Goal: Task Accomplishment & Management: Manage account settings

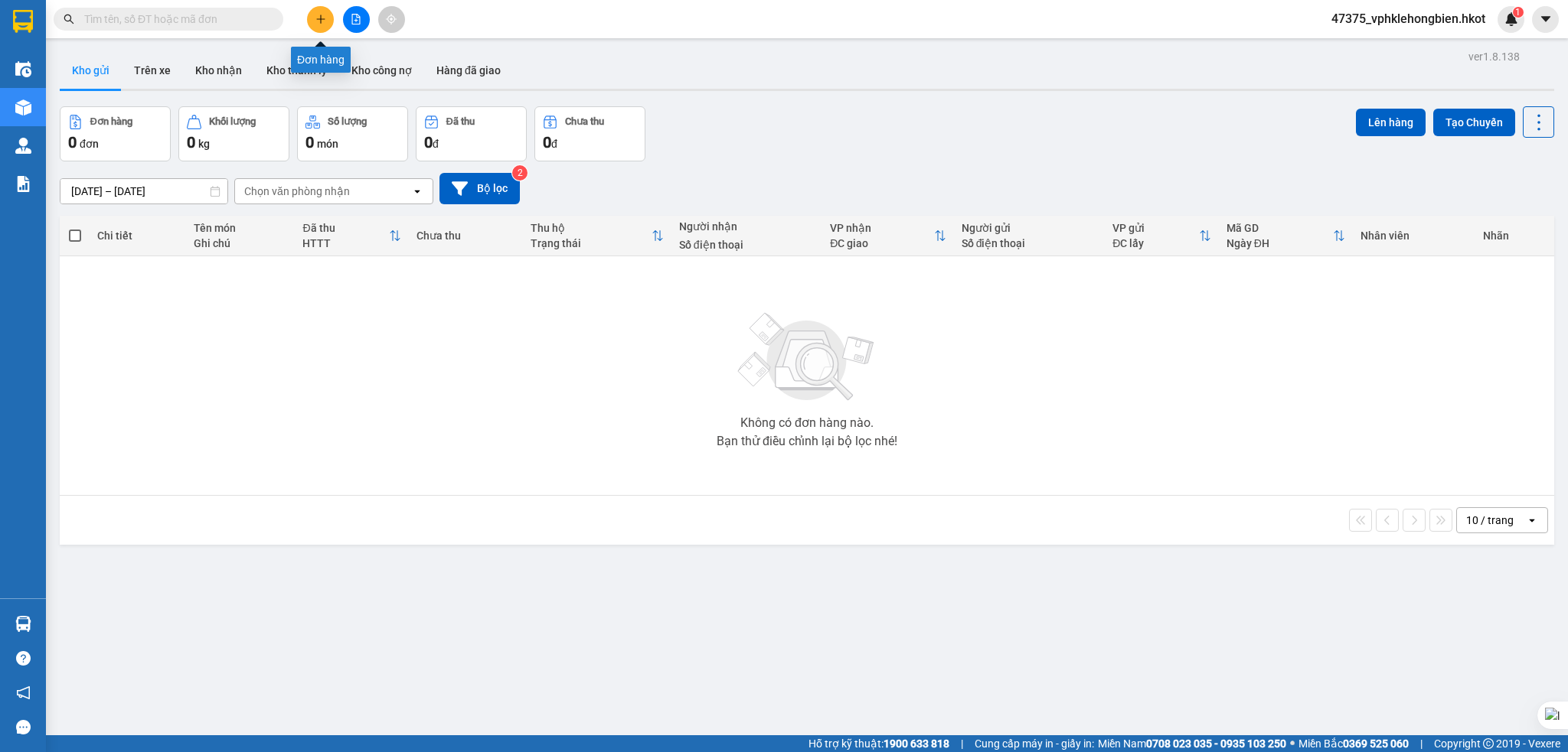
click at [316, 19] on icon "plus" at bounding box center [320, 18] width 11 height 11
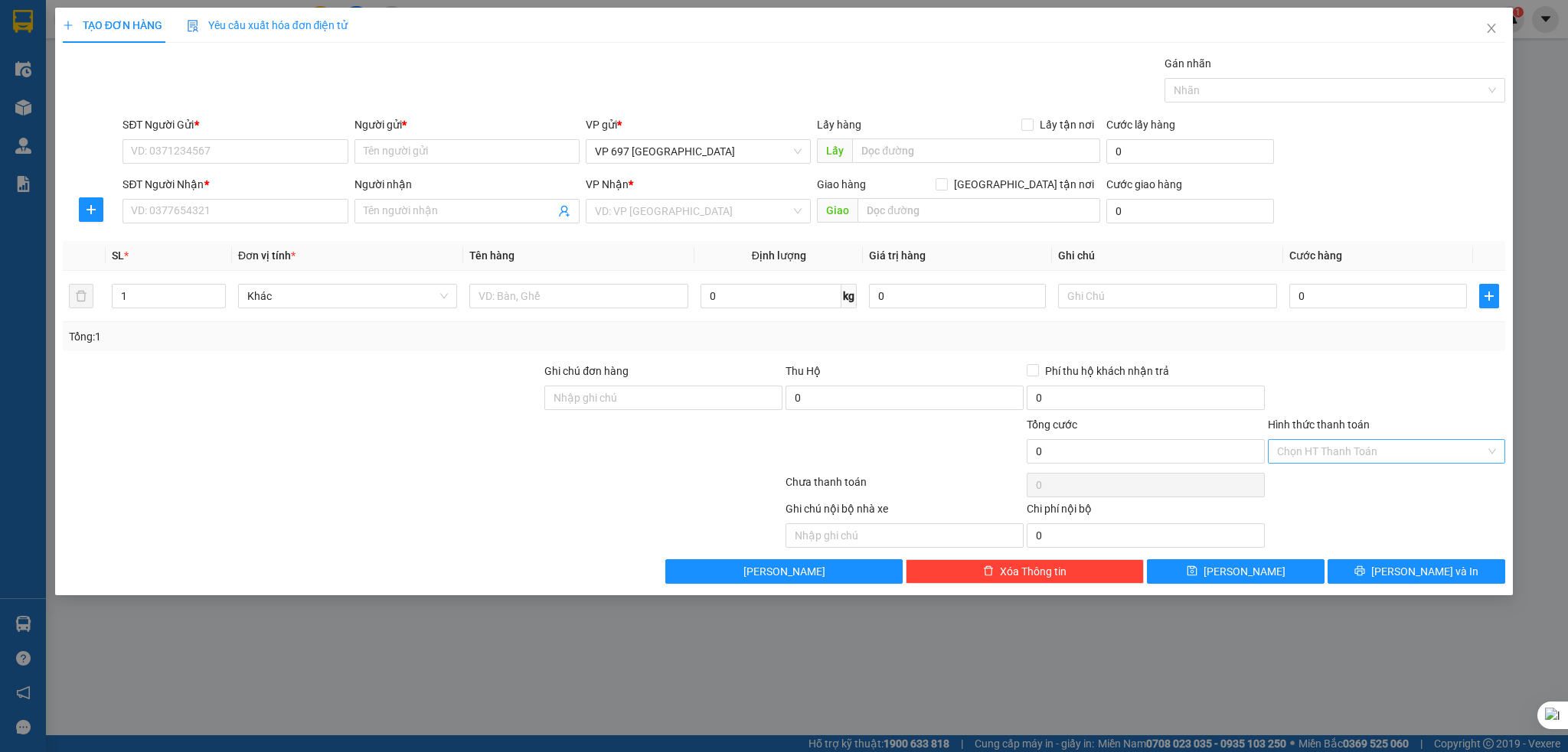
click at [1365, 456] on input "Hình thức thanh toán" at bounding box center [1381, 451] width 209 height 23
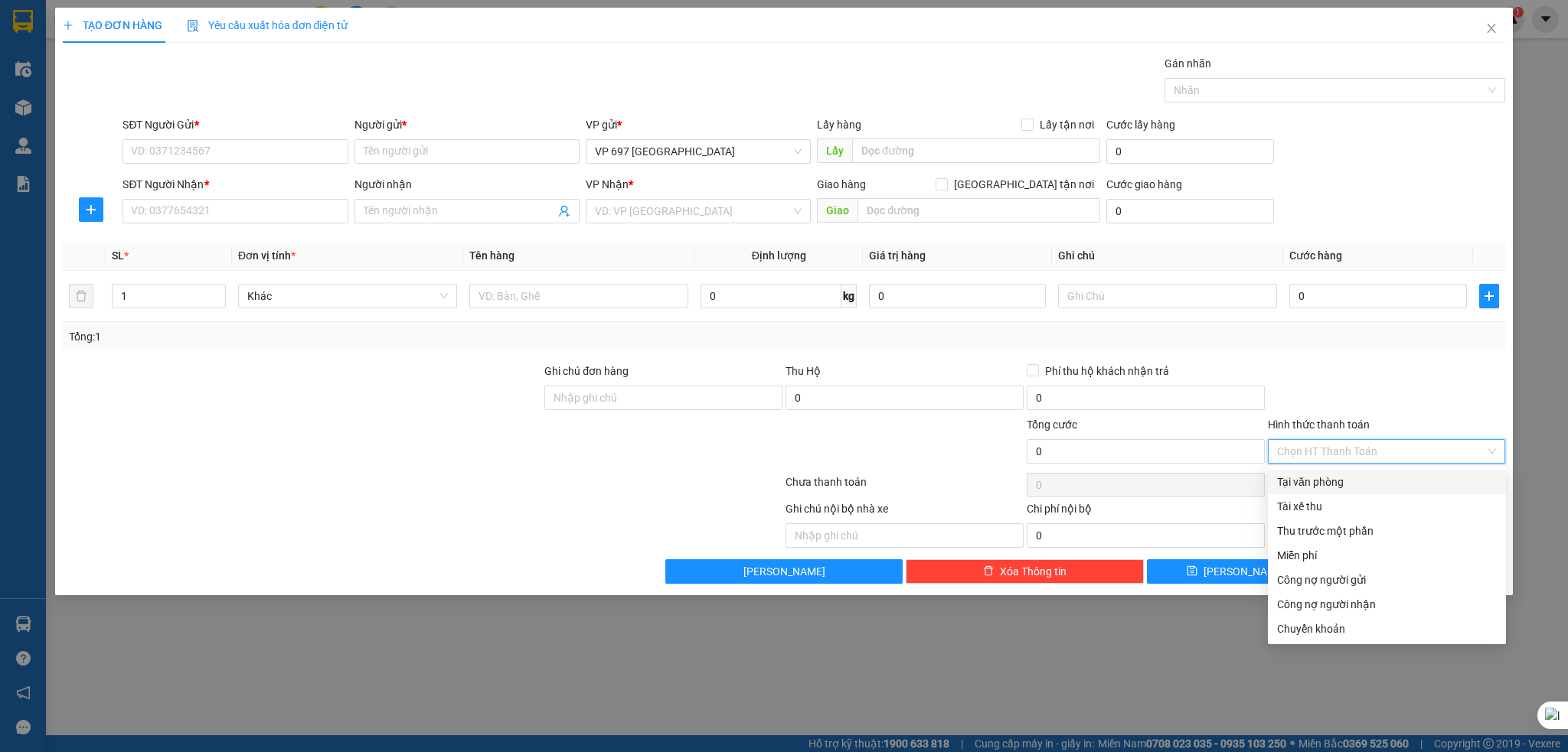
click at [1365, 352] on div "Transit Pickup Surcharge Ids Transit Deliver Surcharge Ids Transit Deliver Surc…" at bounding box center [784, 319] width 1443 height 529
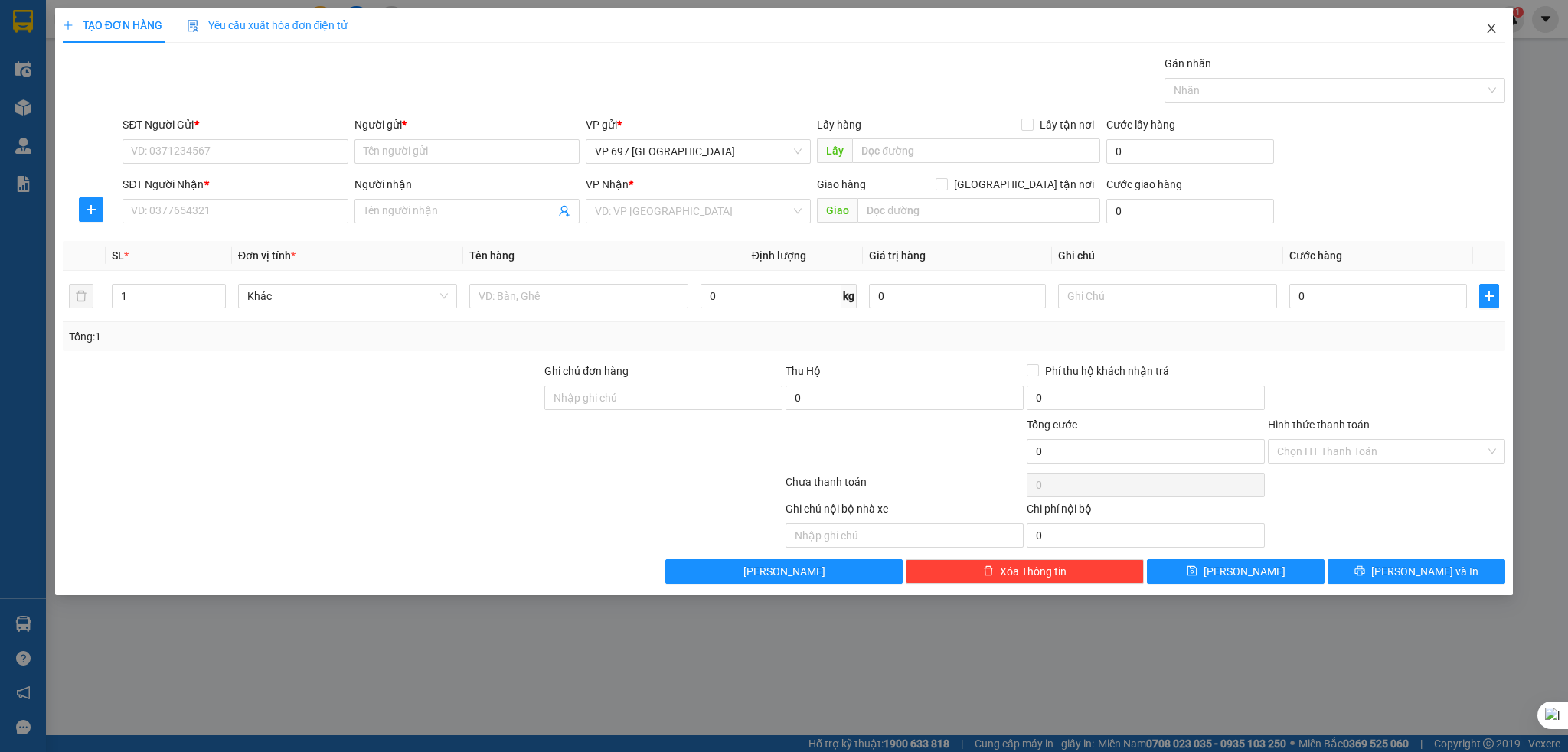
click at [1496, 34] on icon "close" at bounding box center [1491, 28] width 13 height 13
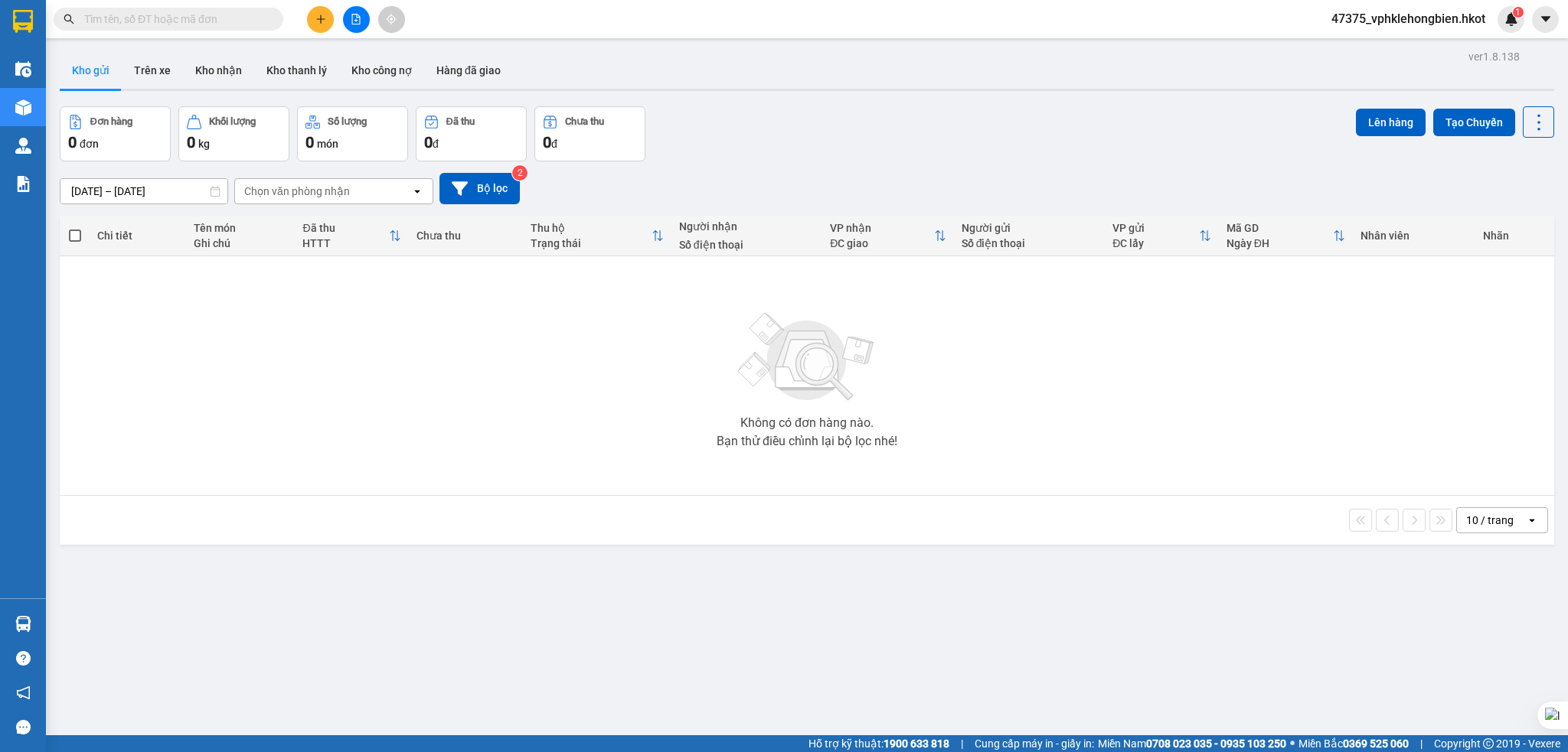
click at [83, 81] on button "Kho gửi" at bounding box center [91, 70] width 62 height 37
drag, startPoint x: 1444, startPoint y: 20, endPoint x: 1431, endPoint y: 20, distance: 13.0
click at [1439, 20] on span "47375_vphklehongbien.hkot" at bounding box center [1408, 19] width 178 height 19
click at [1337, 47] on li "Đăng xuất" at bounding box center [1407, 47] width 181 height 24
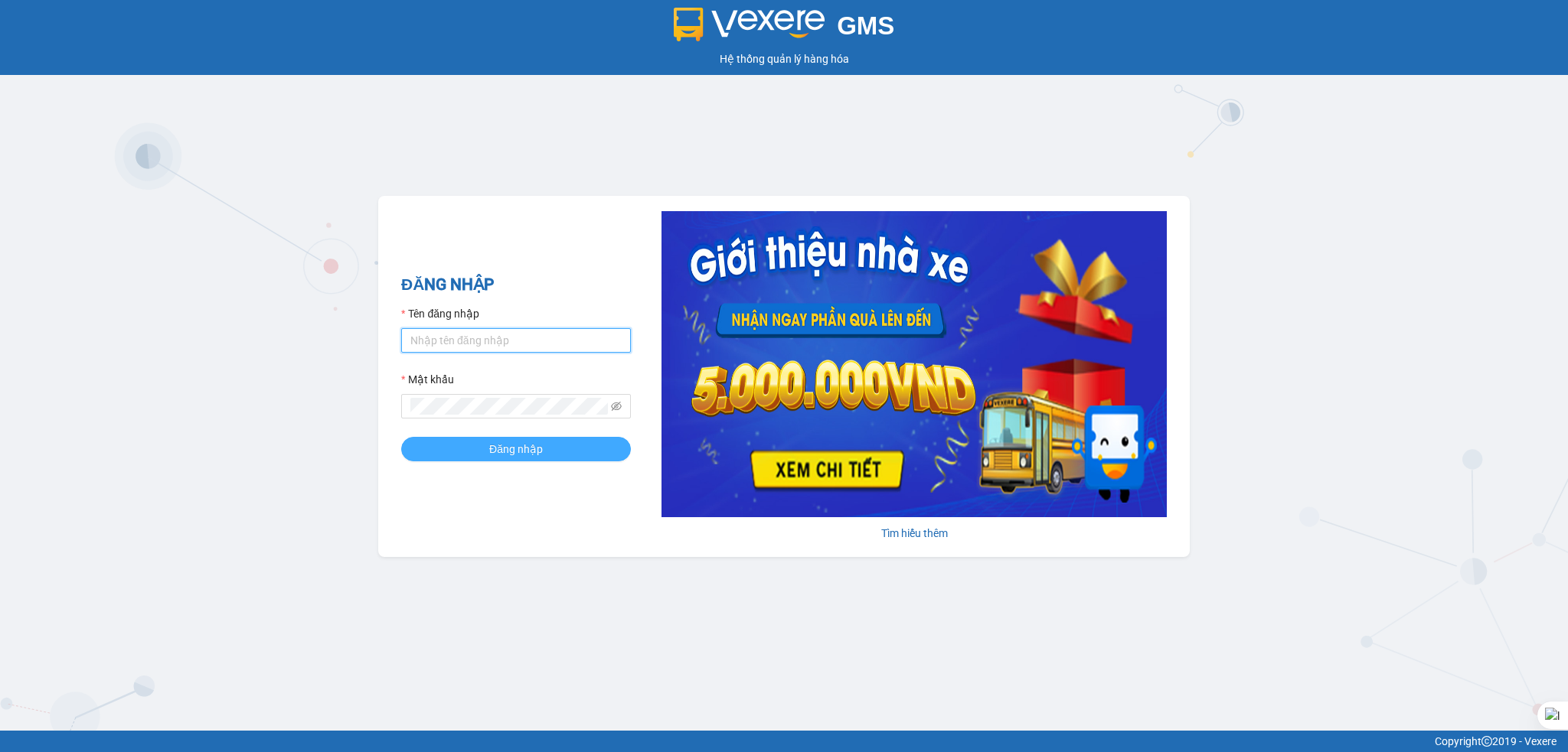
type input "vphklehongbien.hkot"
click at [481, 446] on button "Đăng nhập" at bounding box center [516, 448] width 230 height 24
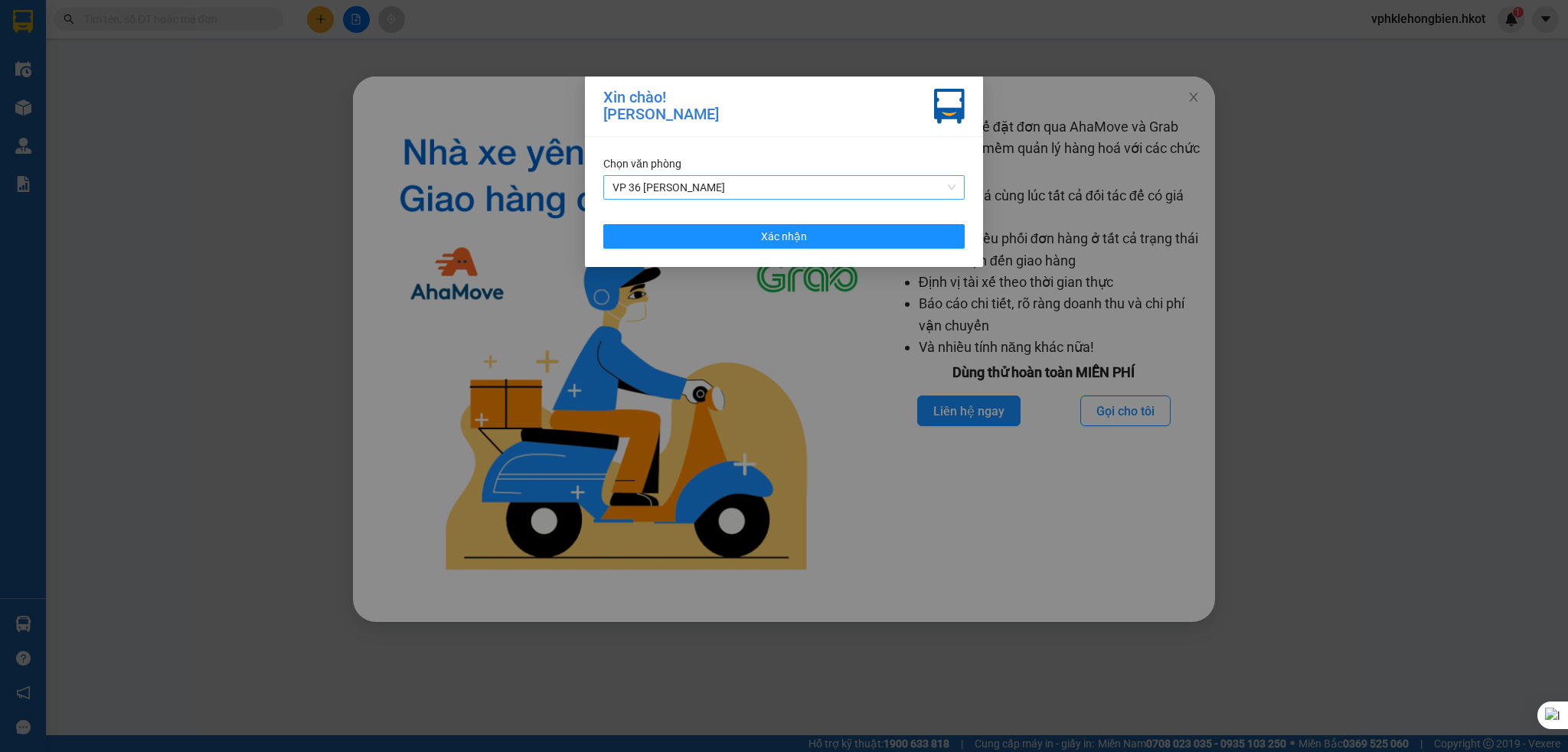
click at [778, 181] on span "VP 36 [PERSON_NAME]" at bounding box center [784, 188] width 343 height 23
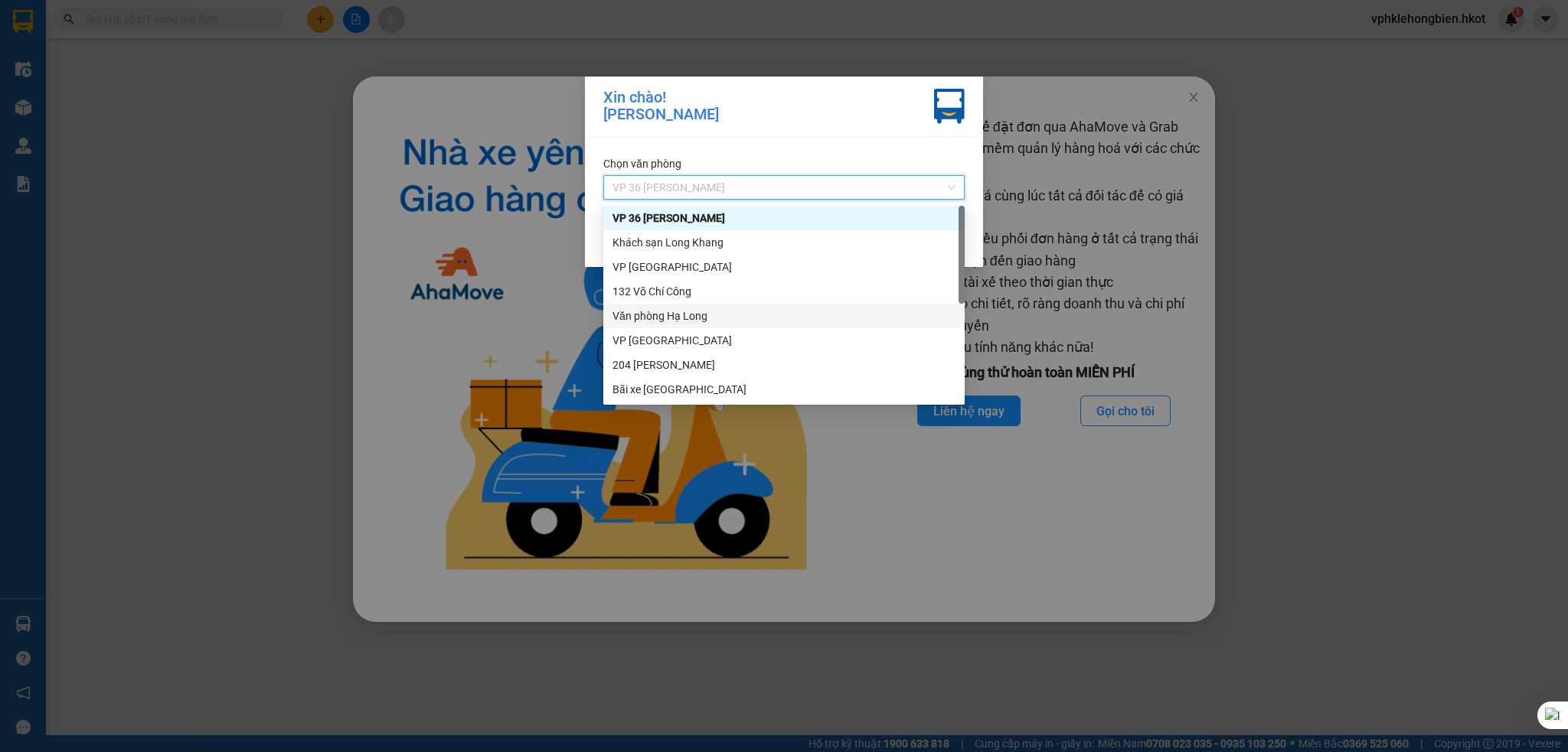
scroll to position [147, 0]
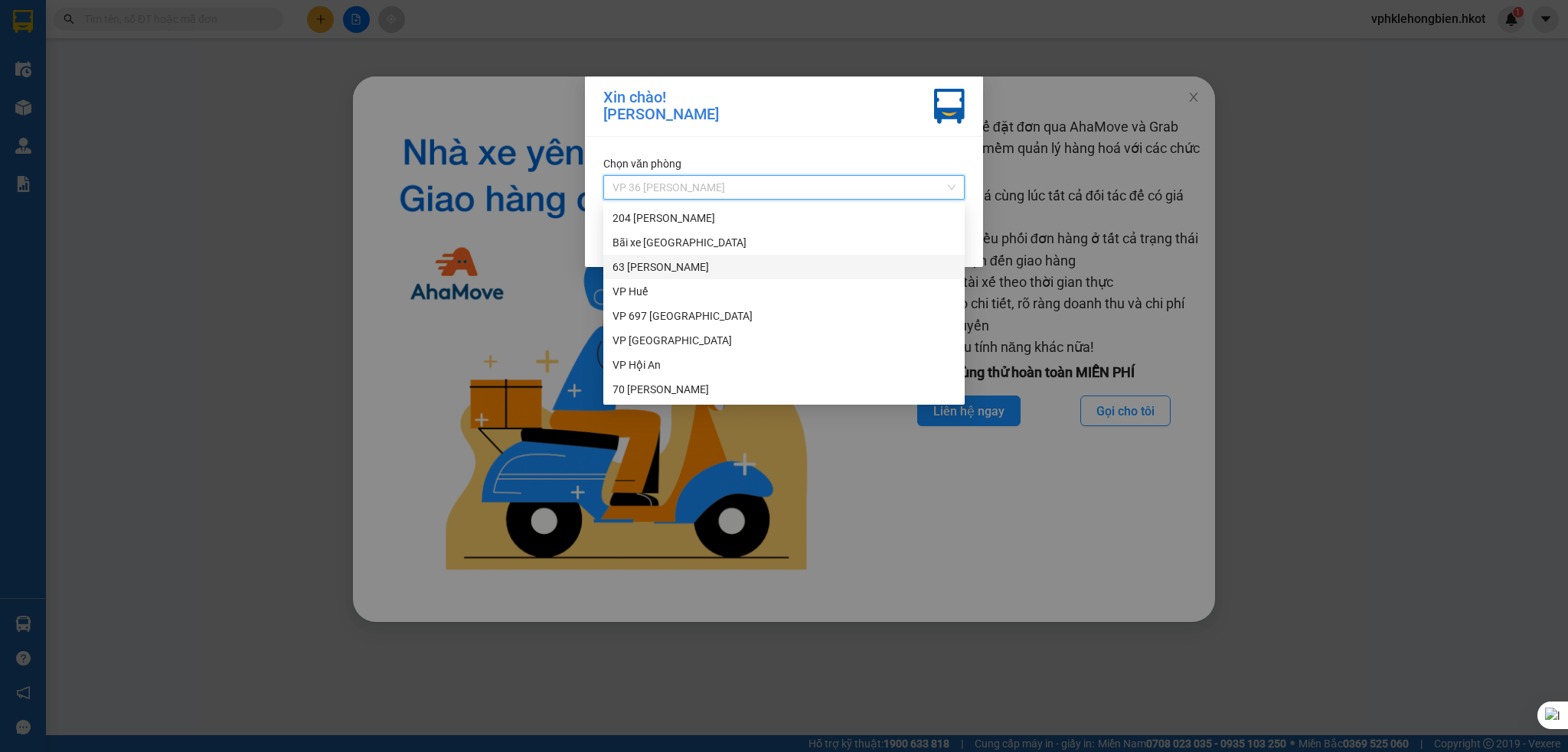
click at [689, 270] on div "63 [PERSON_NAME]" at bounding box center [784, 266] width 343 height 16
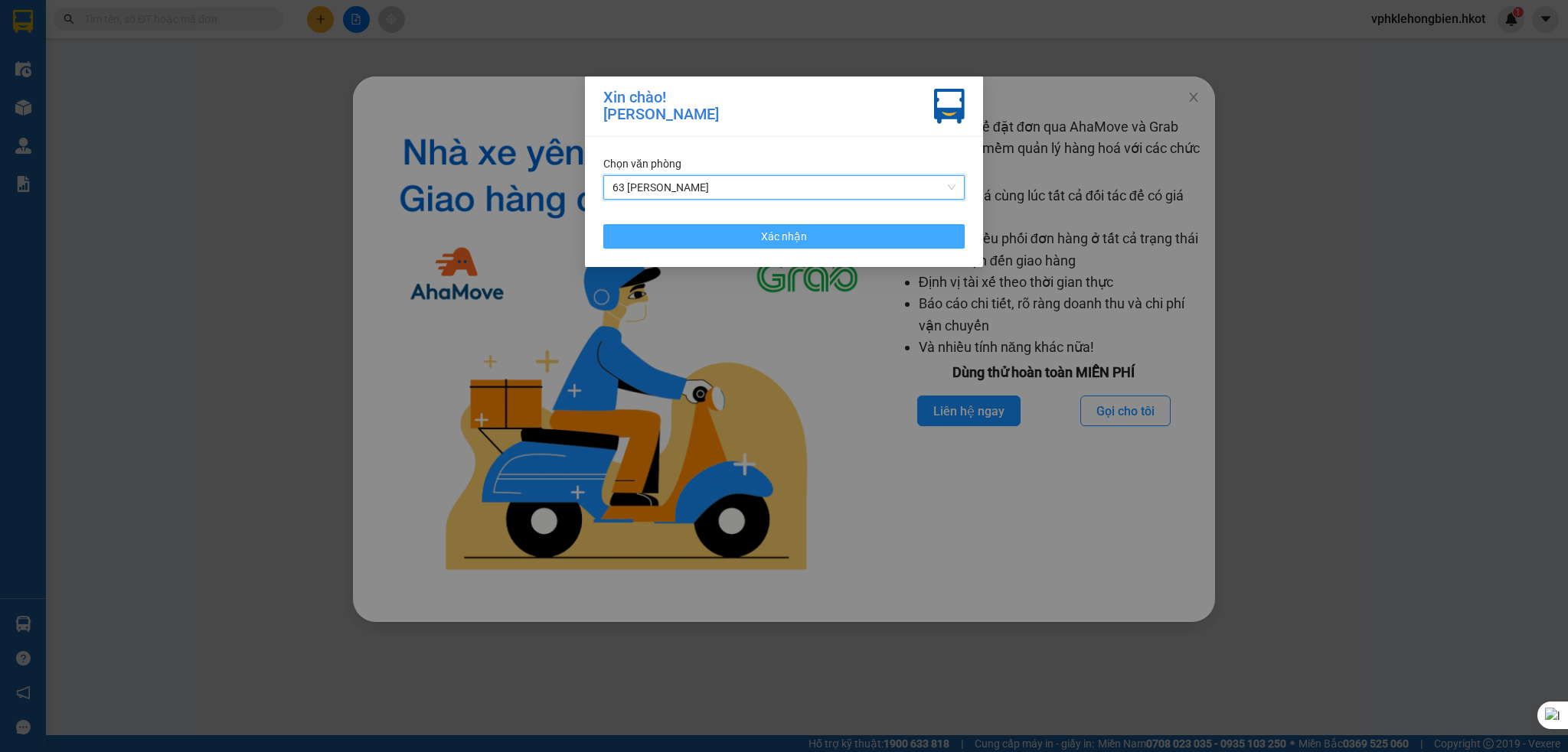
click at [862, 244] on button "Xác nhận" at bounding box center [784, 236] width 362 height 24
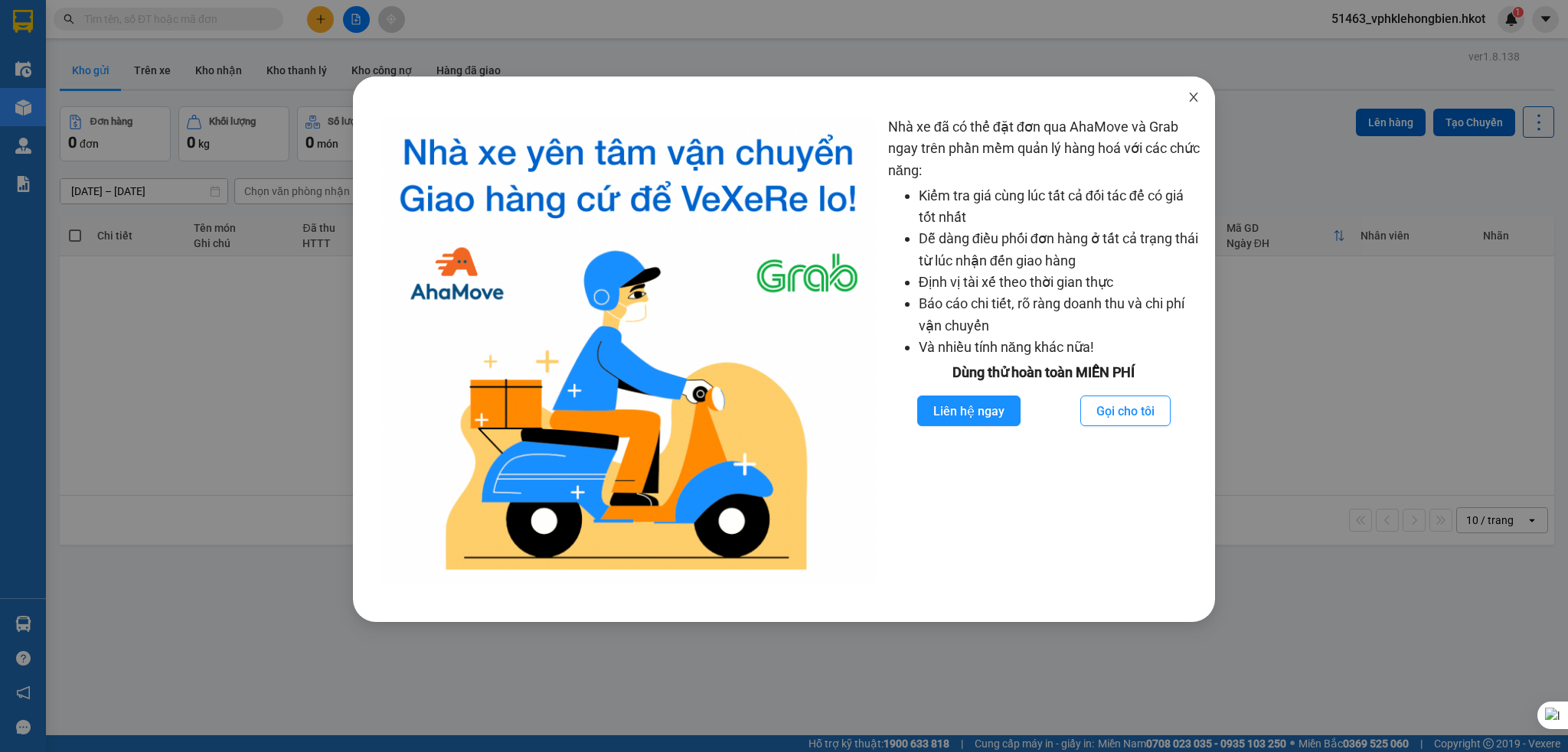
drag, startPoint x: 1186, startPoint y: 98, endPoint x: 1170, endPoint y: 97, distance: 16.0
click at [1186, 94] on span "Close" at bounding box center [1193, 97] width 42 height 42
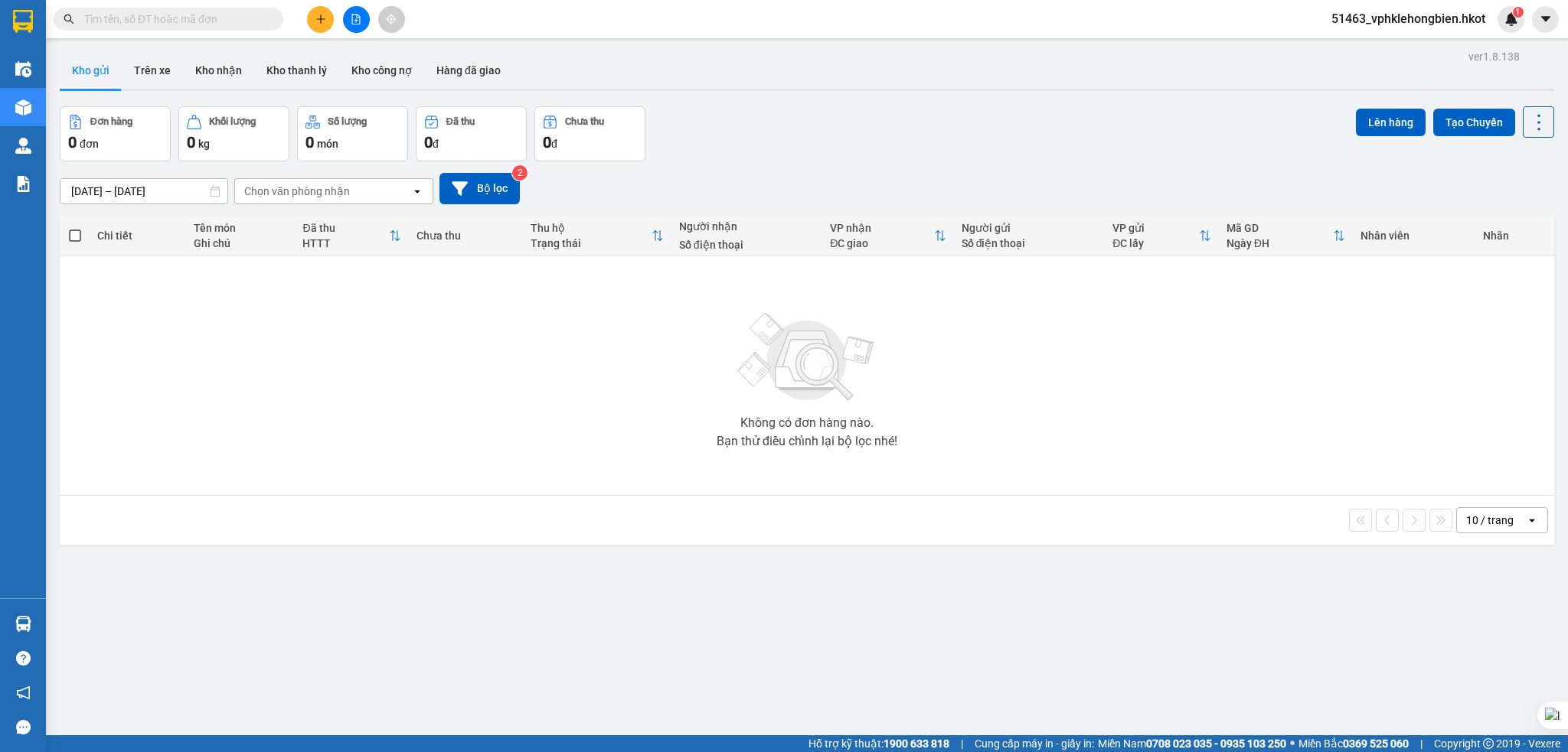
click at [84, 65] on button "Kho gửi" at bounding box center [91, 70] width 62 height 37
click at [93, 187] on input "12/08/2025 – 14/08/2025" at bounding box center [144, 191] width 167 height 24
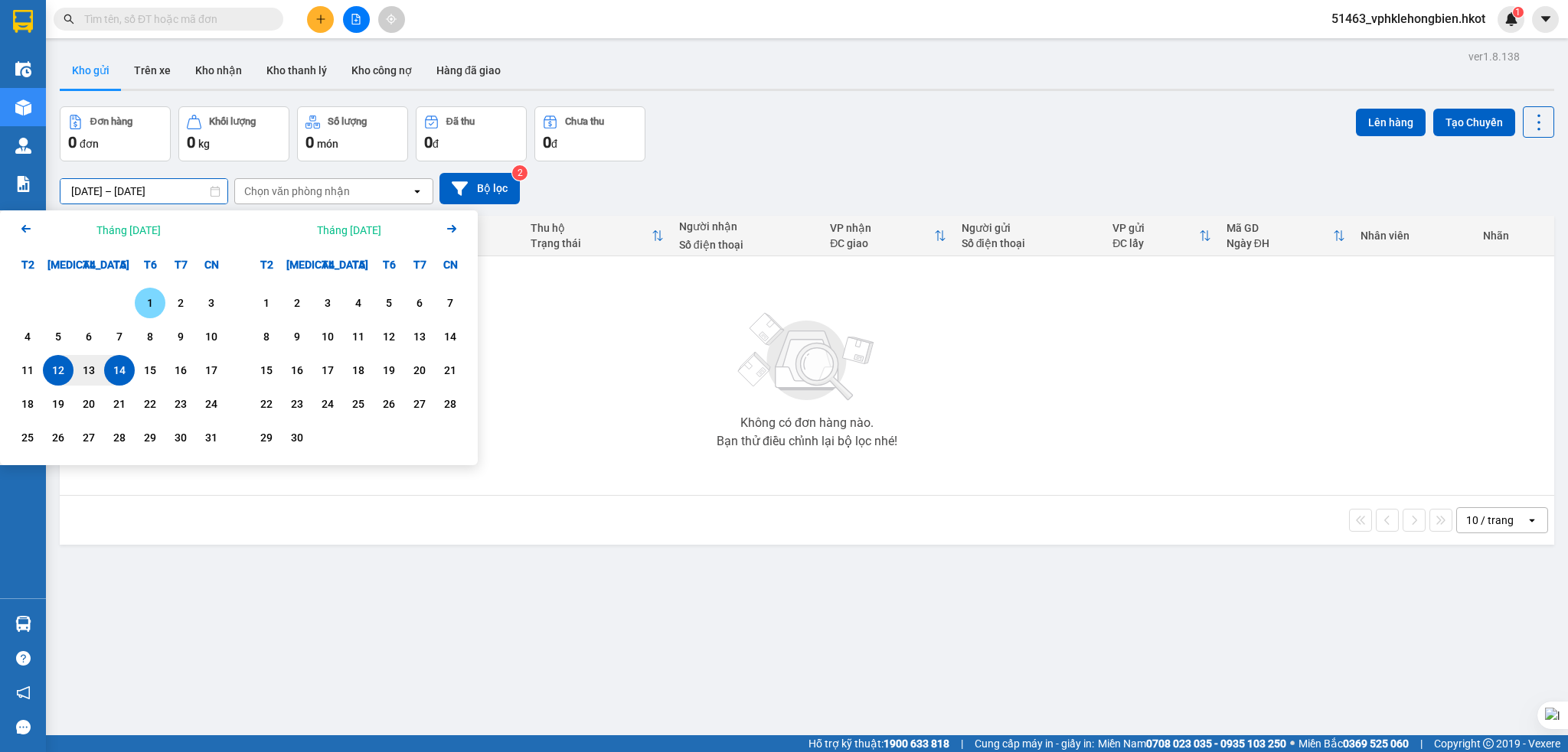
drag, startPoint x: 148, startPoint y: 300, endPoint x: 139, endPoint y: 308, distance: 12.0
click at [149, 300] on div "1" at bounding box center [149, 303] width 21 height 18
click at [105, 370] on div "14" at bounding box center [120, 370] width 31 height 31
type input "01/08/2025 – 14/08/2025"
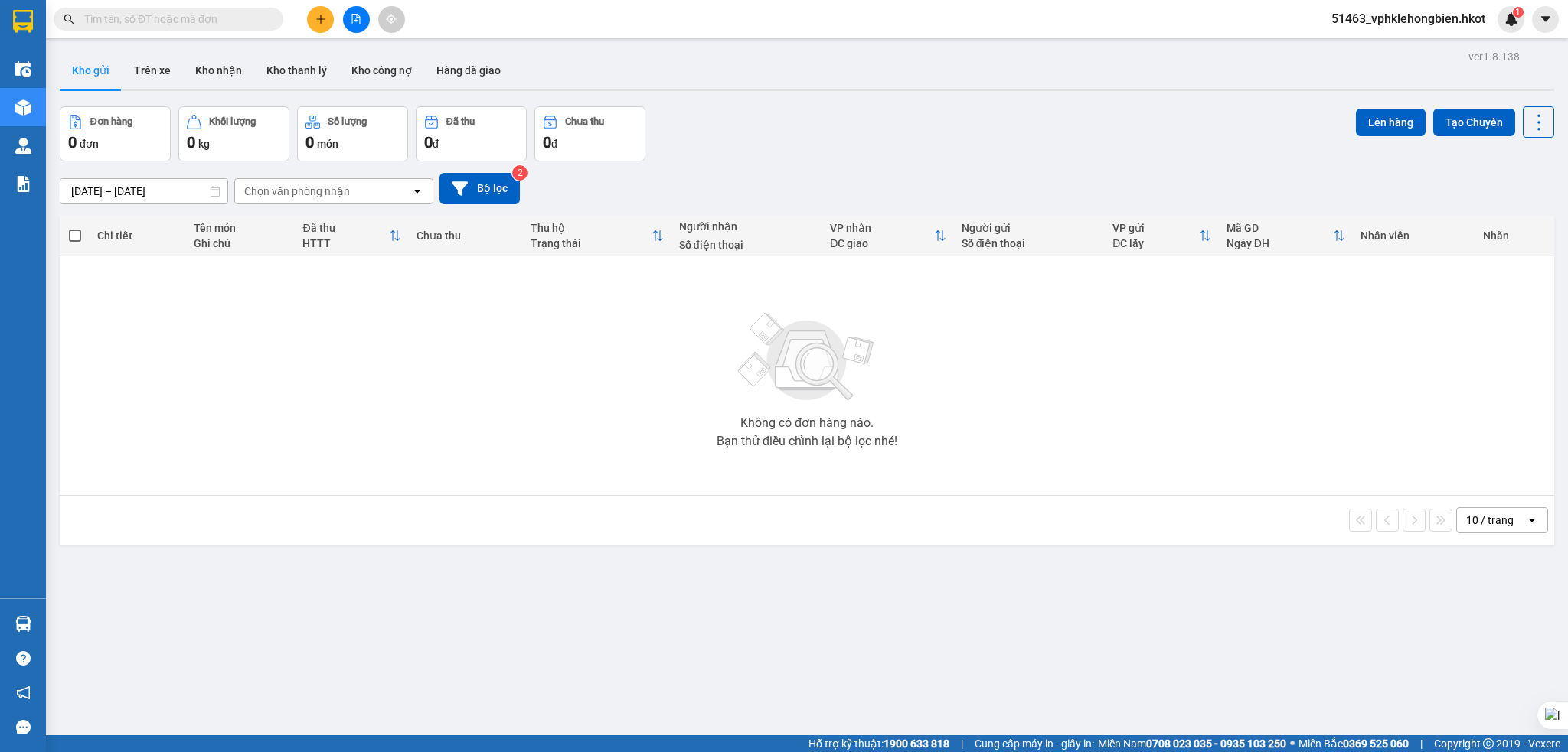
click at [419, 193] on icon "open" at bounding box center [417, 191] width 13 height 13
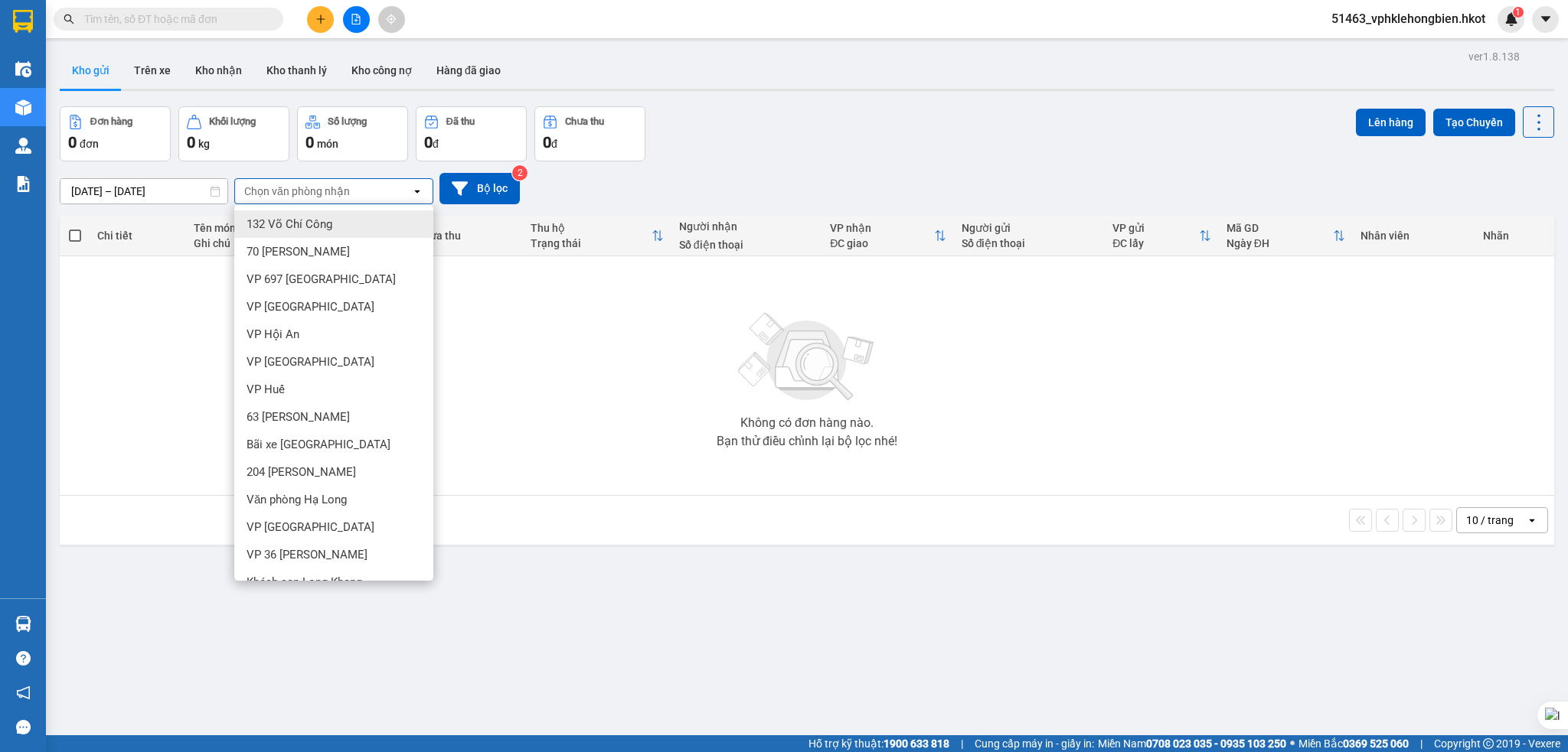
drag, startPoint x: 695, startPoint y: 203, endPoint x: 678, endPoint y: 198, distance: 17.7
click at [695, 201] on div "01/08/2025 – 14/08/2025 Press the down arrow key to interact with the calendar …" at bounding box center [807, 188] width 1495 height 32
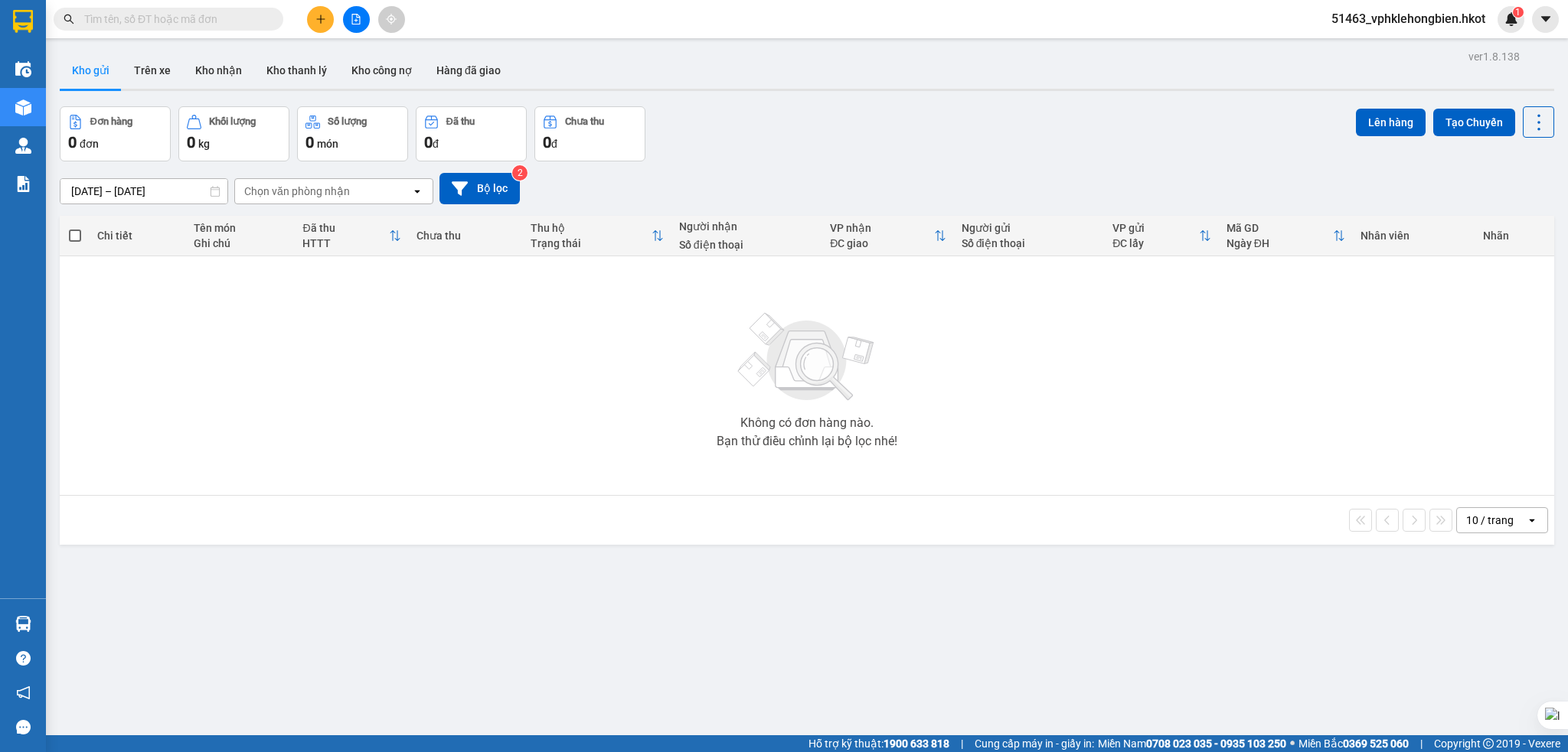
click at [1443, 19] on span "51463_vphklehongbien.hkot" at bounding box center [1408, 19] width 178 height 19
drag, startPoint x: 859, startPoint y: 118, endPoint x: 852, endPoint y: 117, distance: 7.1
click at [859, 117] on div "Đơn hàng 0 đơn Khối lượng 0 kg Số lượng 0 món Đã thu 0 đ Chưa thu 0 đ Lên hàng …" at bounding box center [807, 133] width 1495 height 55
click at [481, 196] on button "Bộ lọc" at bounding box center [479, 188] width 80 height 32
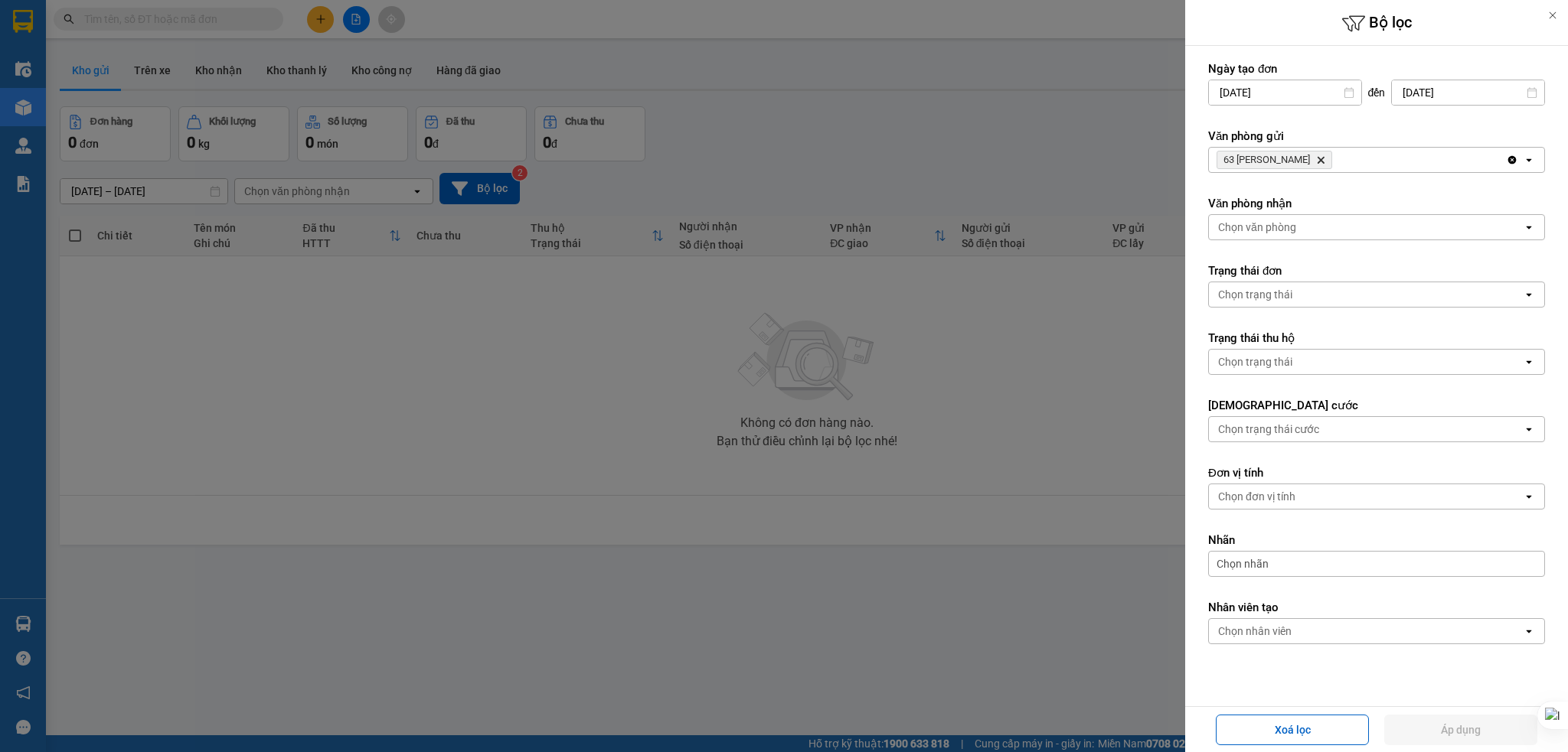
click at [1325, 158] on icon "Delete" at bounding box center [1321, 160] width 10 height 10
drag, startPoint x: 1479, startPoint y: 730, endPoint x: 760, endPoint y: 395, distance: 793.2
click at [1479, 729] on button "Áp dụng" at bounding box center [1460, 730] width 153 height 31
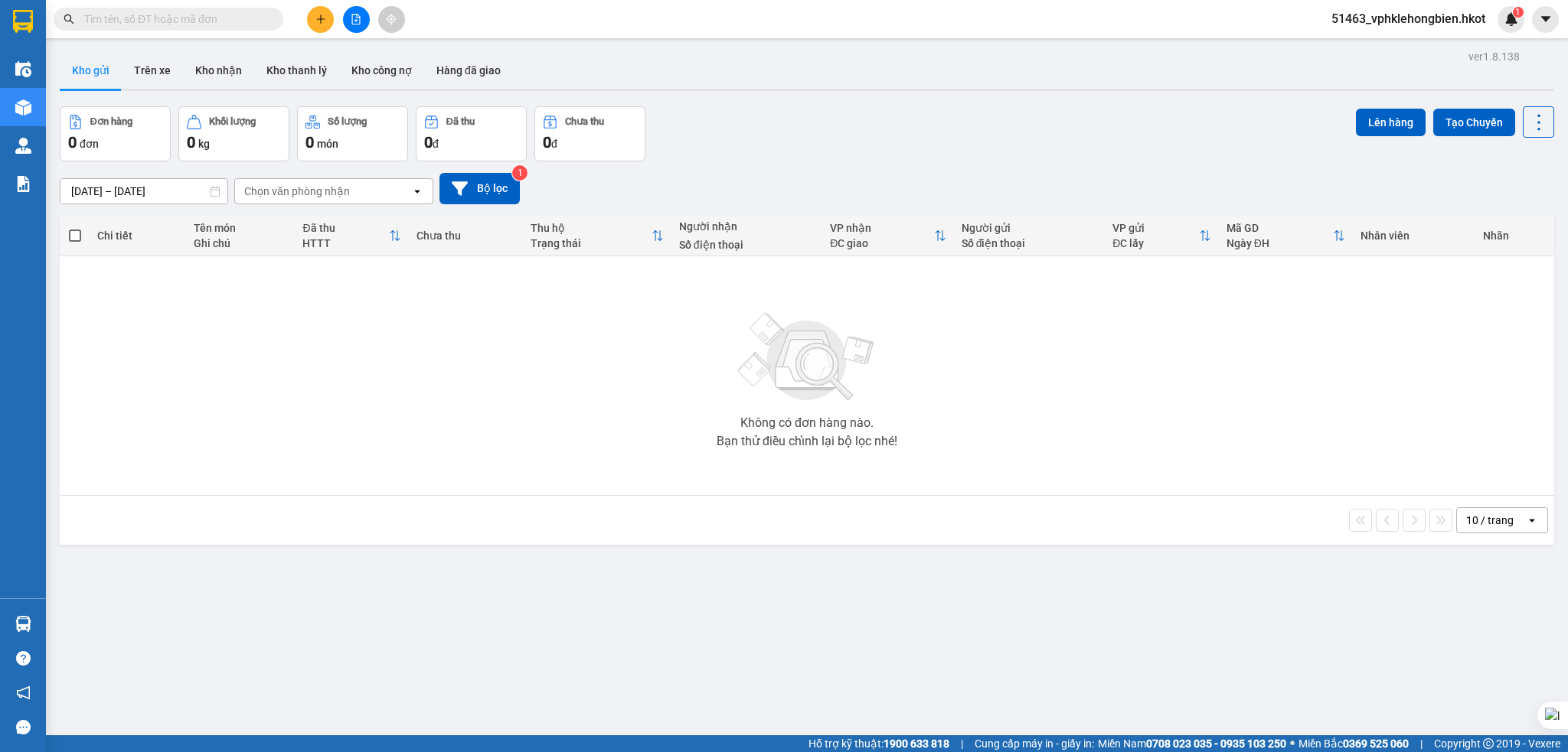
click at [98, 191] on input "01/08/2025 – 14/08/2025" at bounding box center [144, 191] width 167 height 24
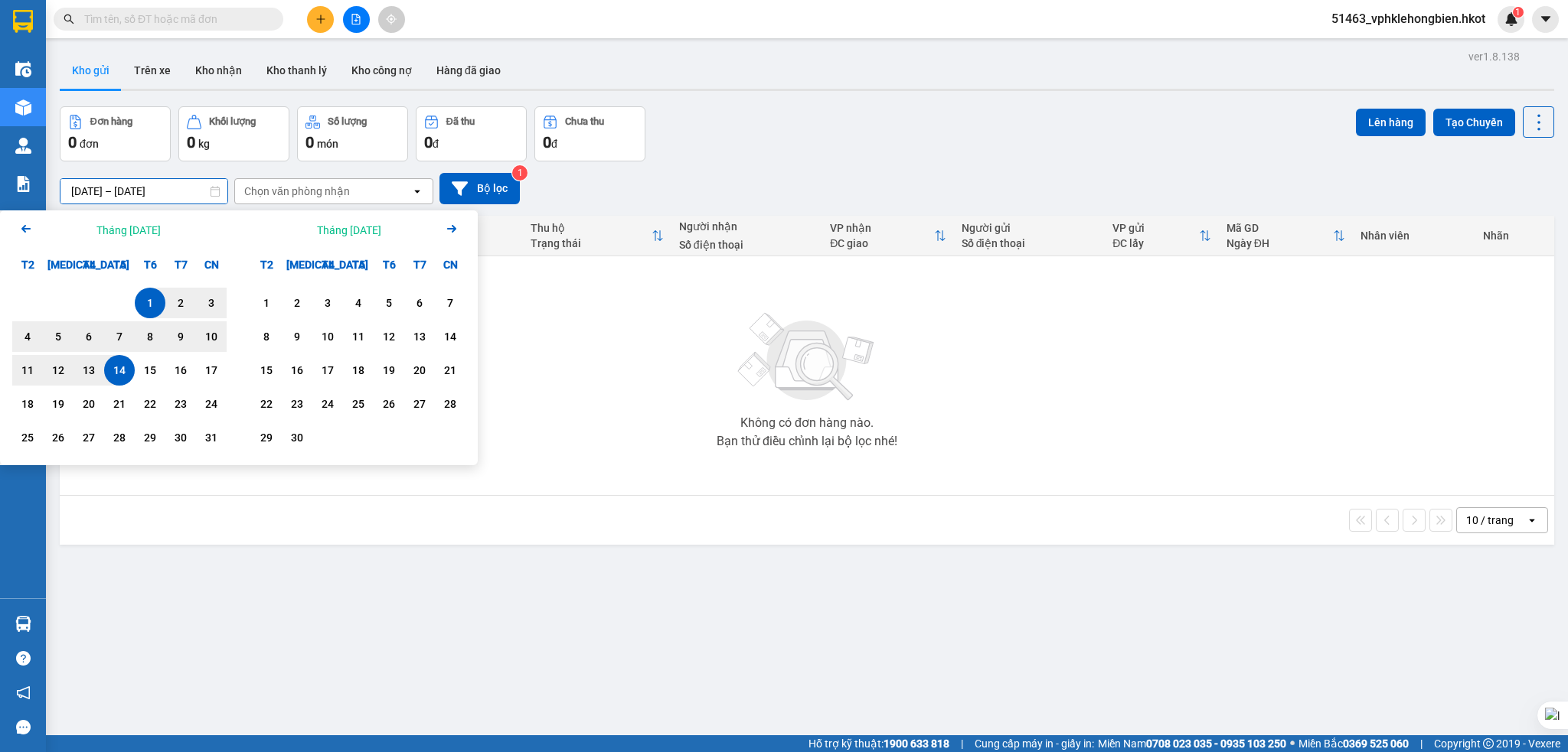
click at [571, 429] on div "Không có đơn hàng nào. Bạn thử điều chỉnh lại bộ lọc nhé!" at bounding box center [807, 376] width 1479 height 229
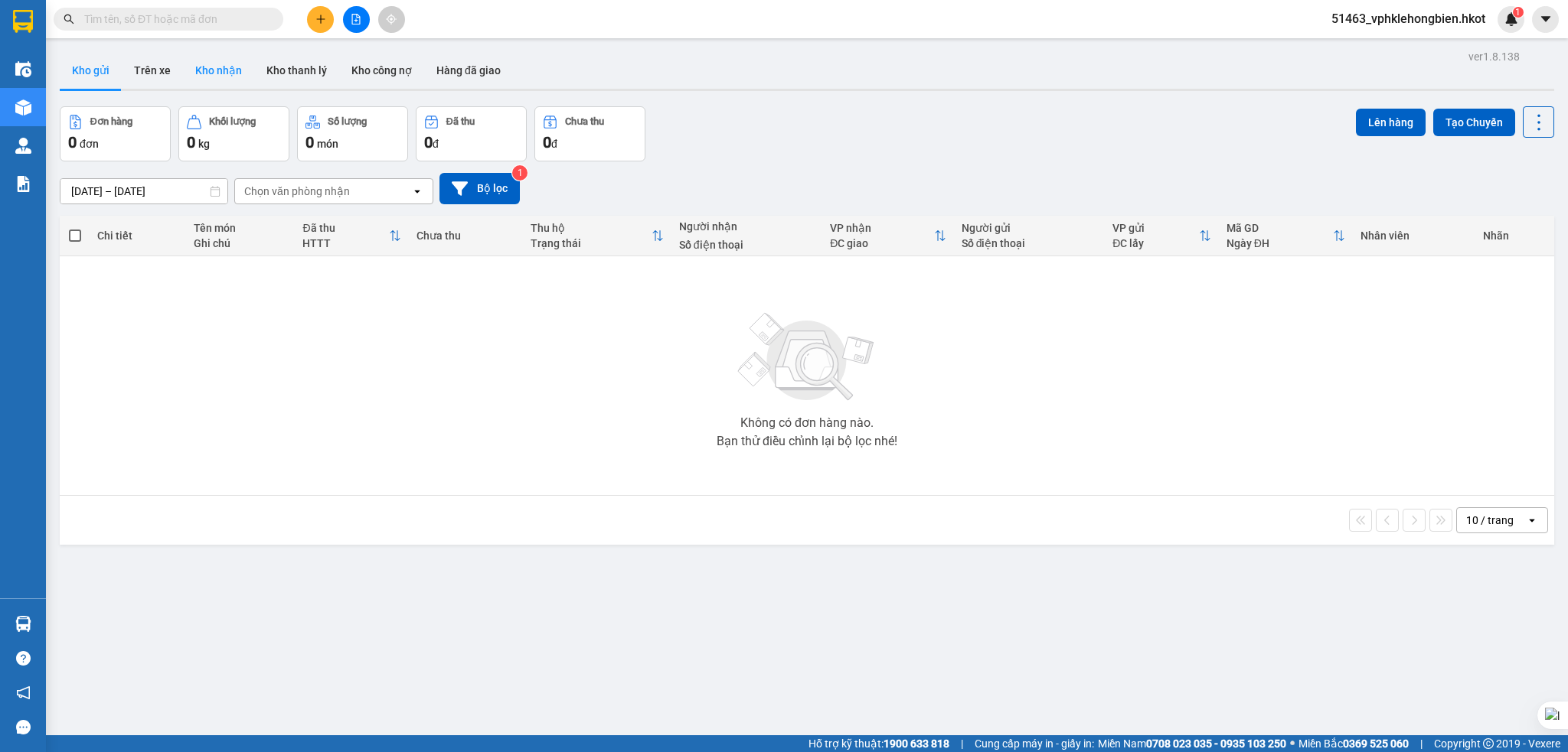
click at [203, 73] on button "Kho nhận" at bounding box center [219, 70] width 71 height 37
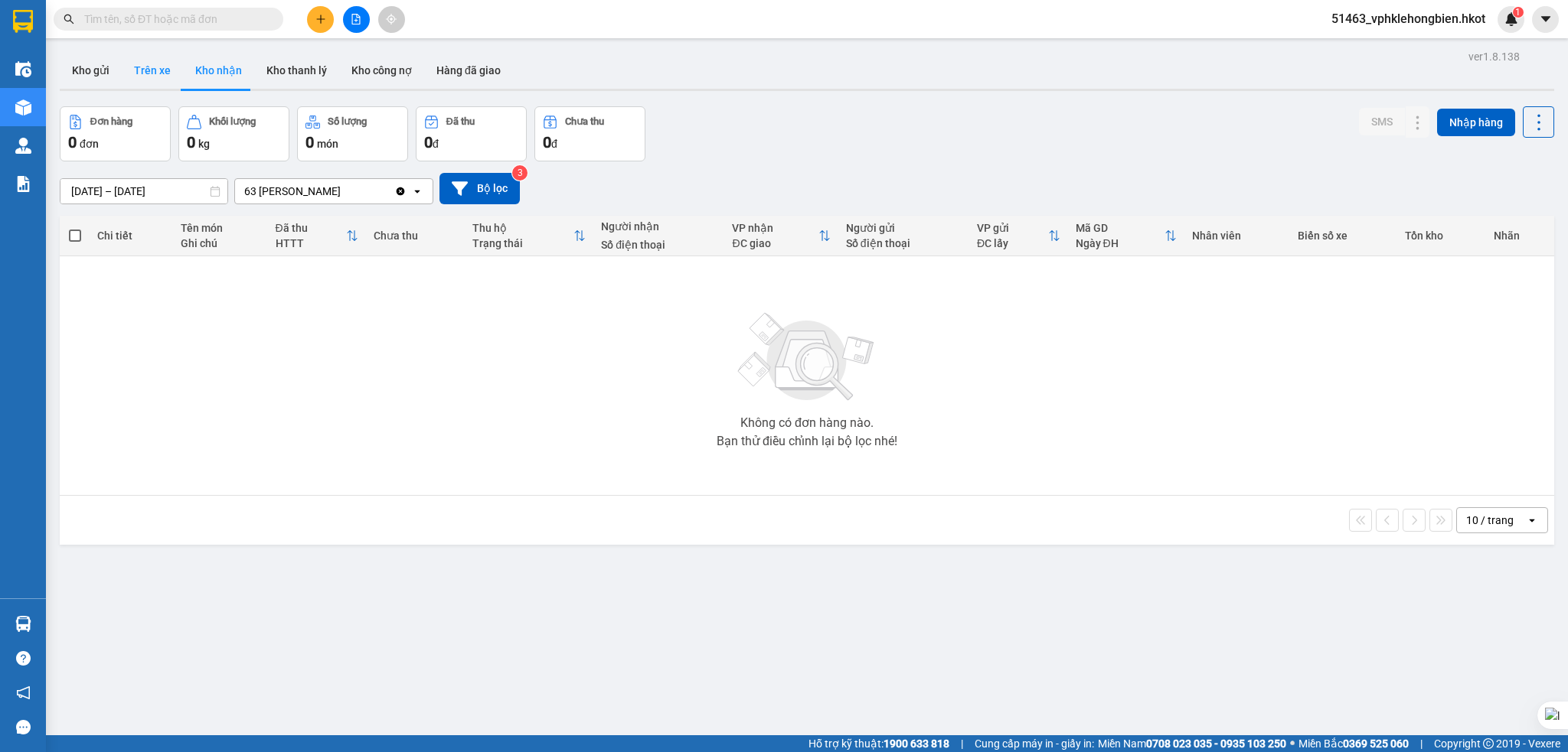
click at [162, 62] on button "Trên xe" at bounding box center [152, 70] width 62 height 37
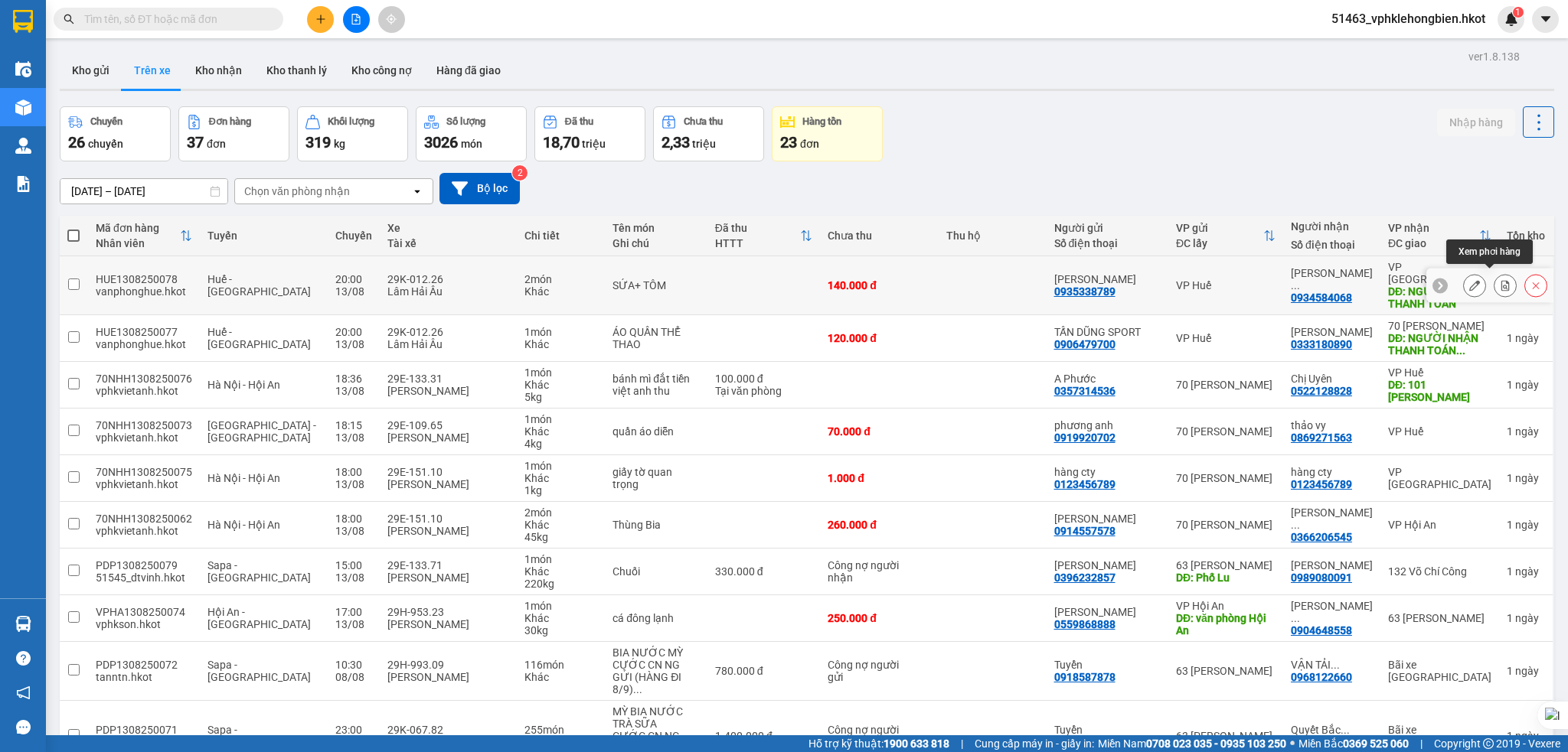
click at [1501, 283] on icon at bounding box center [1505, 285] width 9 height 11
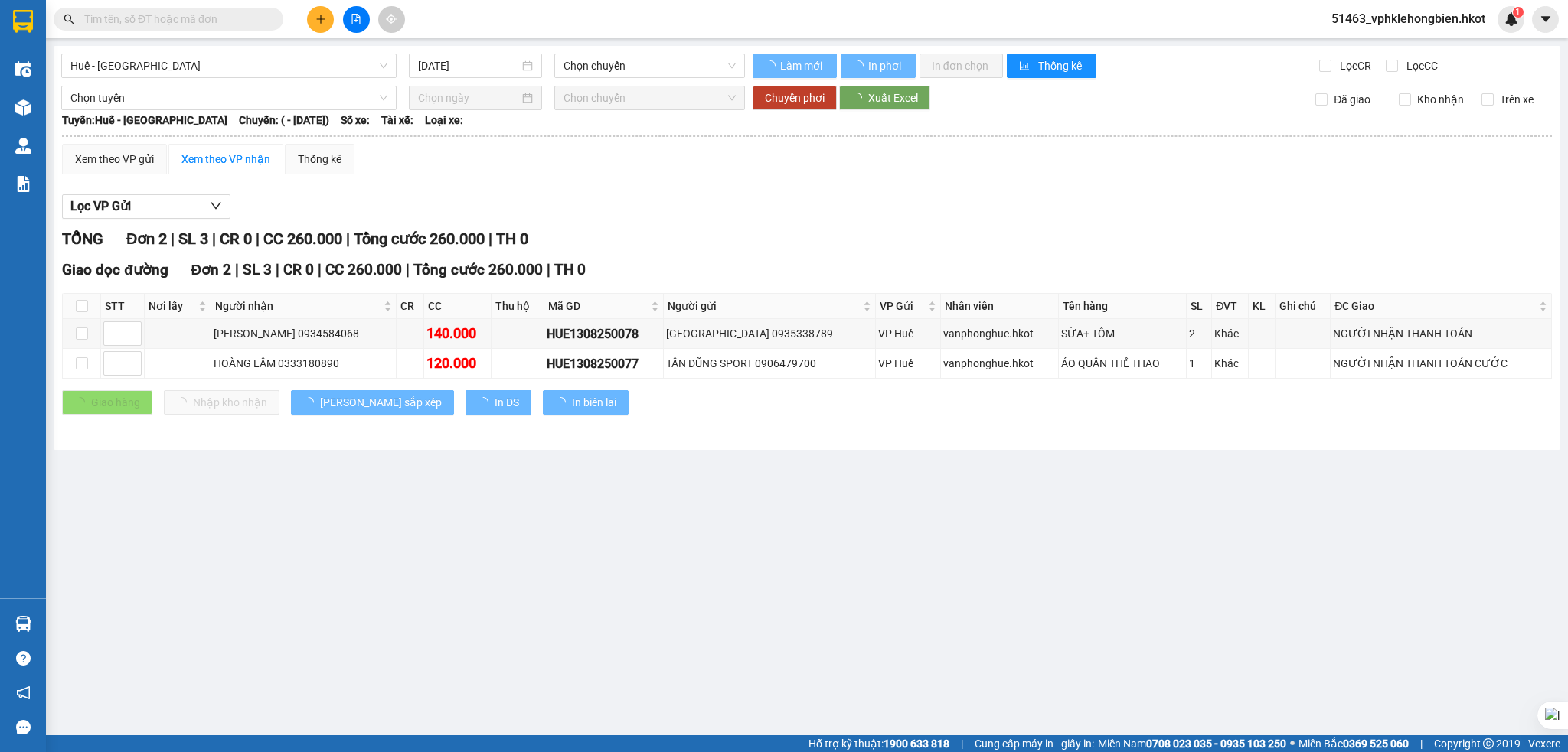
type input "13/08/2025"
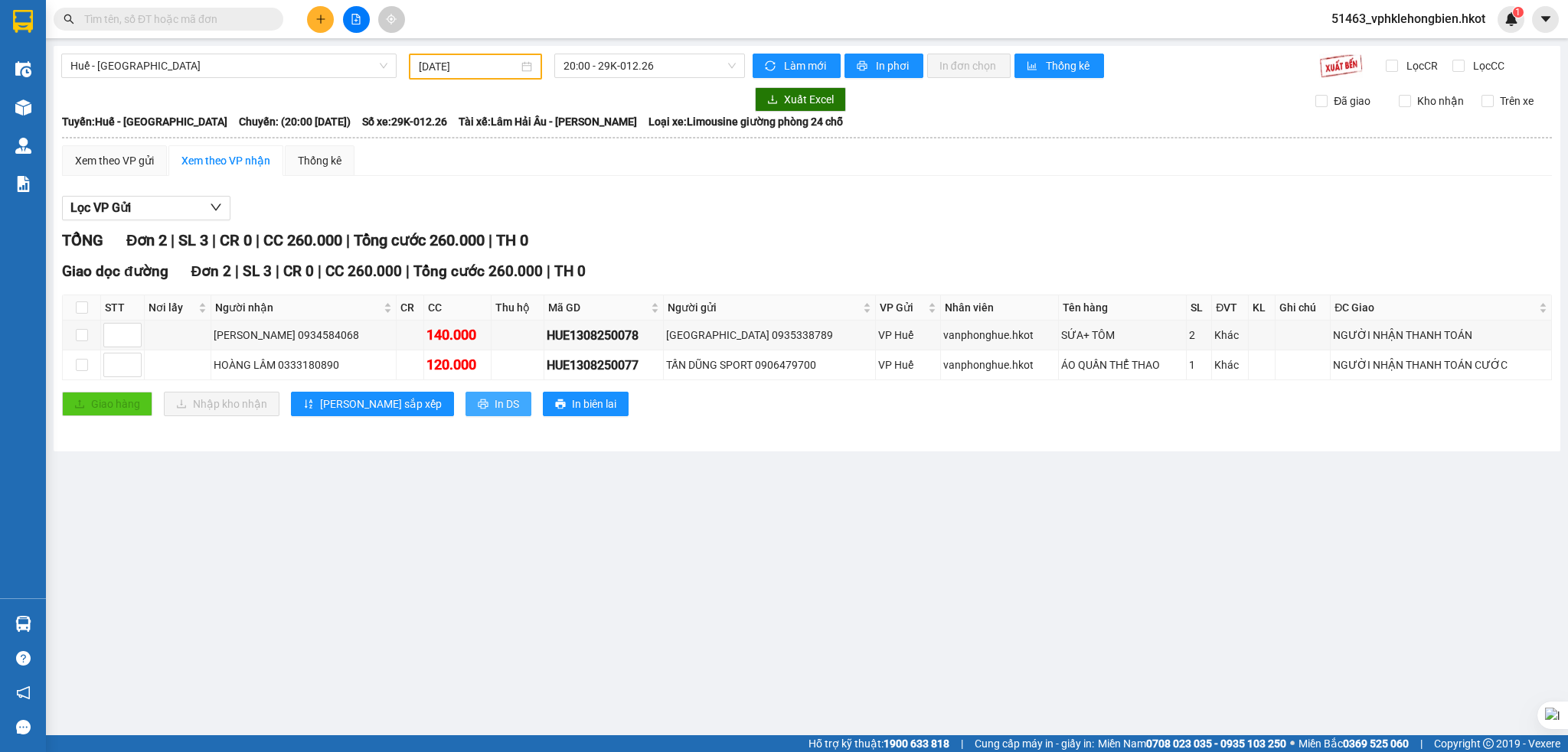
click at [495, 402] on span "In DS" at bounding box center [506, 403] width 24 height 16
click at [670, 549] on main "Huế - Hà Nội 13/08/2025 20:00 - 29K-012.26 Làm mới In phơi In đơn chọn Thống kê…" at bounding box center [784, 367] width 1568 height 736
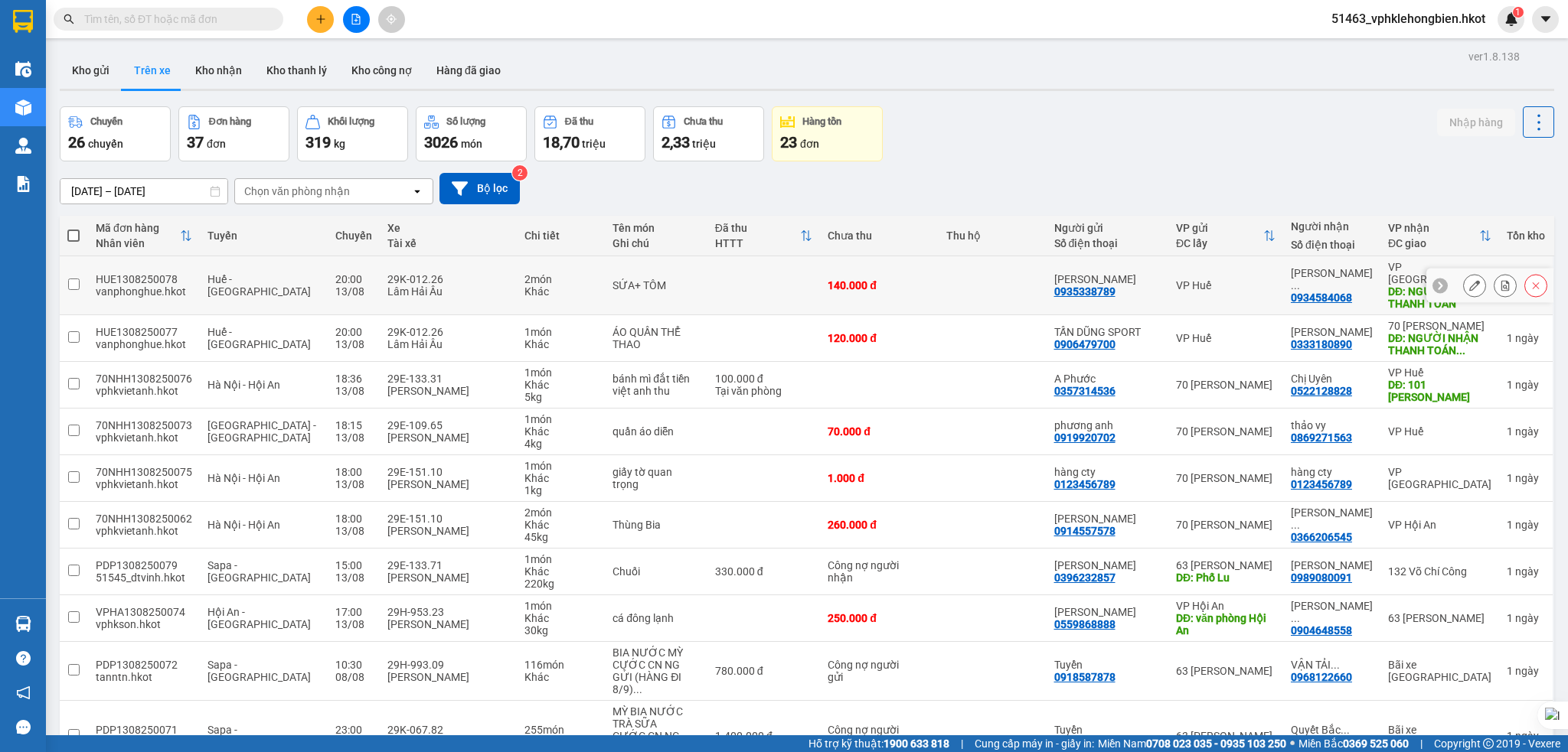
click at [77, 281] on input "checkbox" at bounding box center [74, 284] width 12 height 12
checkbox input "true"
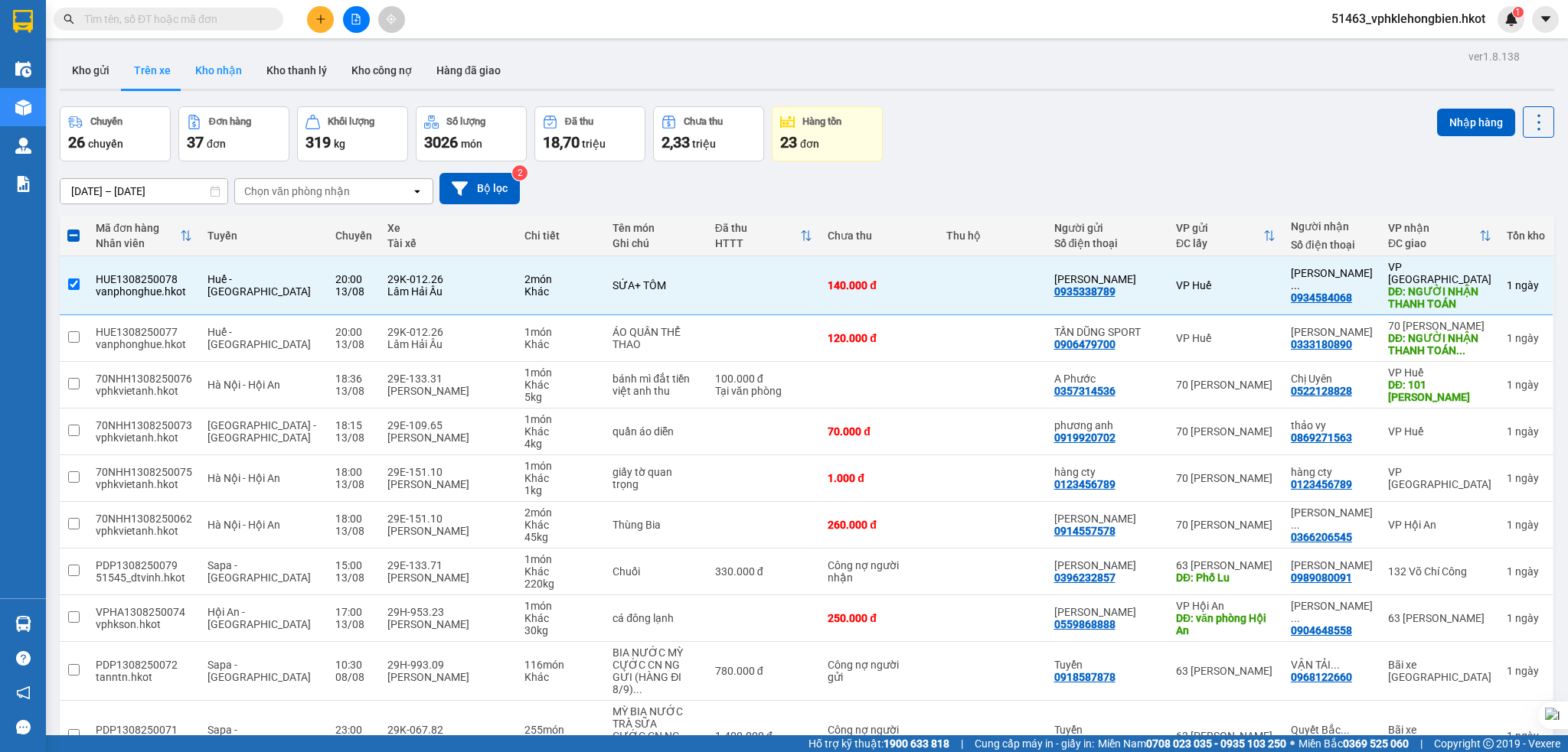
click at [214, 67] on button "Kho nhận" at bounding box center [219, 70] width 71 height 37
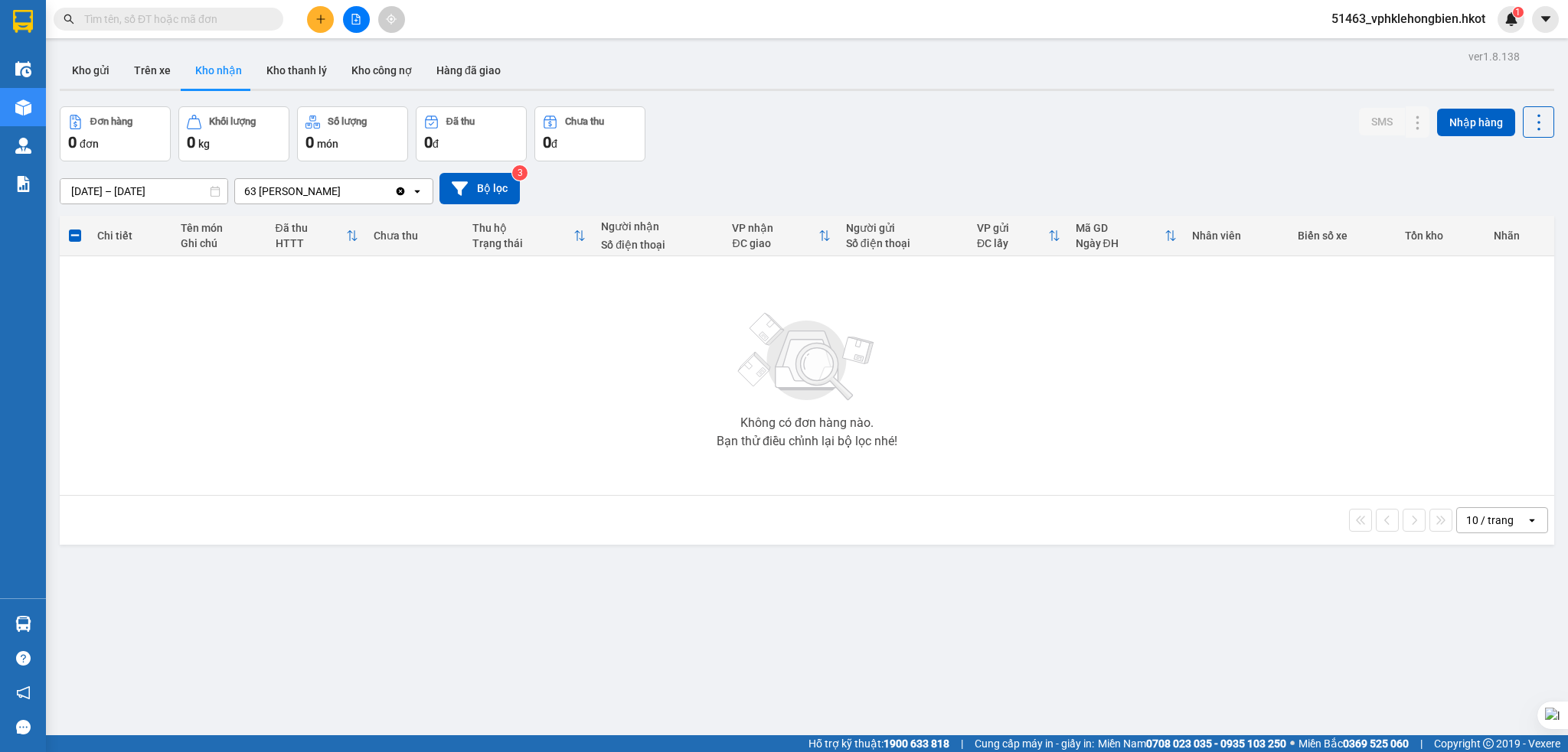
click at [401, 196] on icon "Clear value" at bounding box center [400, 191] width 13 height 13
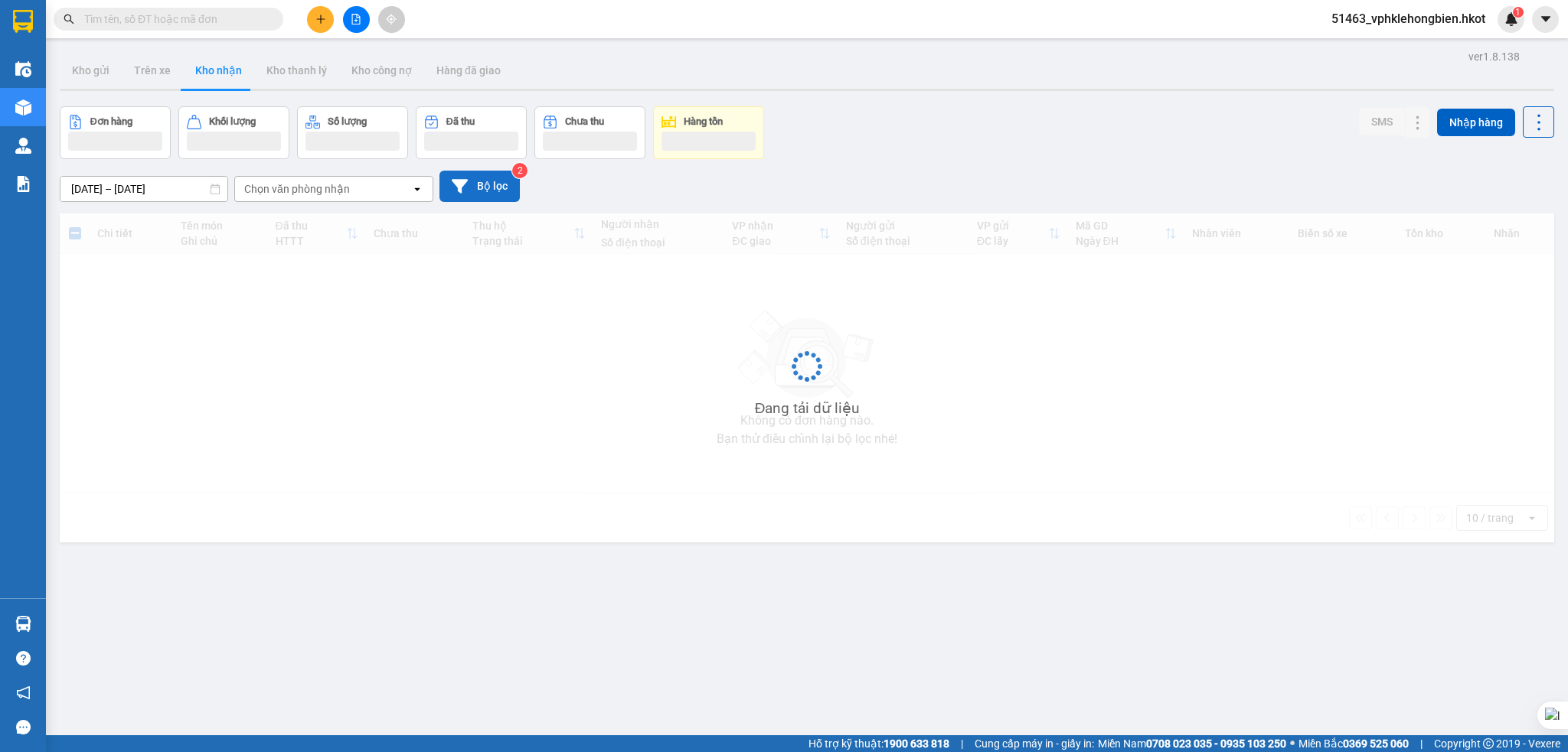
click at [494, 188] on button "Bộ lọc" at bounding box center [479, 186] width 80 height 32
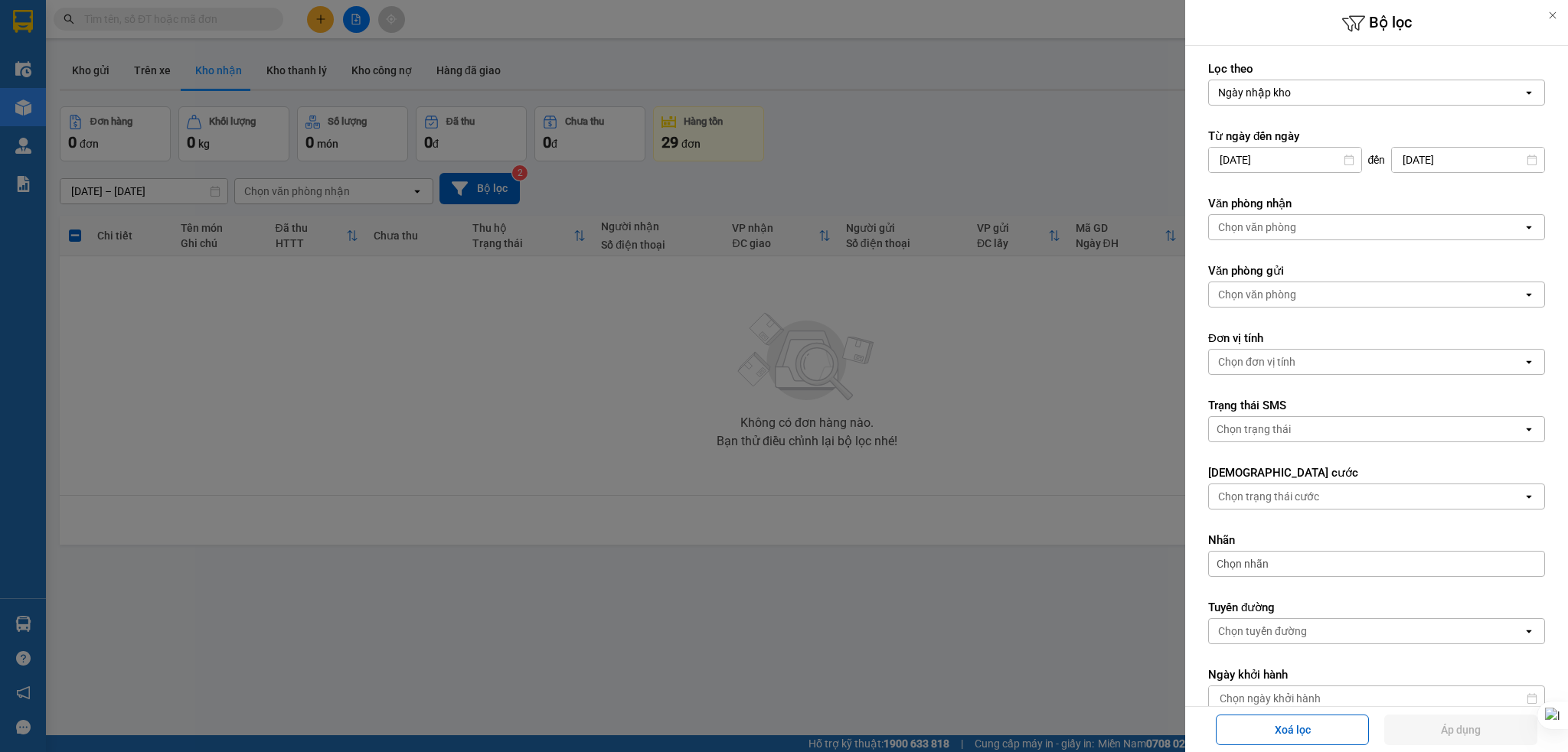
click at [1555, 16] on icon at bounding box center [1552, 14] width 11 height 11
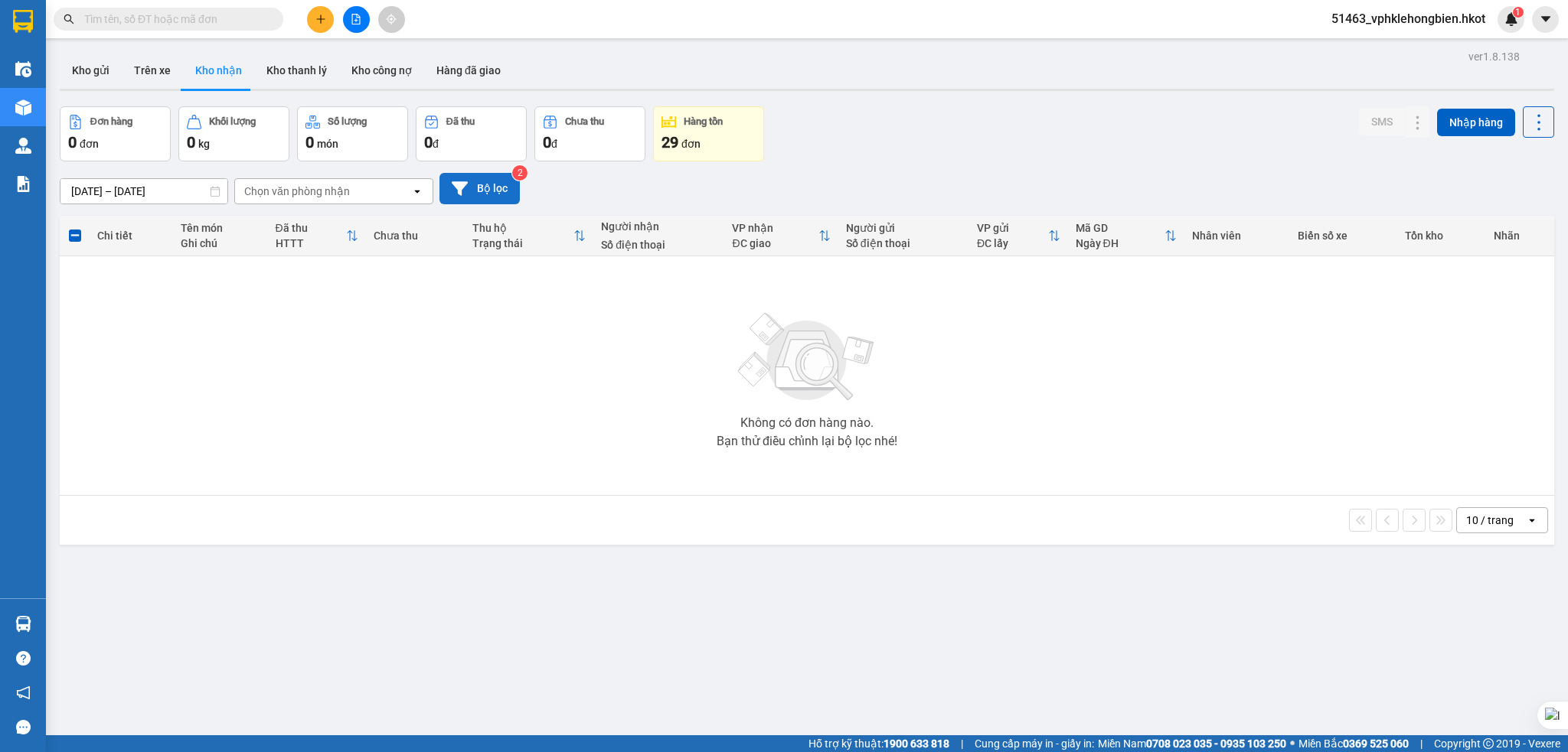
click at [500, 199] on button "Bộ lọc" at bounding box center [479, 188] width 80 height 32
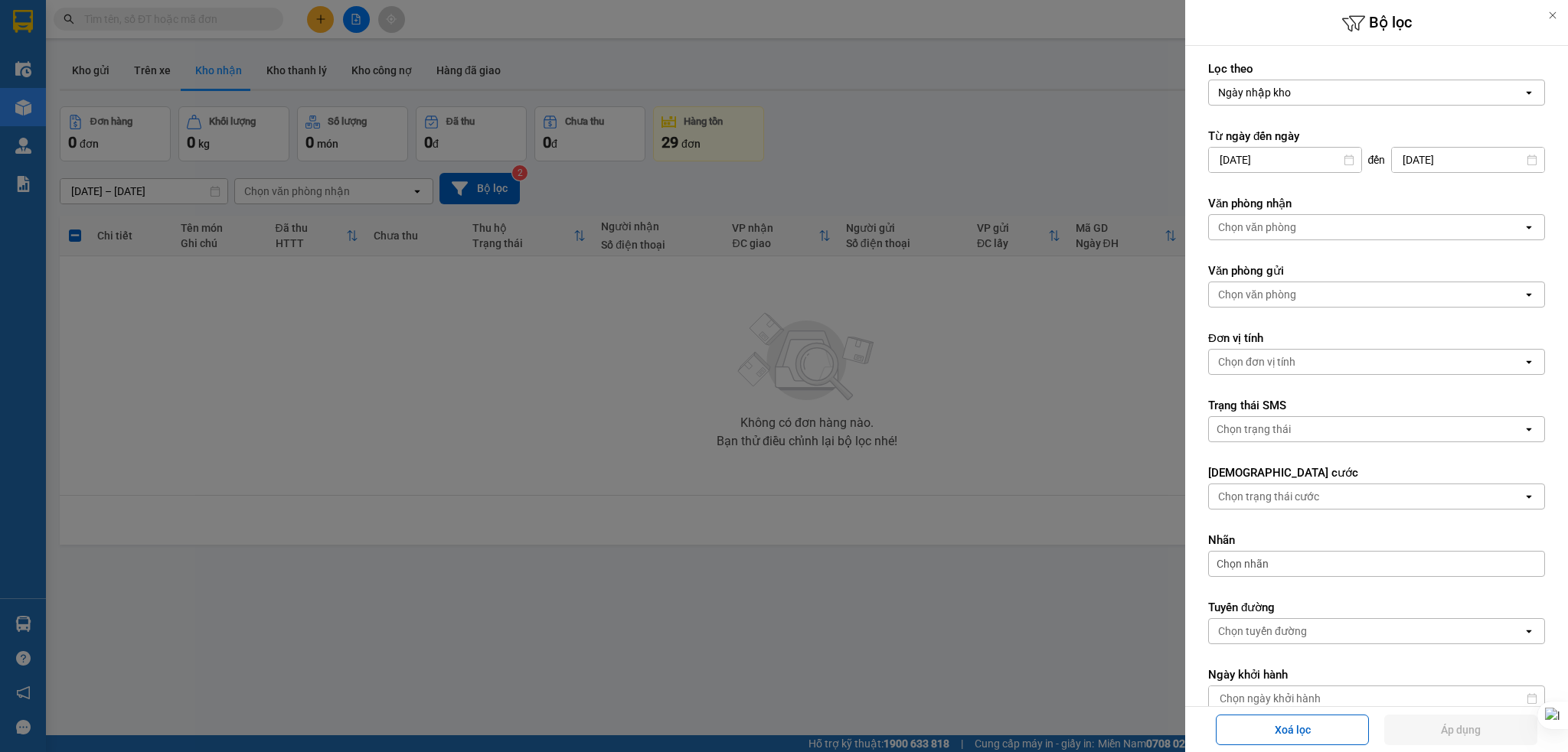
click at [866, 308] on div at bounding box center [784, 376] width 1568 height 752
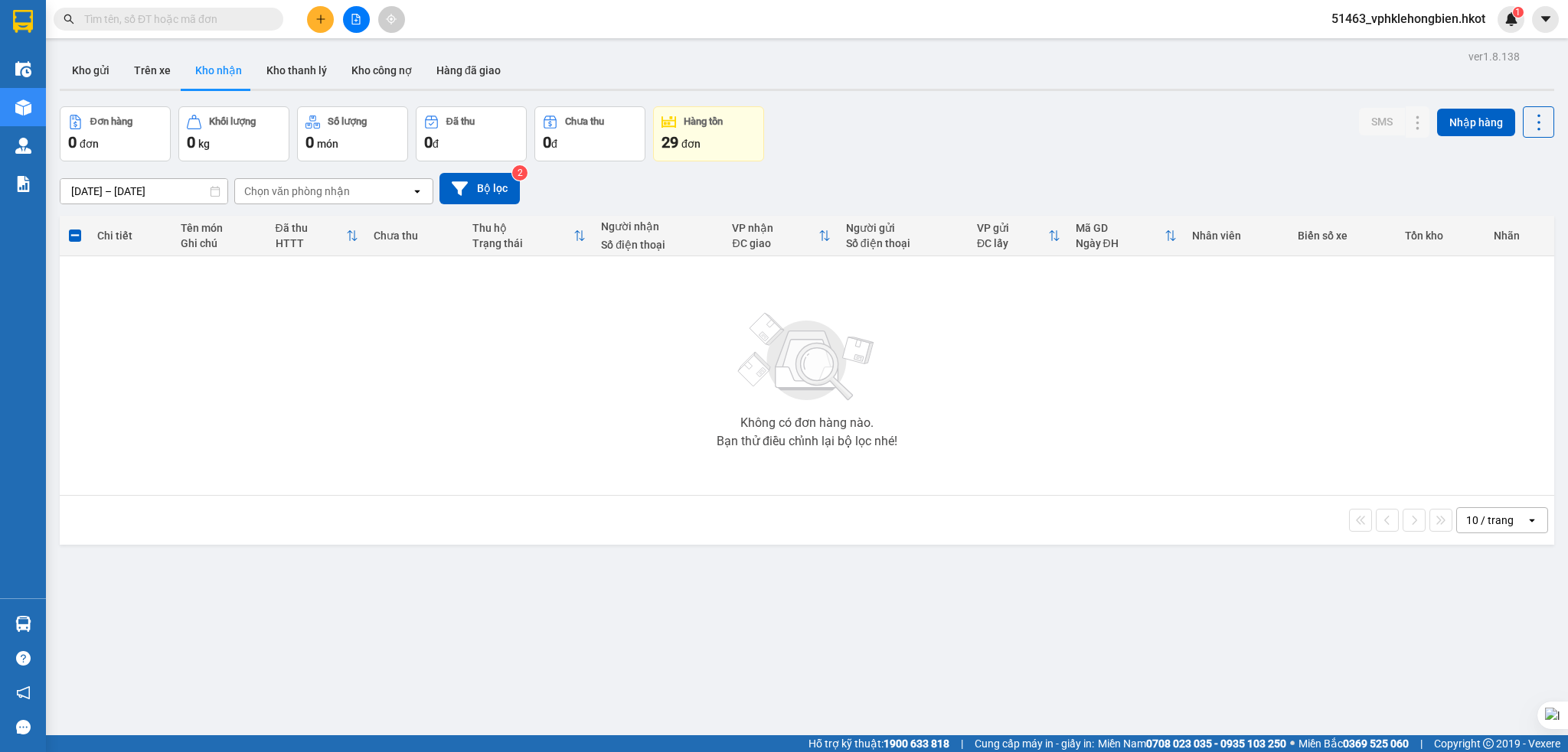
click at [205, 75] on button "Kho nhận" at bounding box center [219, 70] width 71 height 37
click at [214, 194] on icon at bounding box center [215, 191] width 11 height 11
click at [192, 190] on input "12/08/2025 – 14/08/2025" at bounding box center [144, 191] width 167 height 24
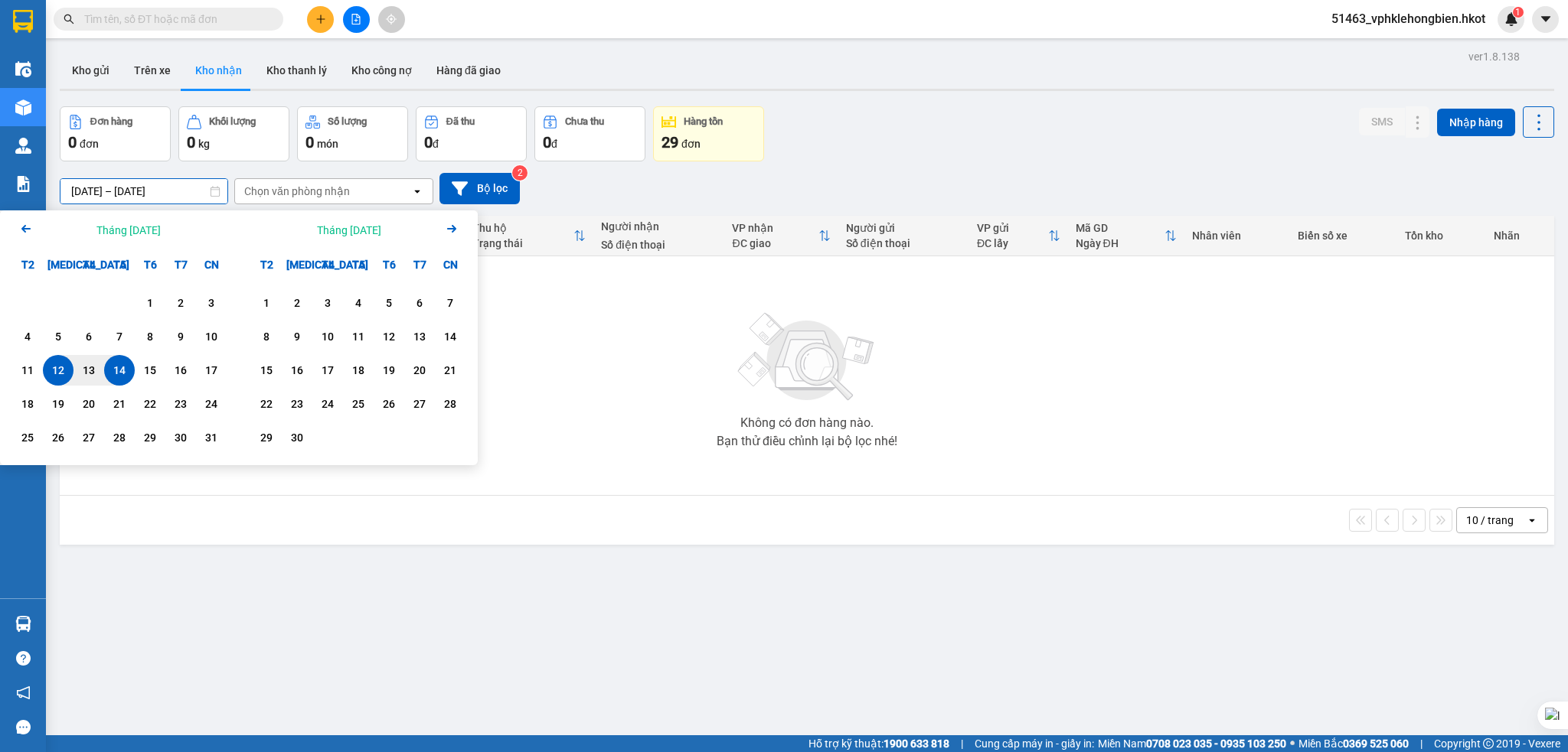
click at [106, 193] on input "12/08/2025 – 14/08/2025" at bounding box center [144, 191] width 167 height 24
click at [153, 300] on div "1" at bounding box center [149, 303] width 21 height 18
click at [121, 373] on div "14" at bounding box center [120, 370] width 21 height 18
type input "01/08/2025 – 14/08/2025"
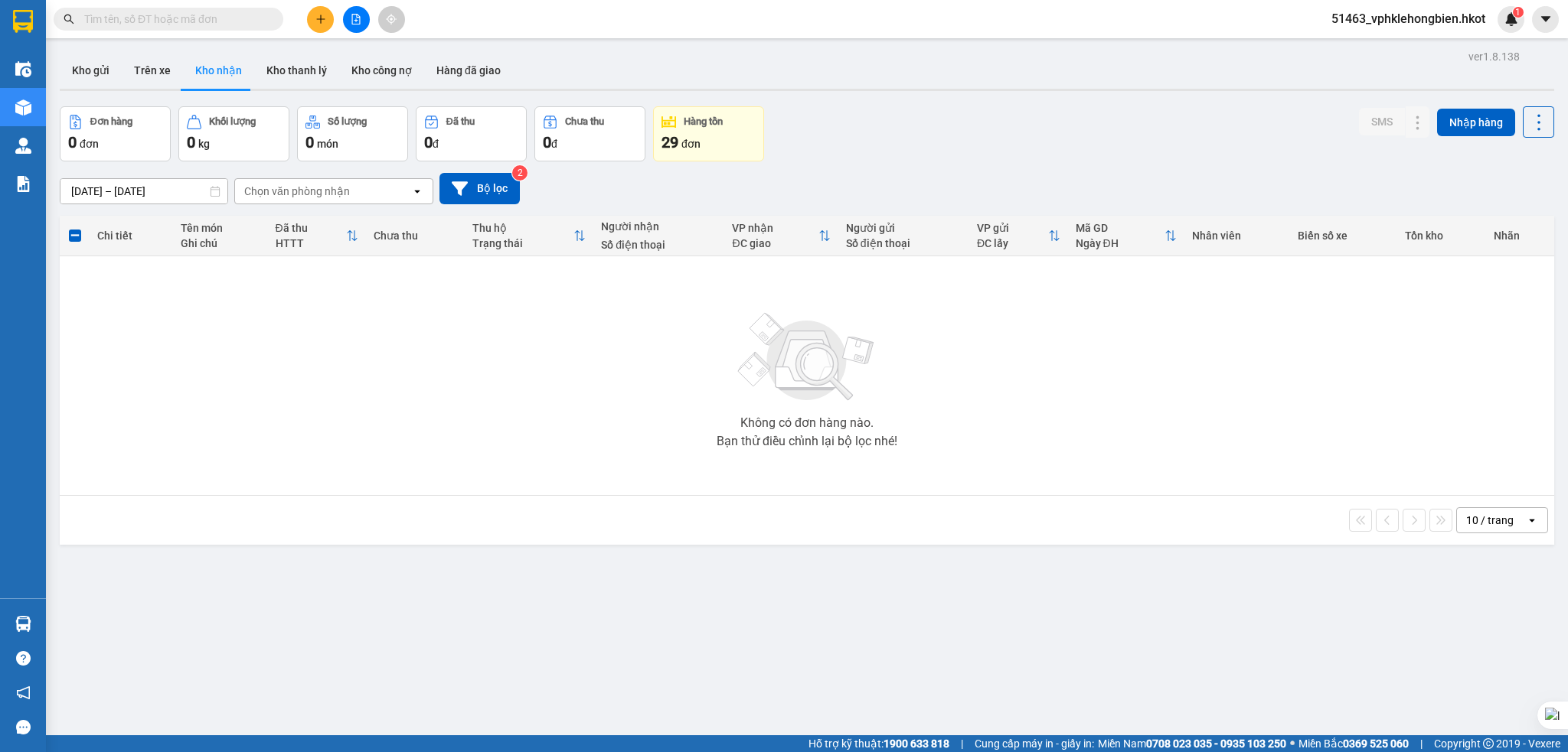
click at [219, 80] on button "Kho nhận" at bounding box center [219, 70] width 71 height 37
click at [475, 184] on button "Bộ lọc" at bounding box center [479, 188] width 80 height 32
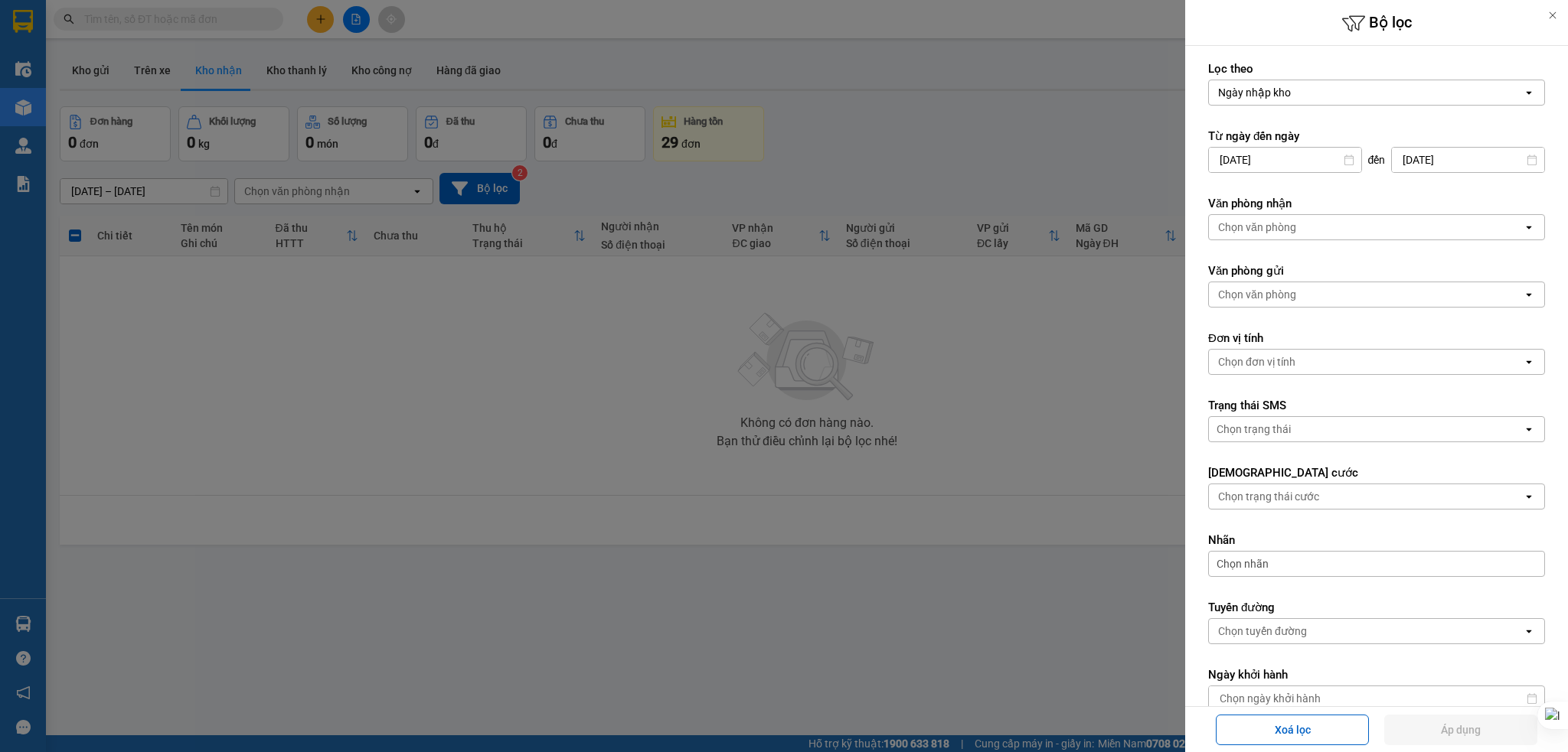
click at [1293, 296] on div "Chọn văn phòng" at bounding box center [1257, 295] width 78 height 15
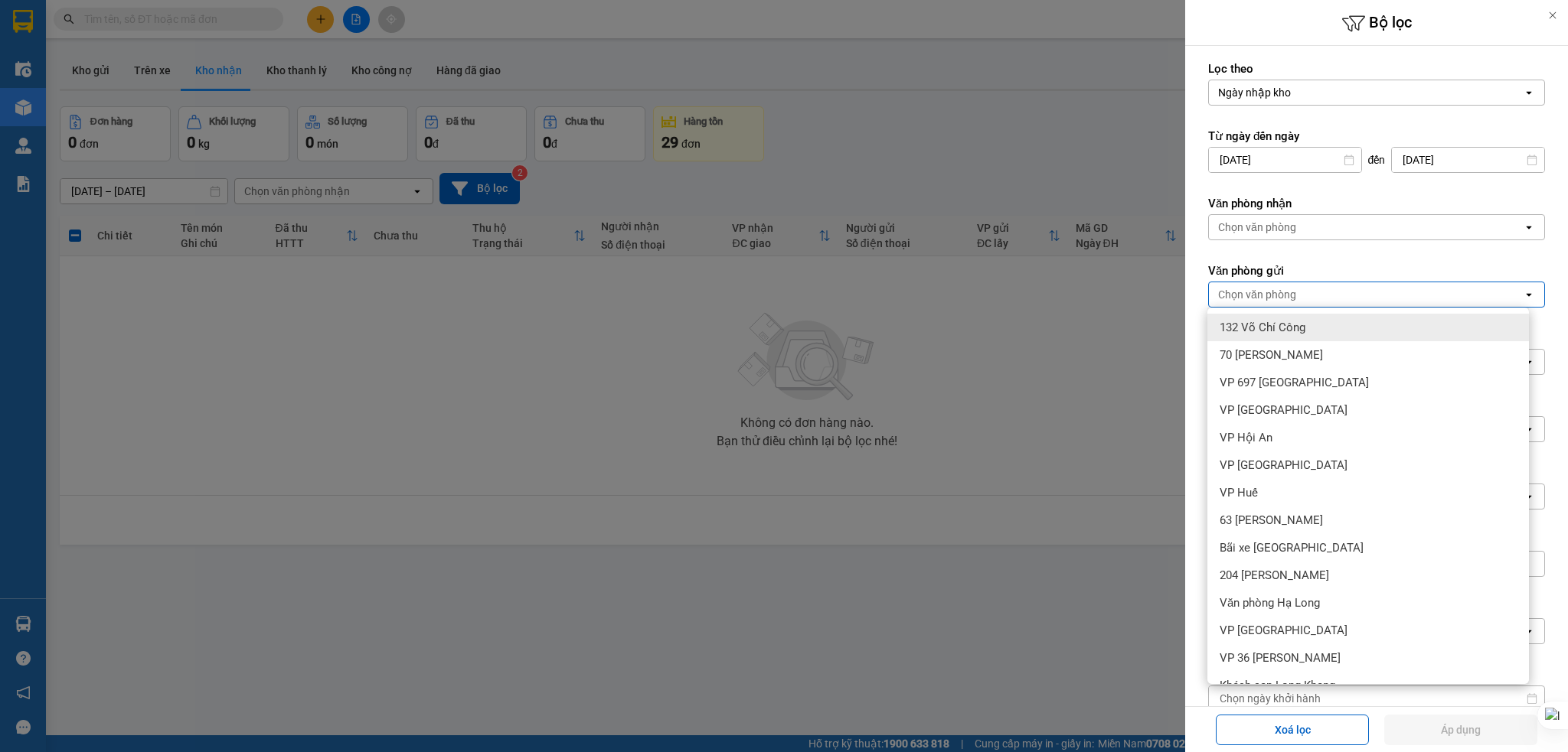
click at [1284, 289] on div "Chọn văn phòng" at bounding box center [1257, 295] width 78 height 15
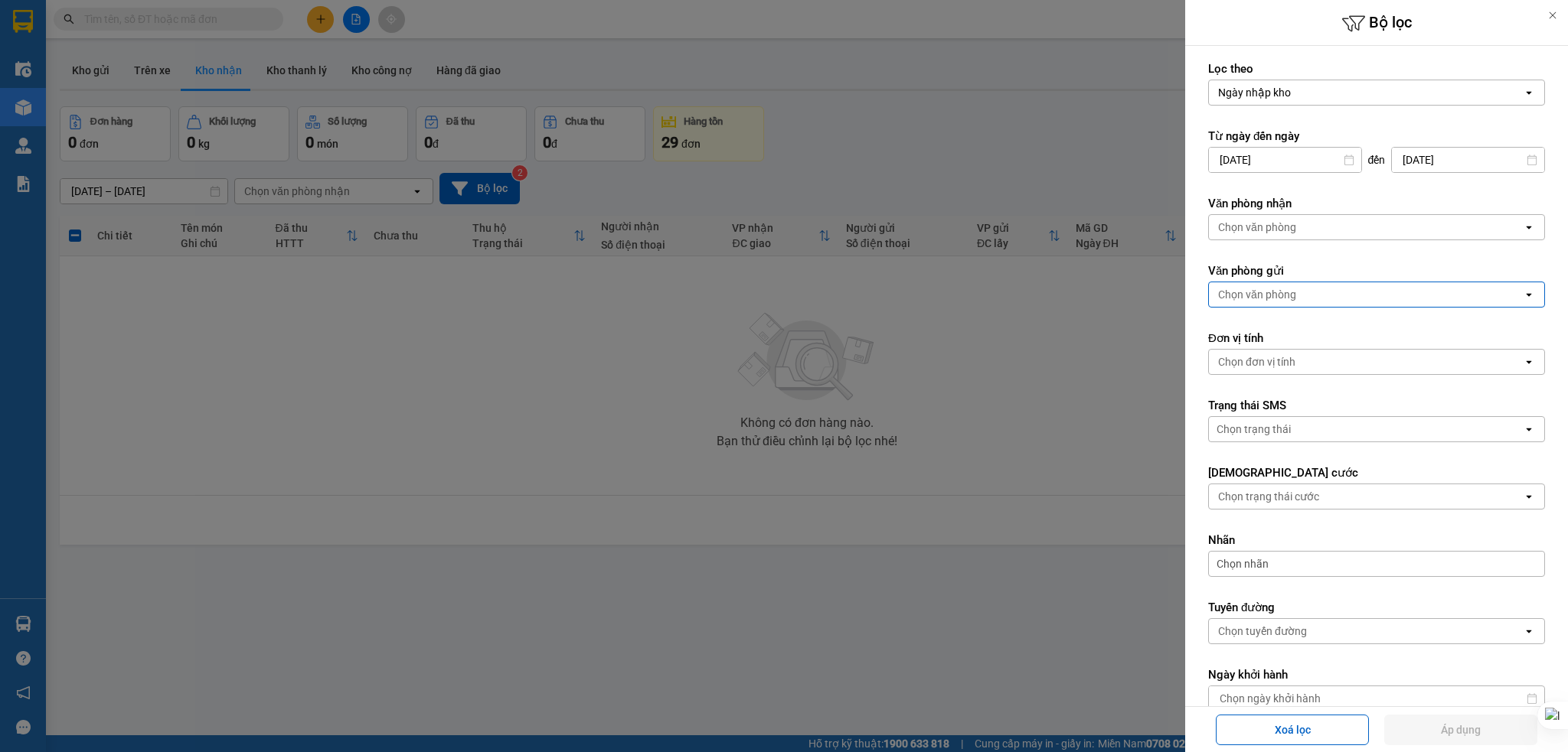
click at [1301, 236] on div "Chọn văn phòng" at bounding box center [1365, 227] width 313 height 24
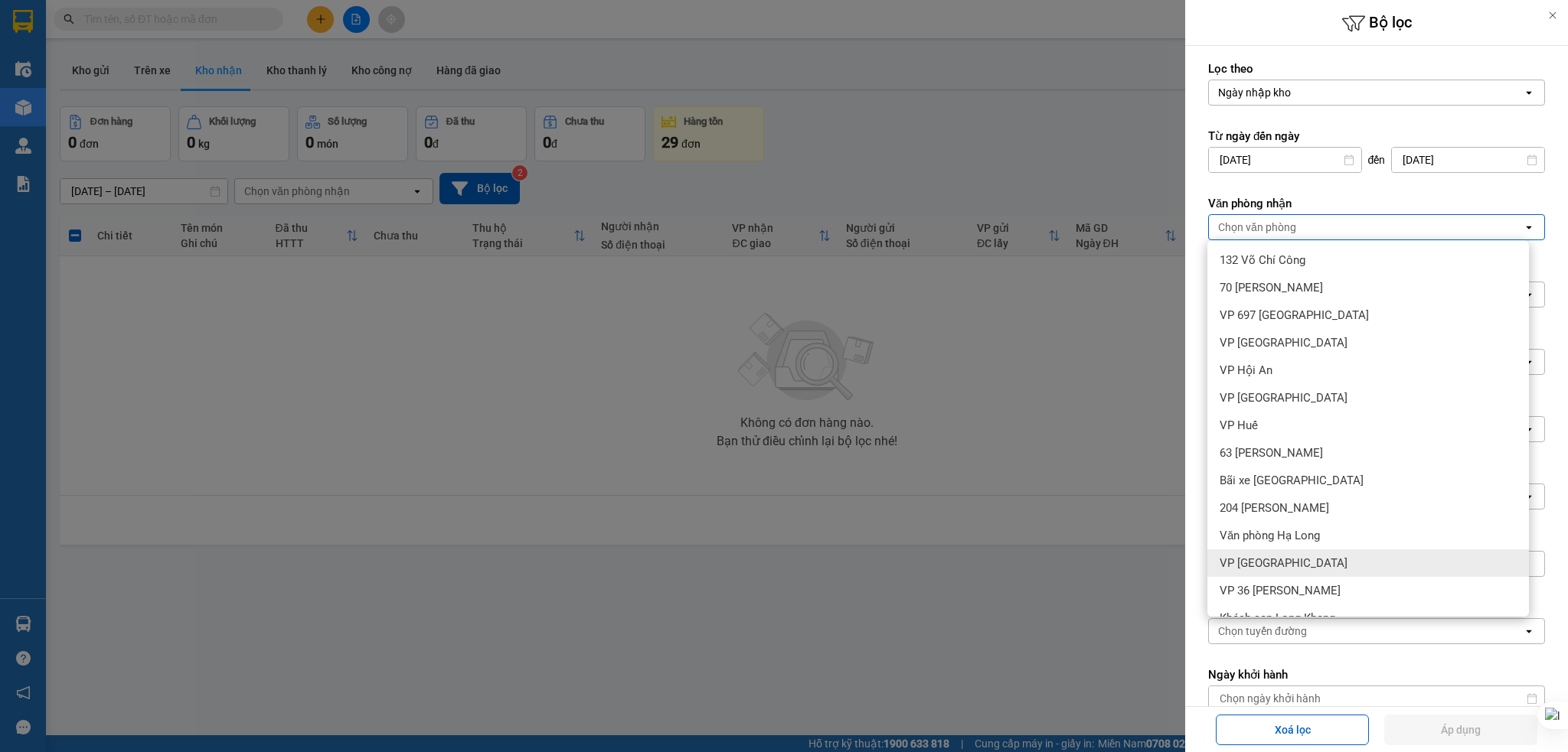
scroll to position [21, 0]
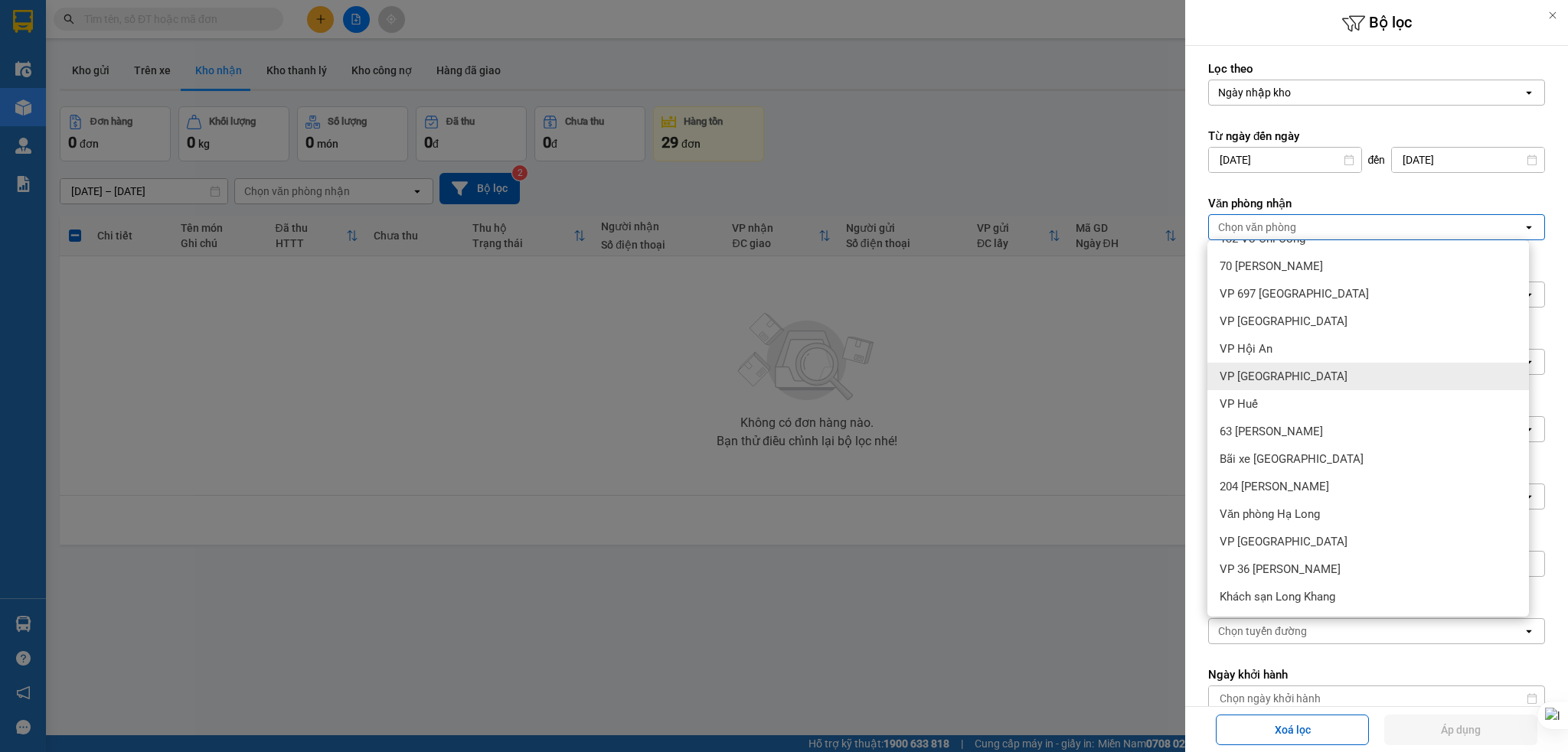
drag, startPoint x: 1312, startPoint y: 373, endPoint x: 1294, endPoint y: 371, distance: 18.1
click at [1309, 372] on div "VP [GEOGRAPHIC_DATA]" at bounding box center [1367, 376] width 321 height 28
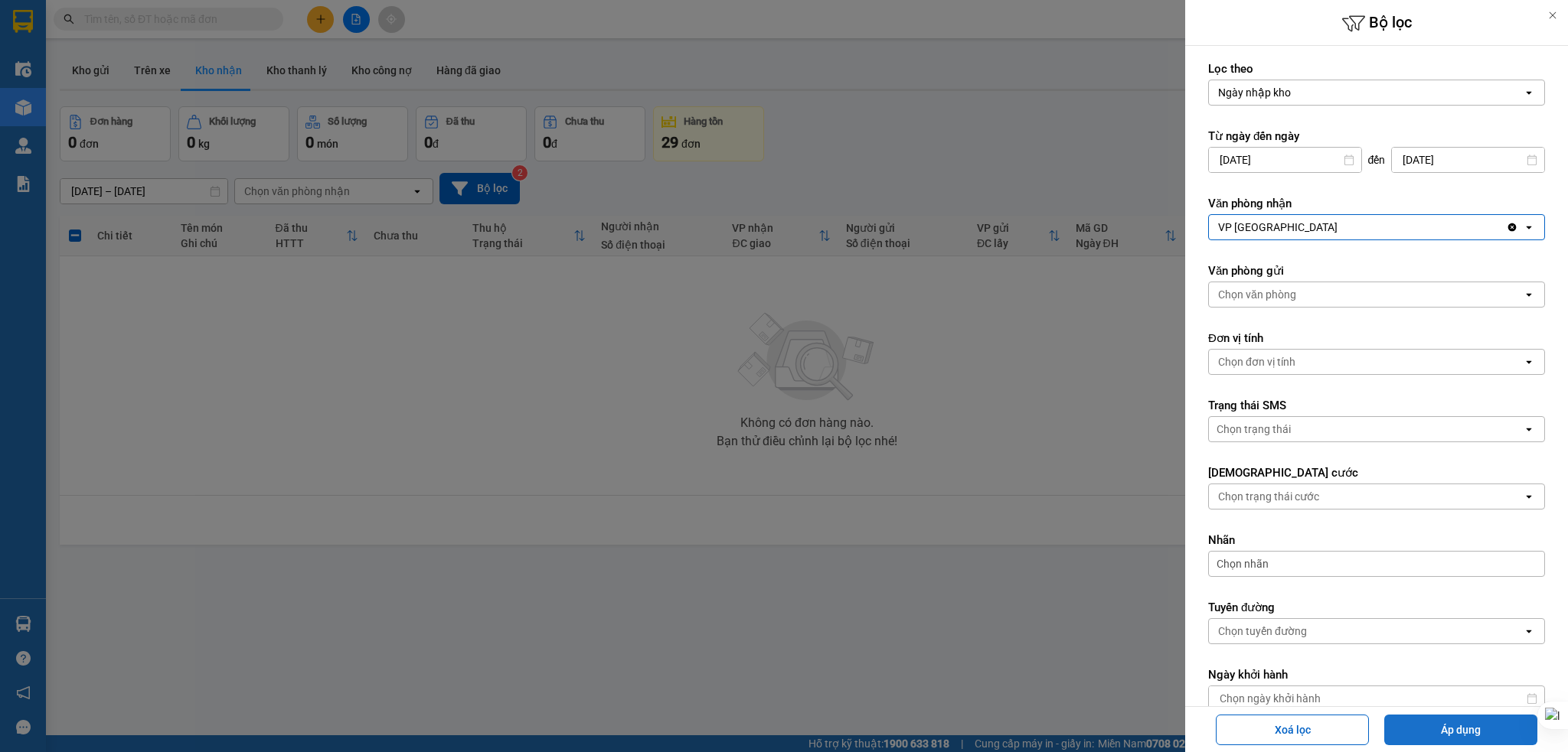
drag, startPoint x: 1456, startPoint y: 730, endPoint x: 1437, endPoint y: 715, distance: 24.2
click at [1456, 730] on button "Áp dụng" at bounding box center [1460, 730] width 153 height 31
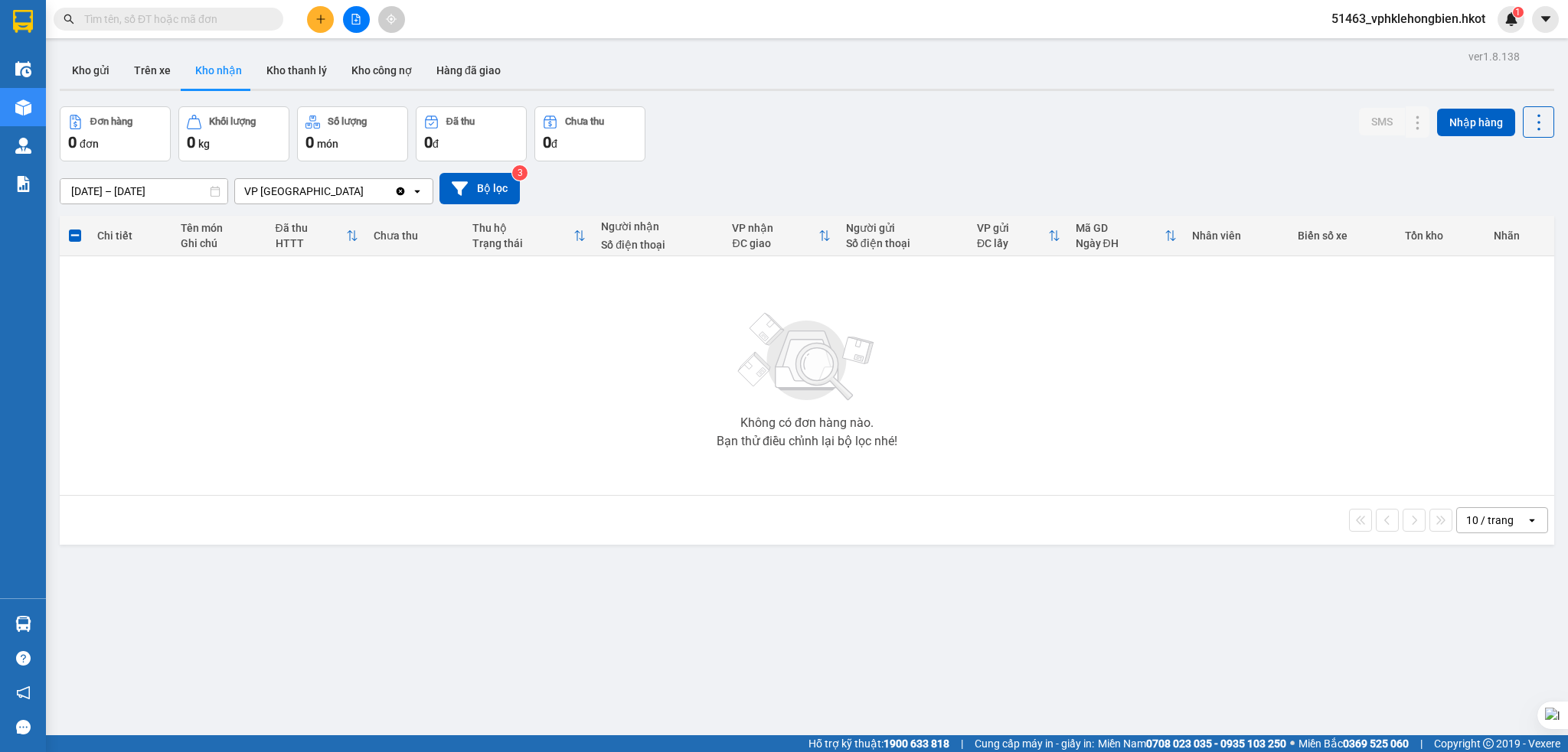
click at [1415, 20] on span "51463_vphklehongbien.hkot" at bounding box center [1408, 19] width 178 height 19
click at [1389, 48] on span "Đăng xuất" at bounding box center [1414, 46] width 148 height 16
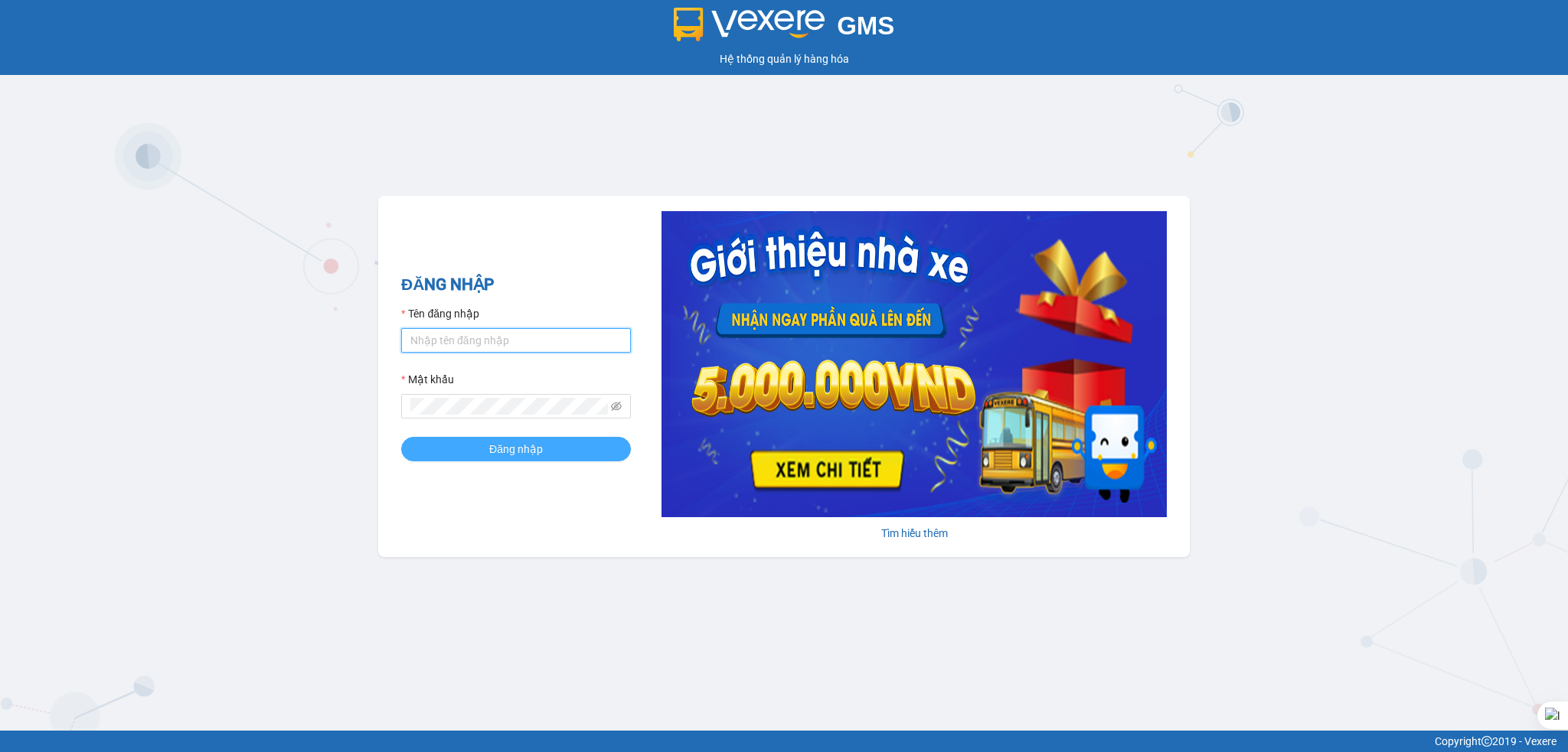
type input "vphklehongbien.hkot"
click at [544, 455] on button "Đăng nhập" at bounding box center [516, 448] width 230 height 24
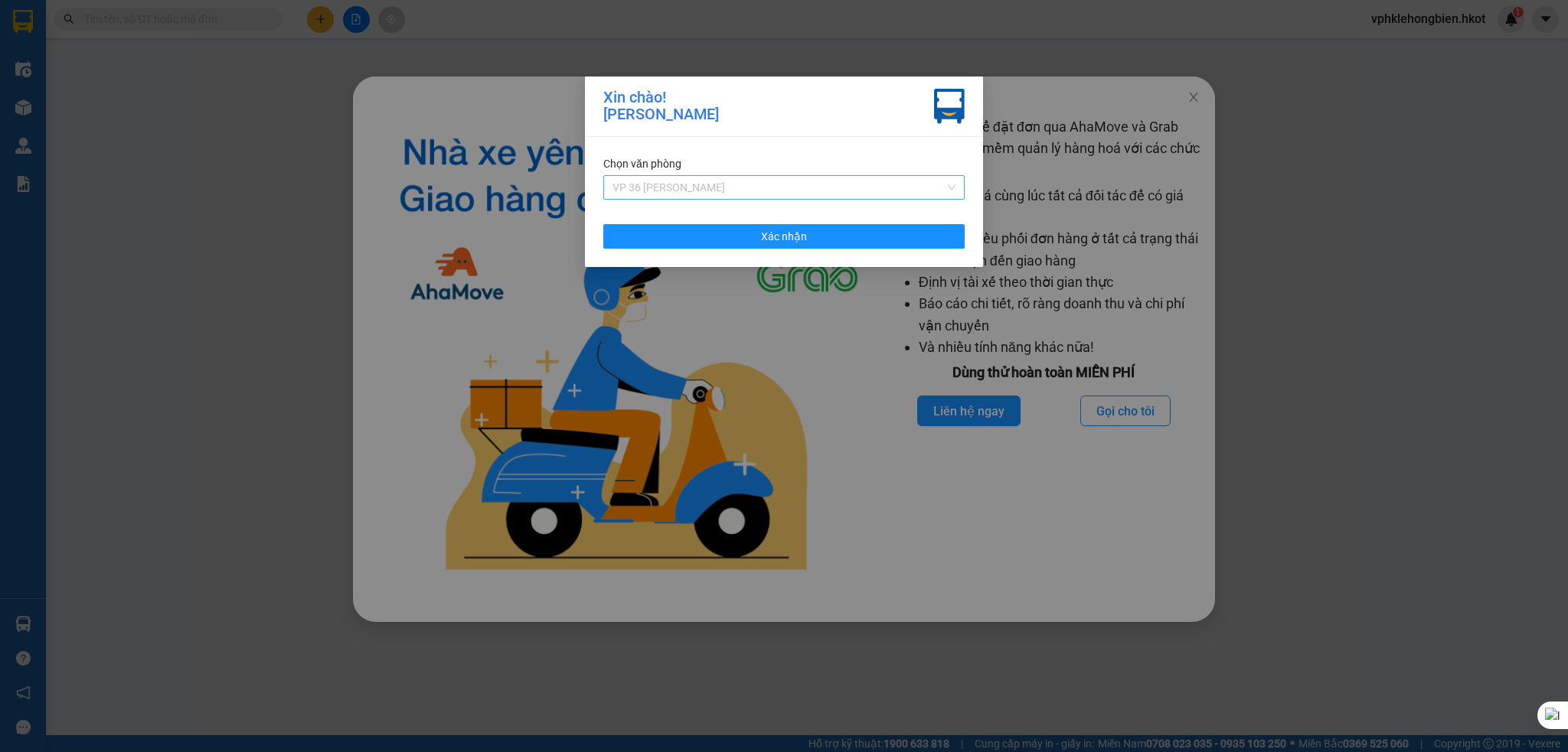
click at [748, 187] on span "VP 36 [PERSON_NAME]" at bounding box center [784, 188] width 343 height 23
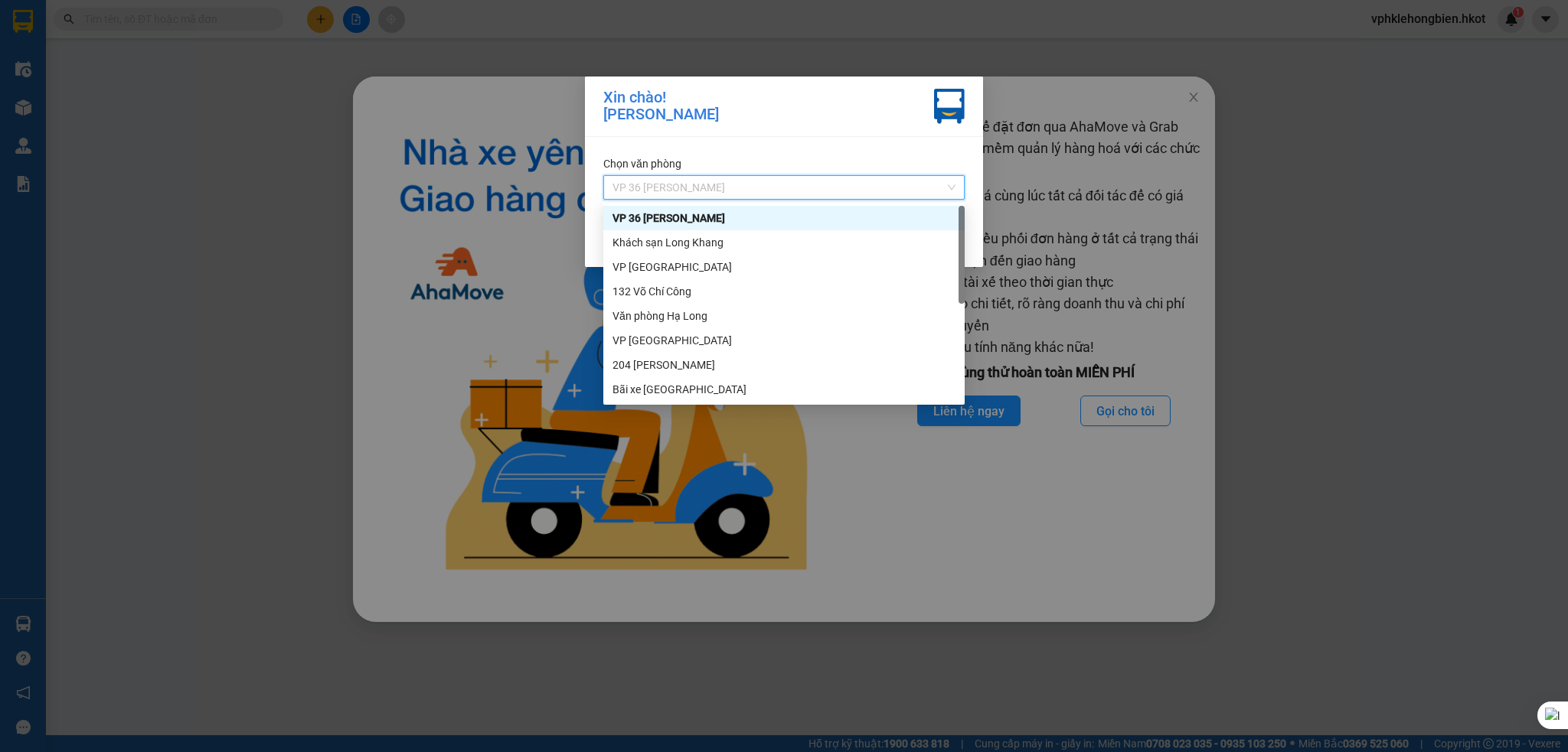
scroll to position [147, 0]
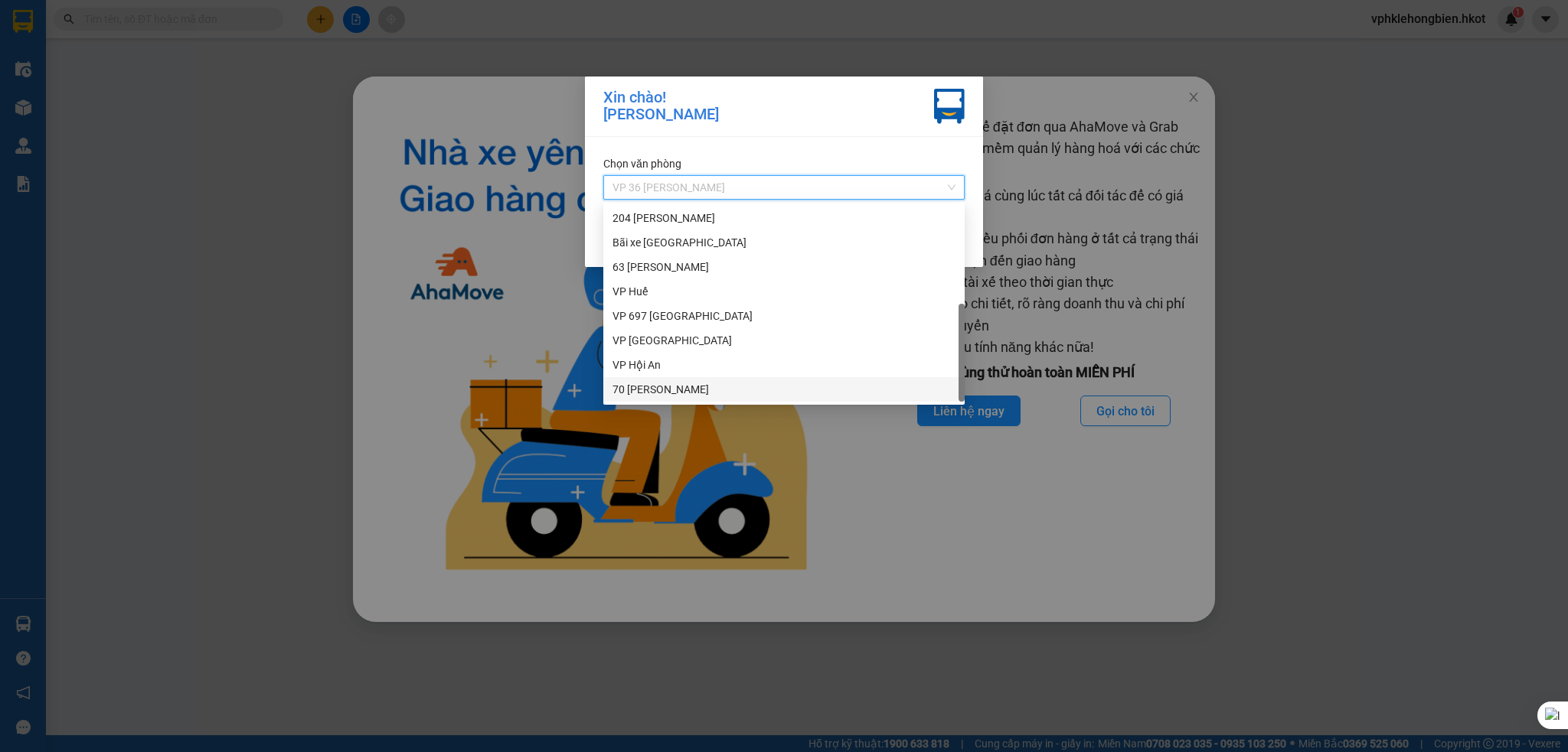
drag, startPoint x: 654, startPoint y: 389, endPoint x: 689, endPoint y: 384, distance: 35.4
click at [654, 384] on div "70 [PERSON_NAME]" at bounding box center [784, 389] width 343 height 16
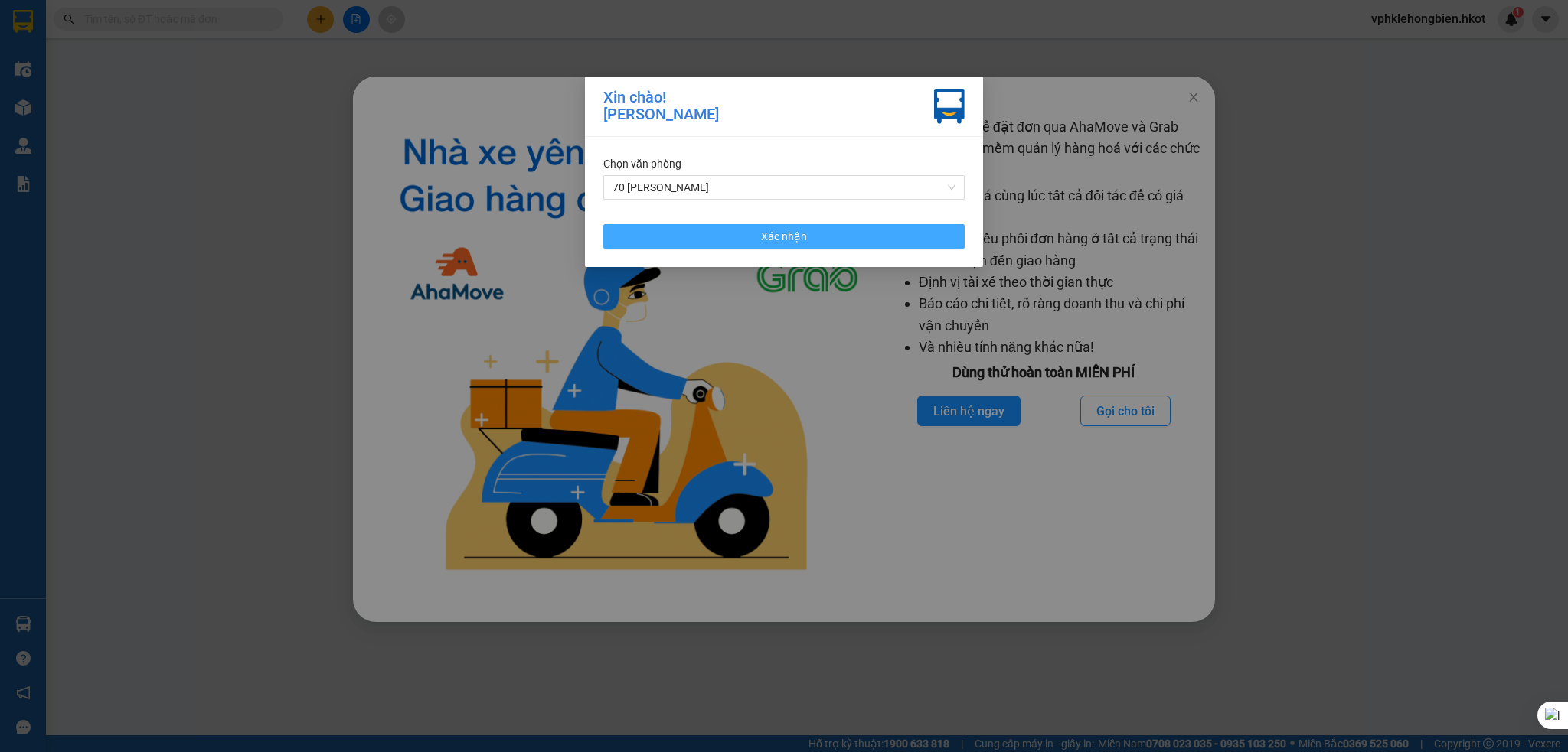
drag, startPoint x: 841, startPoint y: 236, endPoint x: 764, endPoint y: 243, distance: 77.3
click at [841, 235] on button "Xác nhận" at bounding box center [784, 236] width 362 height 24
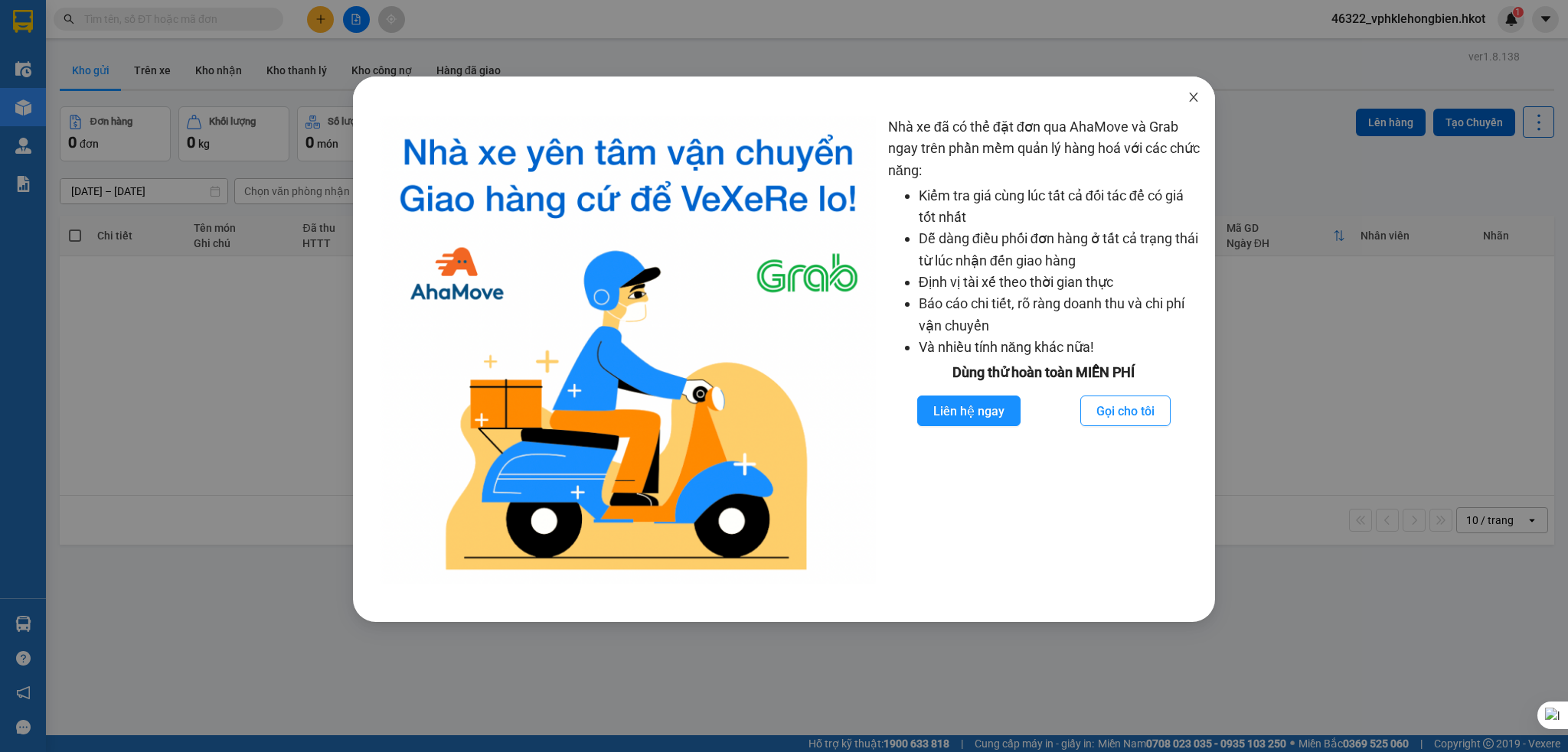
drag, startPoint x: 1194, startPoint y: 95, endPoint x: 897, endPoint y: 98, distance: 297.0
click at [1194, 93] on icon "close" at bounding box center [1193, 96] width 13 height 13
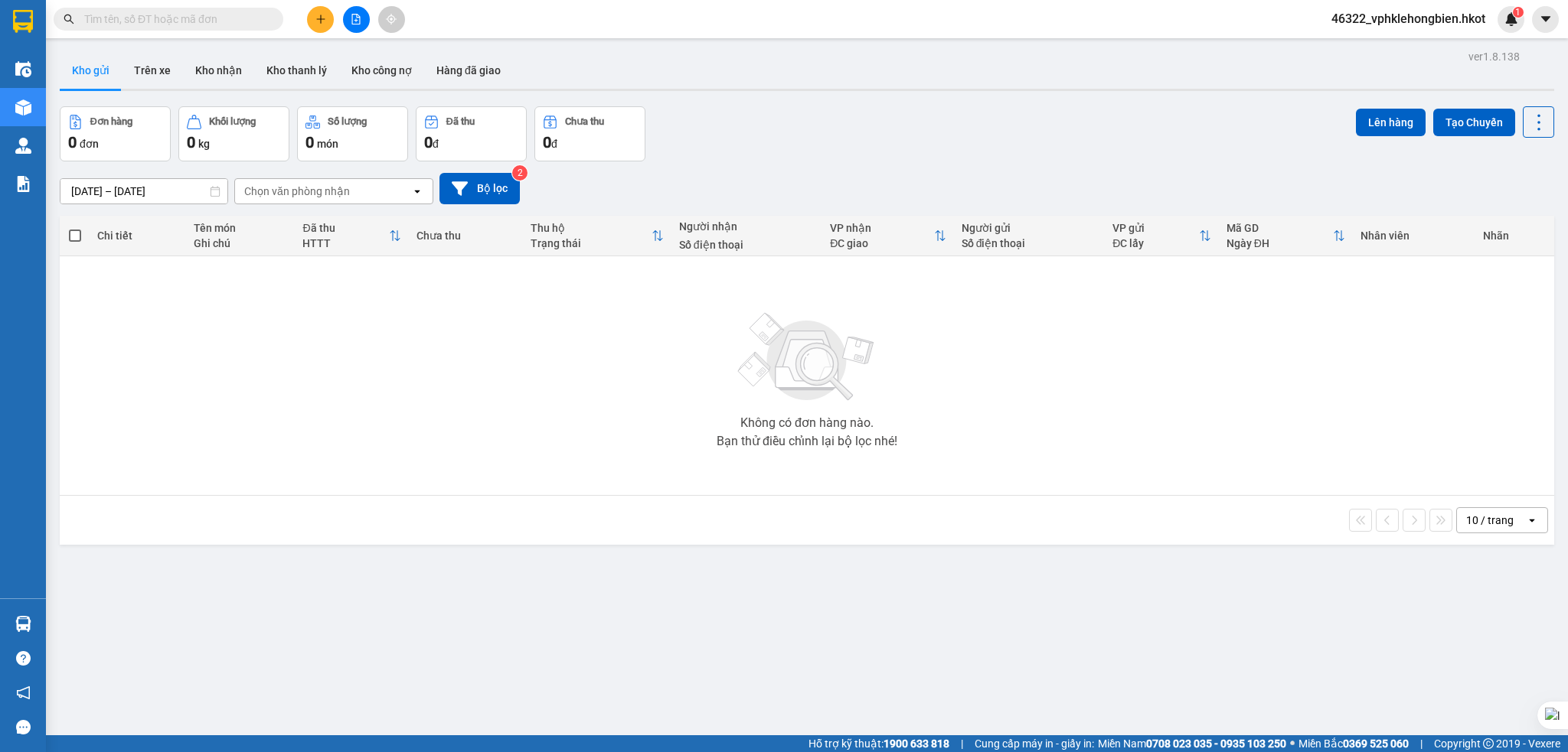
drag, startPoint x: 228, startPoint y: 67, endPoint x: 243, endPoint y: 163, distance: 97.2
click at [230, 67] on button "Kho nhận" at bounding box center [219, 70] width 71 height 37
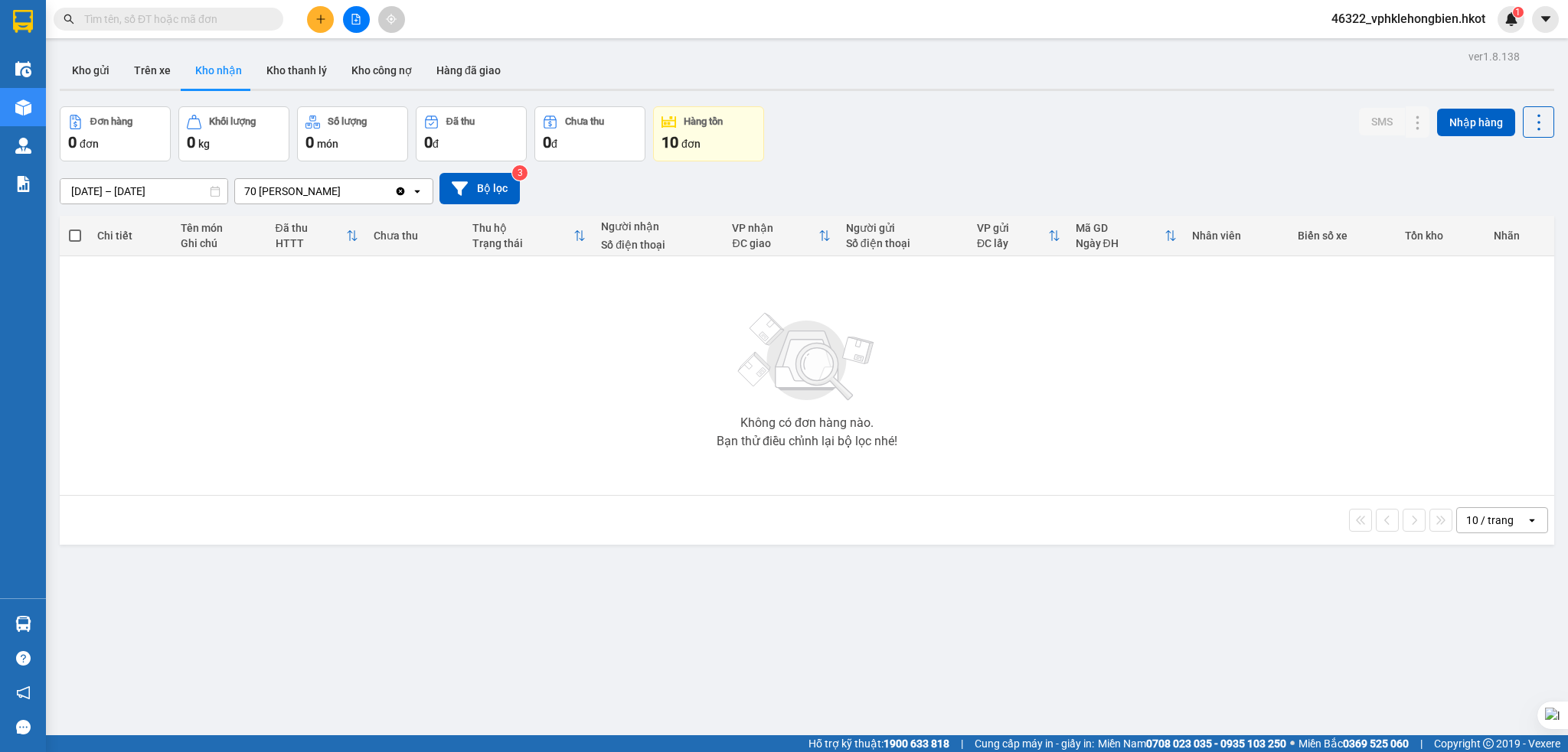
click at [98, 190] on input "12/08/2025 – 14/08/2025" at bounding box center [144, 191] width 167 height 24
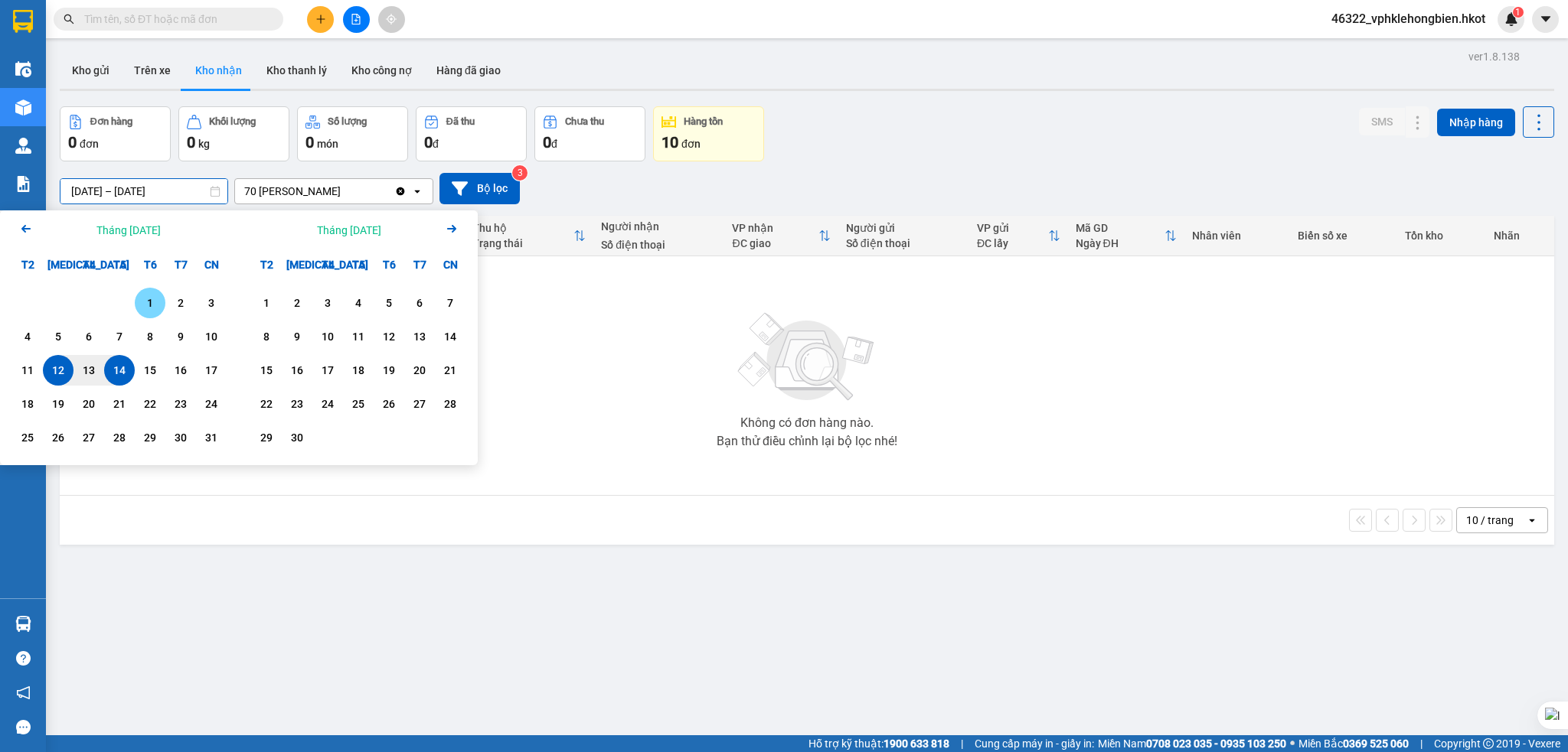
click at [155, 312] on div "1" at bounding box center [150, 303] width 31 height 31
click at [124, 373] on div "14" at bounding box center [120, 370] width 21 height 18
type input "01/08/2025 – 14/08/2025"
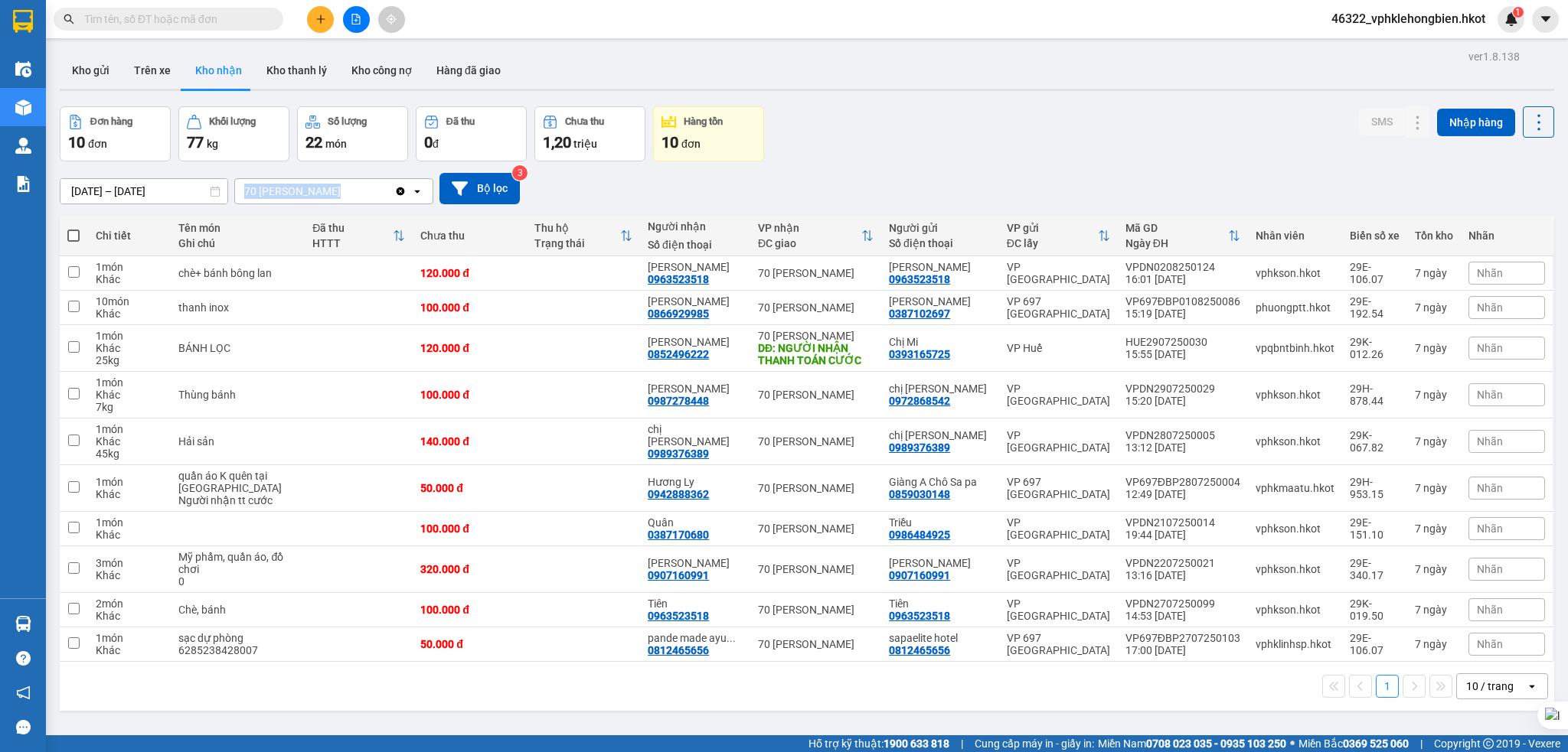
drag, startPoint x: 236, startPoint y: 187, endPoint x: 351, endPoint y: 195, distance: 115.3
click at [351, 195] on div "70 [PERSON_NAME]" at bounding box center [314, 191] width 159 height 24
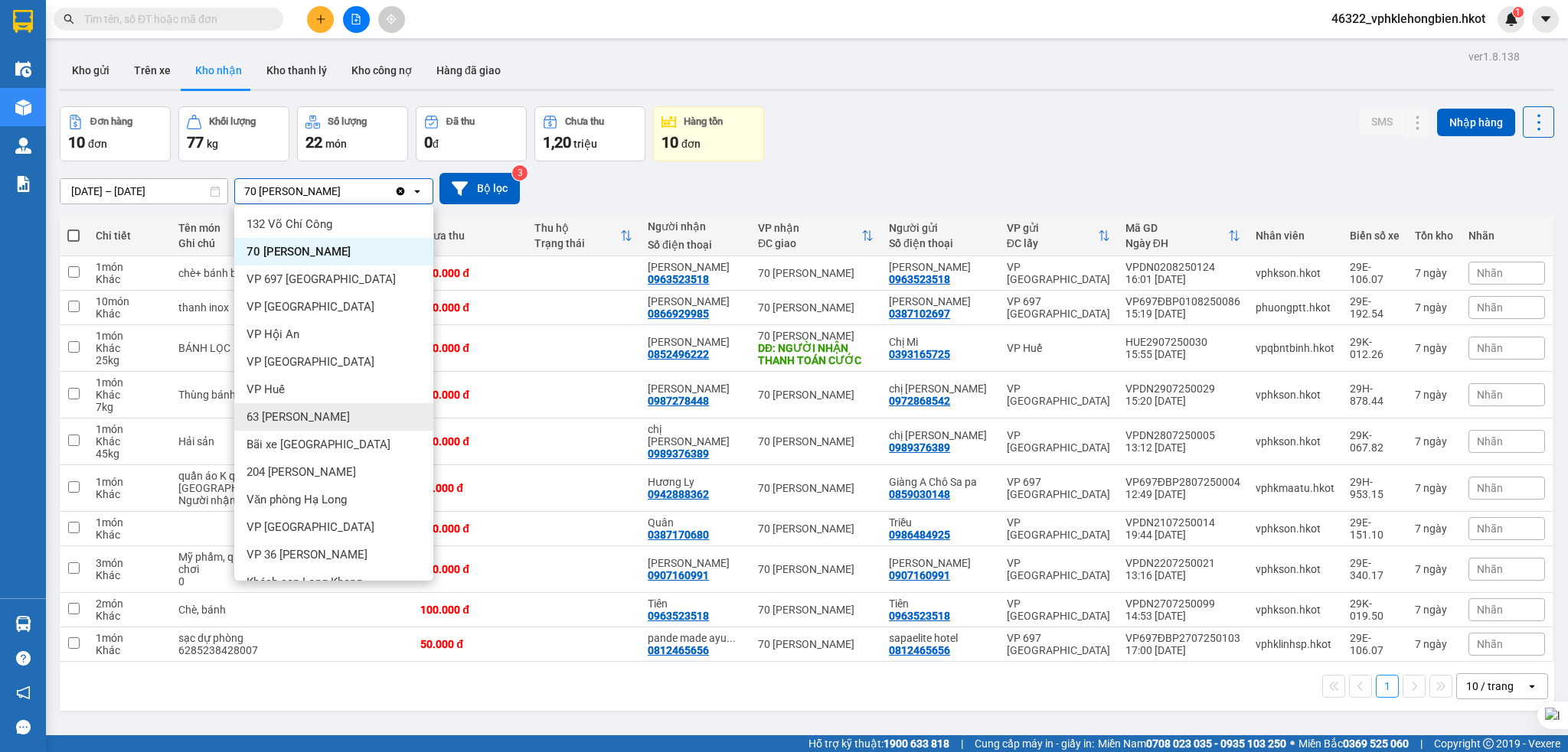
click at [915, 165] on div "01/08/2025 – 14/08/2025 Press the down arrow key to interact with the calendar …" at bounding box center [807, 189] width 1495 height 54
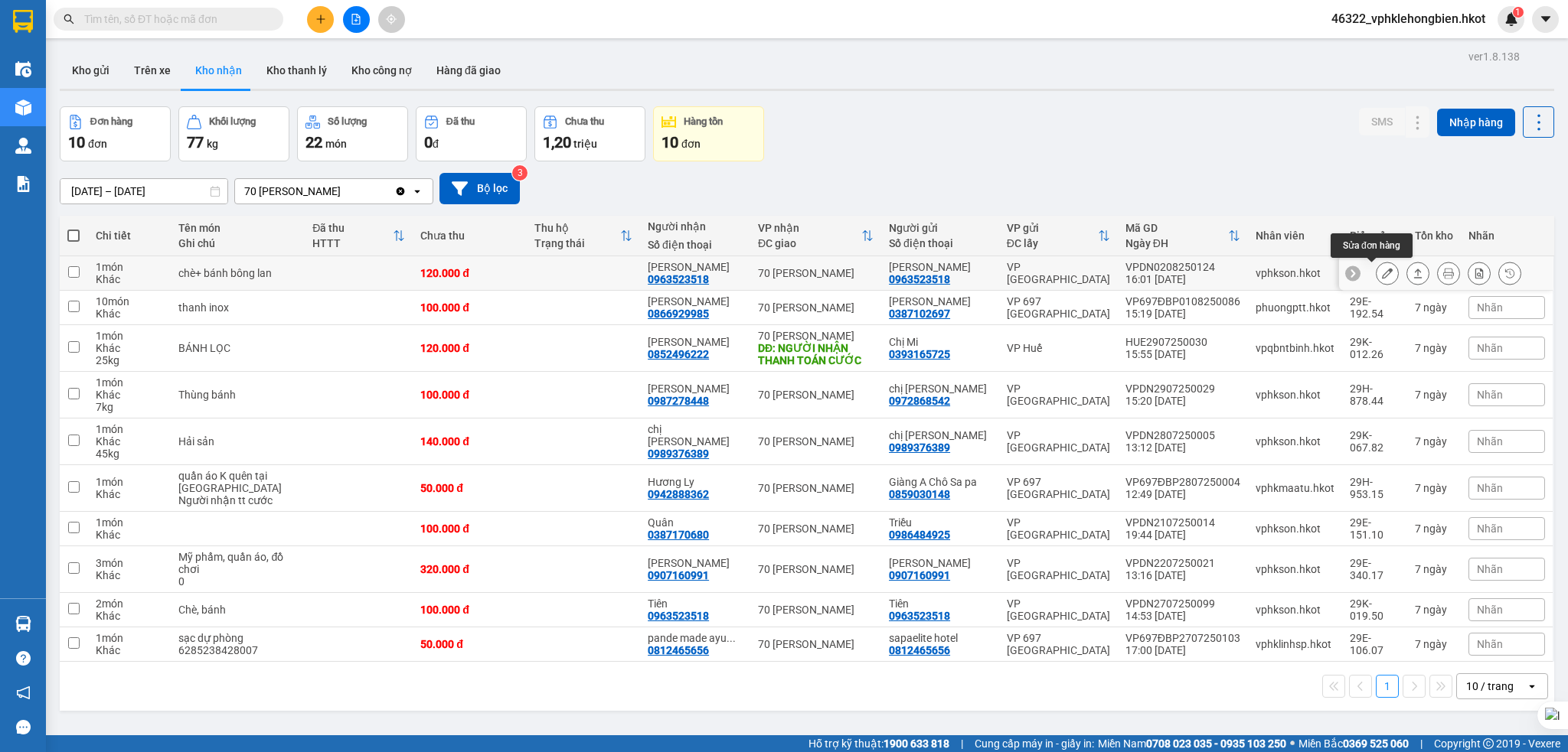
click at [1382, 276] on icon at bounding box center [1387, 273] width 11 height 11
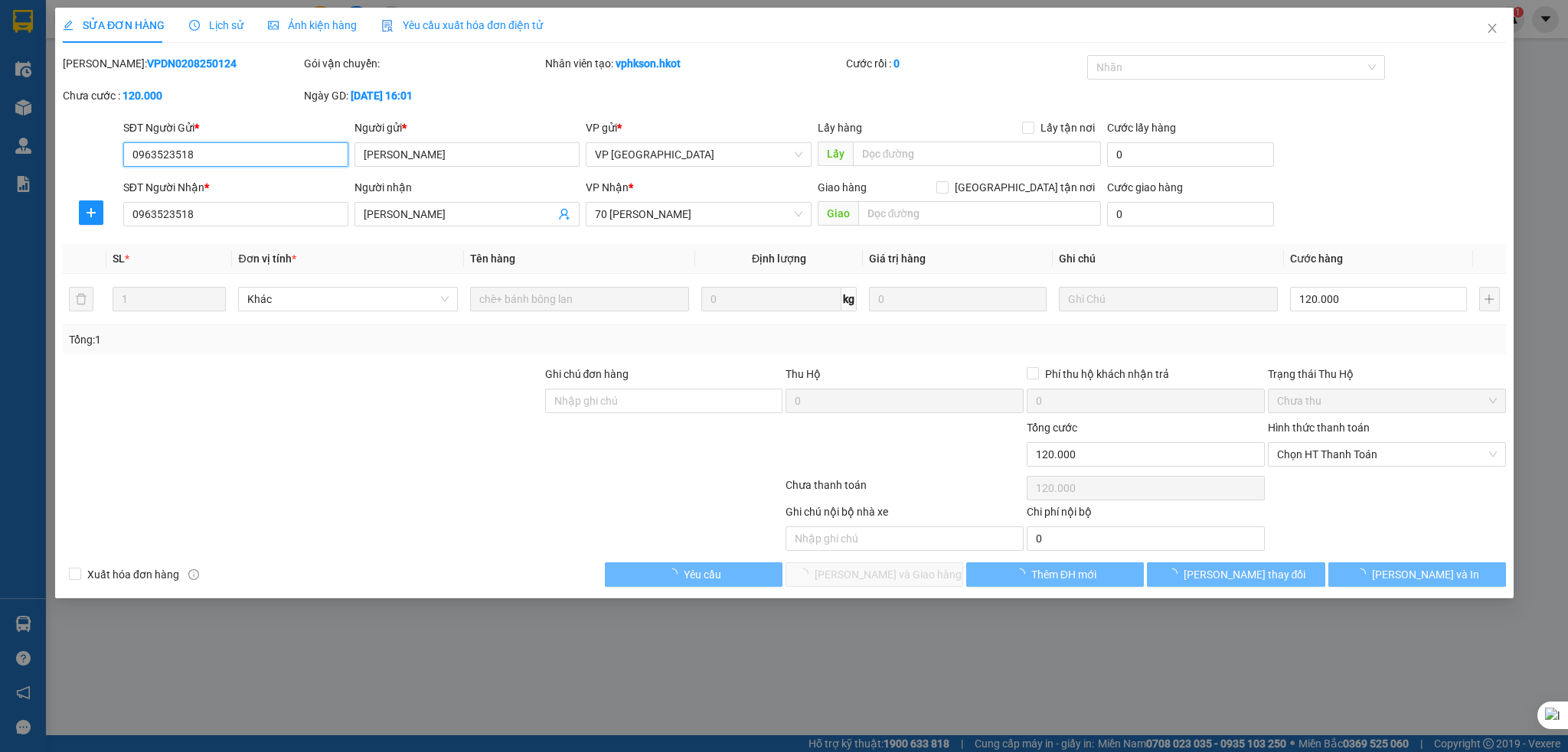
type input "0963523518"
type input "Thủy Tiên"
type input "0963523518"
type input "Thủy Tiên"
type input "120.000"
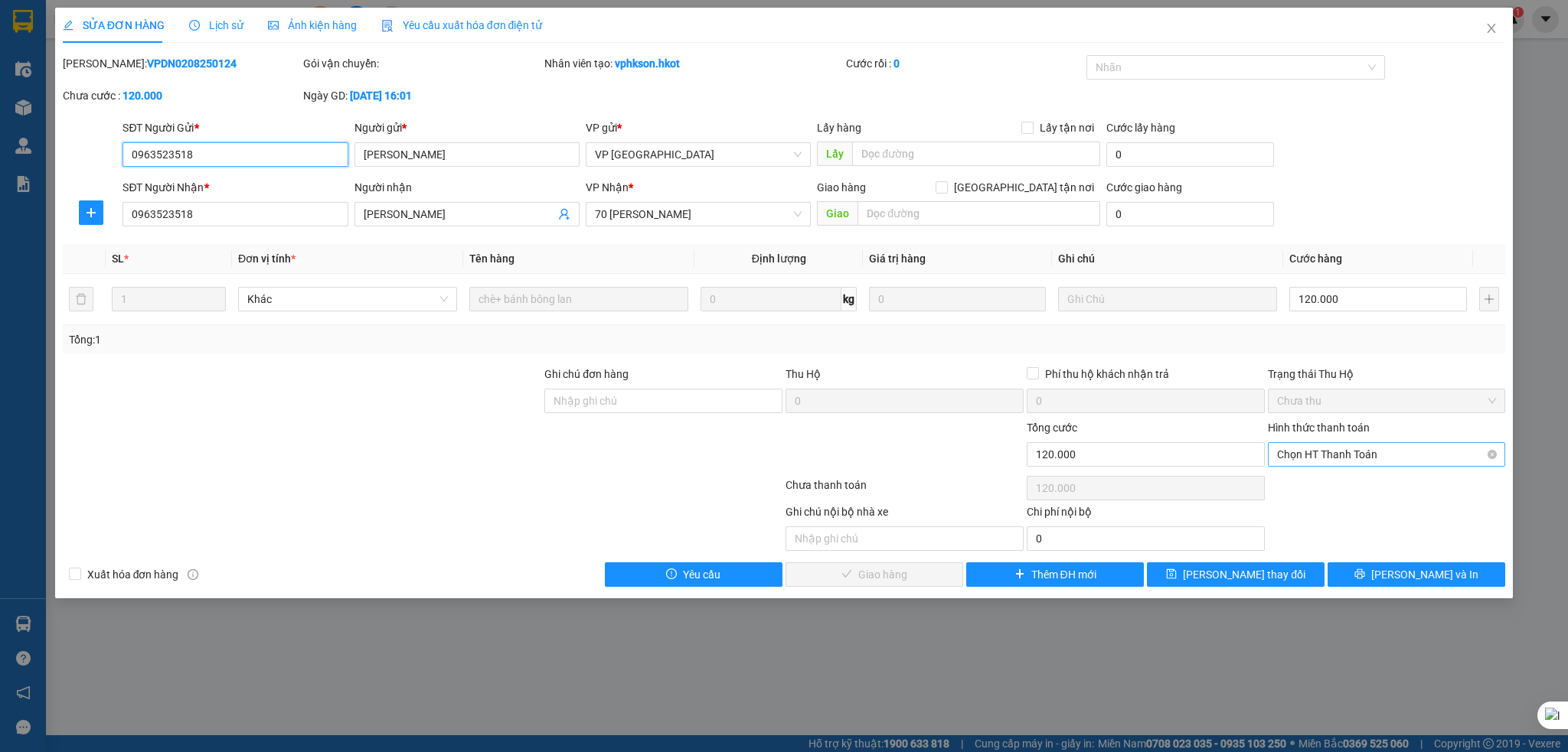
click at [1391, 452] on span "Chọn HT Thanh Toán" at bounding box center [1387, 455] width 220 height 23
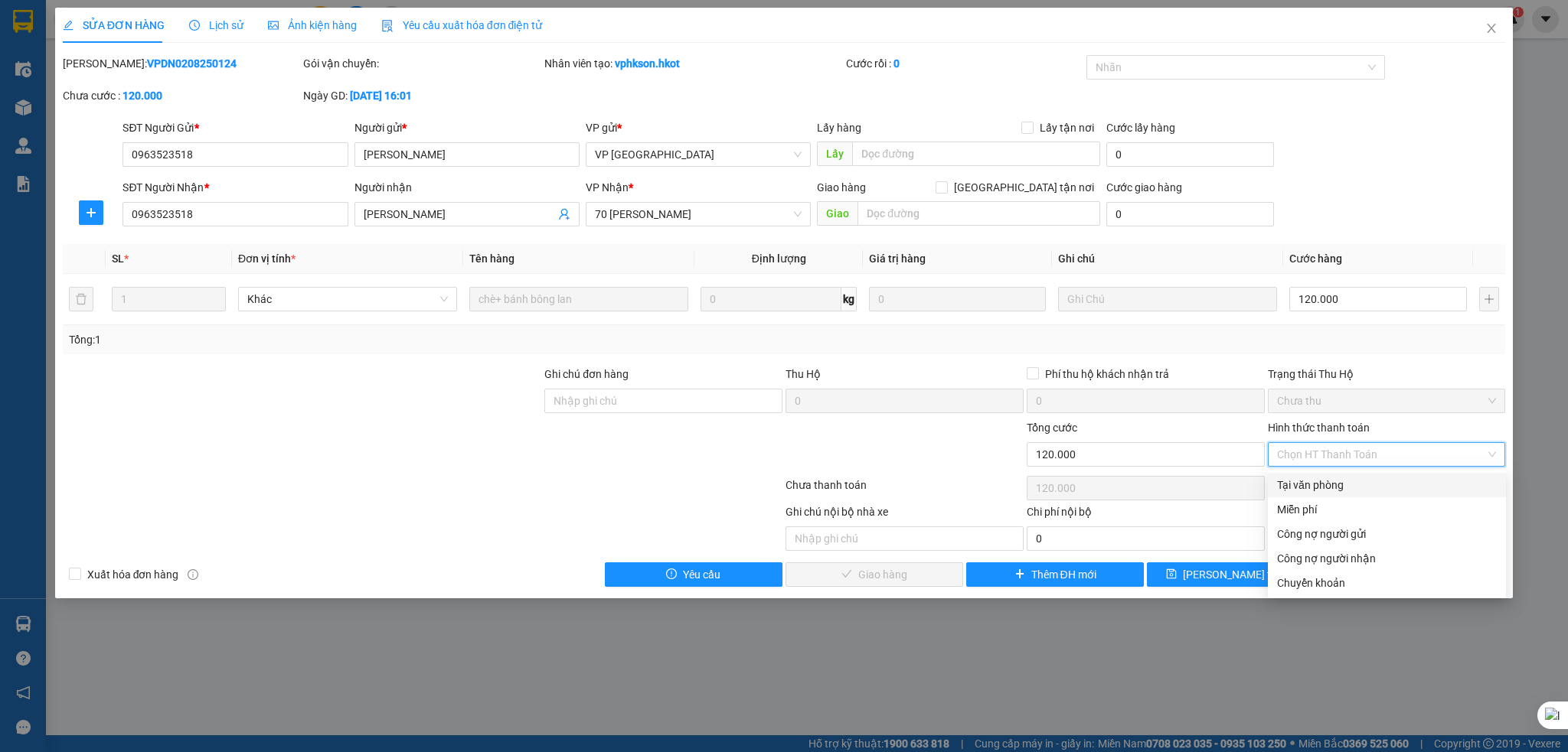
click at [1329, 490] on div "Tại văn phòng" at bounding box center [1387, 485] width 220 height 16
type input "0"
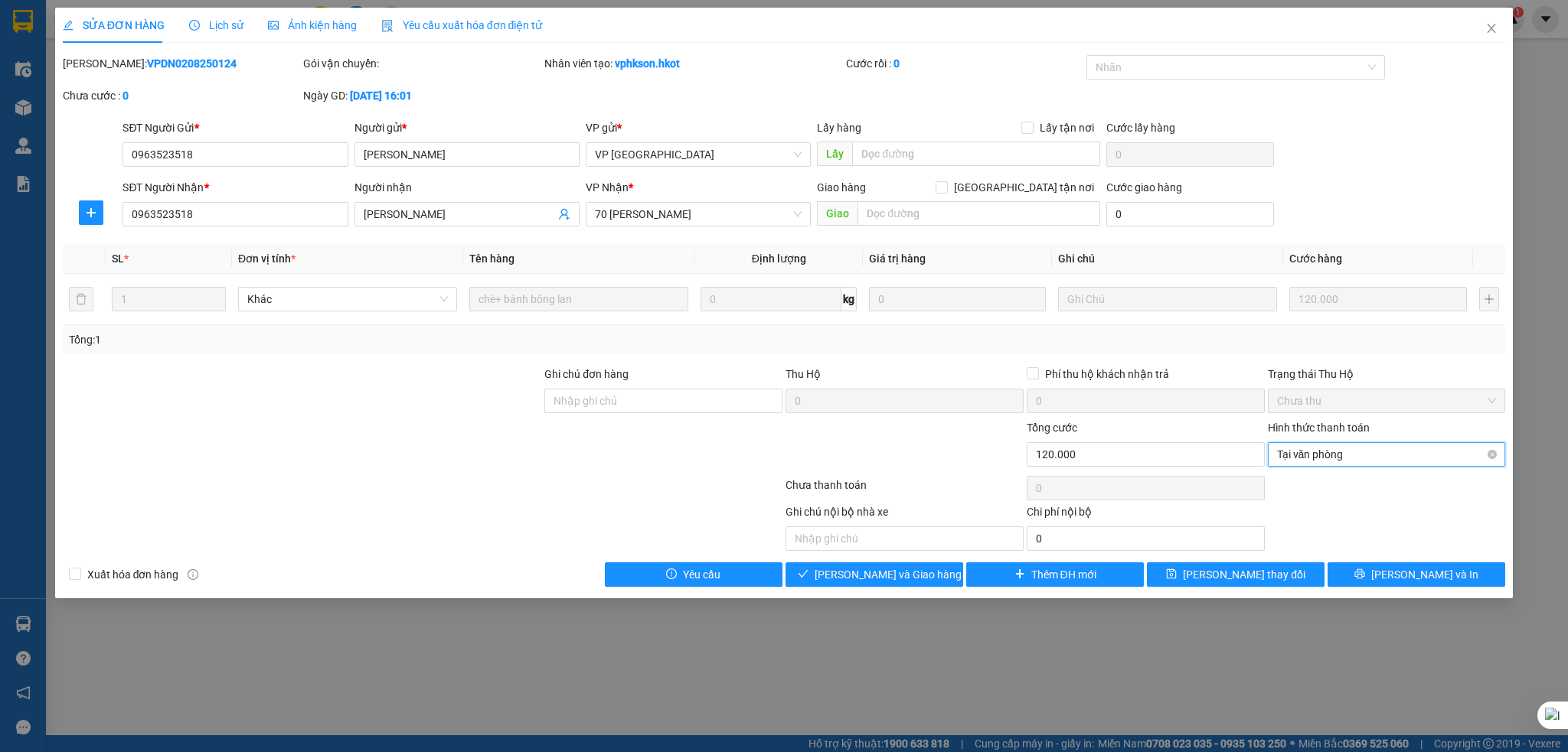
click at [1424, 453] on span "Tại văn phòng" at bounding box center [1387, 455] width 220 height 23
drag, startPoint x: 1406, startPoint y: 362, endPoint x: 1272, endPoint y: 381, distance: 135.3
click at [1398, 362] on div "Total Paid Fee 0 Total UnPaid Fee 120.000 Cash Collection Total Fee Mã ĐH: VPDN…" at bounding box center [784, 321] width 1443 height 532
click at [1497, 30] on icon "close" at bounding box center [1491, 28] width 13 height 13
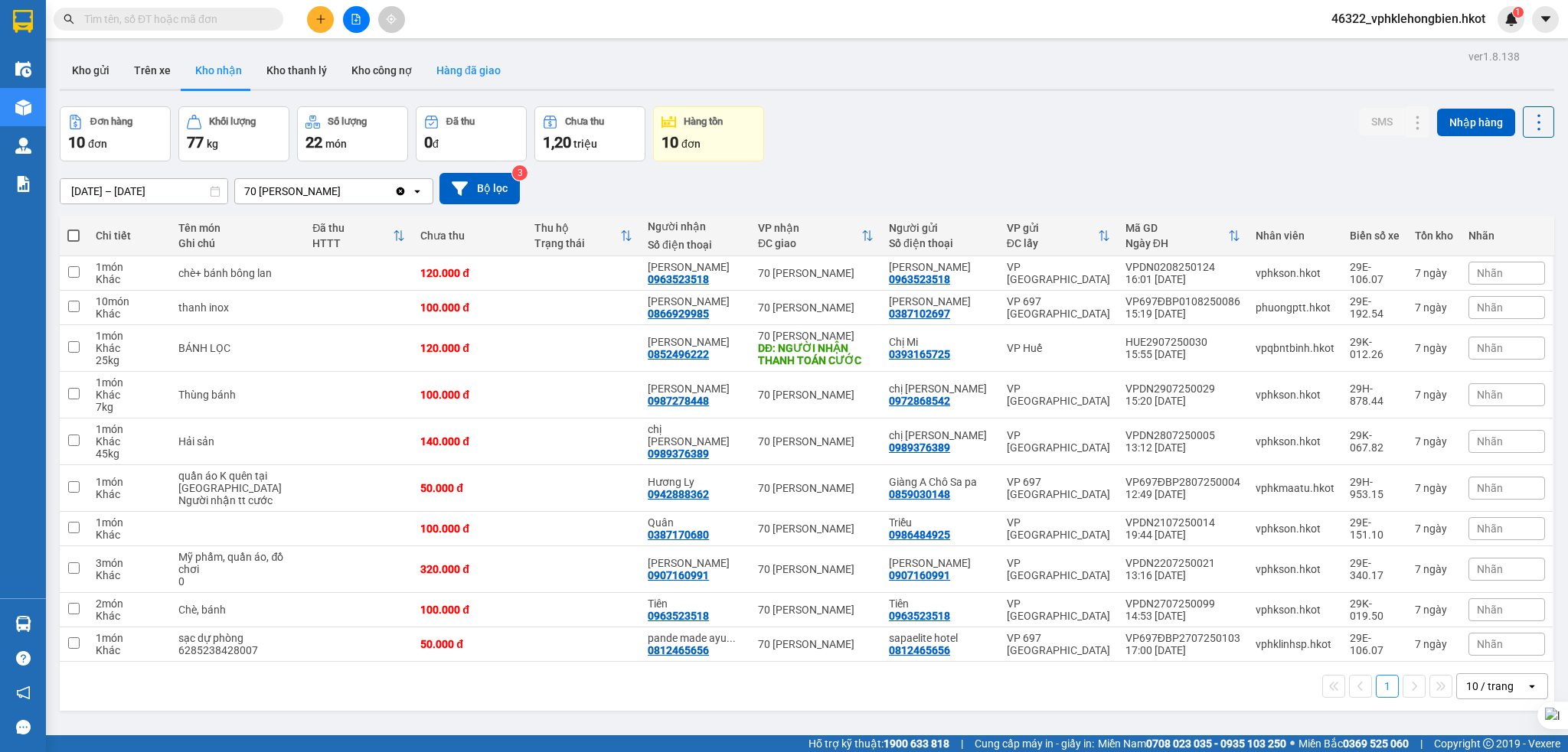
click at [462, 76] on button "Hàng đã giao" at bounding box center [469, 70] width 89 height 37
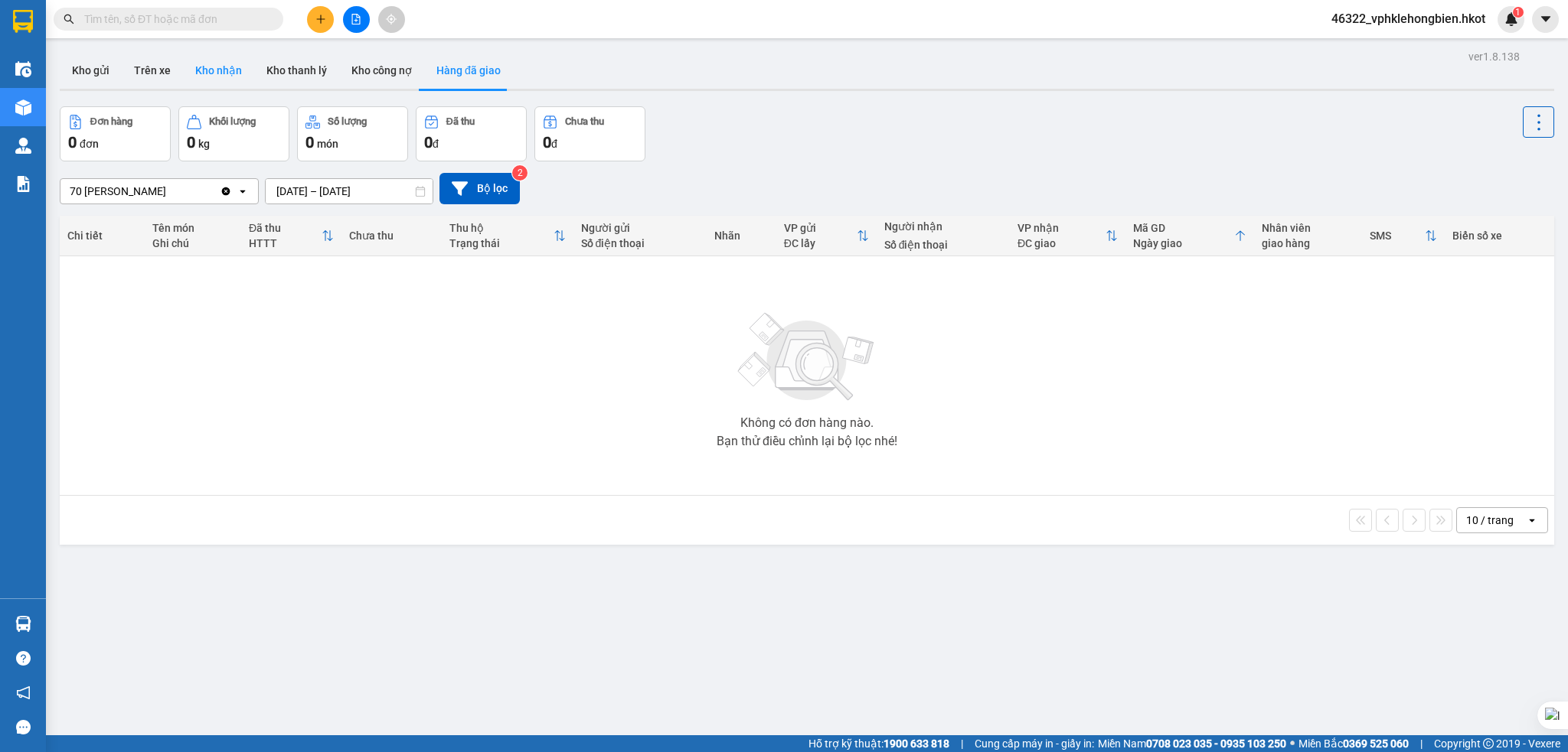
click at [230, 76] on button "Kho nhận" at bounding box center [219, 70] width 71 height 37
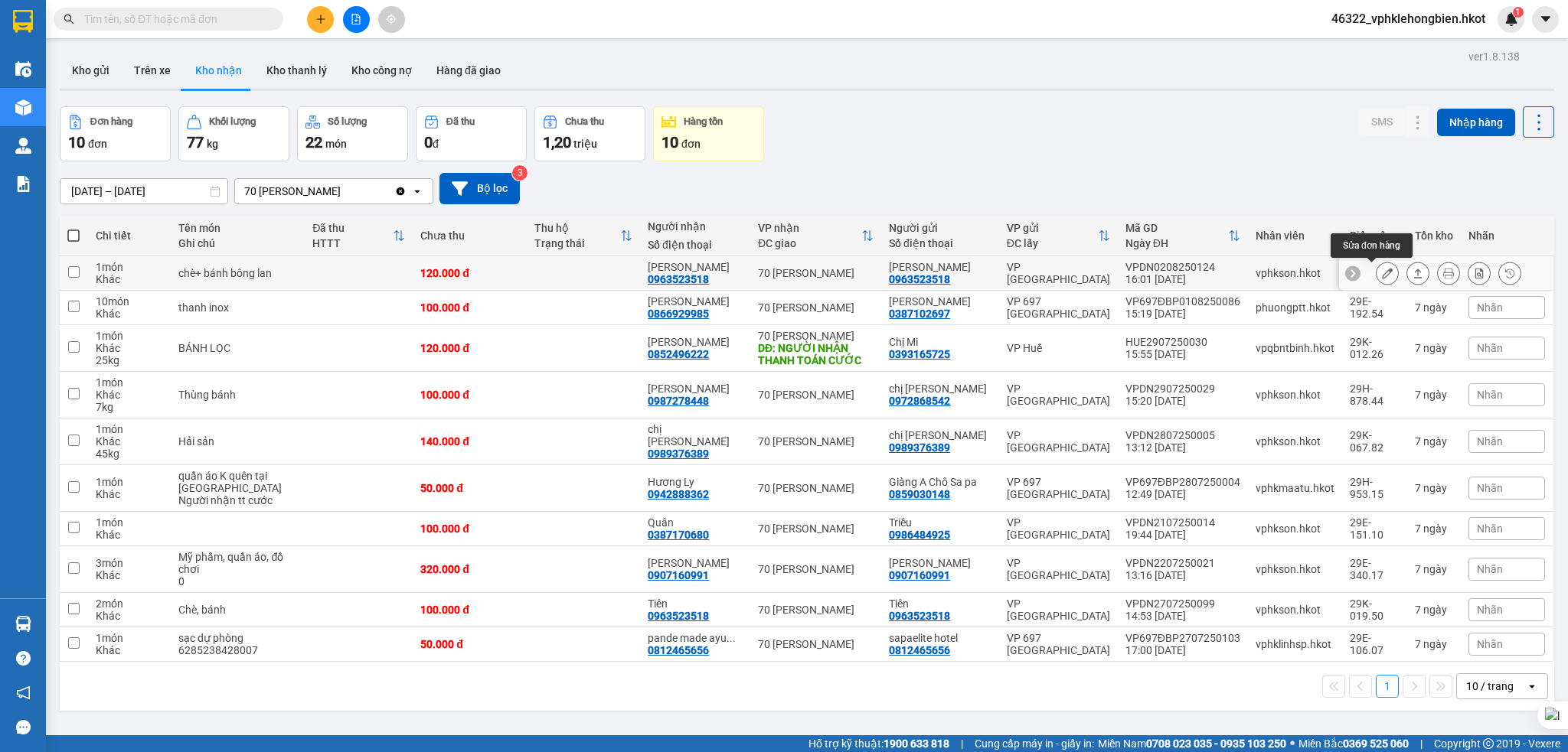
click at [1382, 275] on icon at bounding box center [1387, 273] width 11 height 11
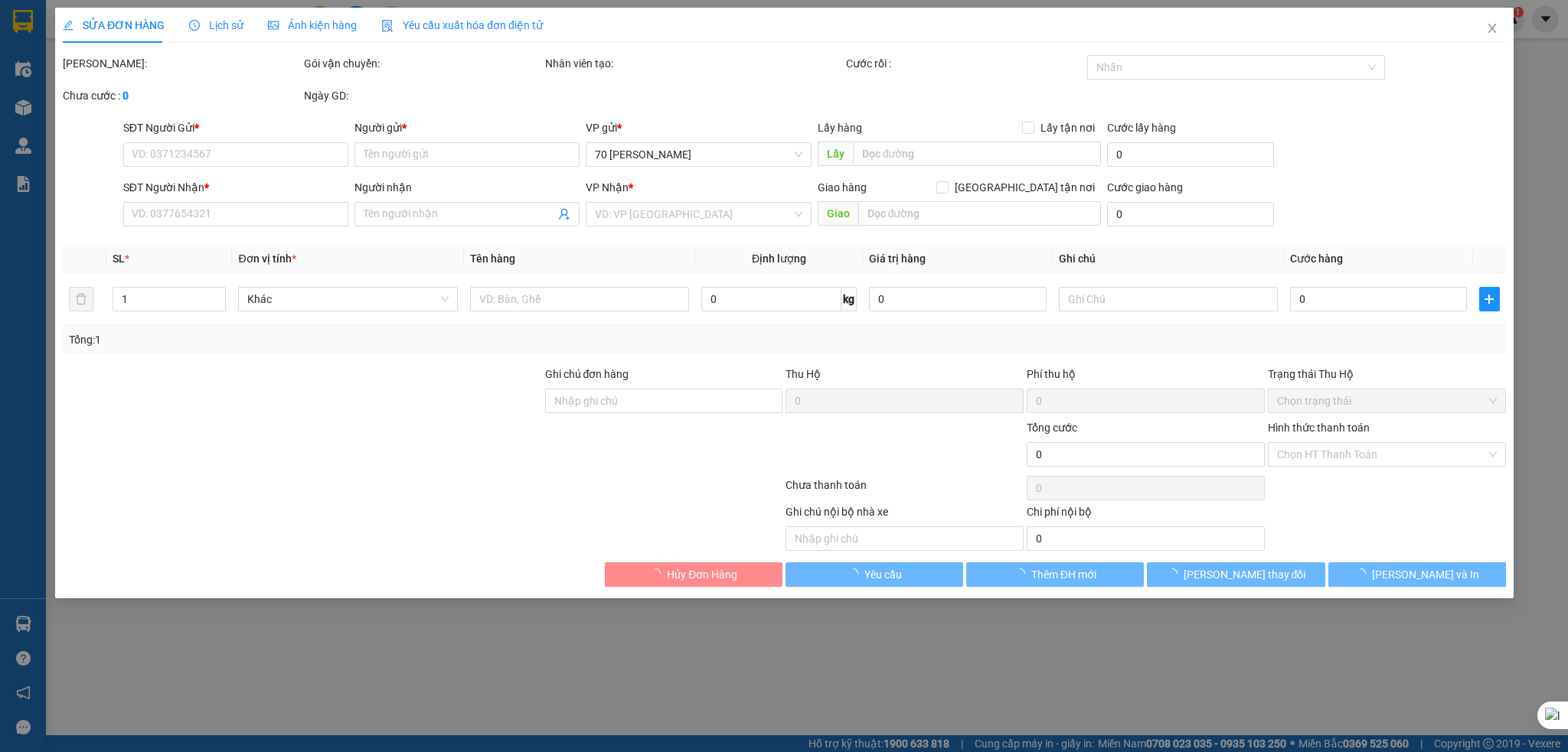
type input "0963523518"
type input "Thủy Tiên"
type input "0963523518"
type input "Thủy Tiên"
type input "120.000"
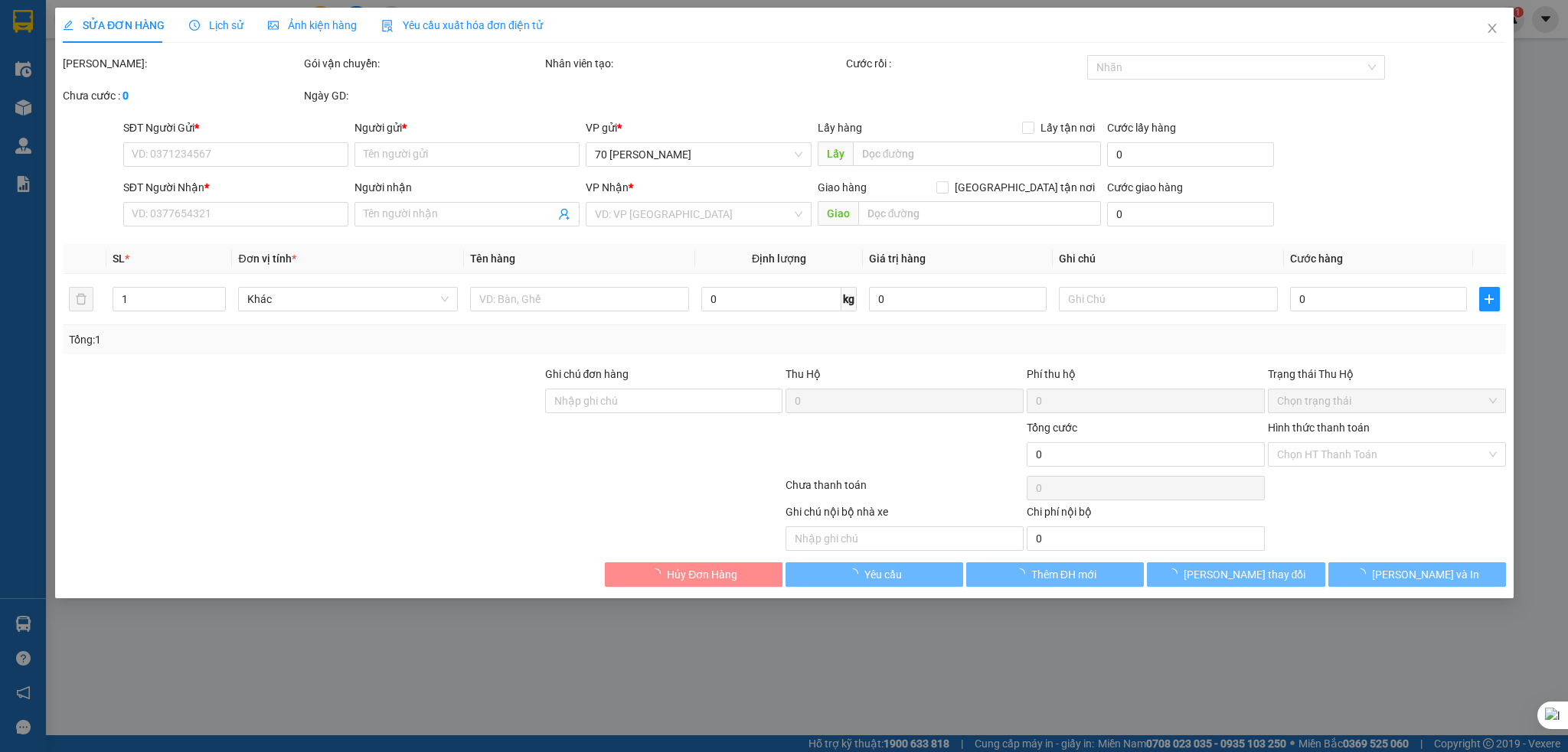
type input "120.000"
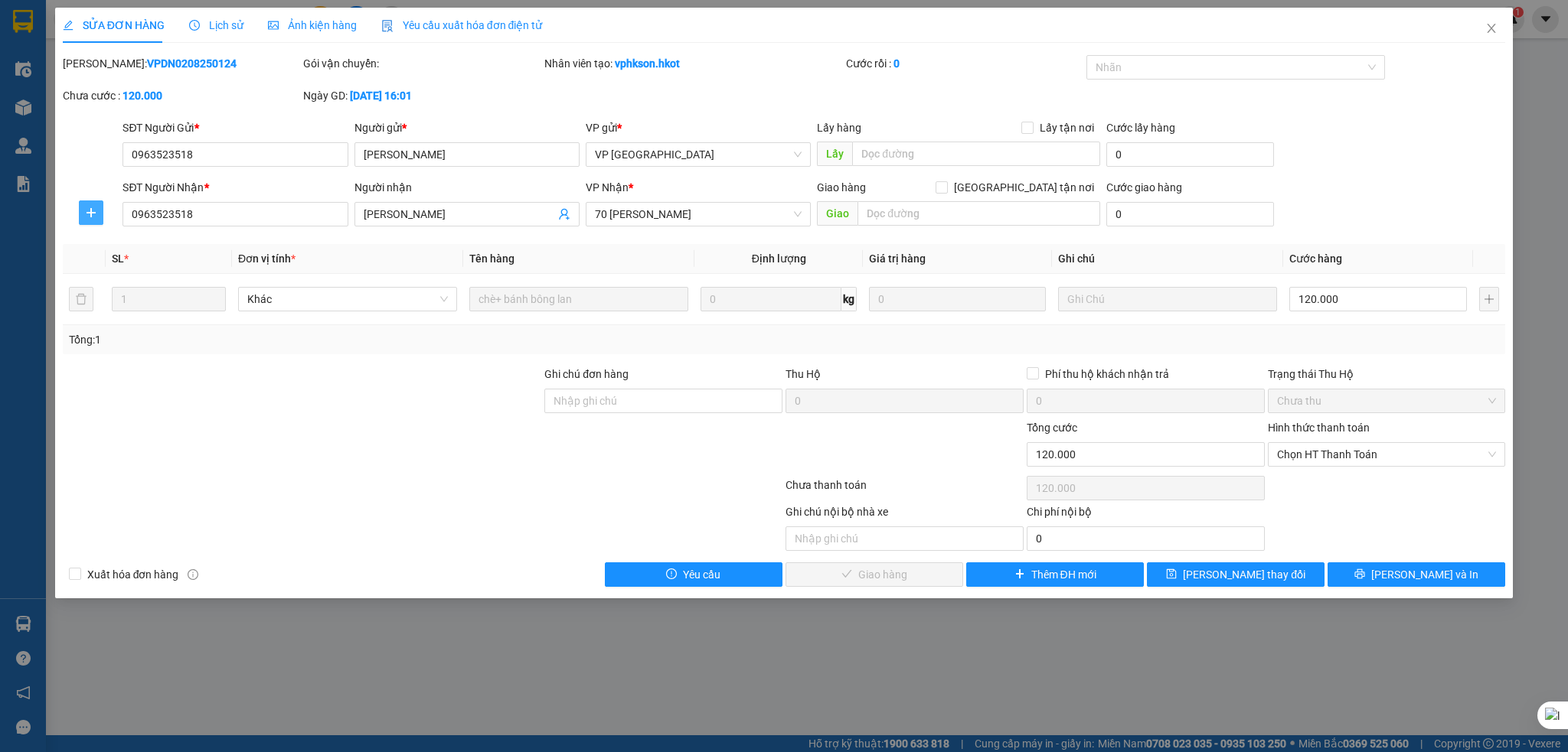
click at [88, 213] on icon "plus" at bounding box center [91, 212] width 13 height 13
click at [131, 269] on span "Chuyển hoàn" at bounding box center [119, 267] width 63 height 16
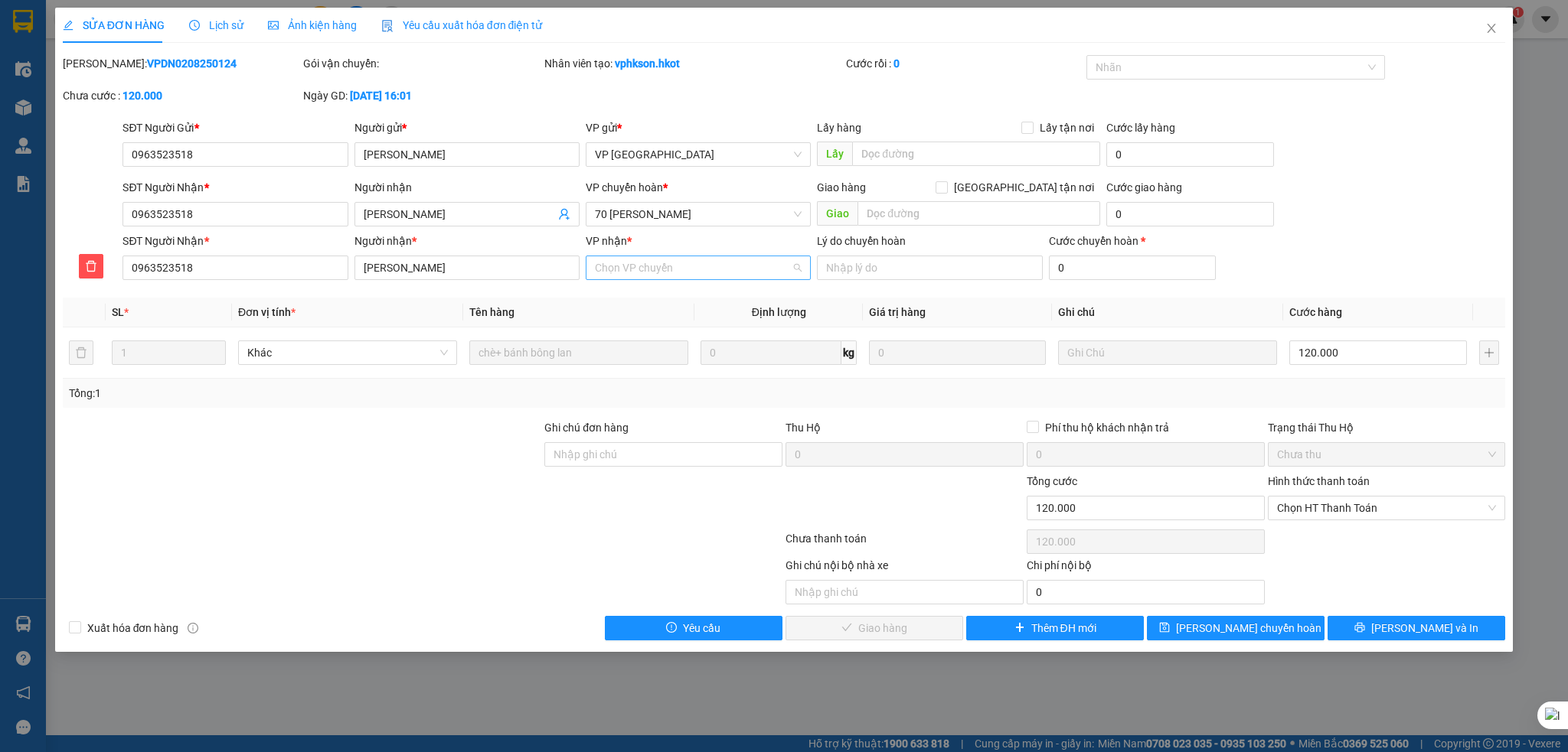
click at [674, 274] on input "VP nhận *" at bounding box center [692, 268] width 196 height 23
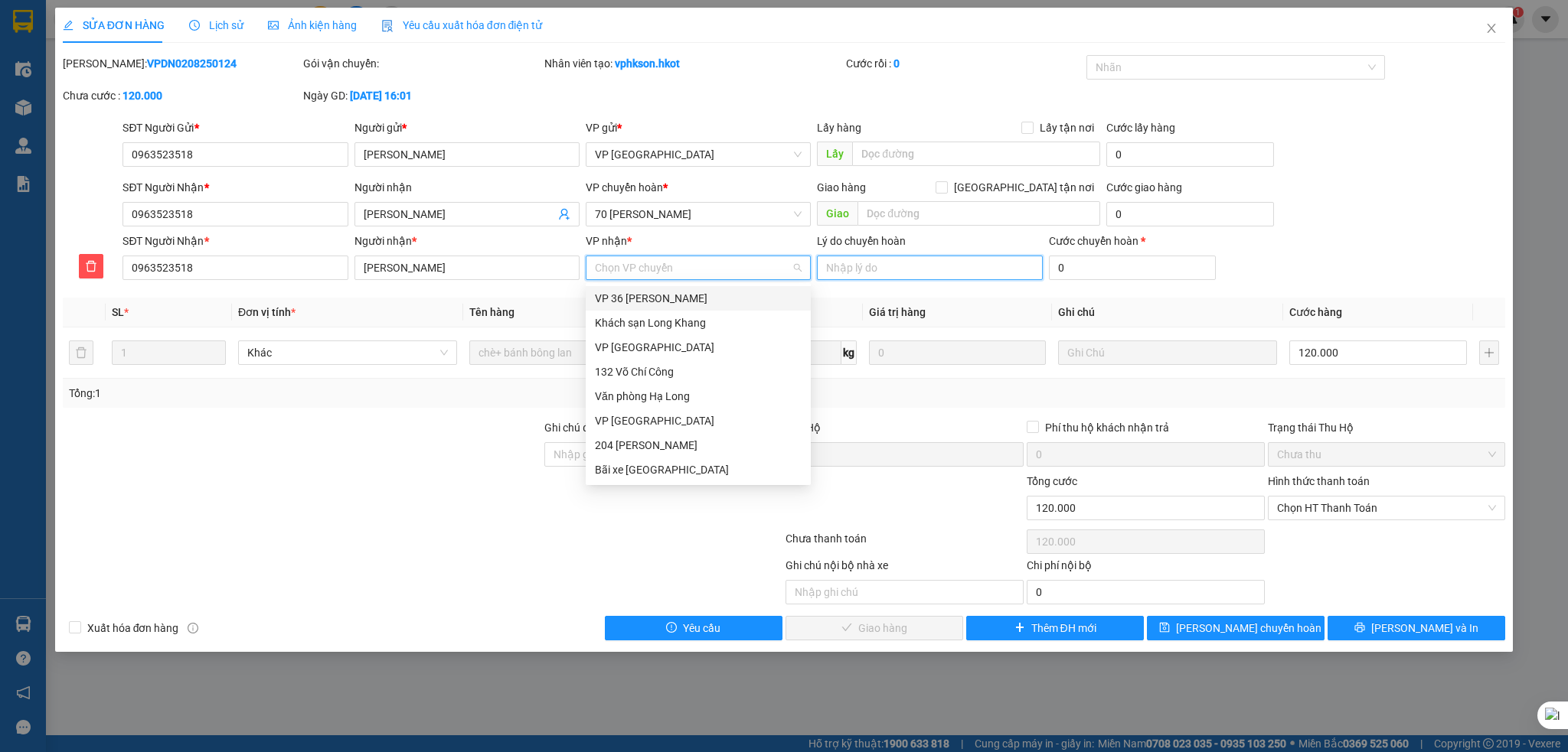
click at [880, 269] on input "Lý do chuyển hoàn" at bounding box center [929, 267] width 225 height 24
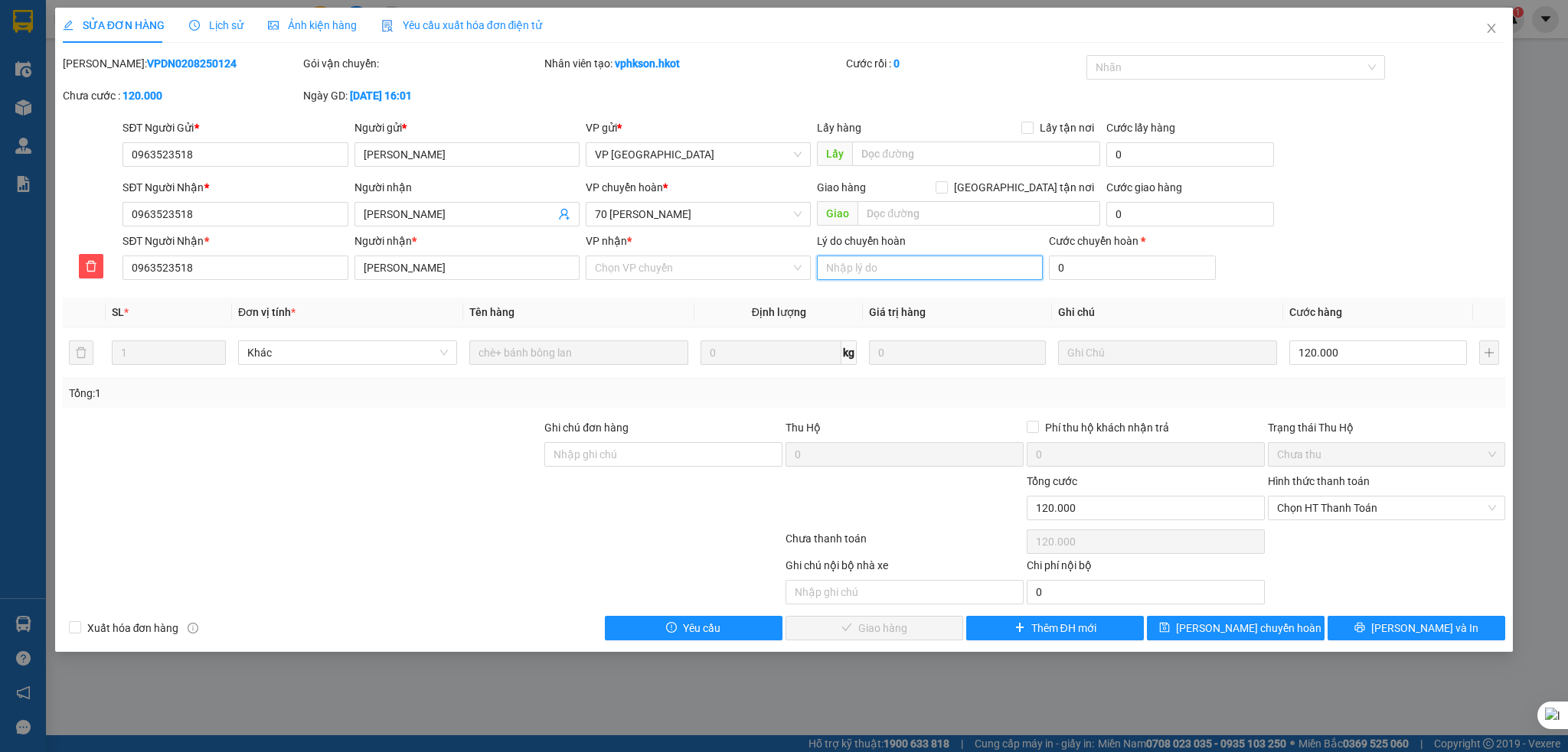
click at [875, 263] on input "Lý do chuyển hoàn" at bounding box center [929, 267] width 225 height 24
click at [1315, 269] on div "SĐT Người Nhận * 0963523518 Người nhận * Thủy Tiên VP nhận * Chọn VP chuyển Lý …" at bounding box center [814, 259] width 1389 height 54
click at [1085, 265] on input "0" at bounding box center [1133, 267] width 168 height 24
click at [1390, 510] on span "Chọn HT Thanh Toán" at bounding box center [1387, 508] width 220 height 23
click at [711, 540] on div at bounding box center [422, 542] width 722 height 31
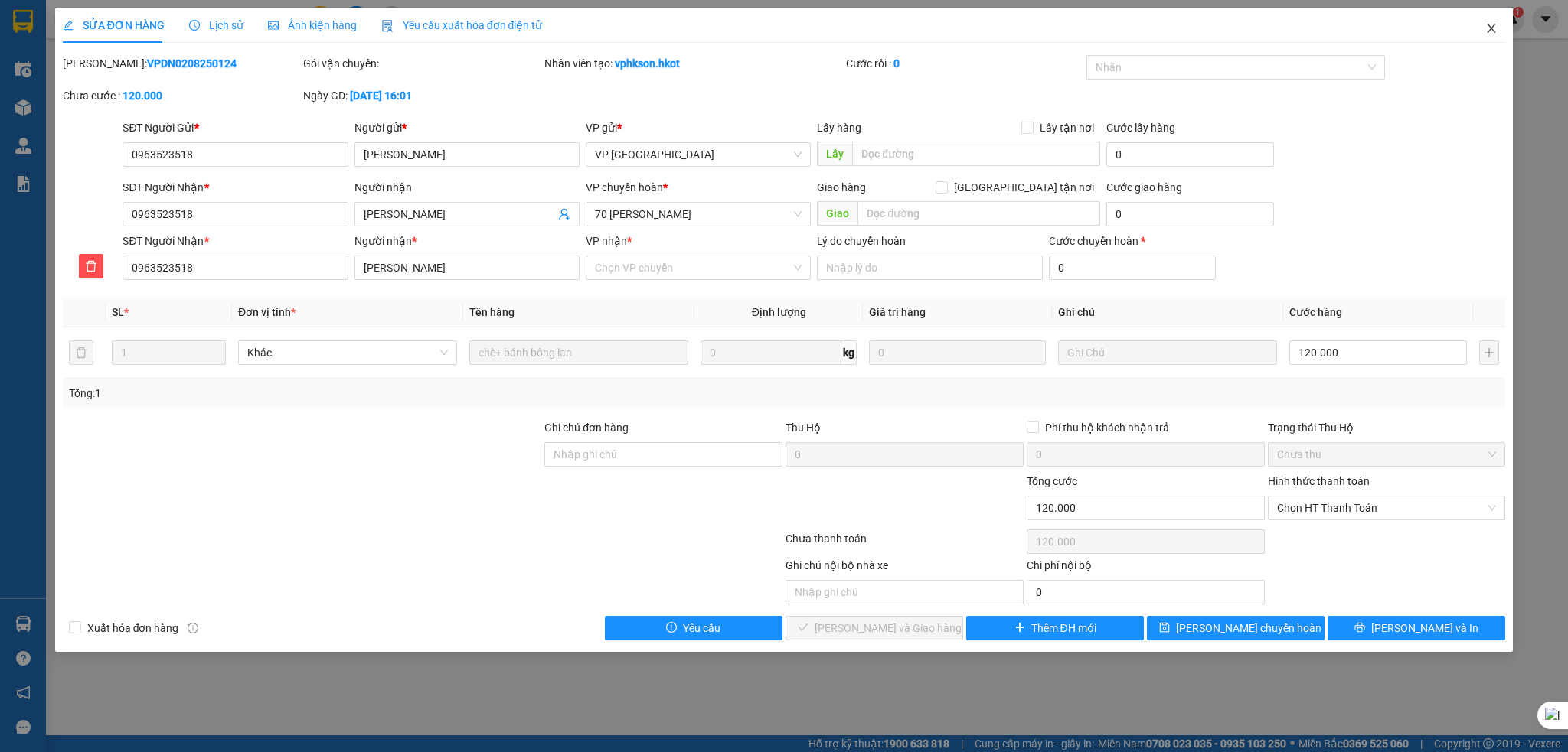
click at [1489, 26] on icon "close" at bounding box center [1491, 29] width 9 height 10
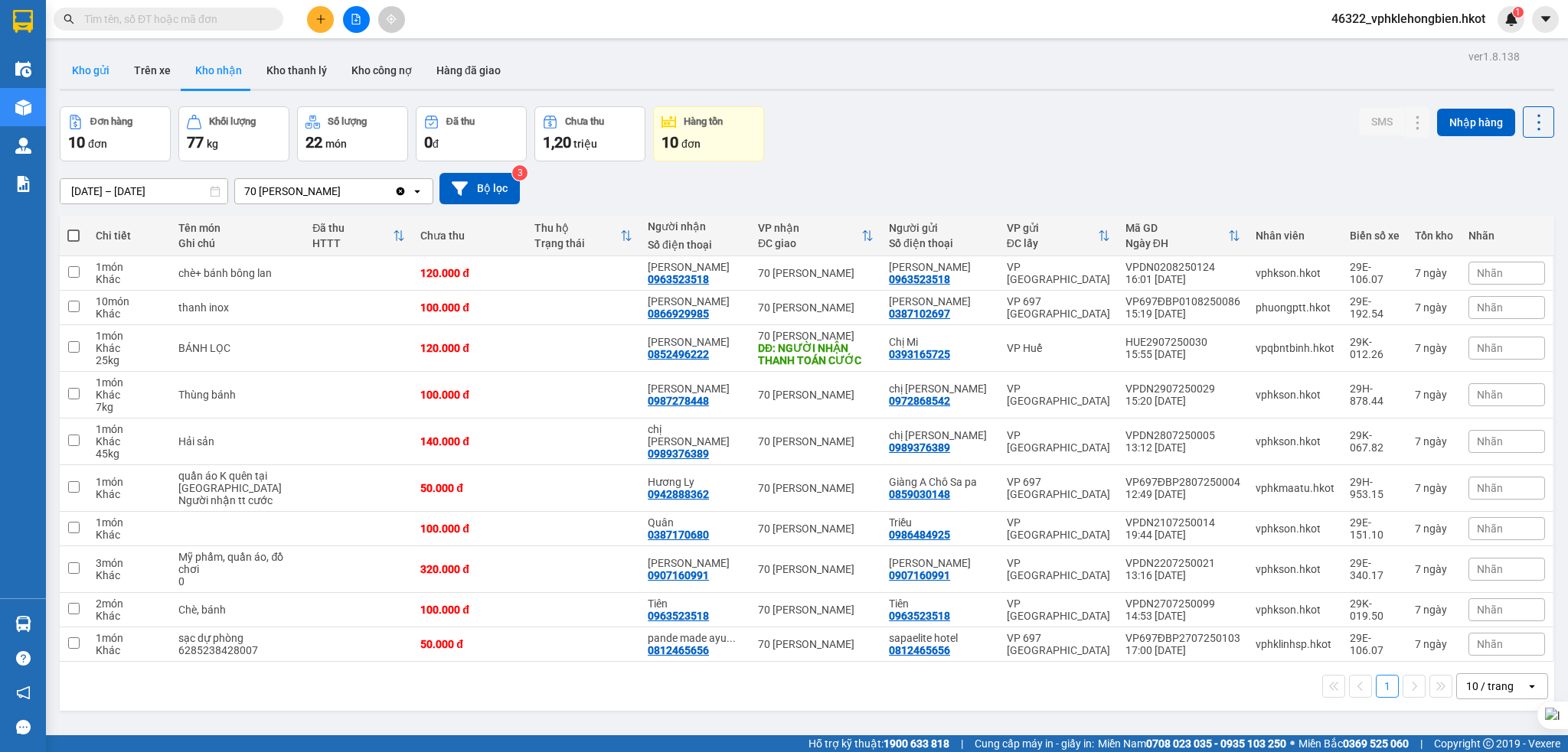
click at [80, 76] on button "Kho gửi" at bounding box center [91, 70] width 62 height 37
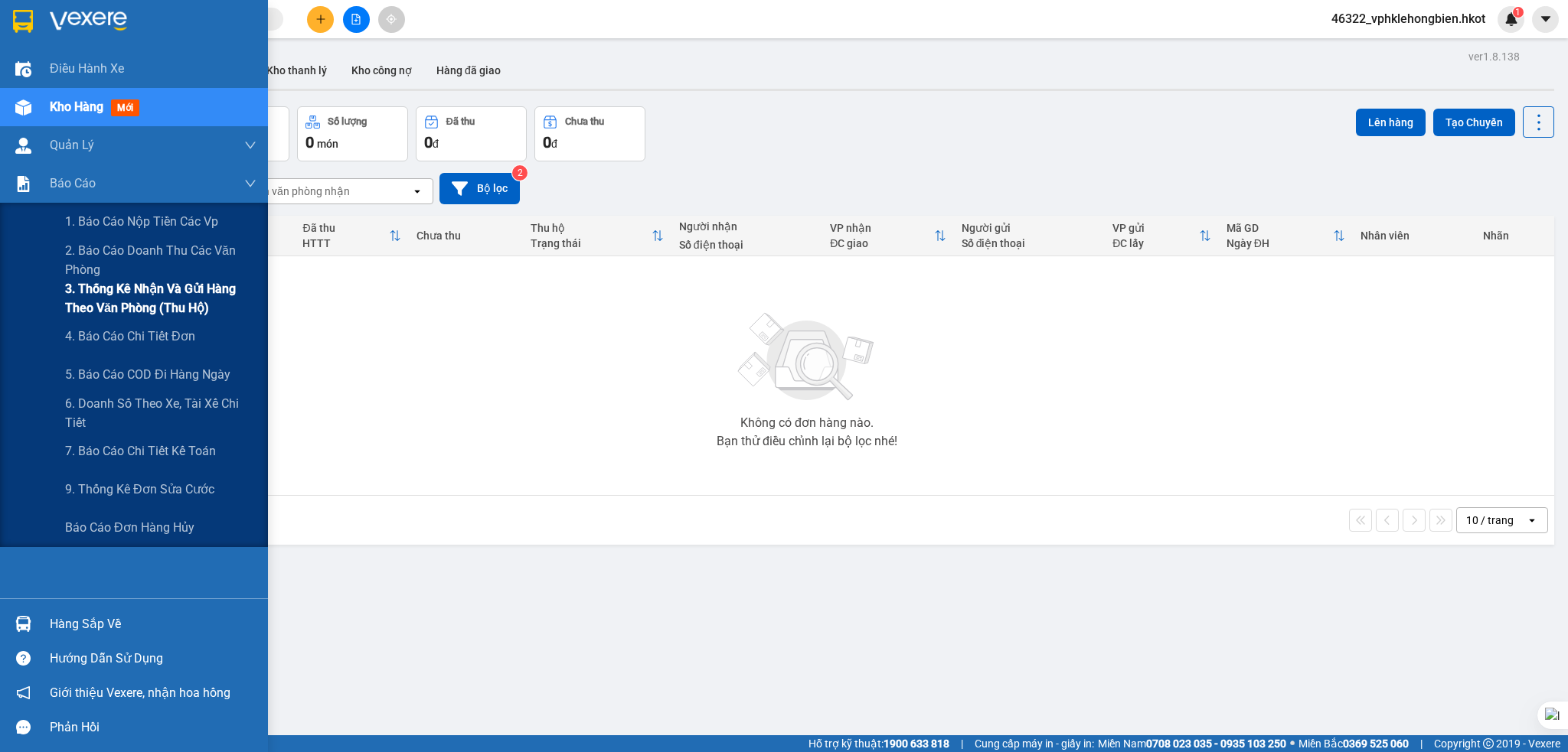
click at [148, 297] on span "3. Thống kê nhận và gửi hàng theo văn phòng (thu hộ)" at bounding box center [160, 299] width 191 height 39
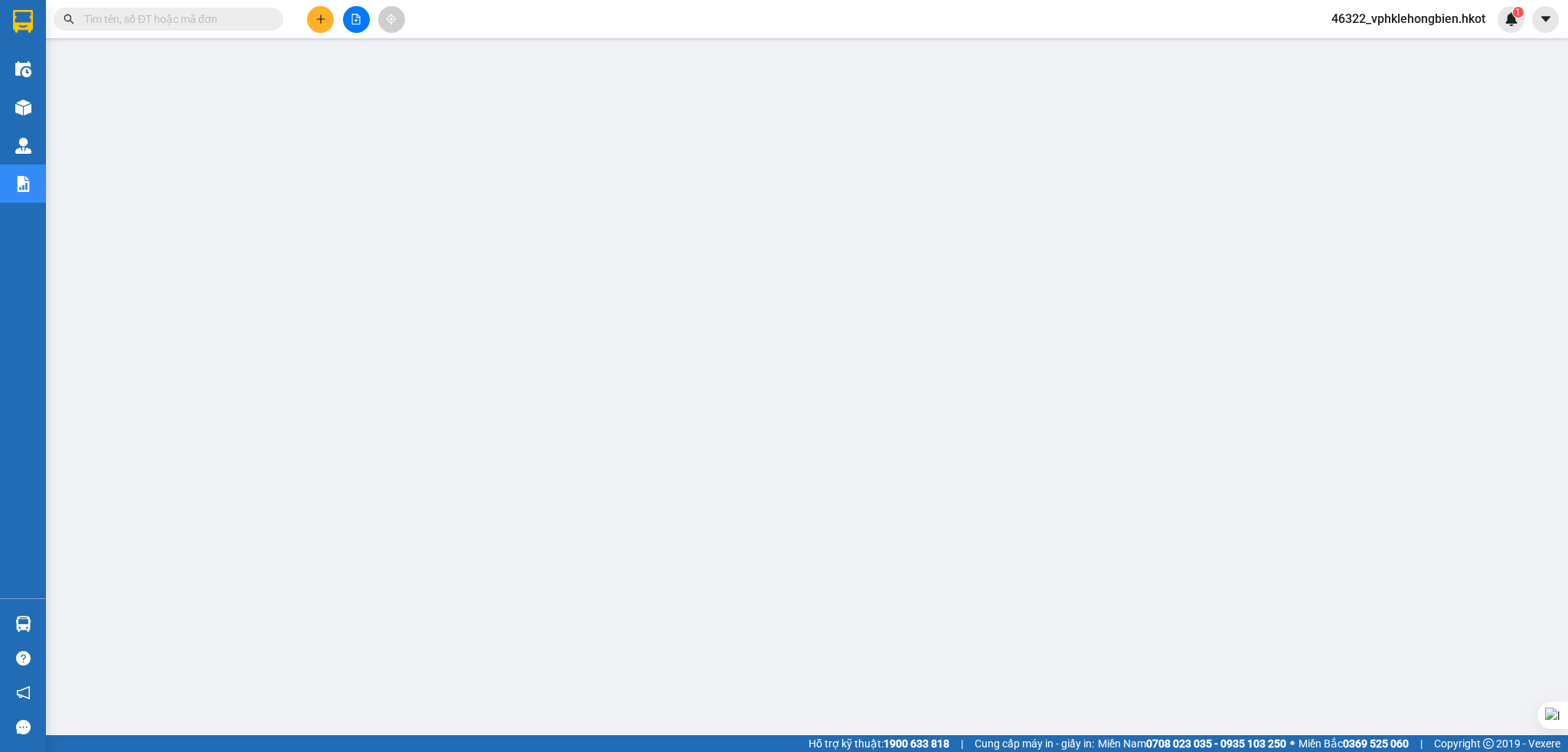
scroll to position [6, 0]
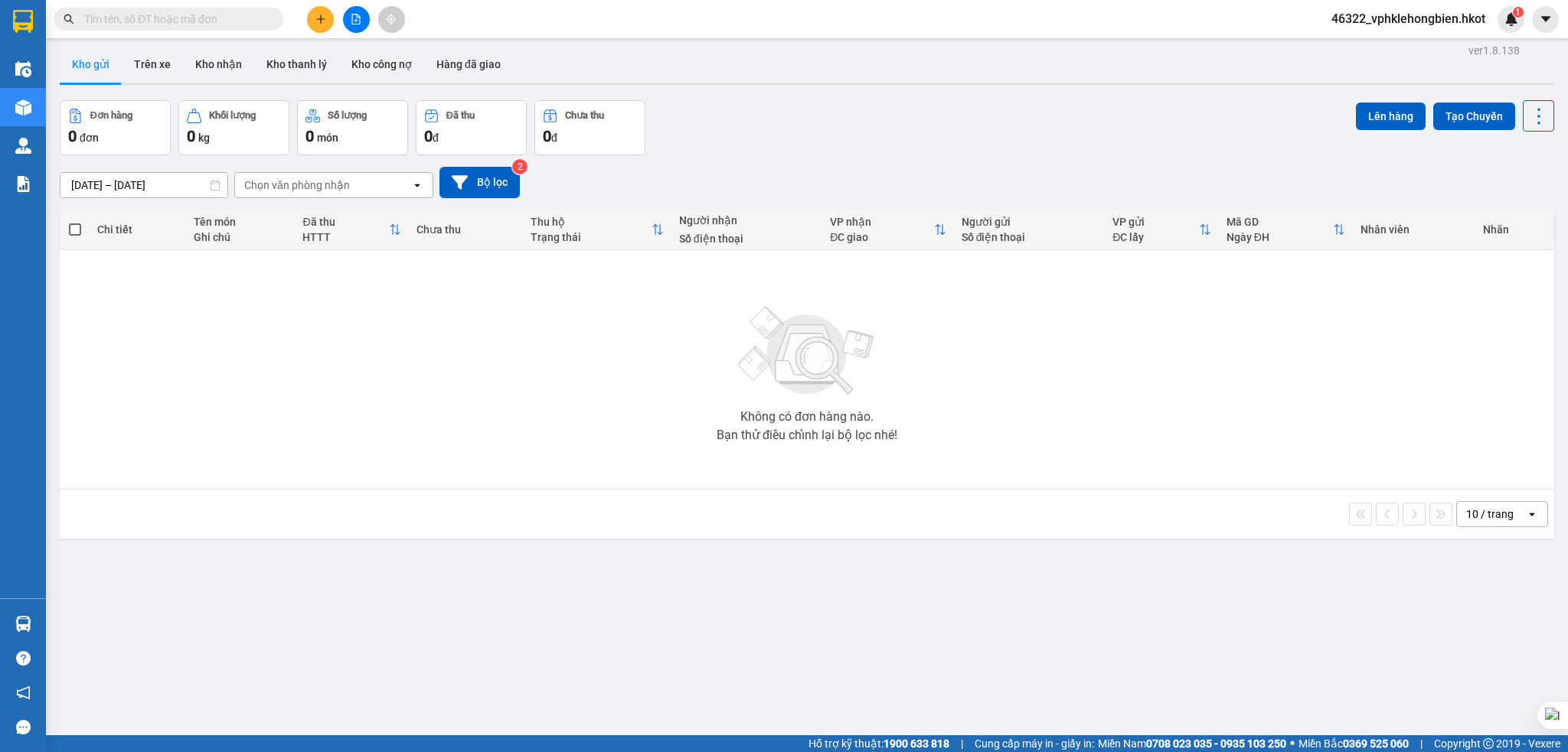
click at [87, 177] on input "12/08/2025 – 14/08/2025" at bounding box center [144, 184] width 167 height 24
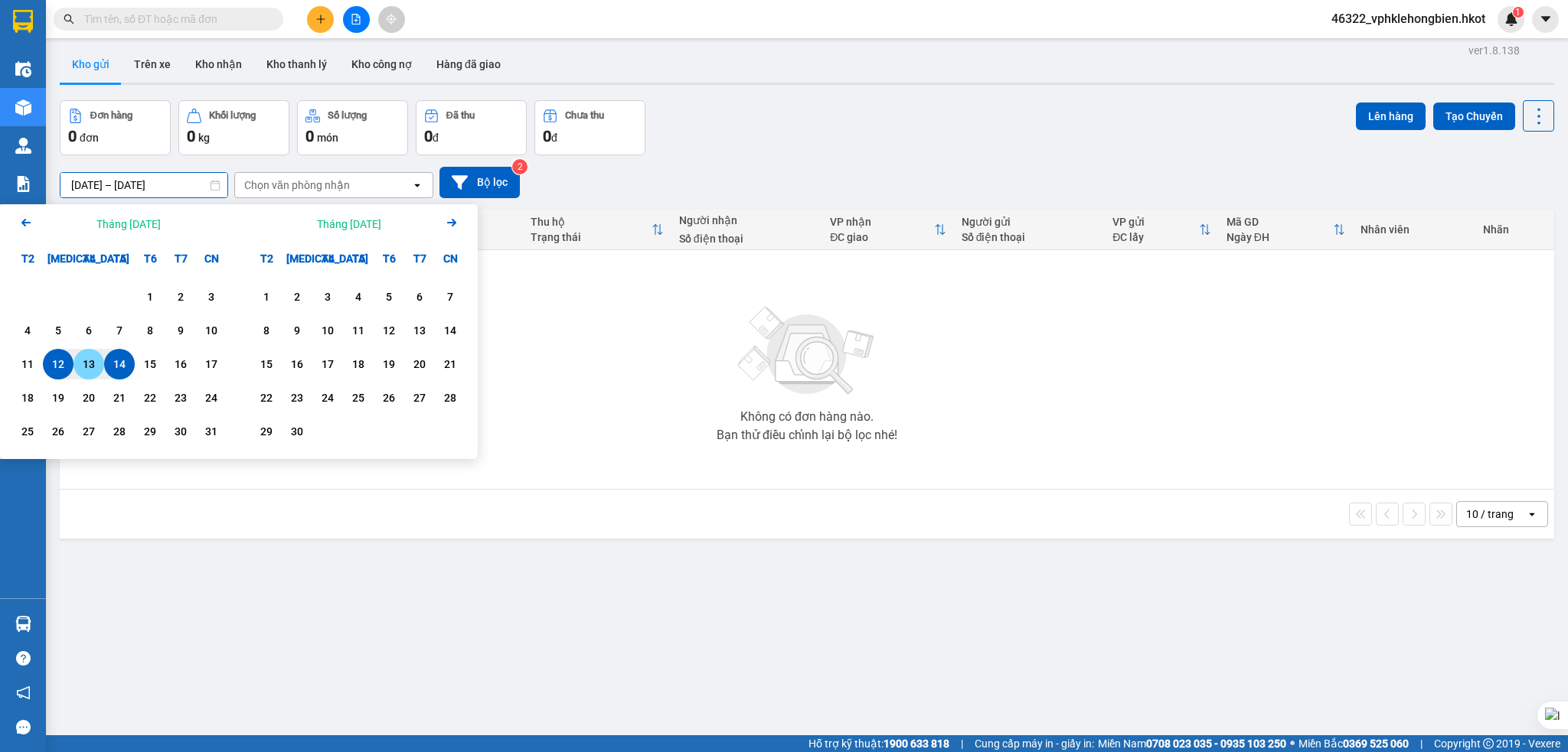
click at [91, 368] on div "13" at bounding box center [89, 363] width 21 height 18
click at [91, 366] on div "13" at bounding box center [89, 363] width 21 height 18
type input "[DATE] – [DATE]"
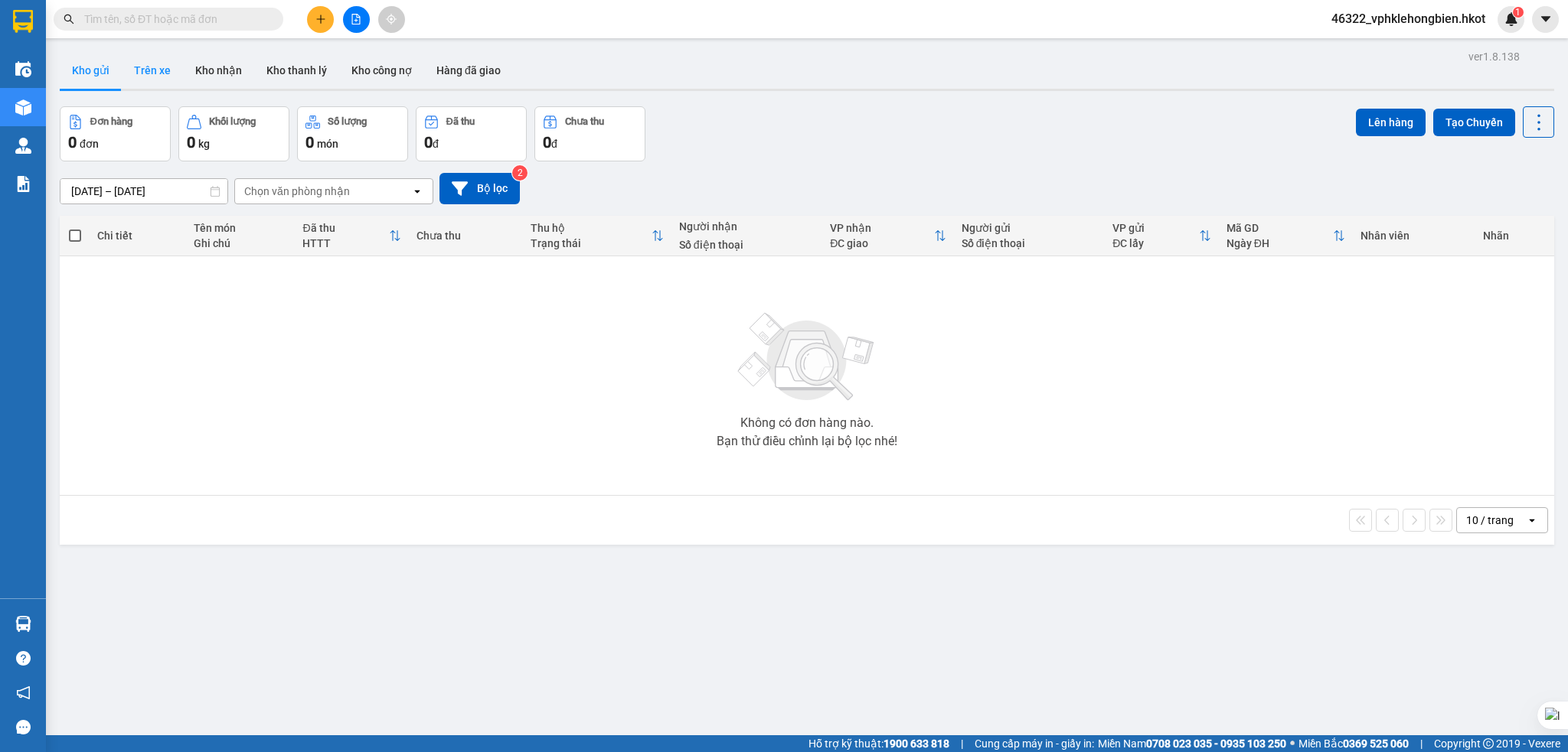
drag, startPoint x: 175, startPoint y: 70, endPoint x: 168, endPoint y: 77, distance: 9.9
click at [174, 70] on button "Trên xe" at bounding box center [152, 70] width 62 height 37
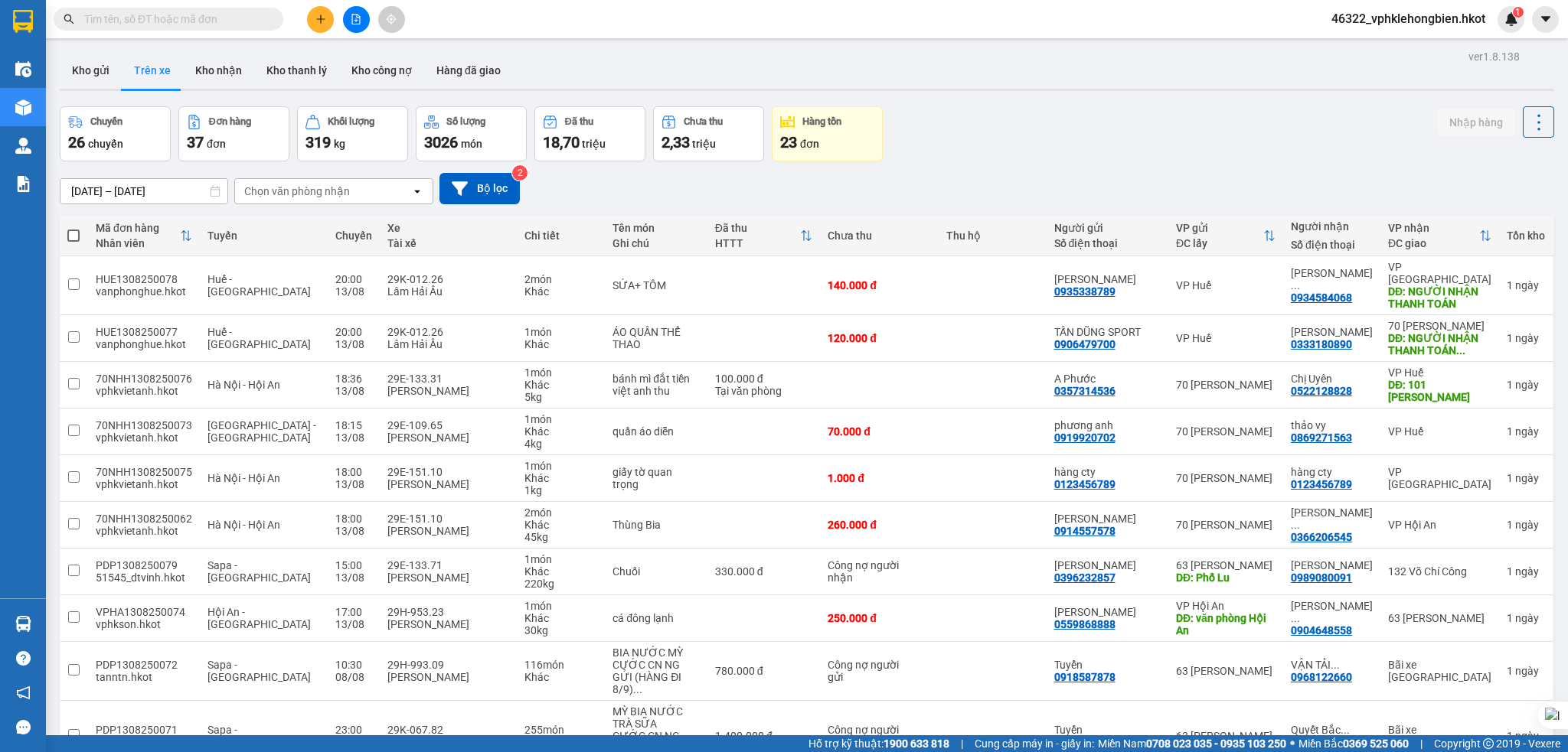
click at [112, 196] on input "12/08/2025 – 14/08/2025" at bounding box center [144, 191] width 167 height 24
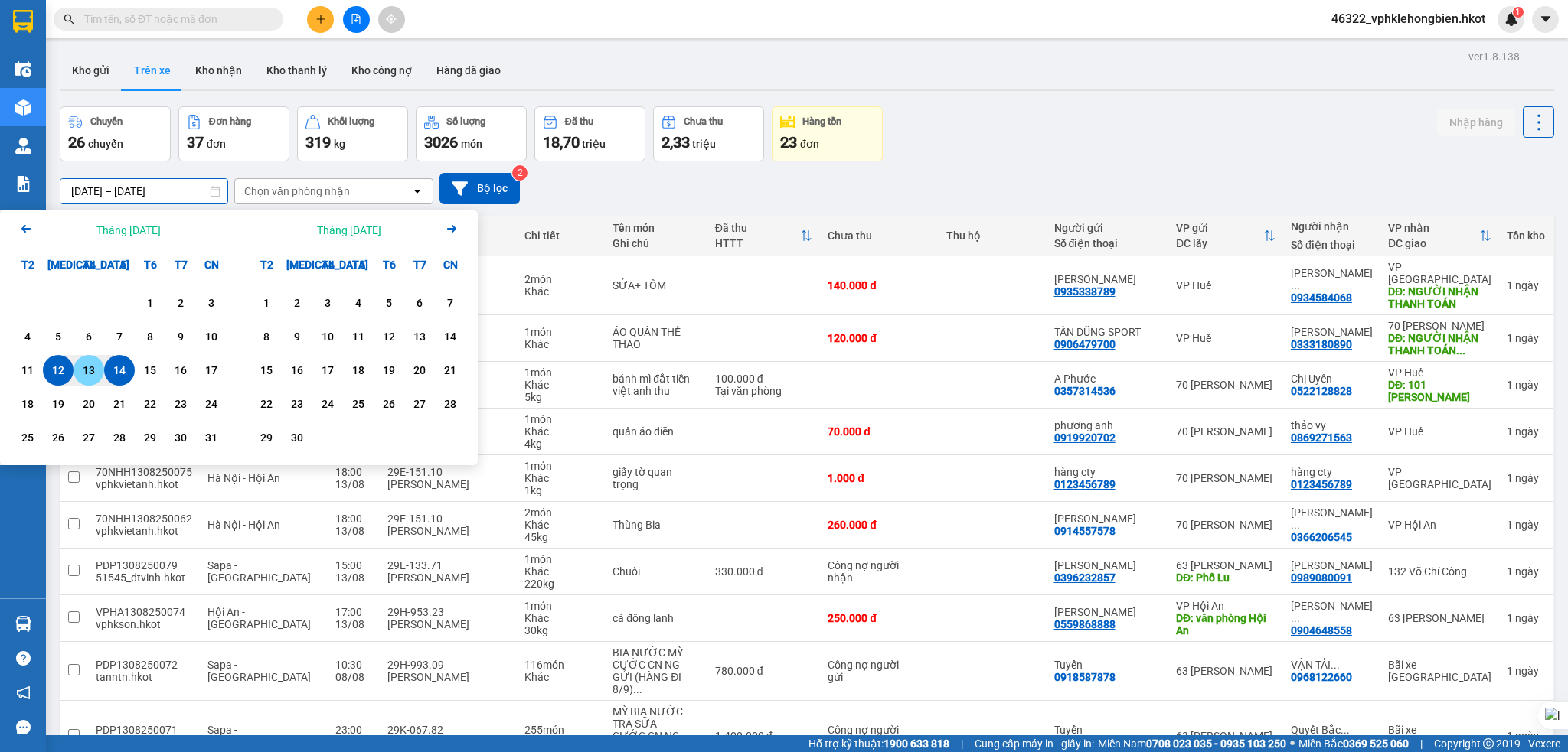
click at [91, 367] on div "13" at bounding box center [89, 370] width 21 height 18
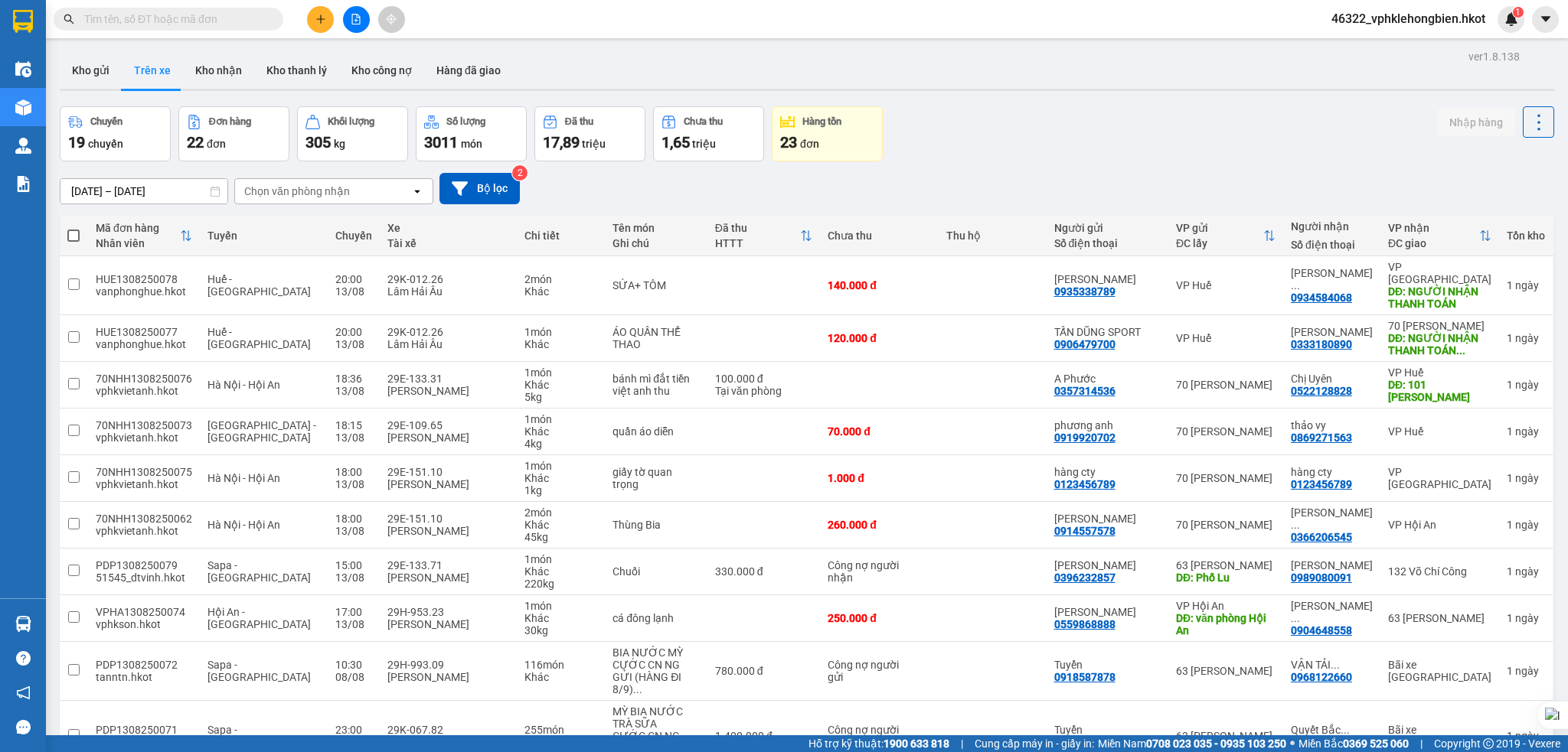
click at [339, 195] on div "Chọn văn phòng nhận" at bounding box center [297, 192] width 106 height 15
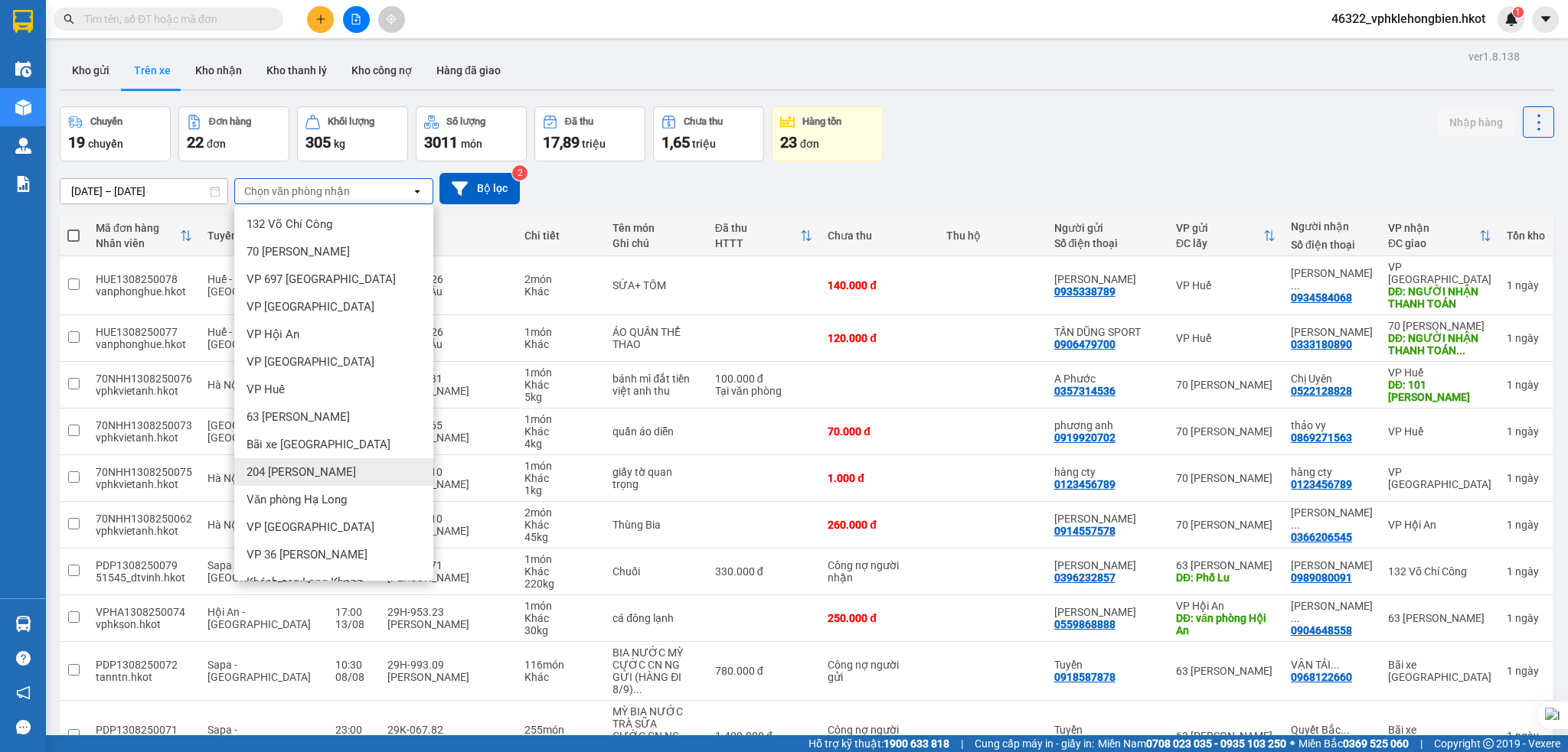
scroll to position [21, 0]
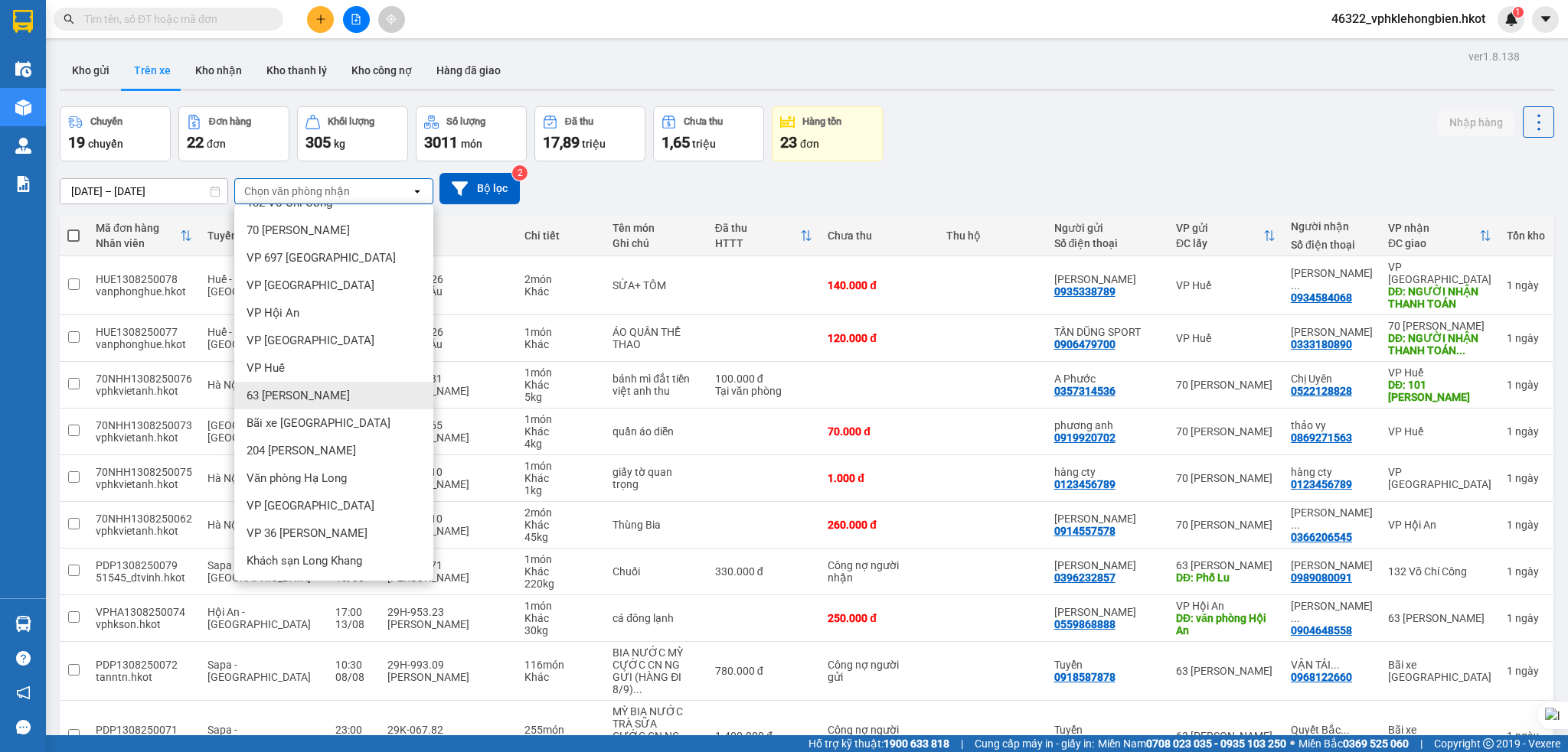
drag, startPoint x: 347, startPoint y: 397, endPoint x: 321, endPoint y: 395, distance: 26.1
click at [347, 396] on span "63 [PERSON_NAME]" at bounding box center [298, 395] width 103 height 15
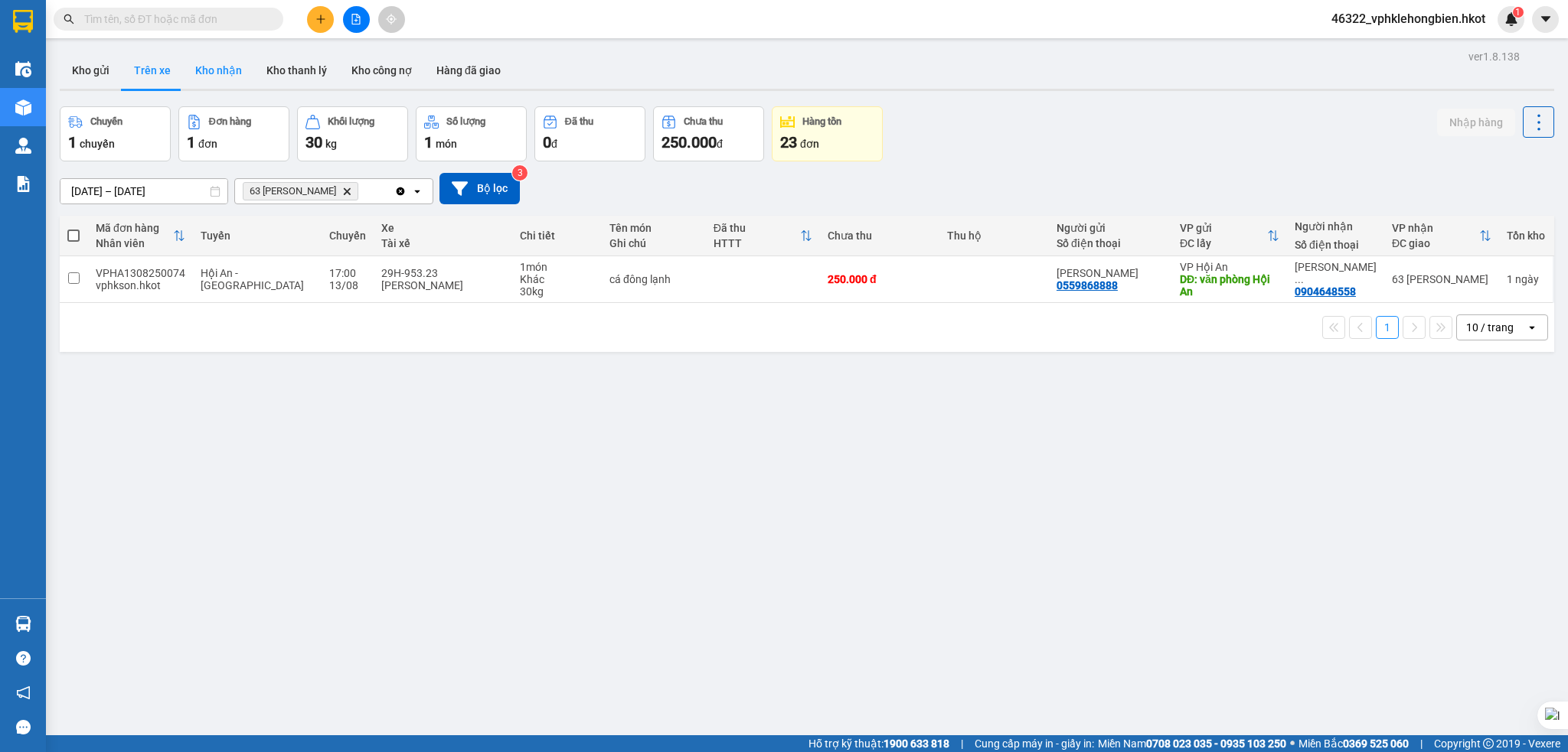
click at [217, 67] on button "Kho nhận" at bounding box center [219, 70] width 71 height 37
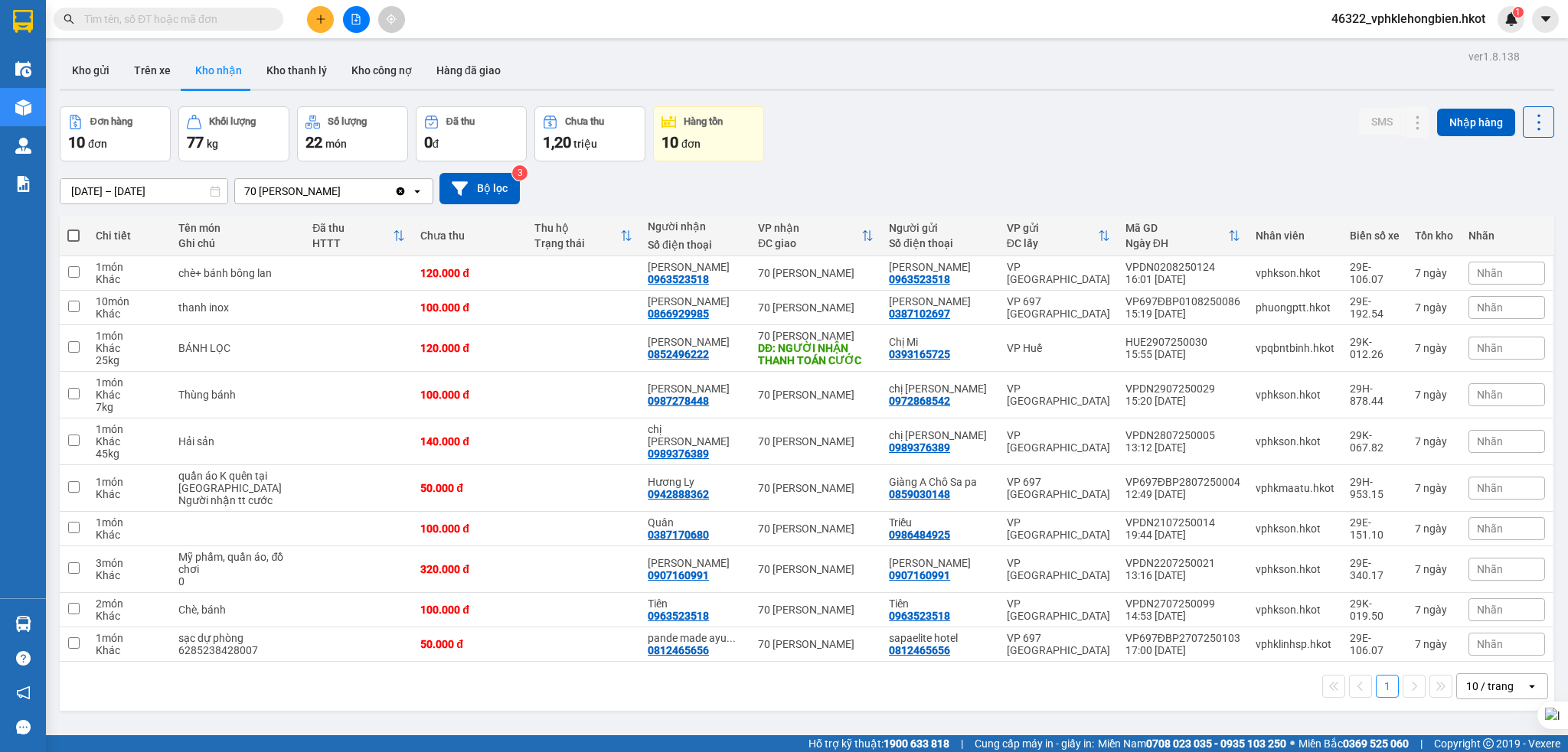
click at [113, 191] on input "01/08/2025 – 14/08/2025" at bounding box center [144, 191] width 167 height 24
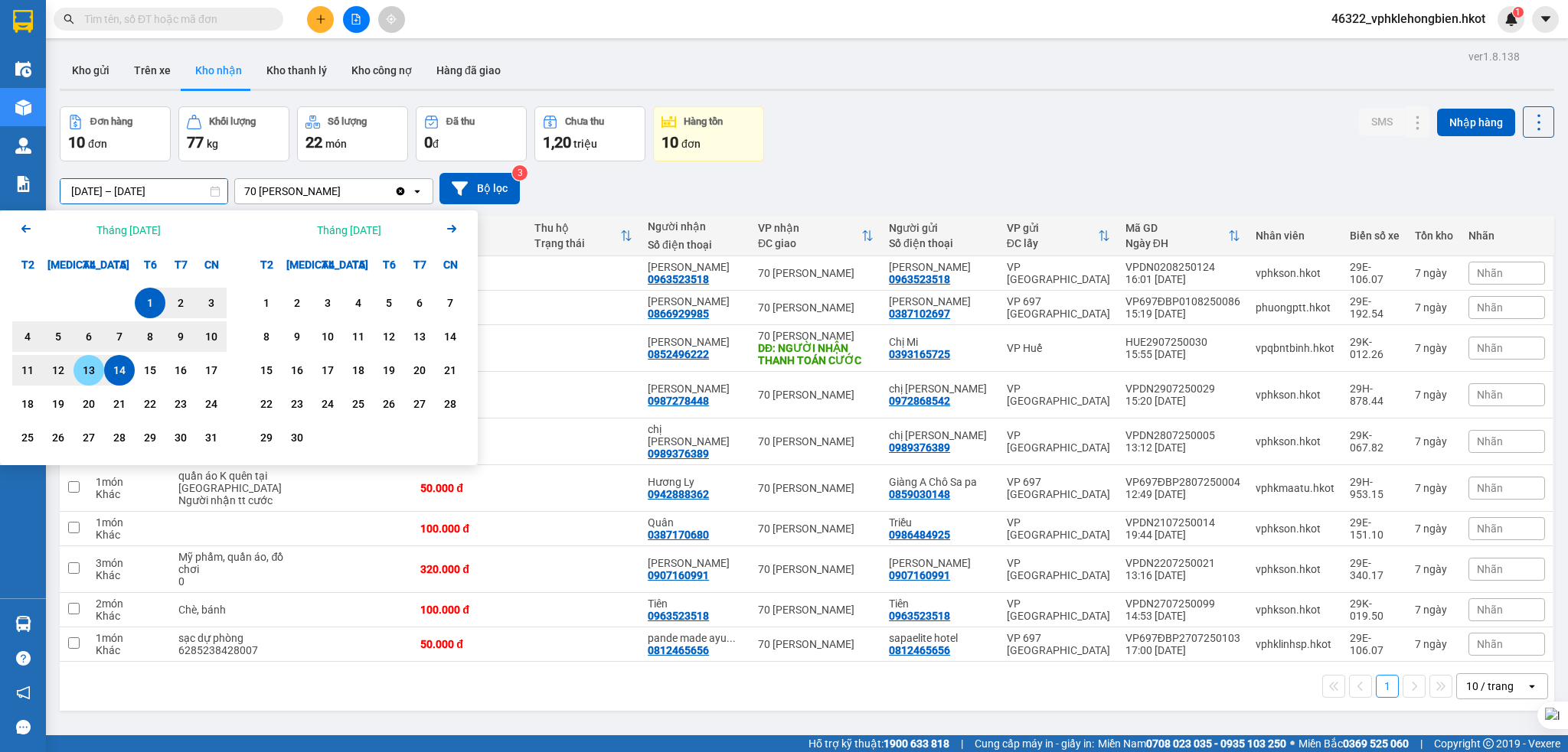
click at [95, 373] on div "13" at bounding box center [89, 370] width 21 height 18
click at [95, 371] on div "13" at bounding box center [89, 370] width 21 height 18
type input "[DATE] – [DATE]"
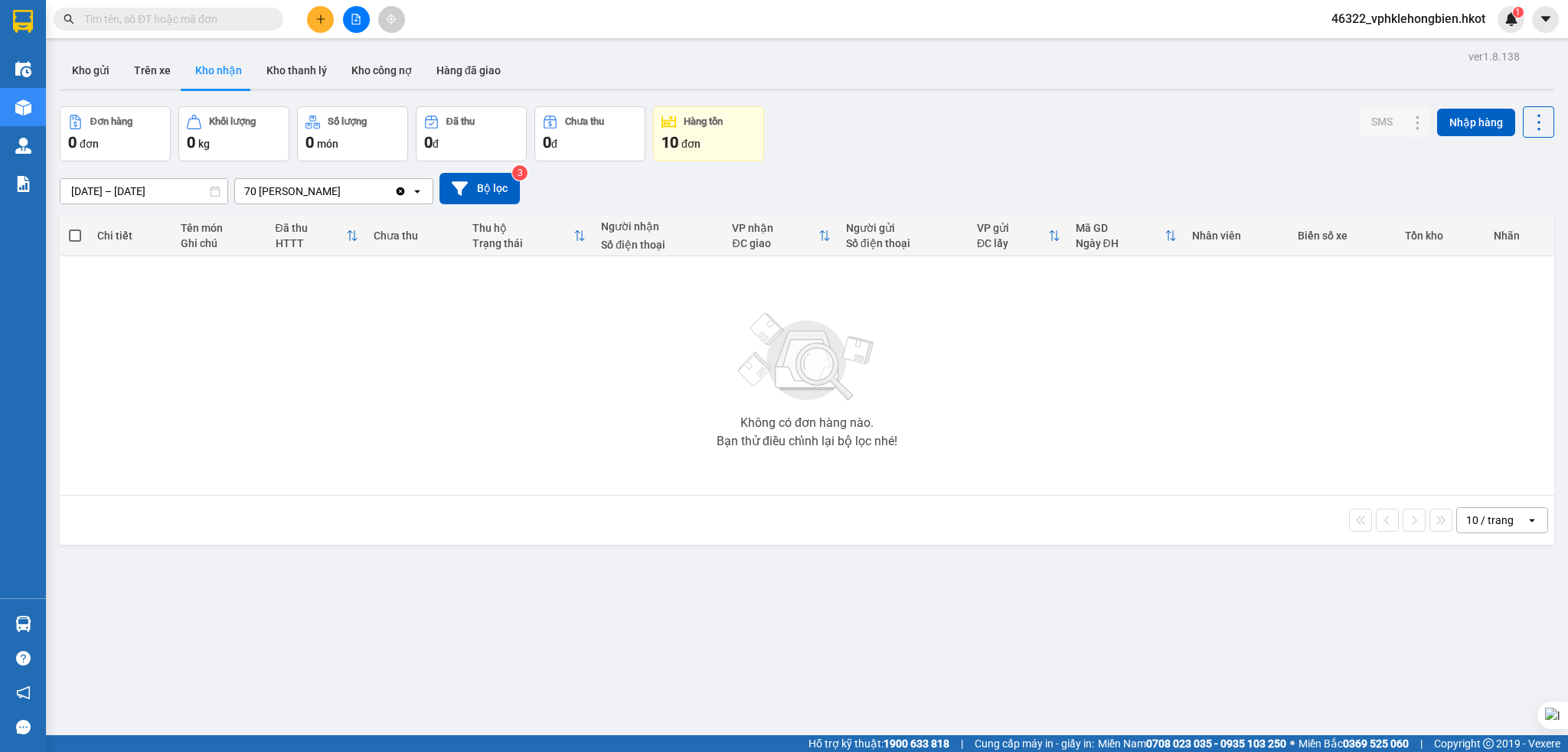
click at [399, 195] on icon "Clear value" at bounding box center [400, 191] width 9 height 9
click at [321, 184] on div "Chọn văn phòng nhận" at bounding box center [297, 192] width 106 height 15
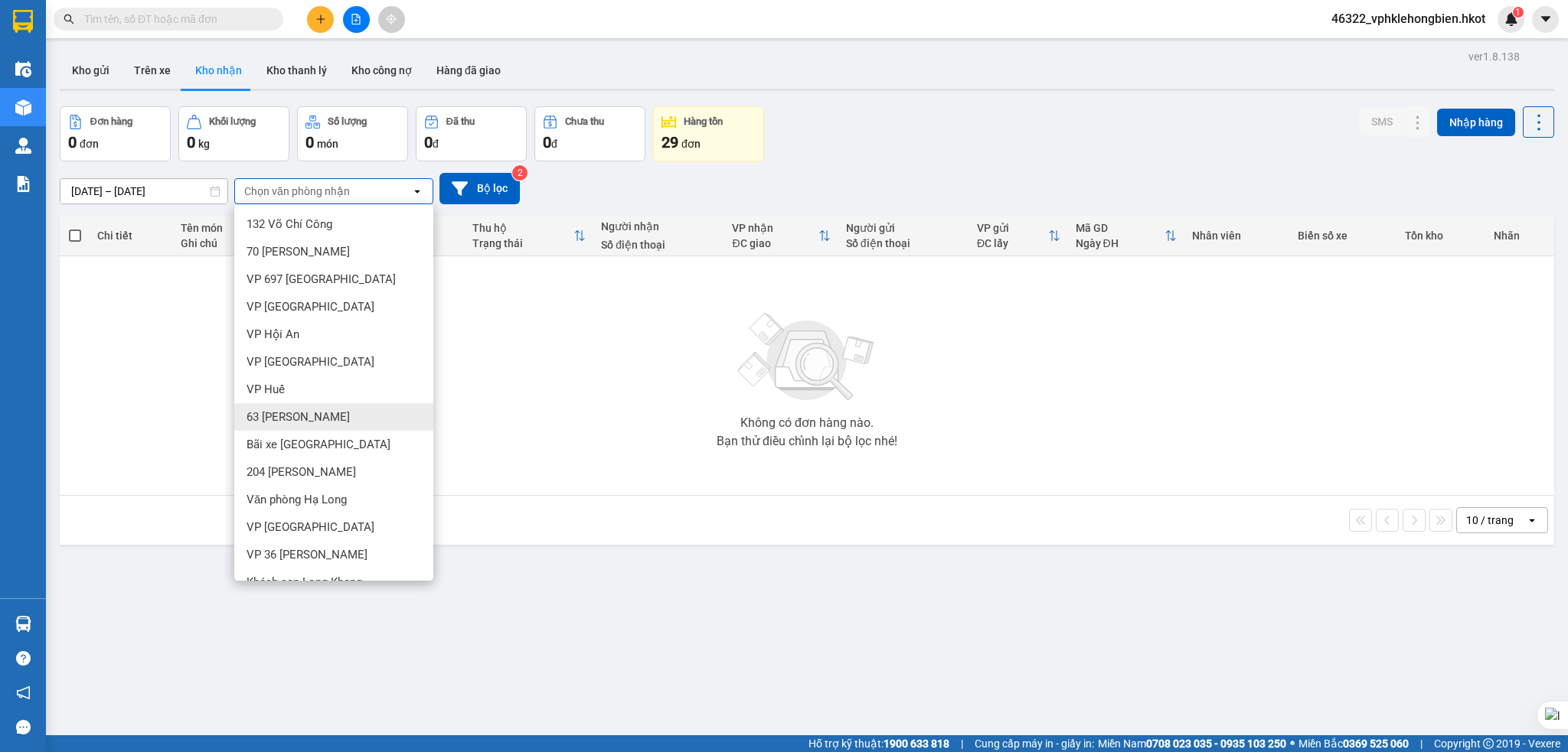
drag, startPoint x: 291, startPoint y: 421, endPoint x: 356, endPoint y: 421, distance: 65.0
click at [291, 421] on span "63 [PERSON_NAME]" at bounding box center [298, 417] width 103 height 15
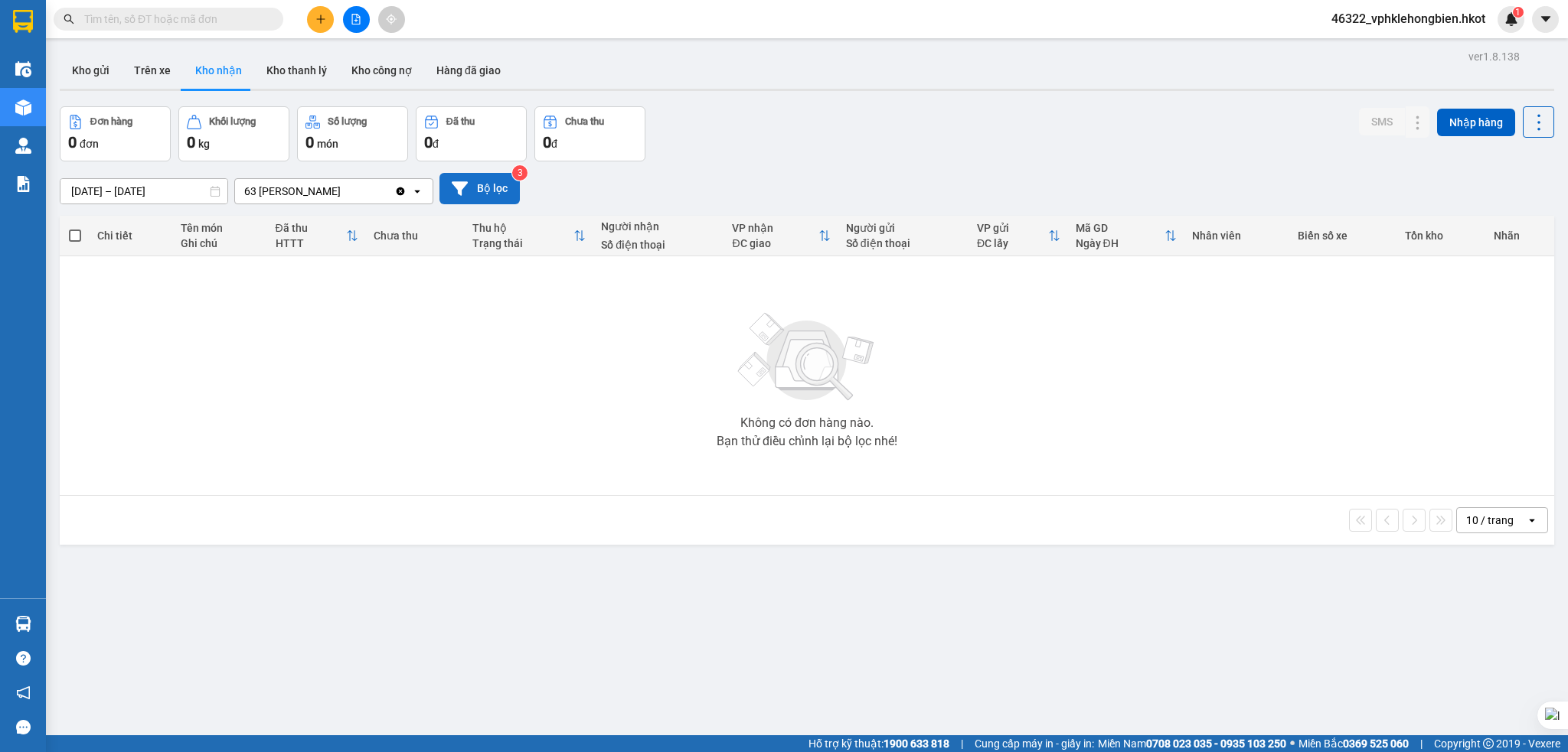
click at [486, 195] on button "Bộ lọc" at bounding box center [479, 188] width 80 height 32
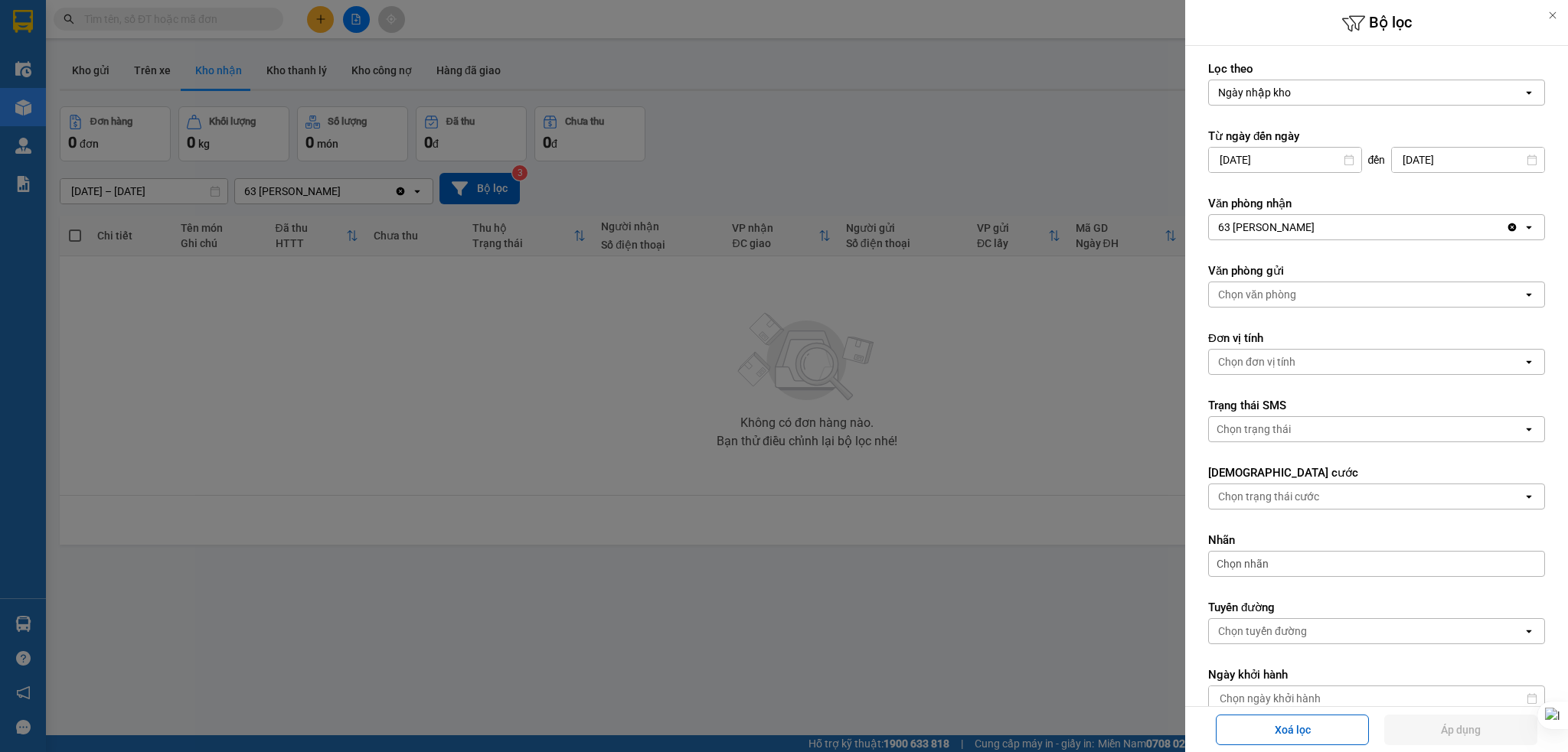
click at [1549, 18] on icon at bounding box center [1552, 14] width 11 height 11
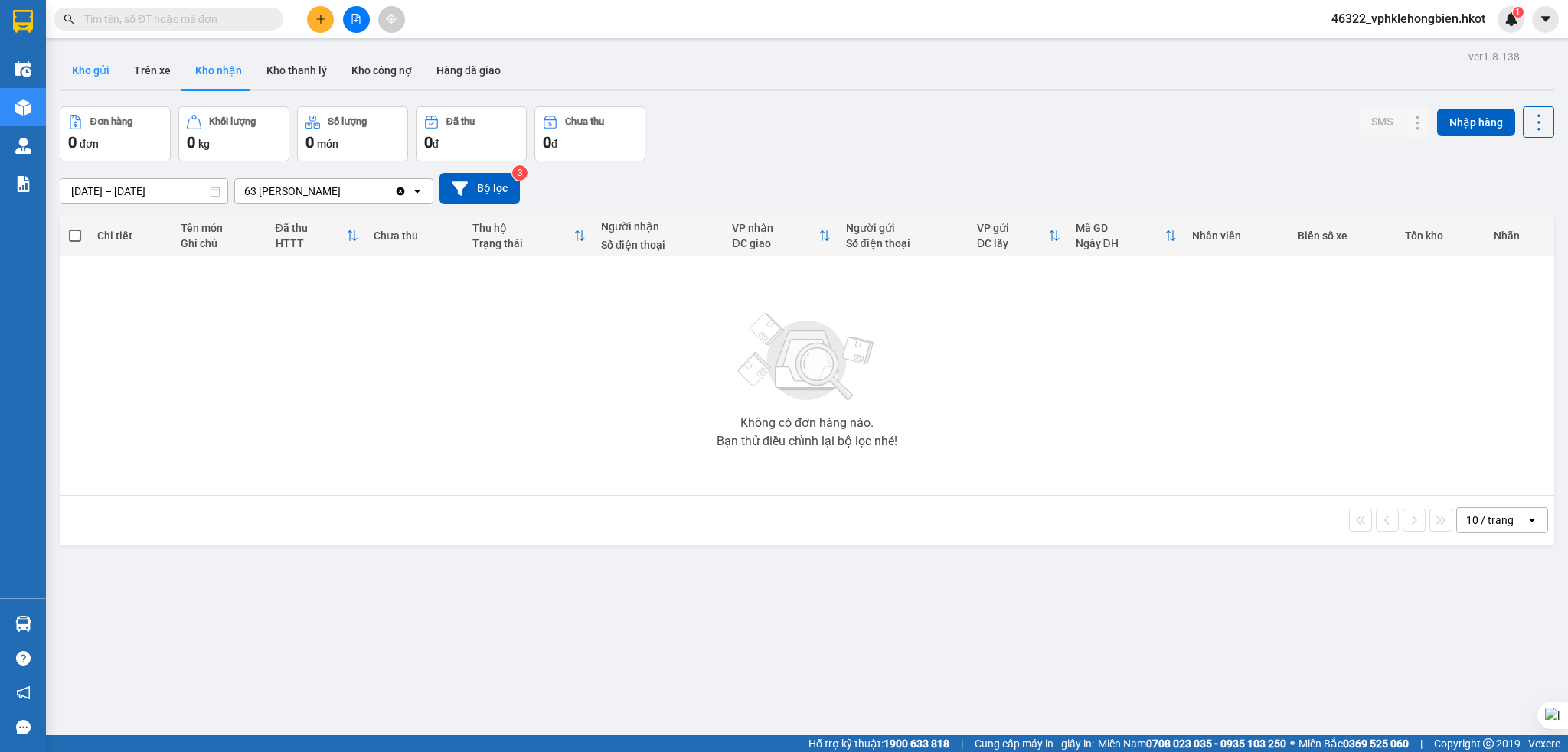
click at [112, 70] on button "Kho gửi" at bounding box center [91, 70] width 62 height 37
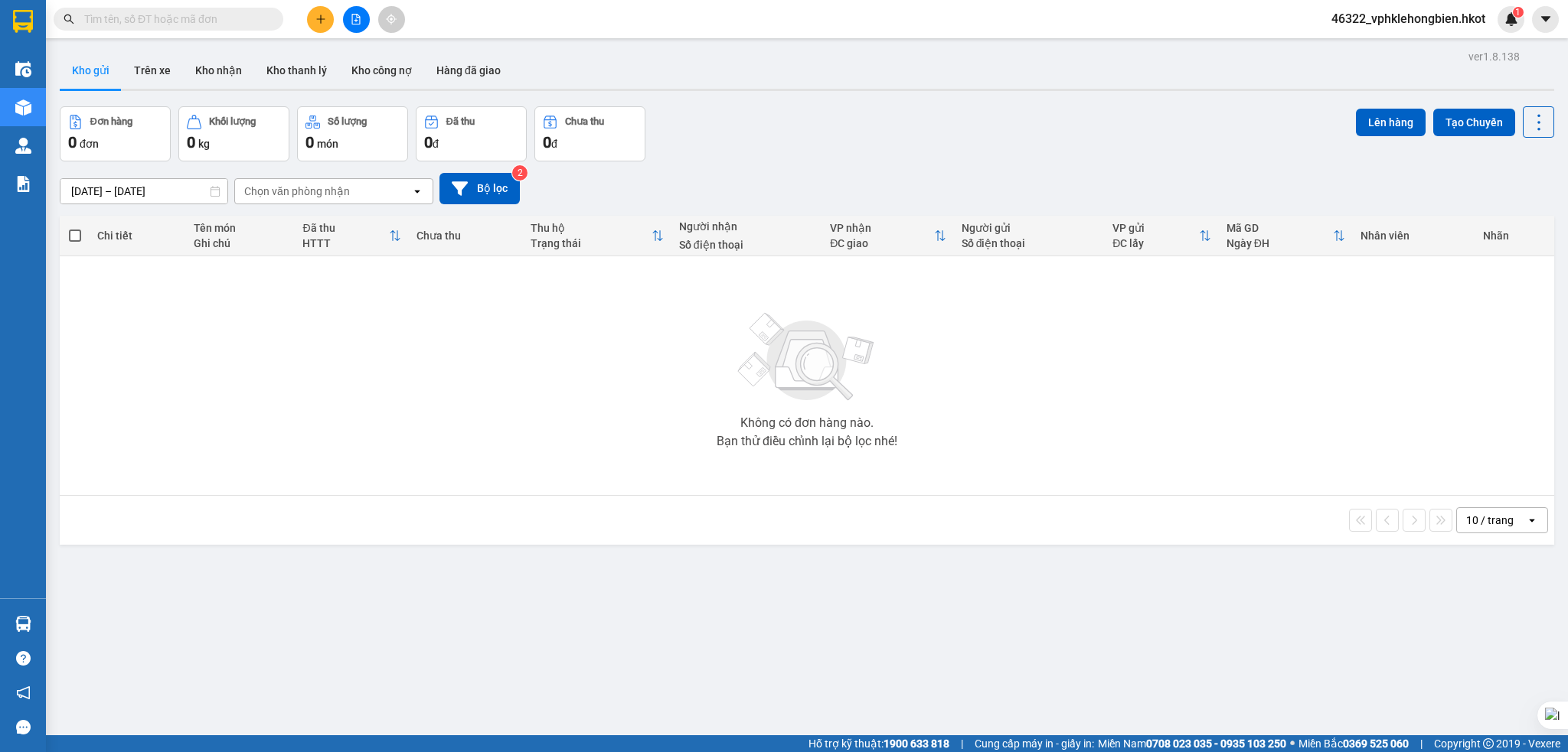
click at [84, 72] on button "Kho gửi" at bounding box center [91, 70] width 62 height 37
click at [90, 195] on input "[DATE] – [DATE]" at bounding box center [144, 191] width 167 height 24
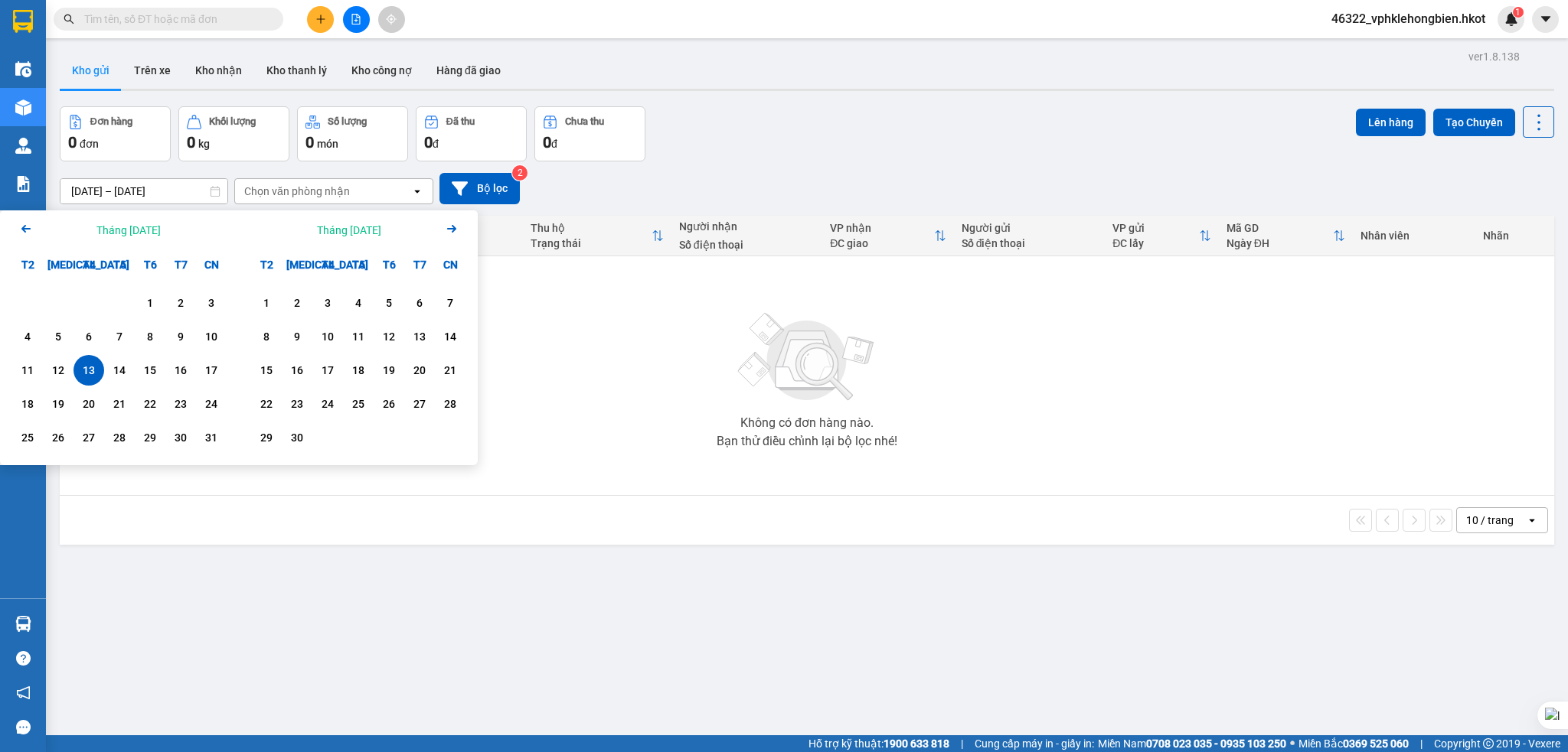
click at [27, 228] on icon "Arrow Left" at bounding box center [25, 228] width 18 height 18
click at [116, 295] on div "1" at bounding box center [120, 303] width 21 height 18
click at [455, 228] on icon "Next month." at bounding box center [452, 228] width 10 height 8
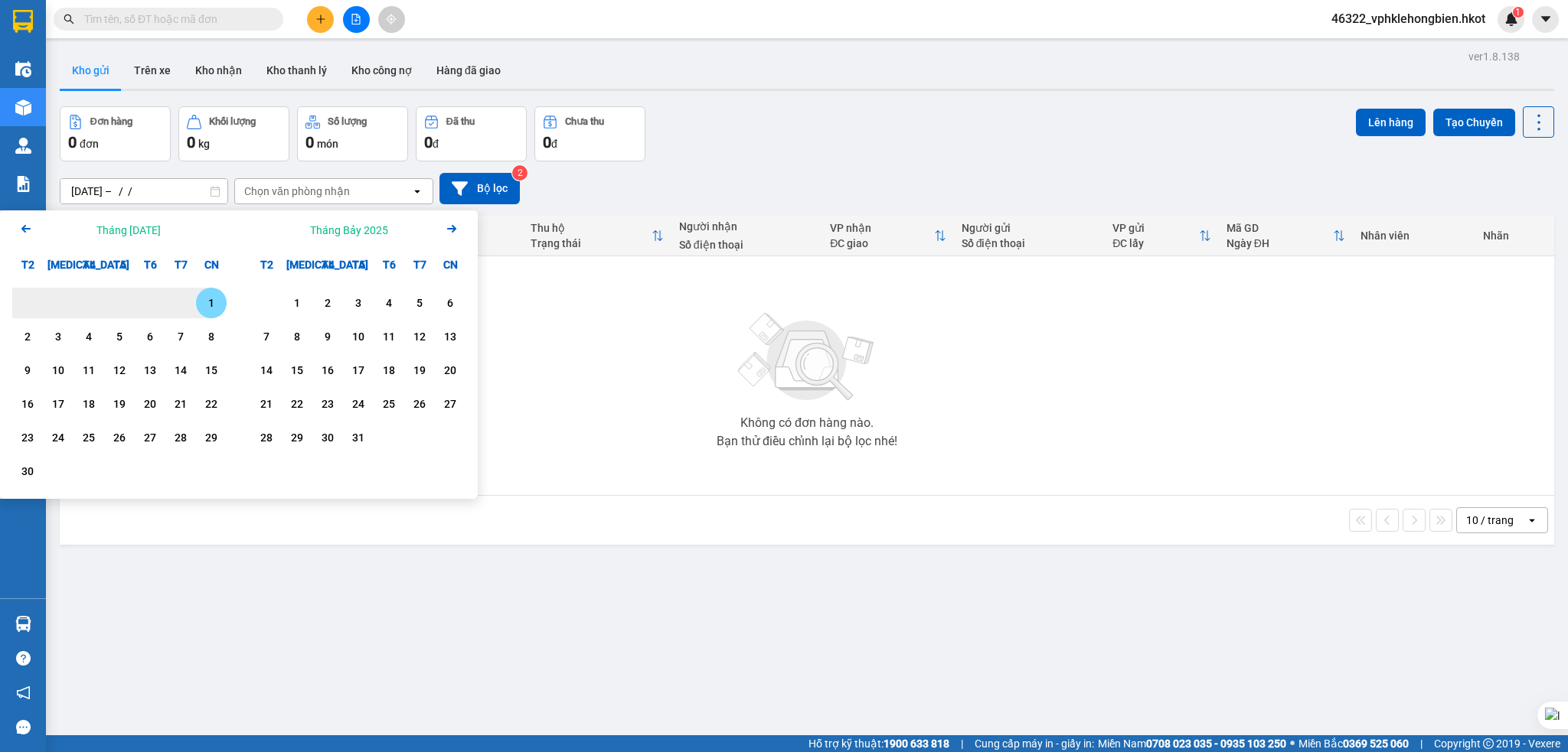
click at [455, 228] on icon "Next month." at bounding box center [452, 228] width 10 height 8
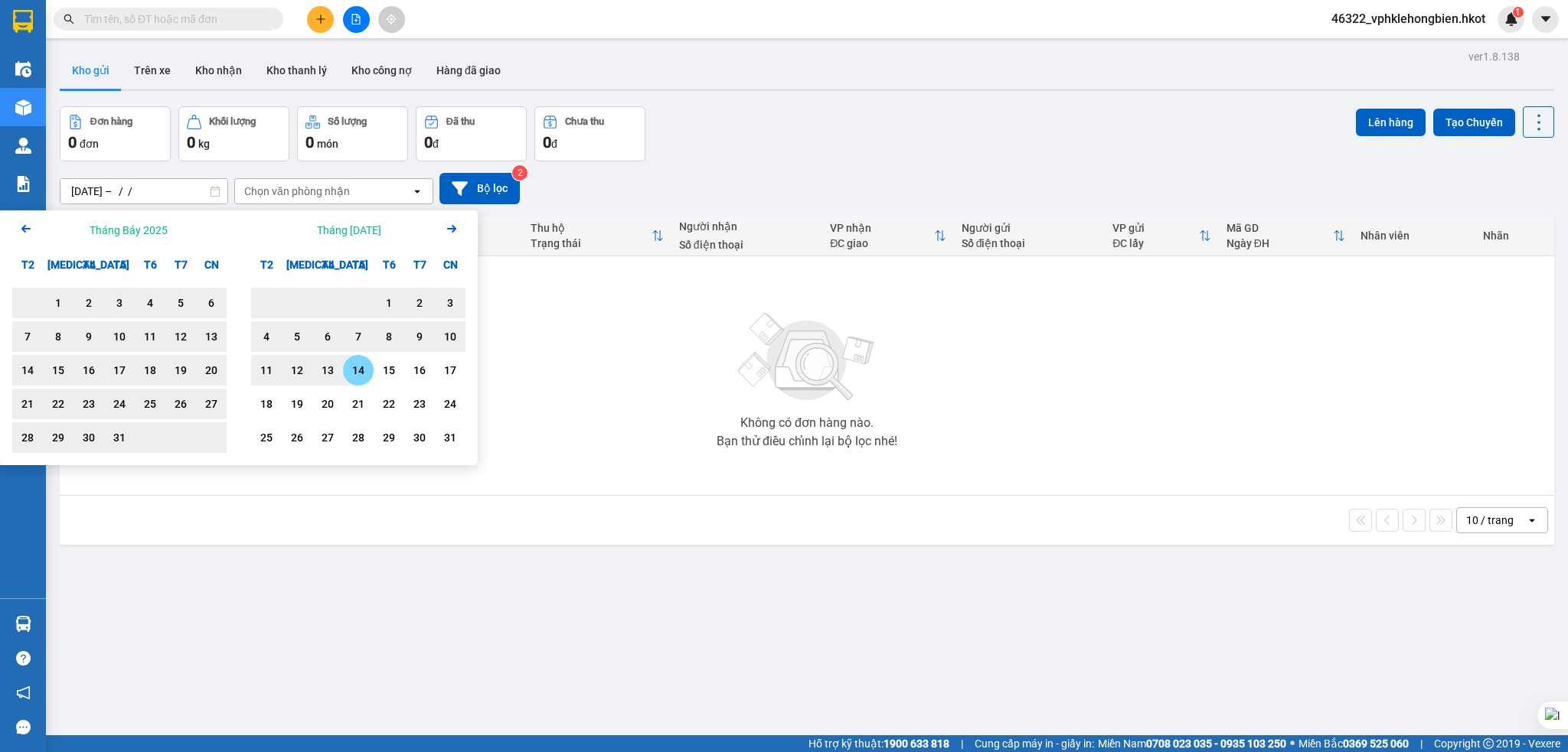
click at [361, 369] on div "14" at bounding box center [358, 370] width 21 height 18
type input "[DATE] – [DATE]"
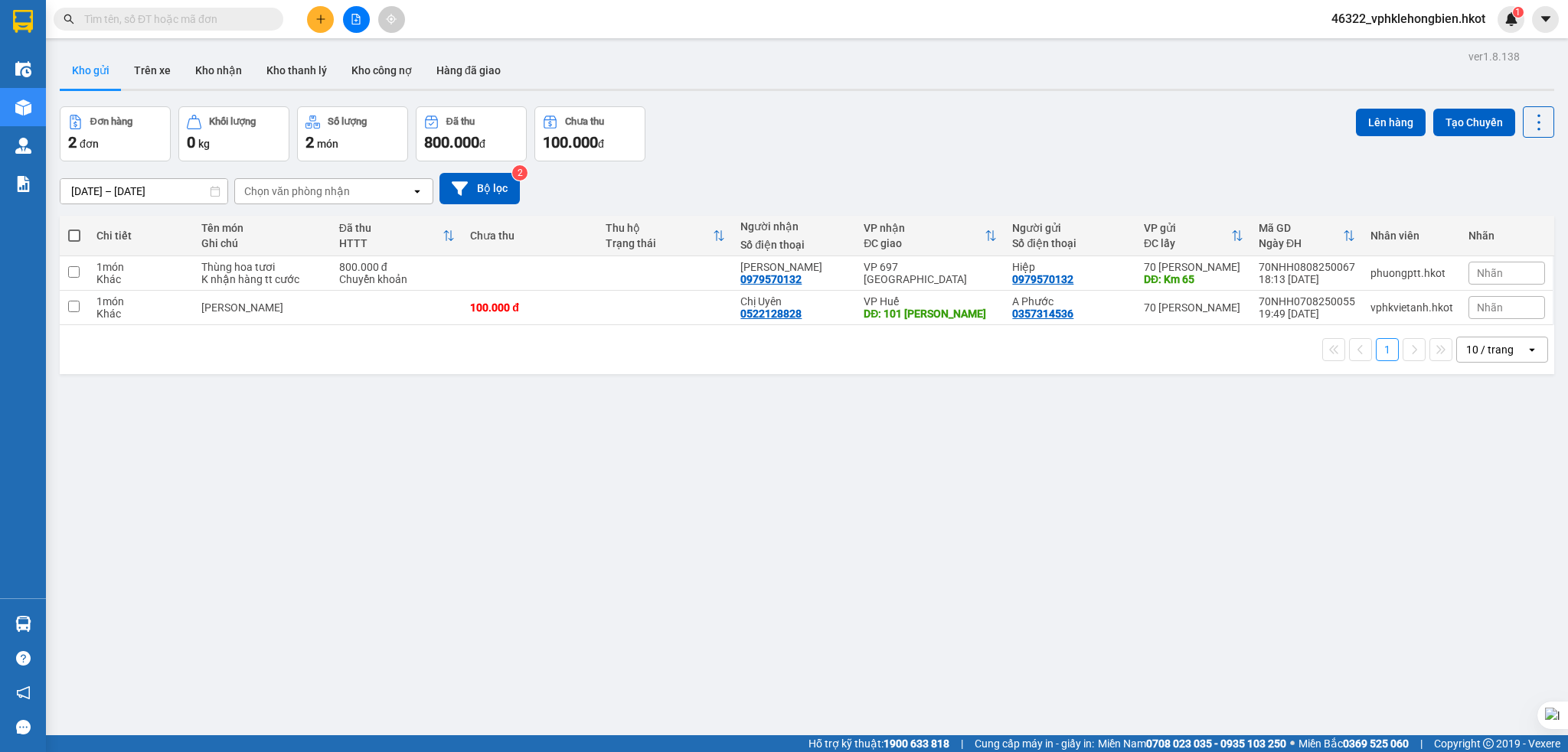
click at [344, 189] on div "Chọn văn phòng nhận" at bounding box center [297, 192] width 106 height 15
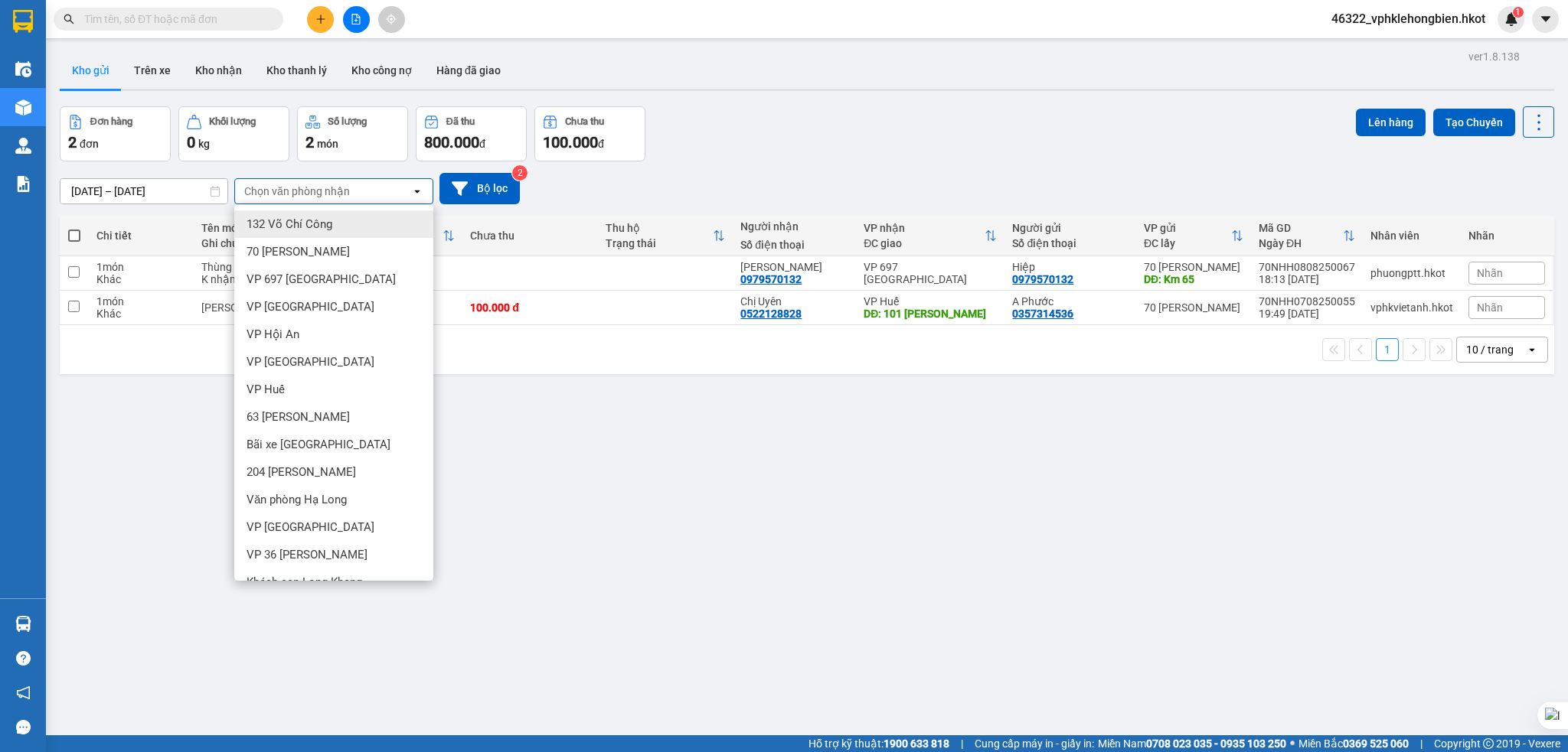
click at [855, 374] on div "1 10 / trang open" at bounding box center [807, 349] width 1495 height 49
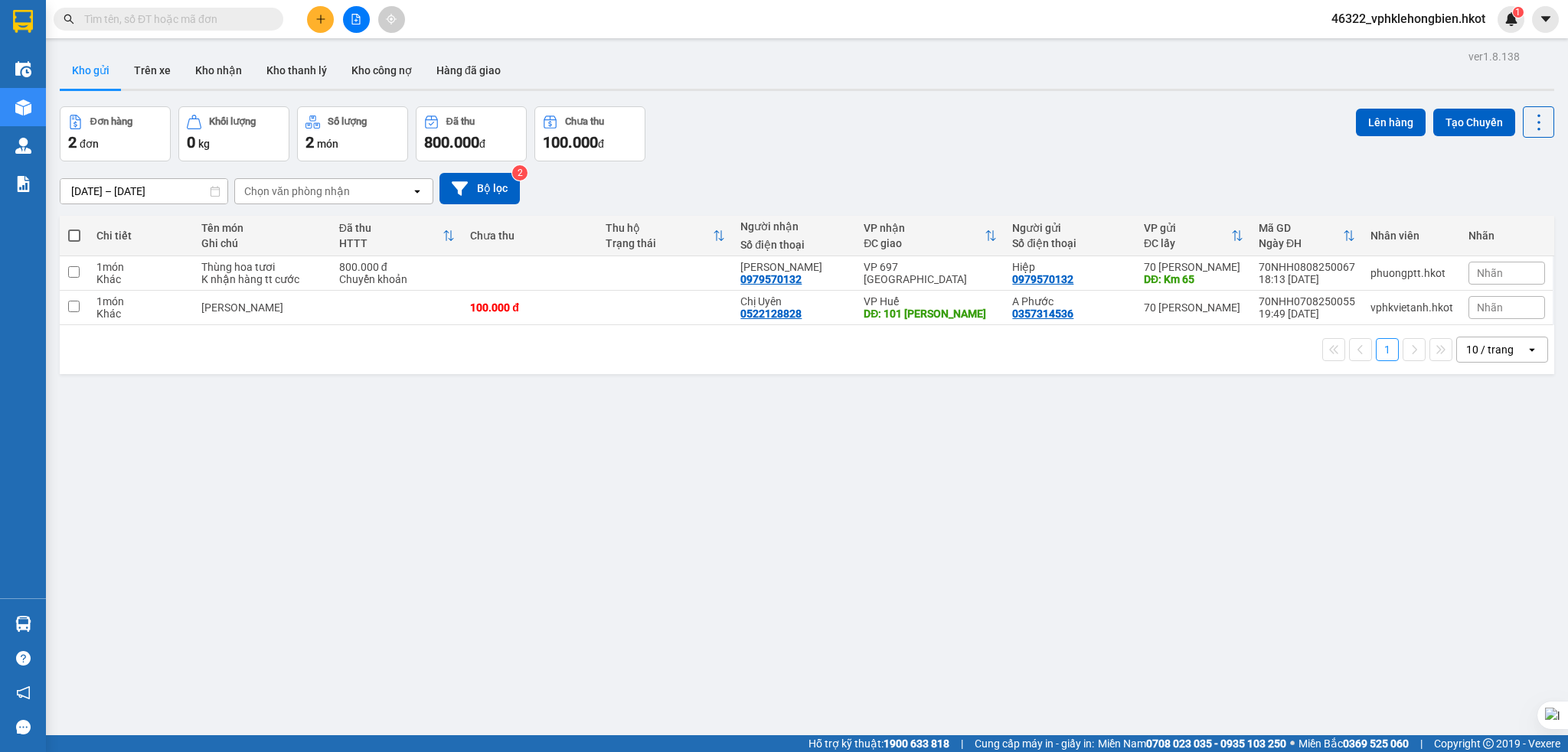
click at [295, 187] on div "Chọn văn phòng nhận" at bounding box center [297, 192] width 106 height 15
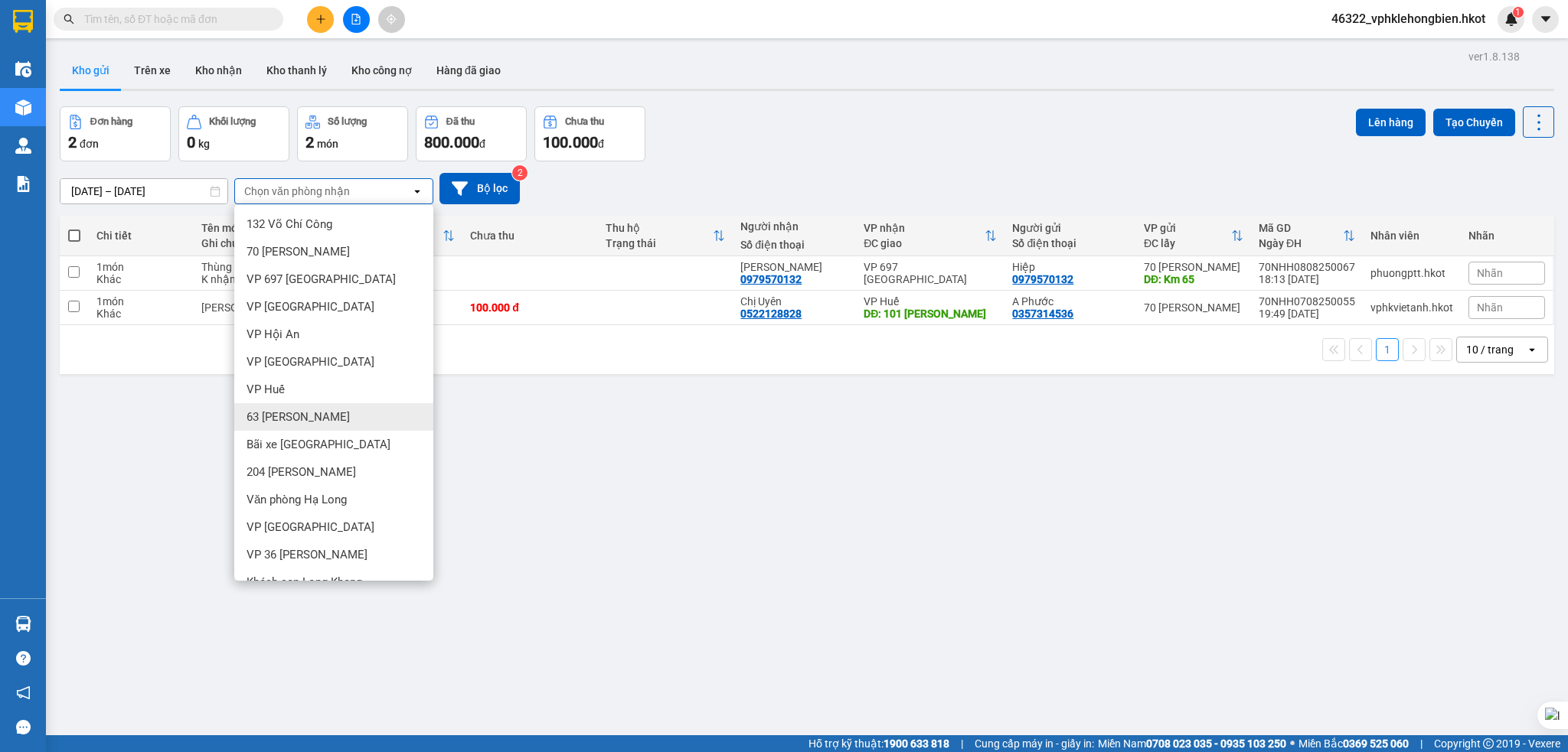
drag, startPoint x: 333, startPoint y: 420, endPoint x: 319, endPoint y: 420, distance: 14.0
click at [332, 420] on span "63 [PERSON_NAME]" at bounding box center [298, 417] width 103 height 15
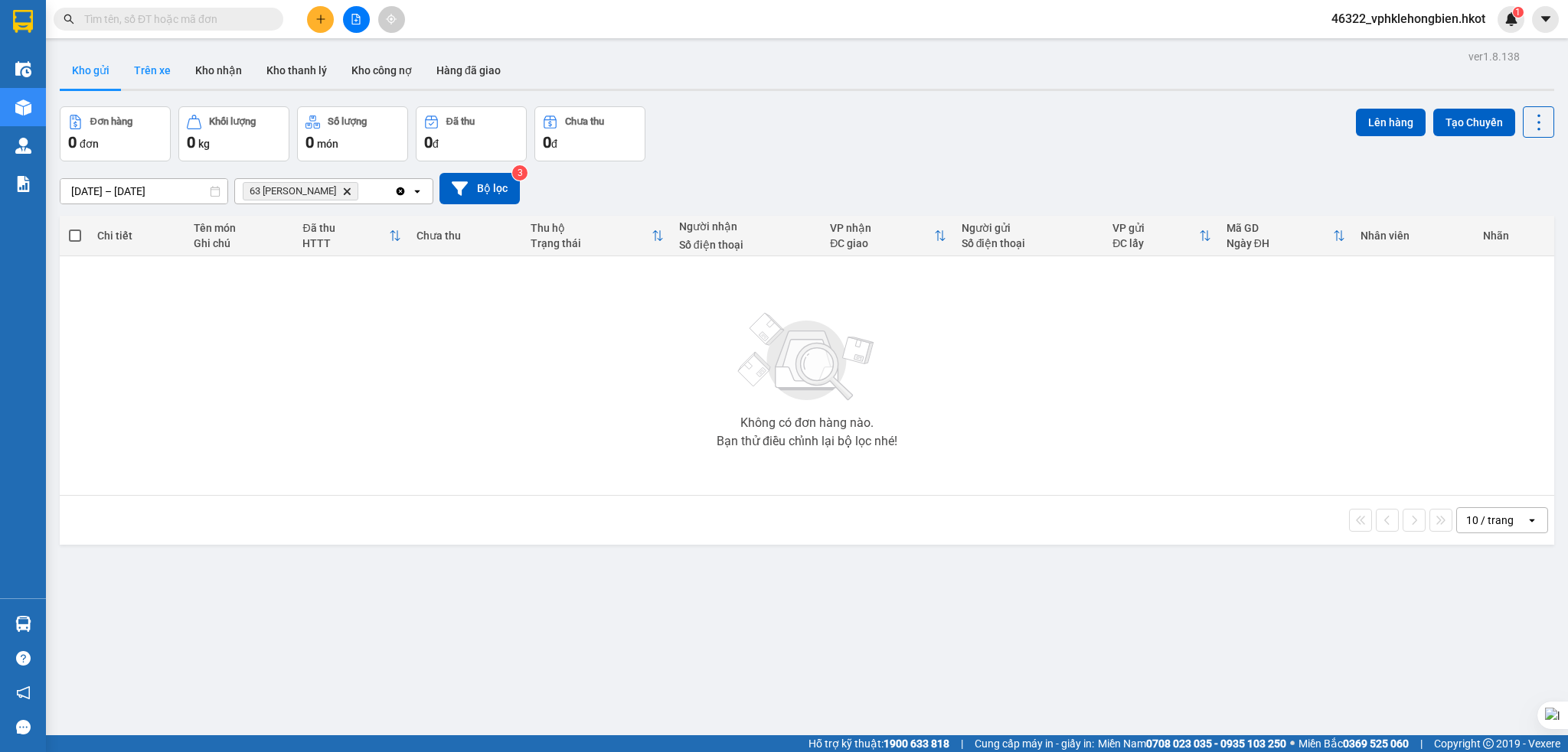
click at [153, 74] on button "Trên xe" at bounding box center [152, 70] width 62 height 37
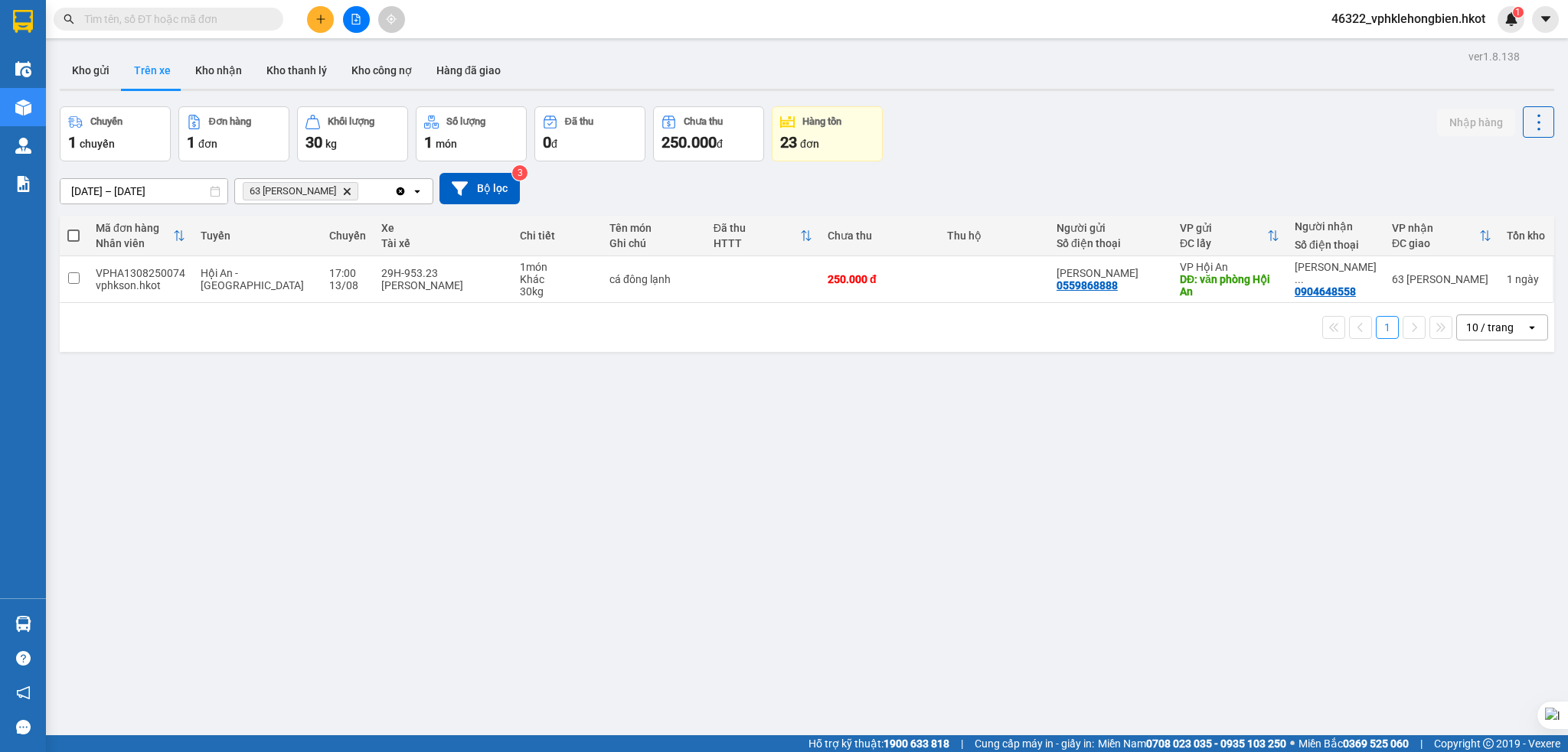
click at [96, 193] on input "[DATE] – [DATE]" at bounding box center [144, 191] width 167 height 24
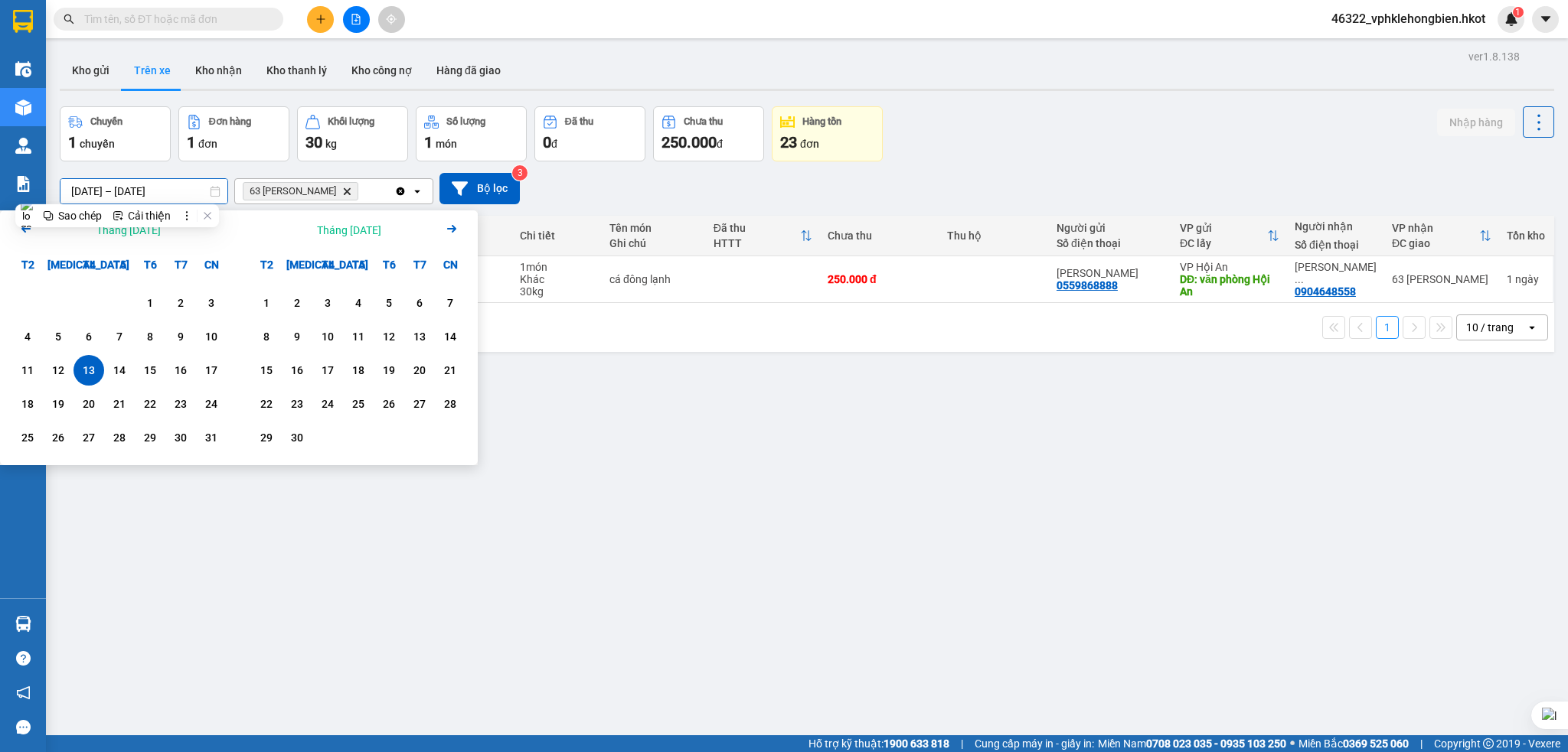
click at [28, 231] on icon "Arrow Left" at bounding box center [25, 228] width 18 height 18
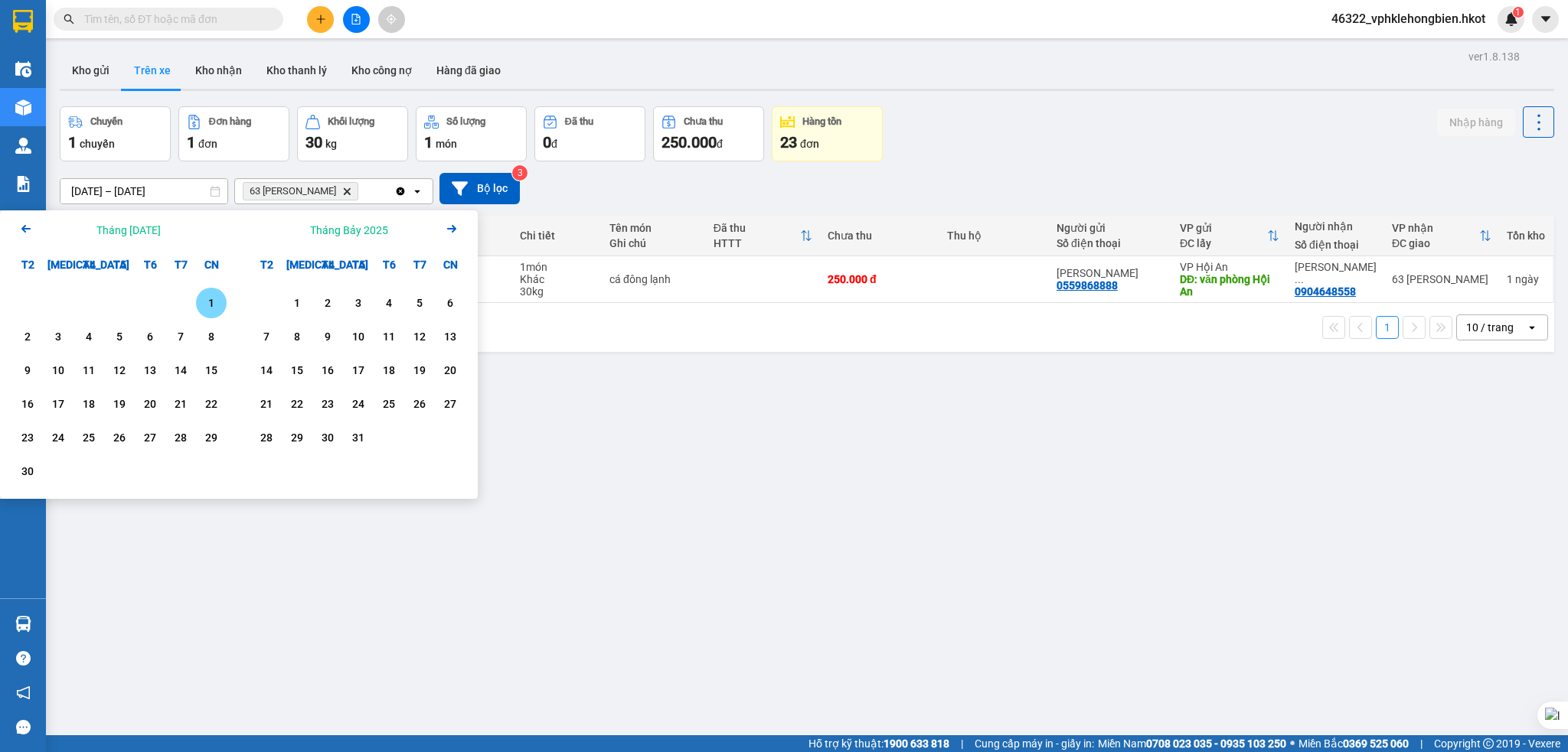
click at [213, 307] on div "1" at bounding box center [211, 303] width 21 height 18
click at [459, 236] on icon "Arrow Right" at bounding box center [451, 228] width 18 height 18
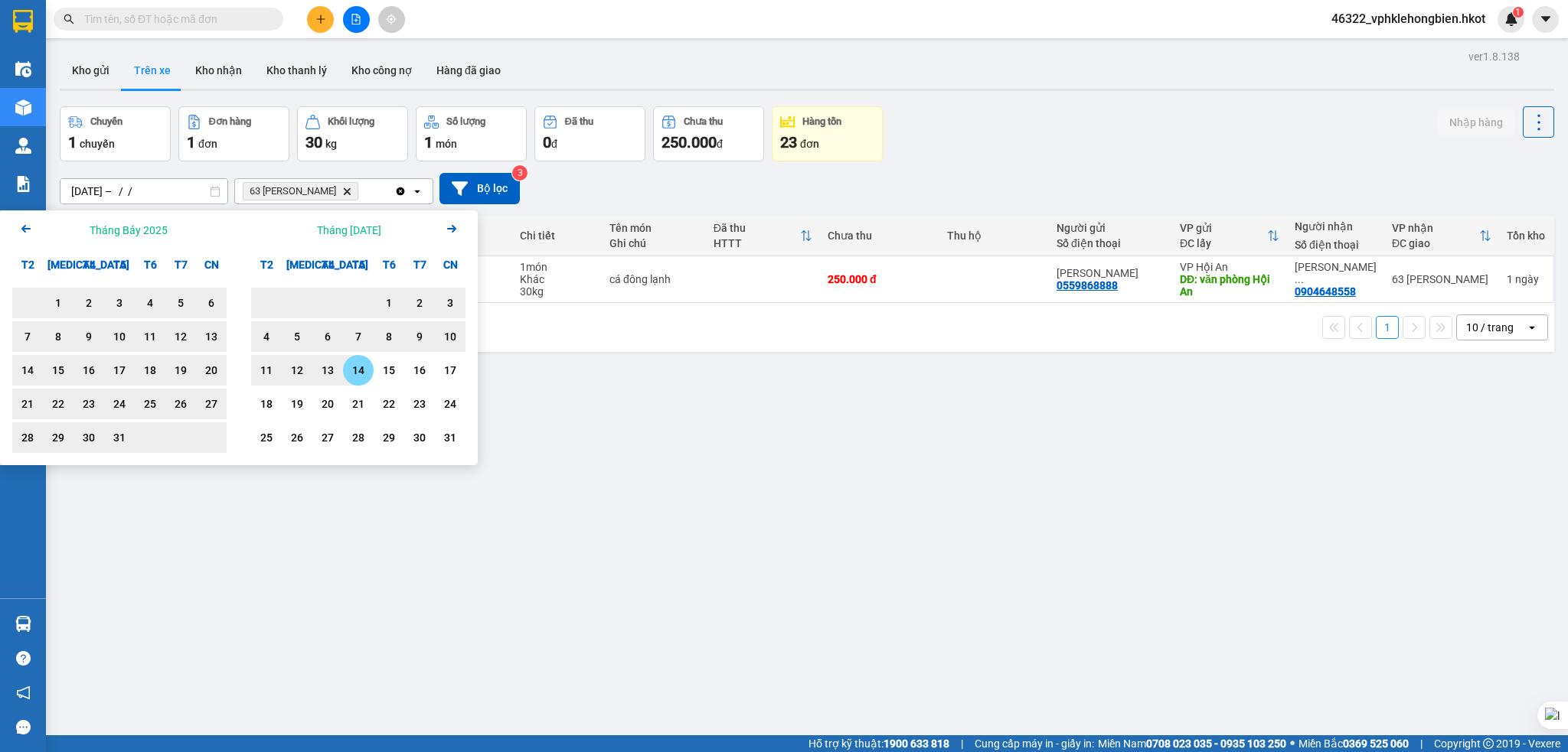
drag, startPoint x: 353, startPoint y: 368, endPoint x: 339, endPoint y: 365, distance: 14.3
click at [353, 365] on div "14" at bounding box center [358, 370] width 21 height 18
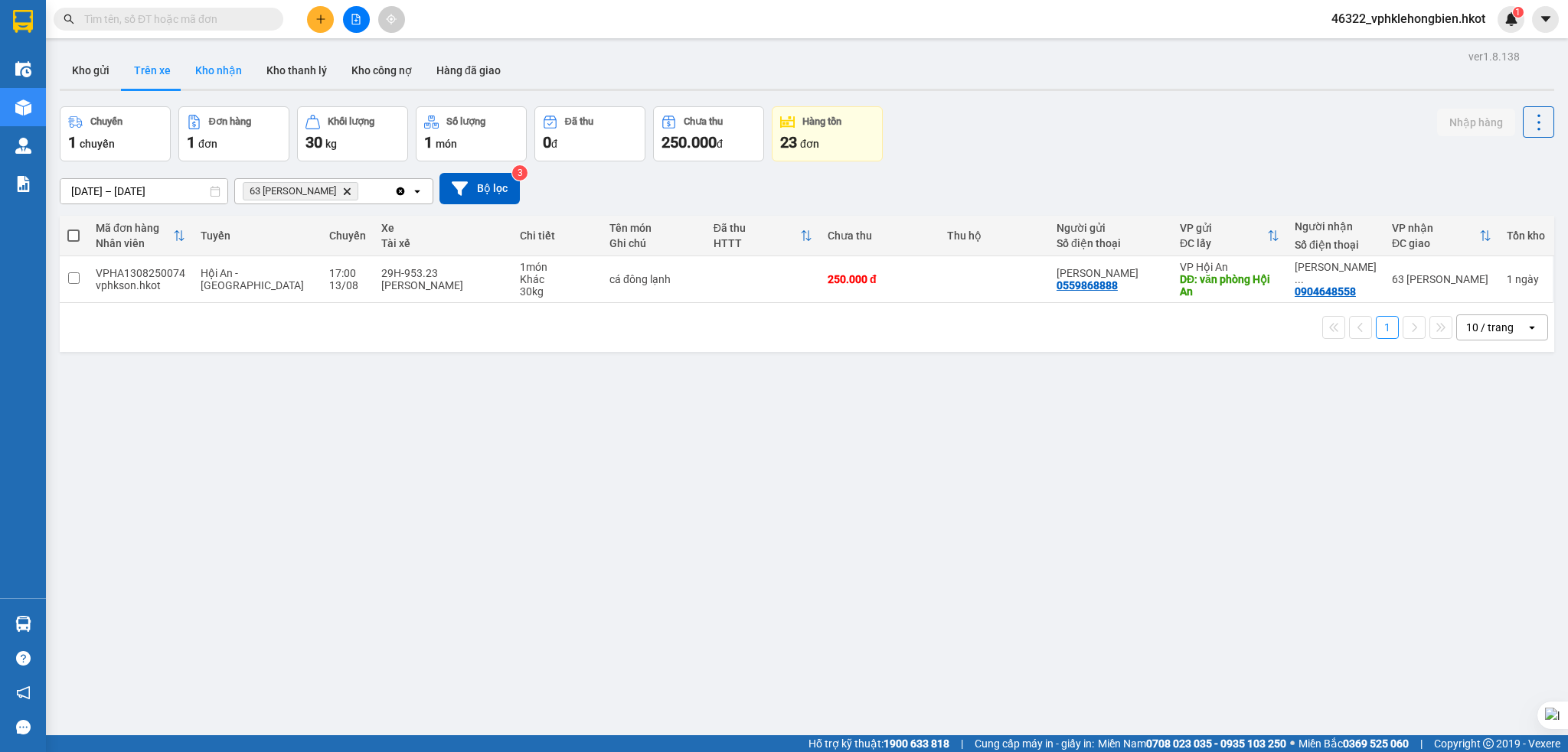
click at [221, 80] on button "Kho nhận" at bounding box center [219, 70] width 71 height 37
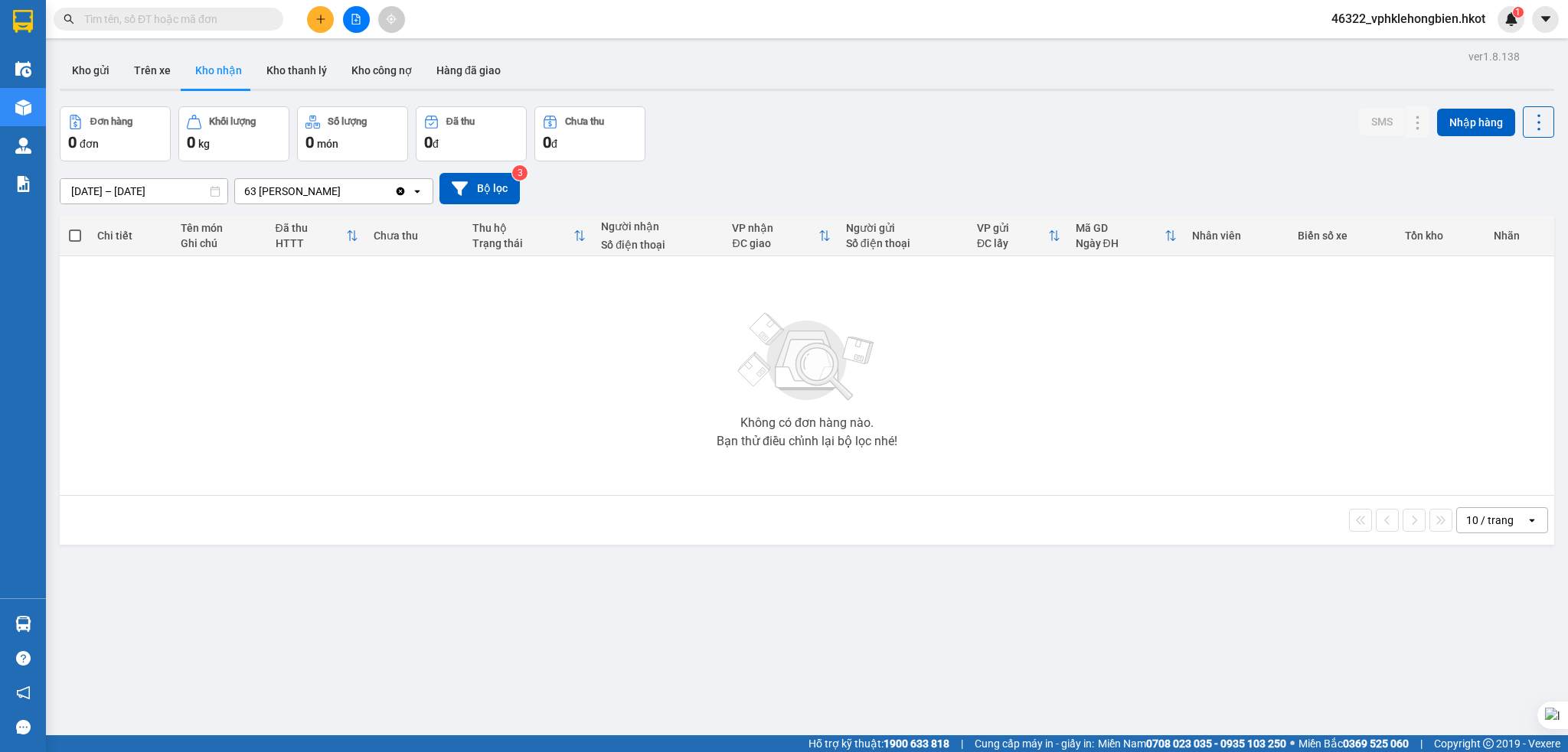
click at [91, 187] on input "[DATE] – [DATE]" at bounding box center [144, 191] width 167 height 24
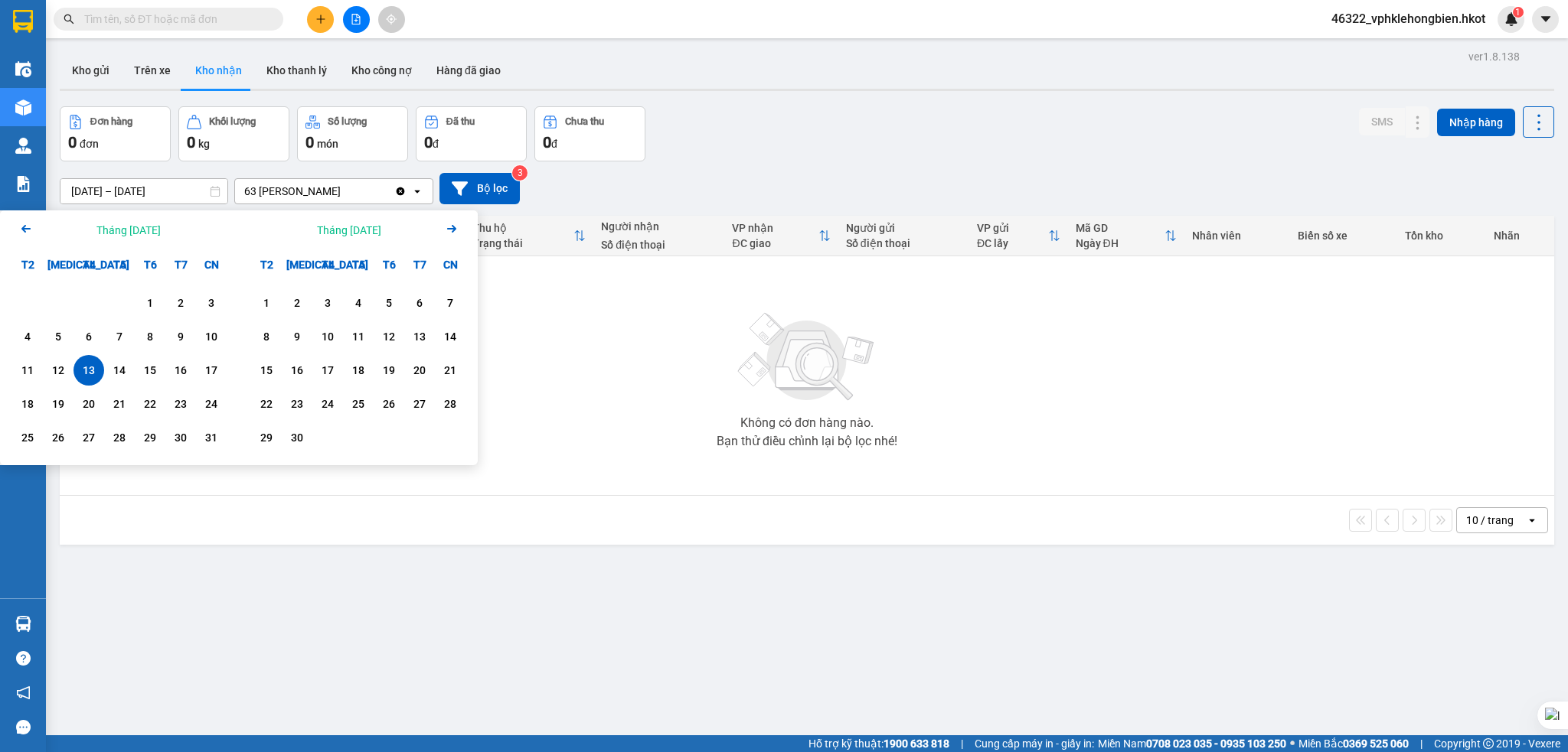
click at [27, 235] on icon "Arrow Left" at bounding box center [25, 228] width 18 height 18
click at [21, 231] on icon "Arrow Left" at bounding box center [25, 228] width 18 height 18
click at [208, 306] on div "1" at bounding box center [211, 303] width 21 height 18
click at [446, 231] on icon "Arrow Right" at bounding box center [451, 228] width 18 height 18
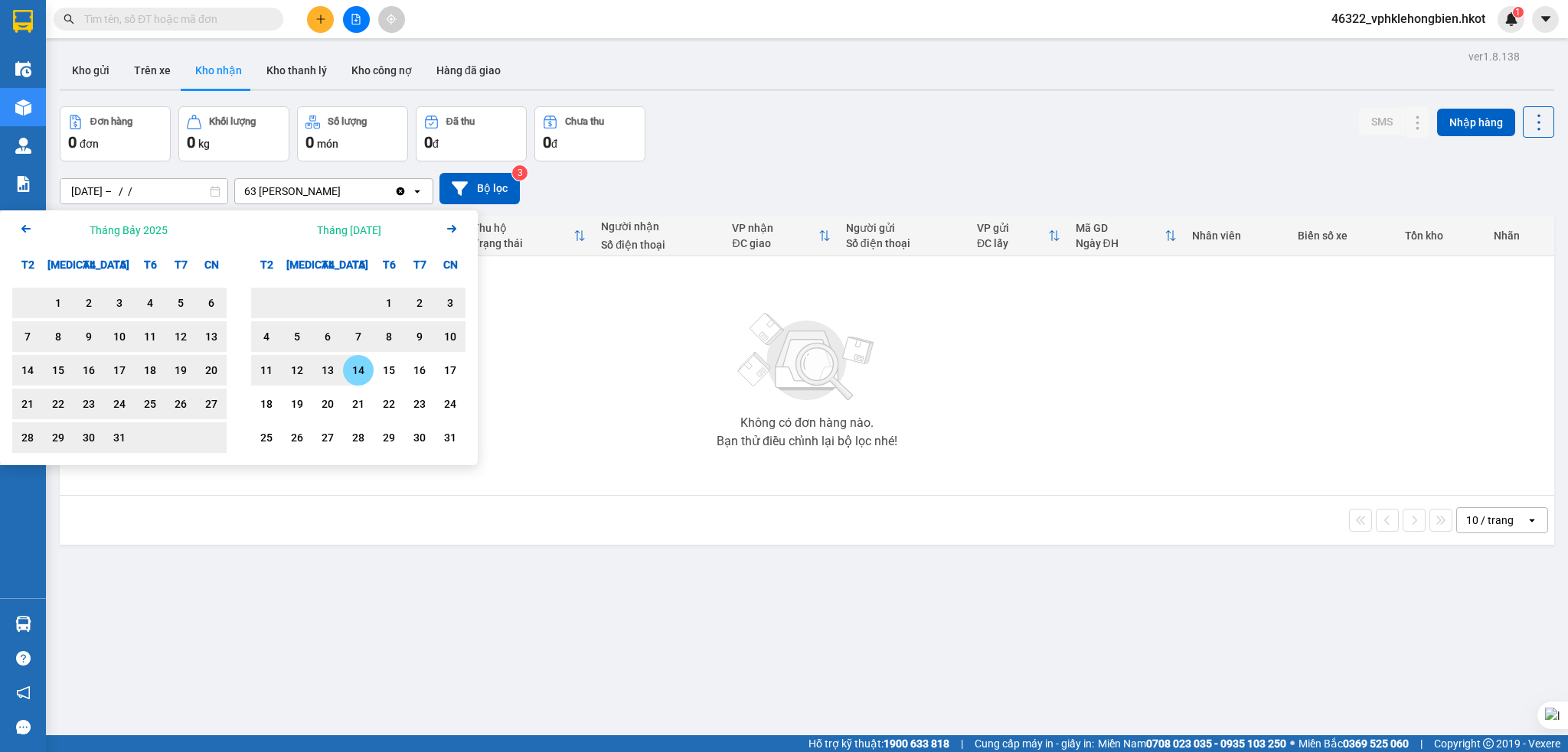
click at [356, 357] on div "14" at bounding box center [359, 370] width 31 height 31
type input "[DATE] – [DATE]"
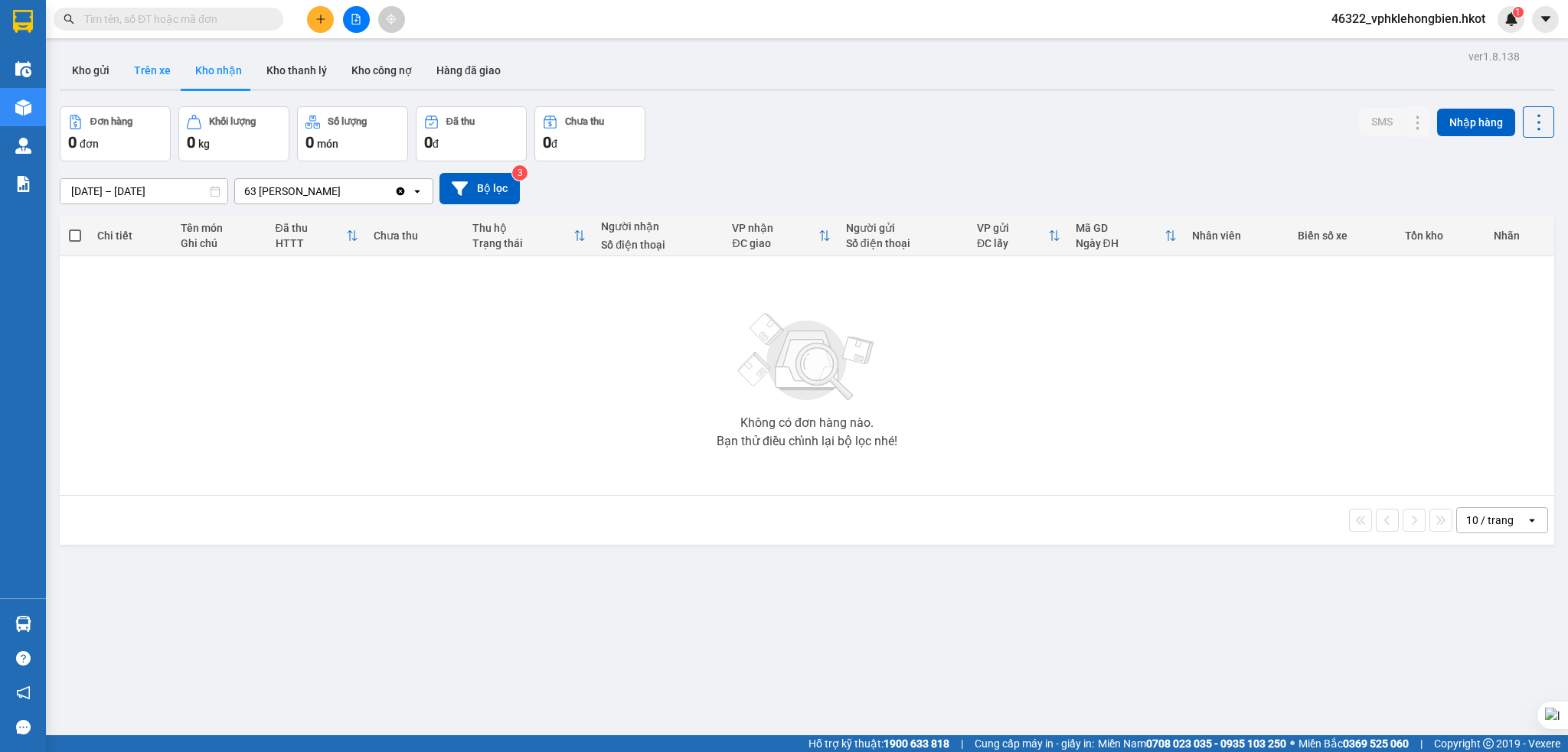
click at [168, 80] on button "Trên xe" at bounding box center [152, 70] width 62 height 37
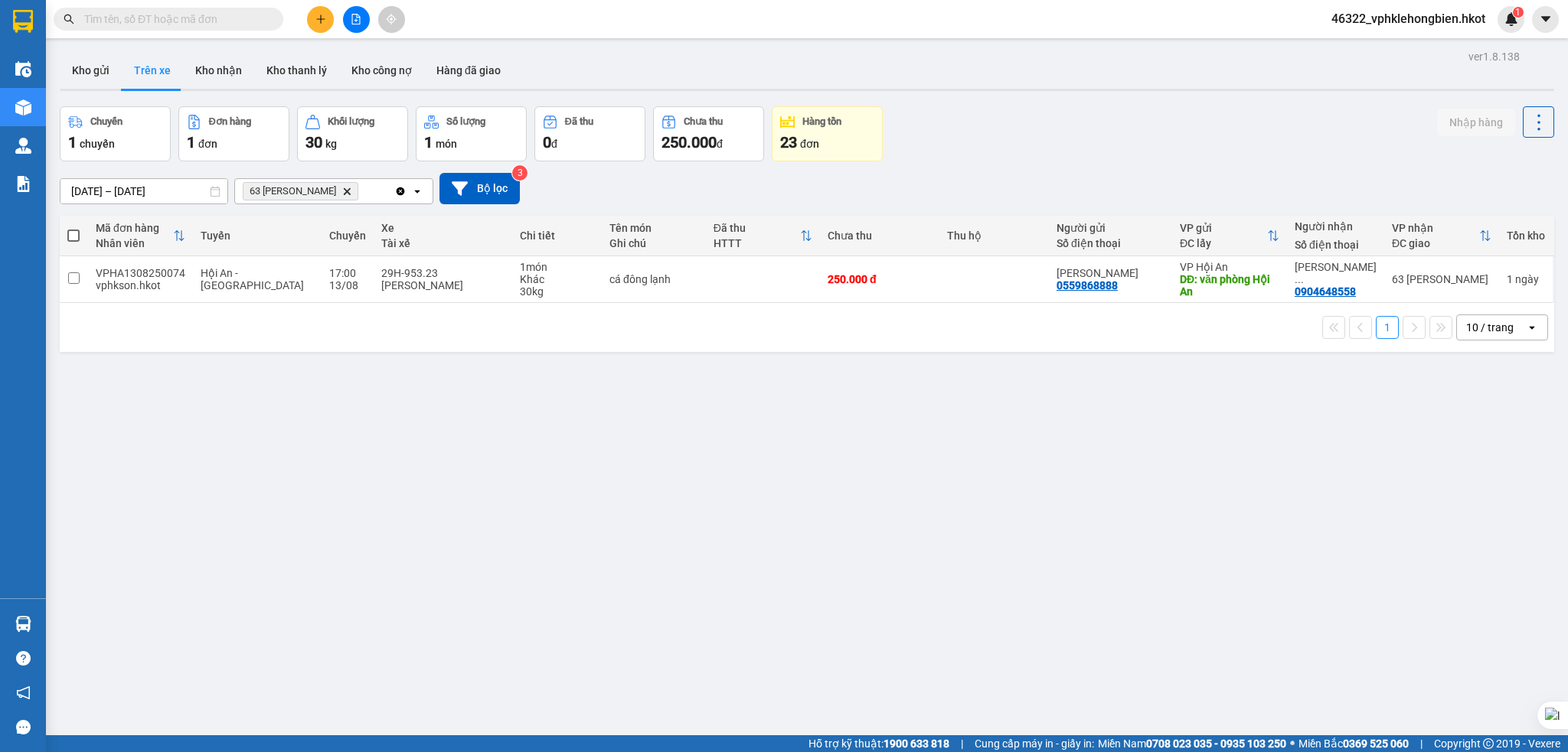
click at [831, 138] on div "23 đơn" at bounding box center [827, 143] width 95 height 21
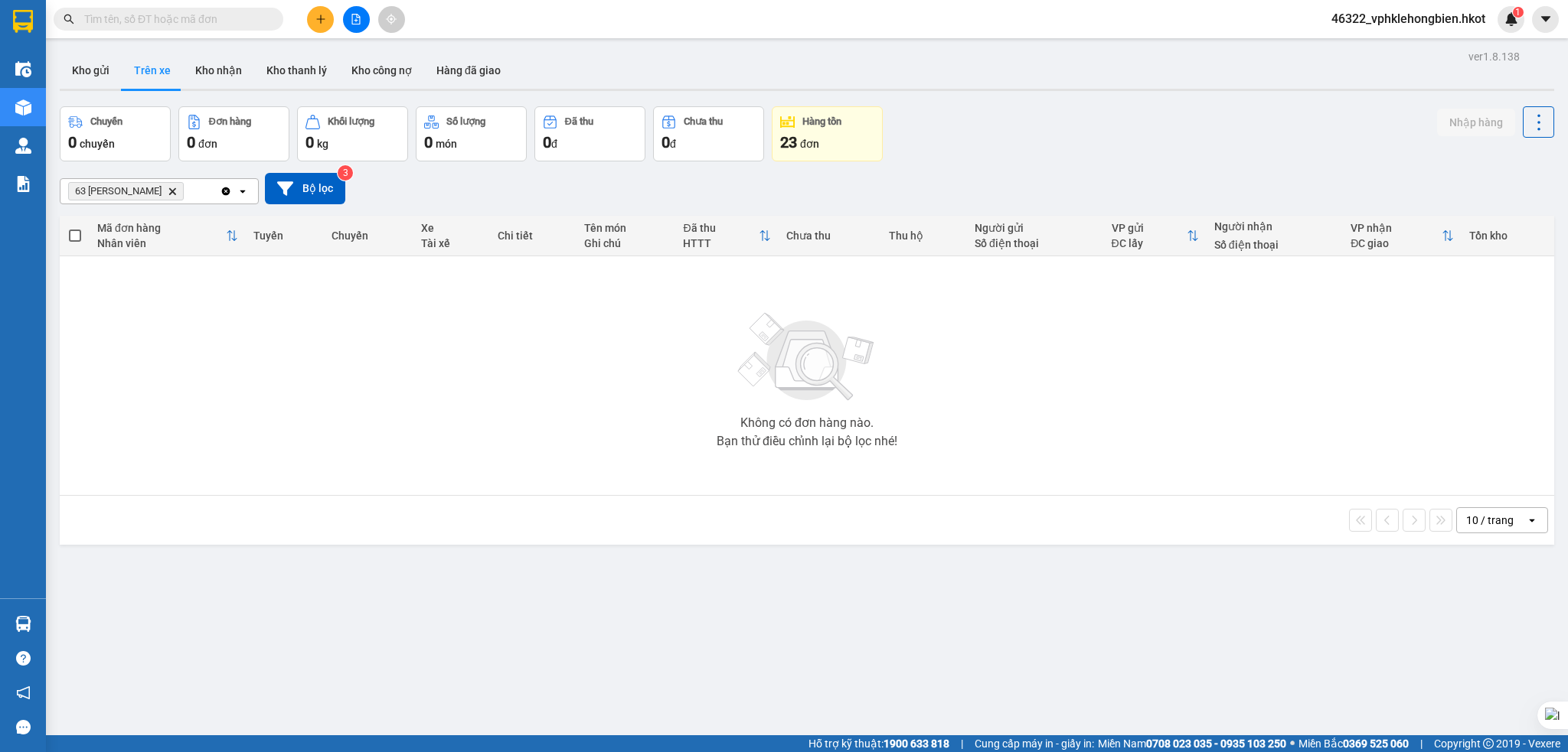
click at [229, 196] on icon "Clear all" at bounding box center [226, 191] width 13 height 13
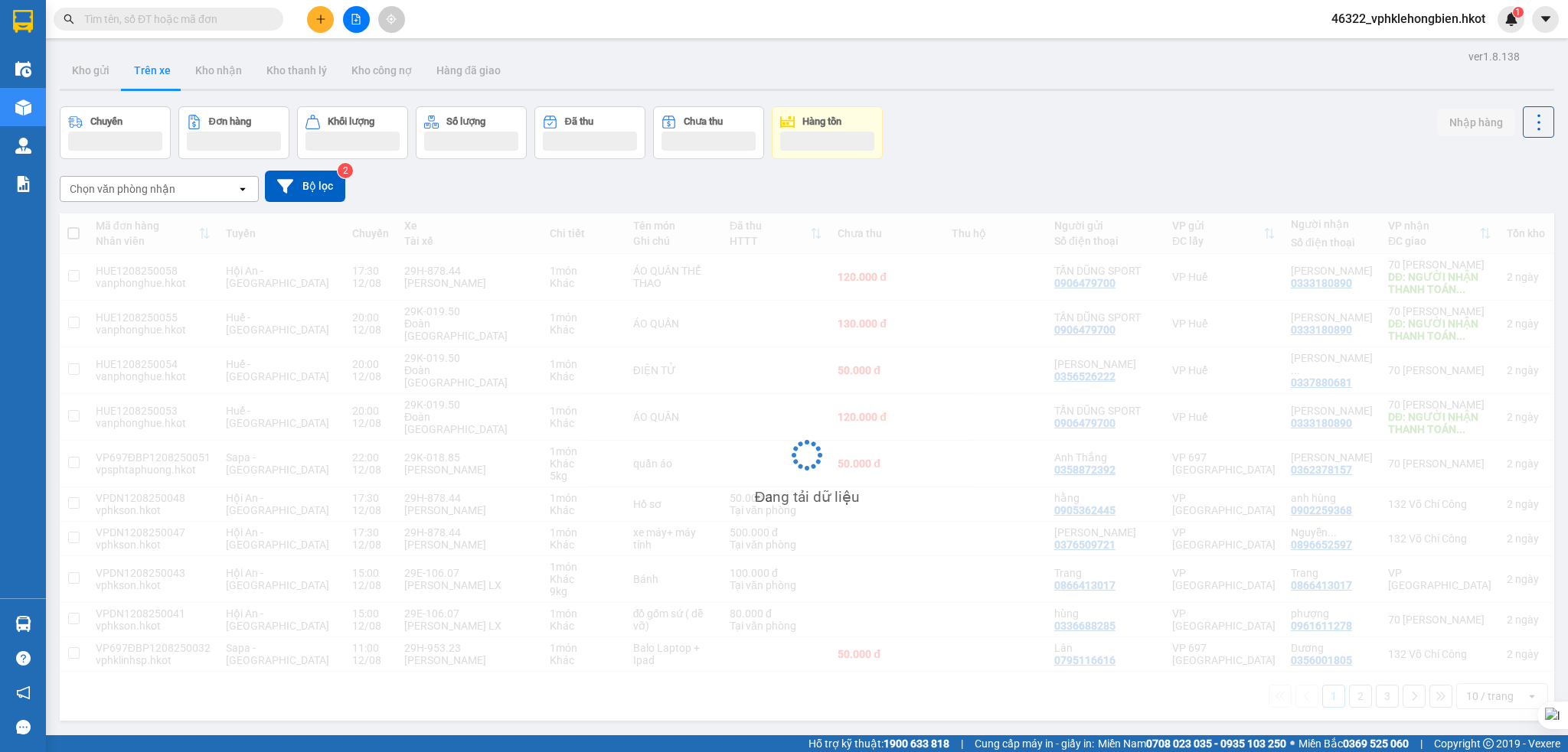
click at [821, 151] on button "Hàng tồn" at bounding box center [826, 132] width 111 height 53
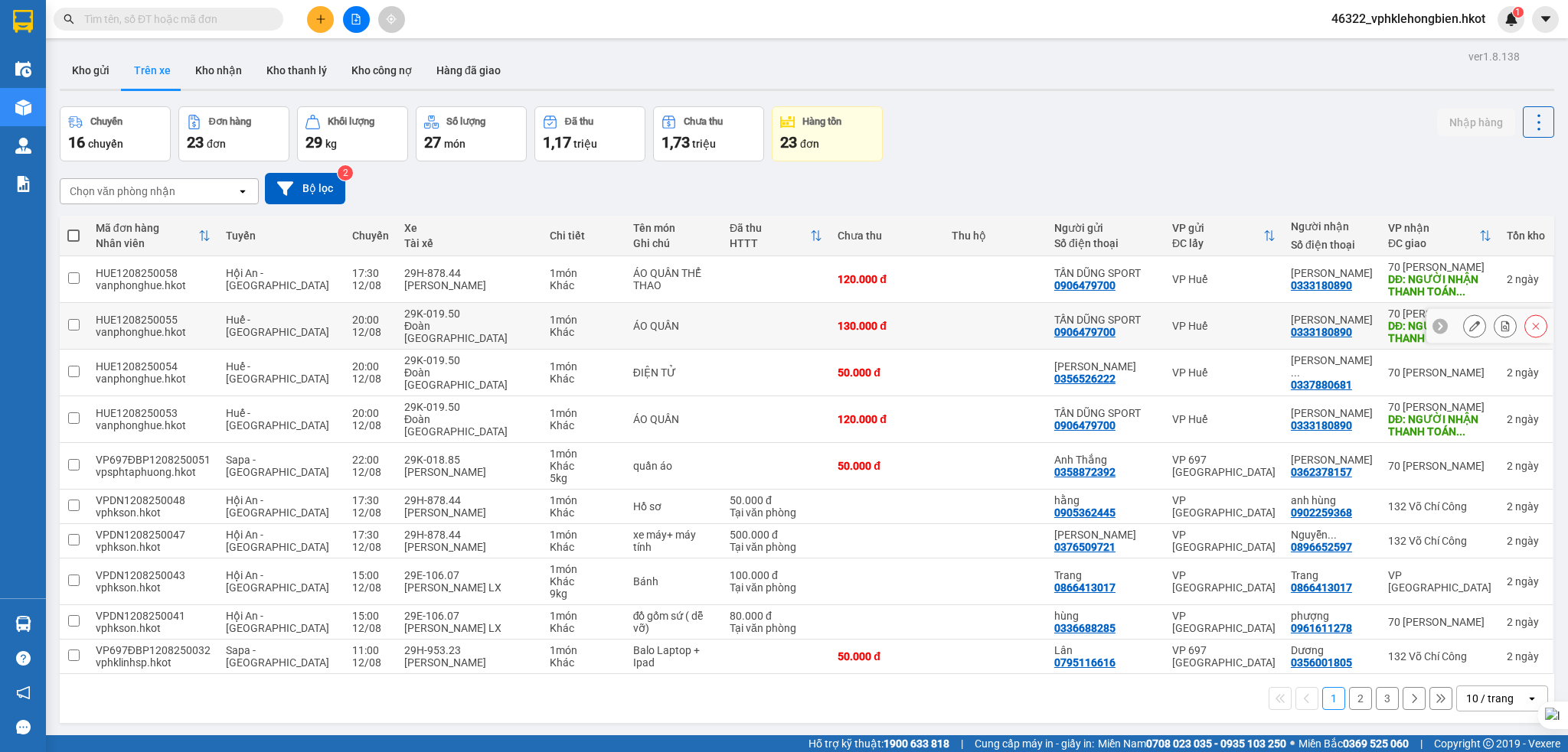
scroll to position [70, 0]
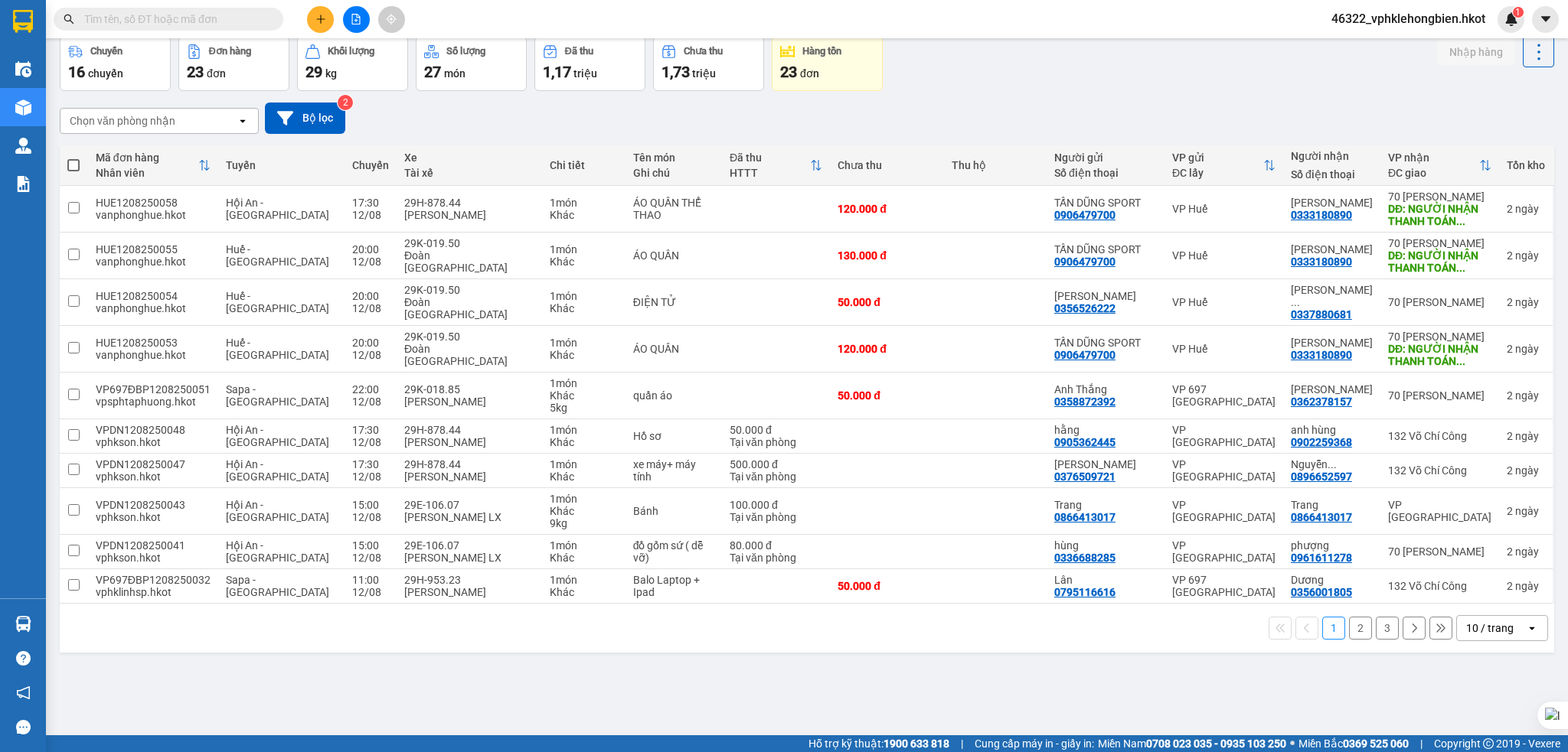
click at [1490, 636] on div "10 / trang" at bounding box center [1489, 629] width 47 height 15
click at [1480, 623] on span "100 / trang" at bounding box center [1479, 621] width 55 height 15
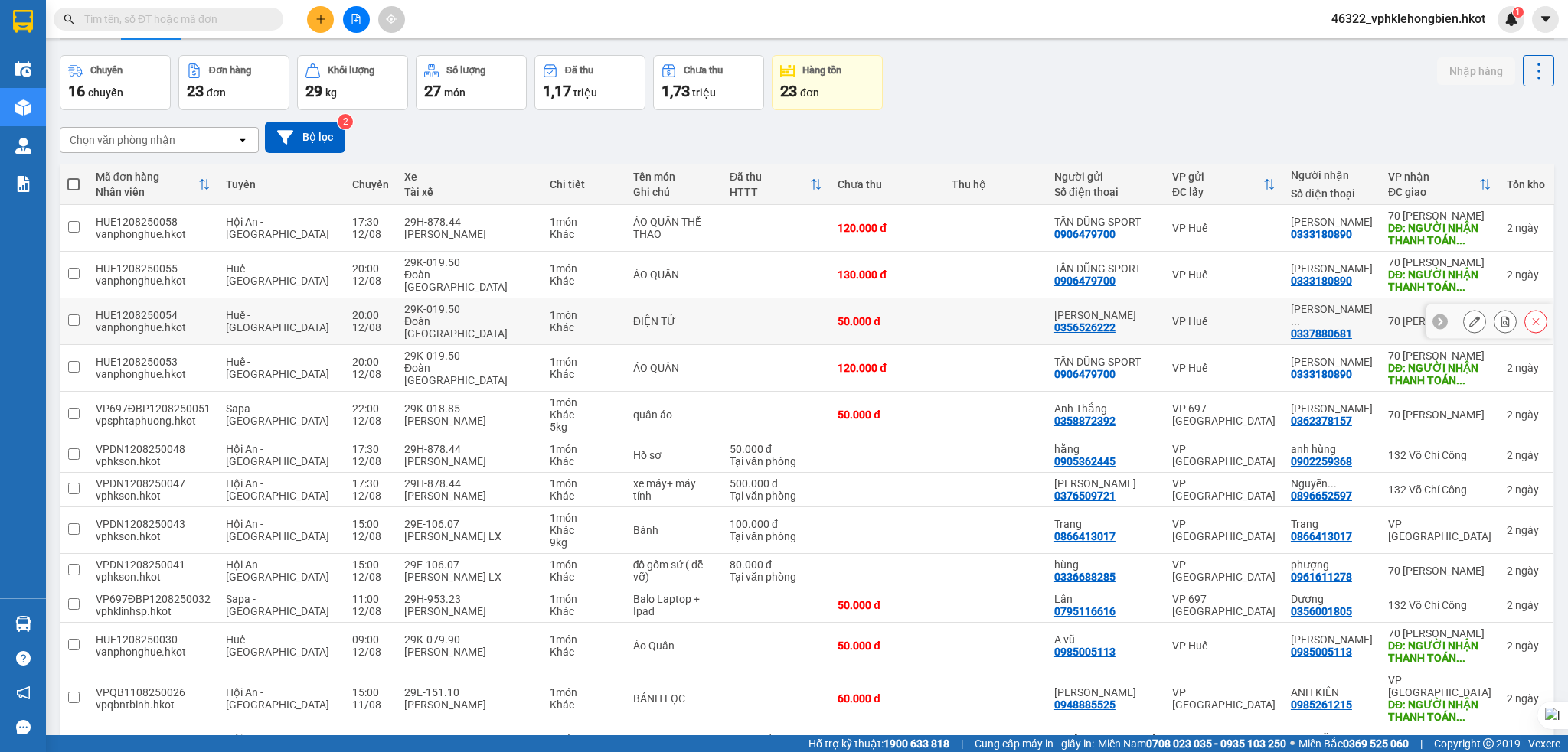
scroll to position [0, 0]
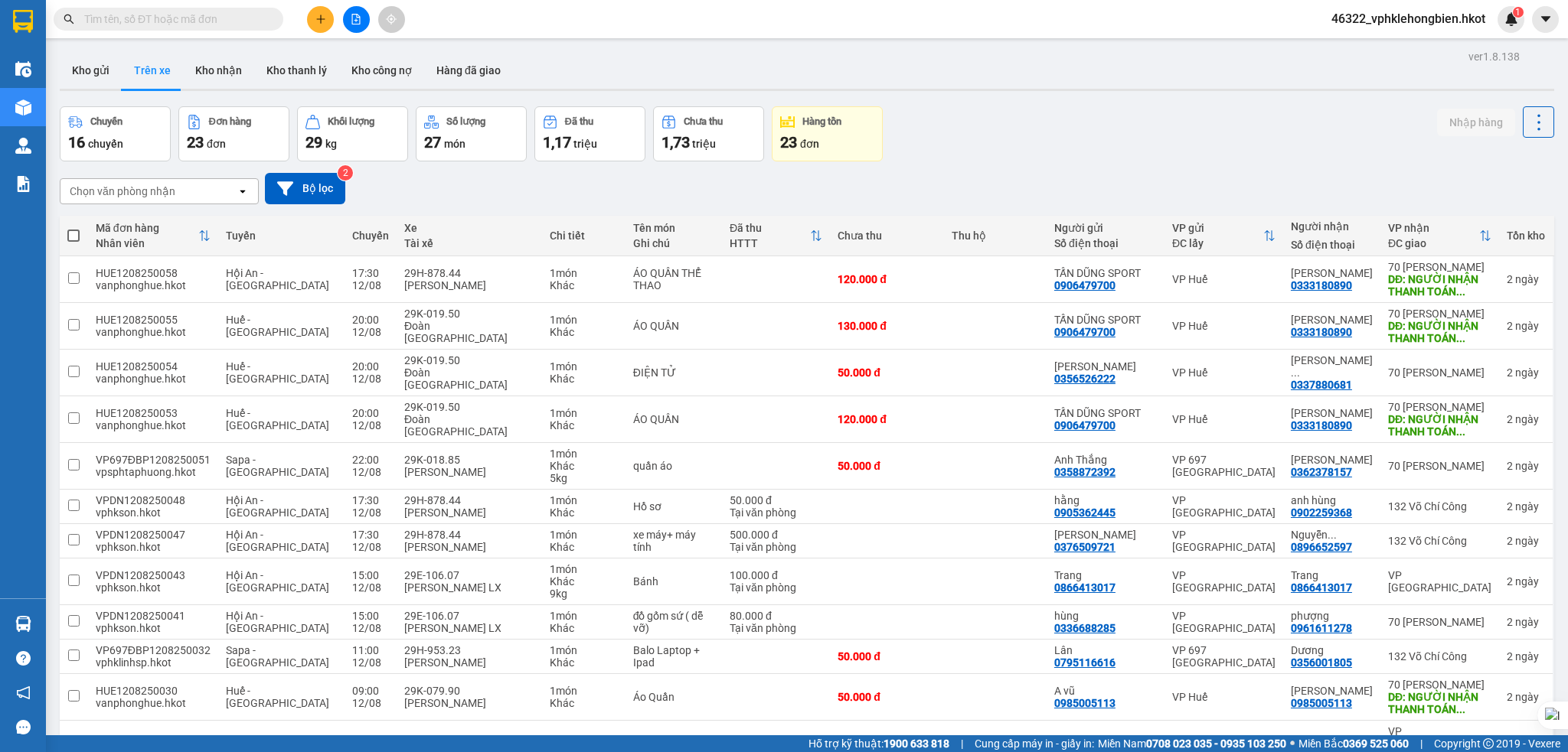
click at [149, 184] on div "Chọn văn phòng nhận" at bounding box center [122, 192] width 106 height 15
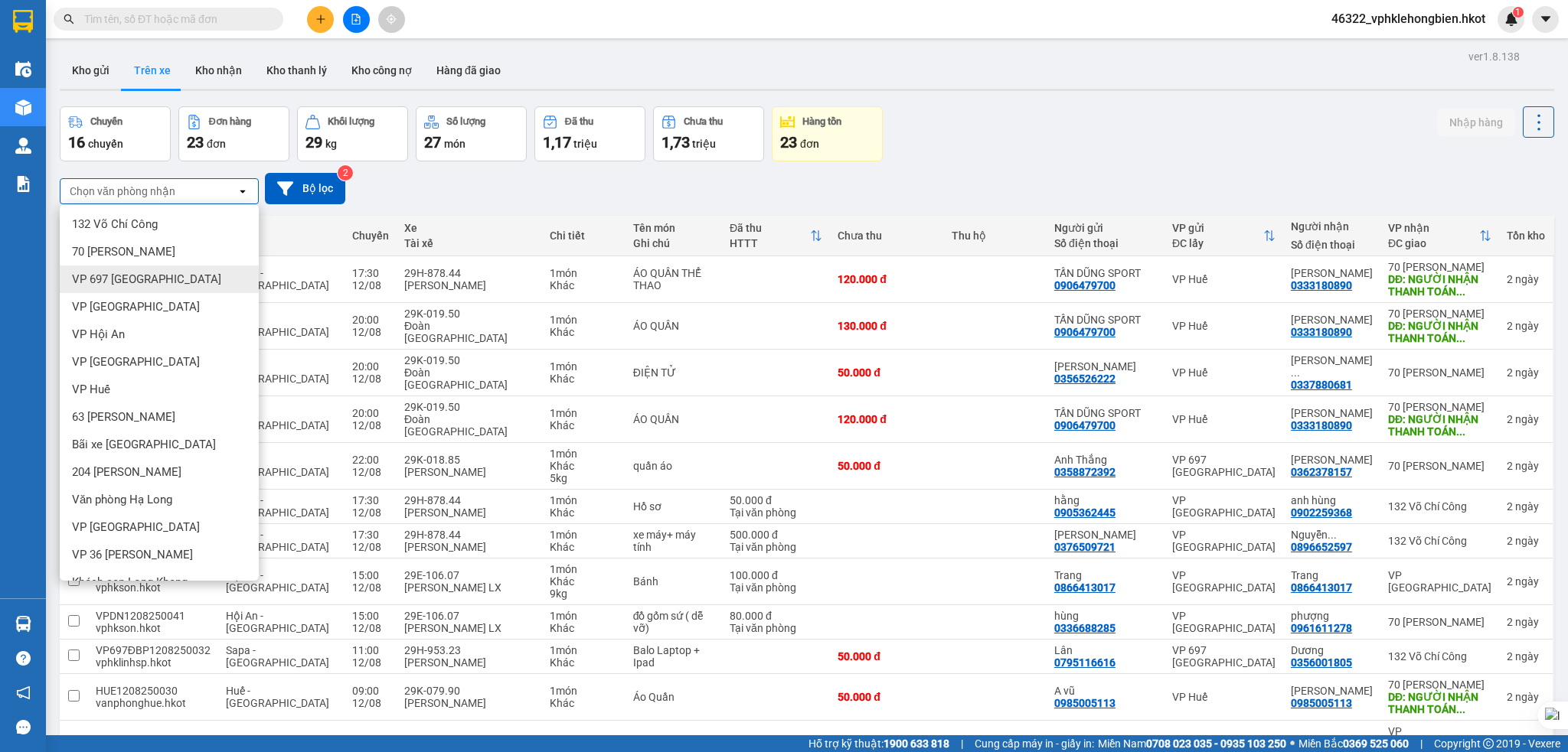
drag, startPoint x: 143, startPoint y: 273, endPoint x: 150, endPoint y: 267, distance: 9.2
click at [146, 270] on div "VP 697 [GEOGRAPHIC_DATA]" at bounding box center [159, 279] width 199 height 28
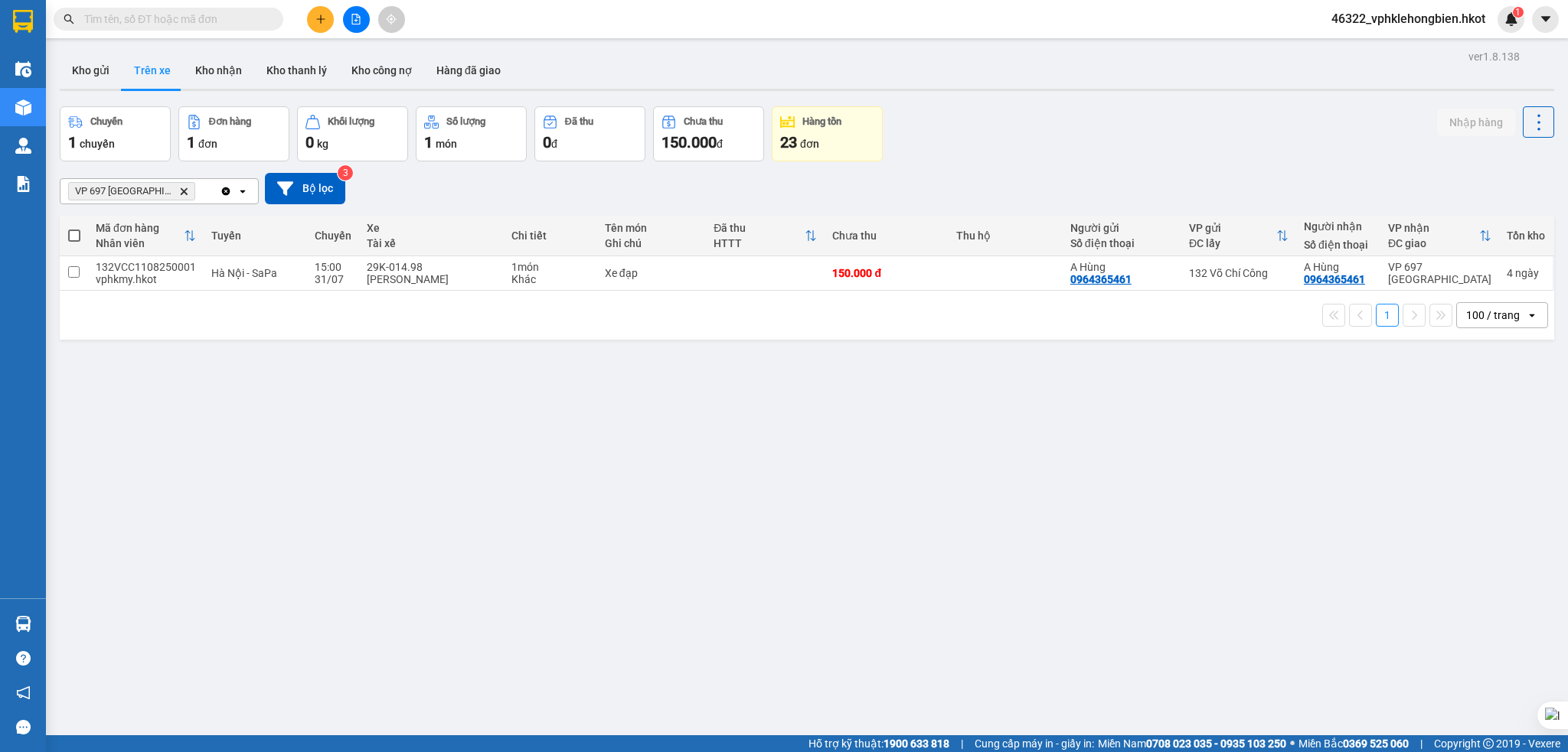
click at [225, 191] on icon "Clear all" at bounding box center [226, 191] width 13 height 13
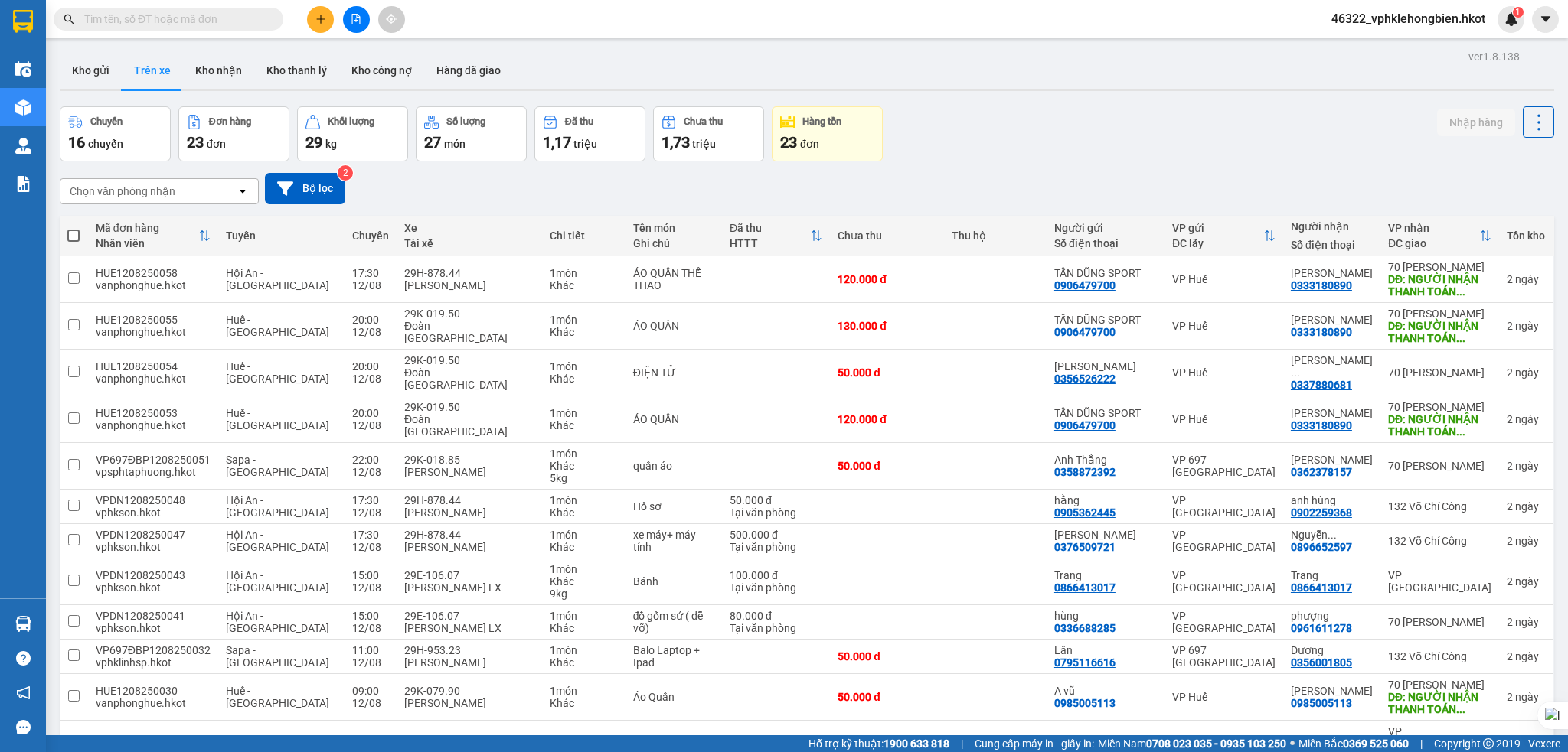
click at [815, 148] on span "đơn" at bounding box center [810, 144] width 19 height 13
click at [198, 193] on div "Chọn văn phòng nhận" at bounding box center [149, 191] width 176 height 24
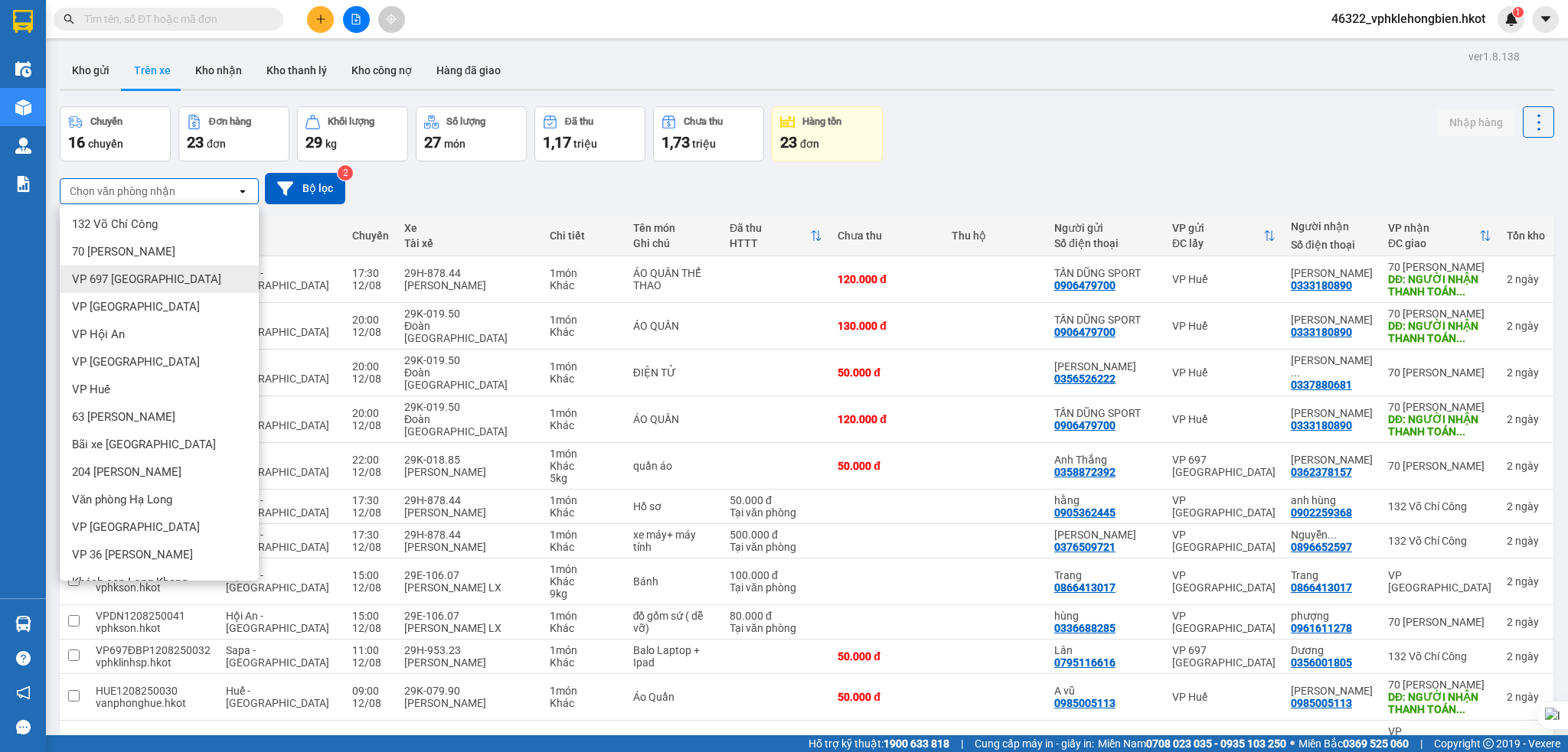
click at [175, 280] on span "VP 697 [GEOGRAPHIC_DATA]" at bounding box center [147, 280] width 149 height 15
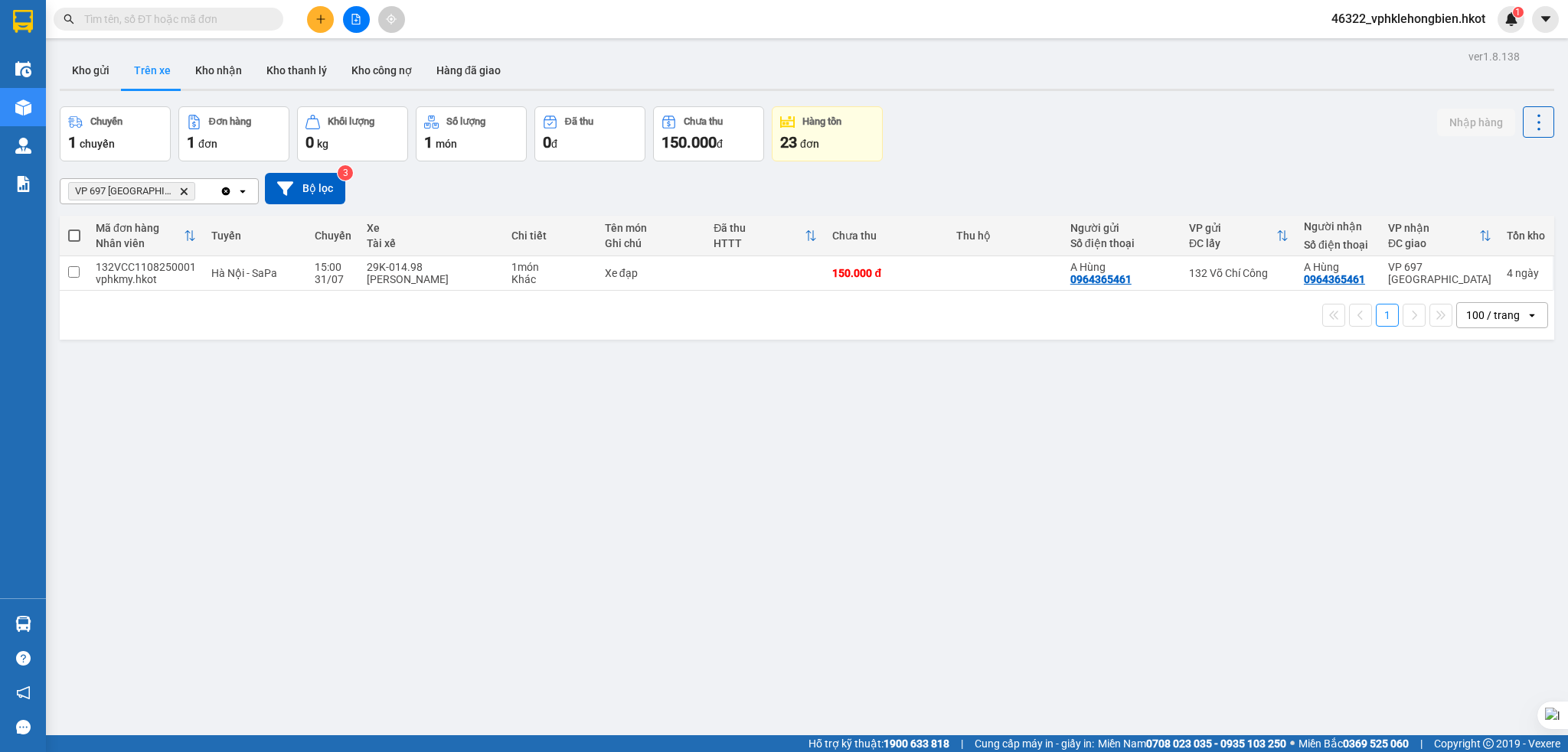
click at [827, 138] on div "23 đơn" at bounding box center [827, 143] width 95 height 21
click at [226, 187] on icon "Clear all" at bounding box center [226, 191] width 9 height 9
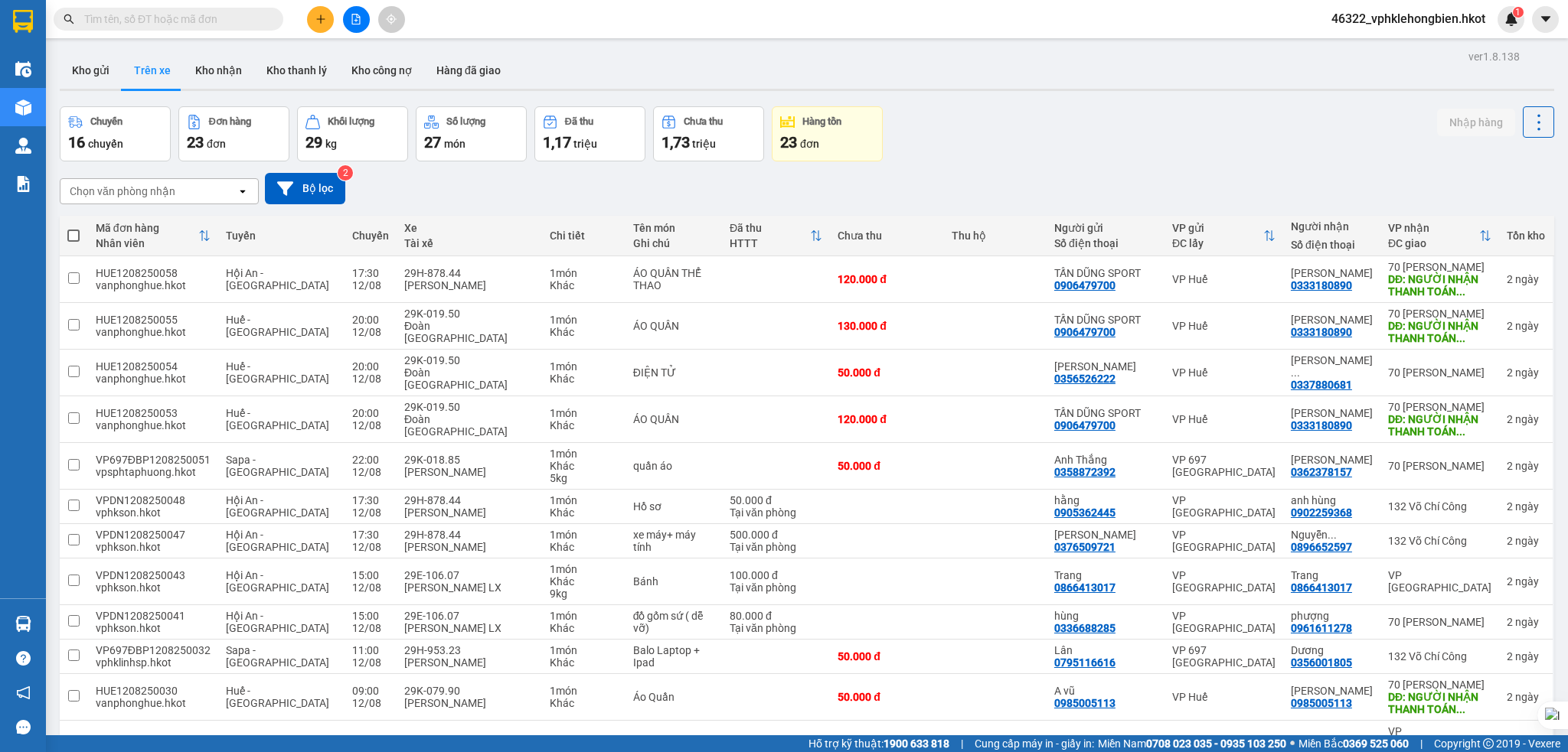
click at [829, 142] on div "23 đơn" at bounding box center [827, 143] width 95 height 21
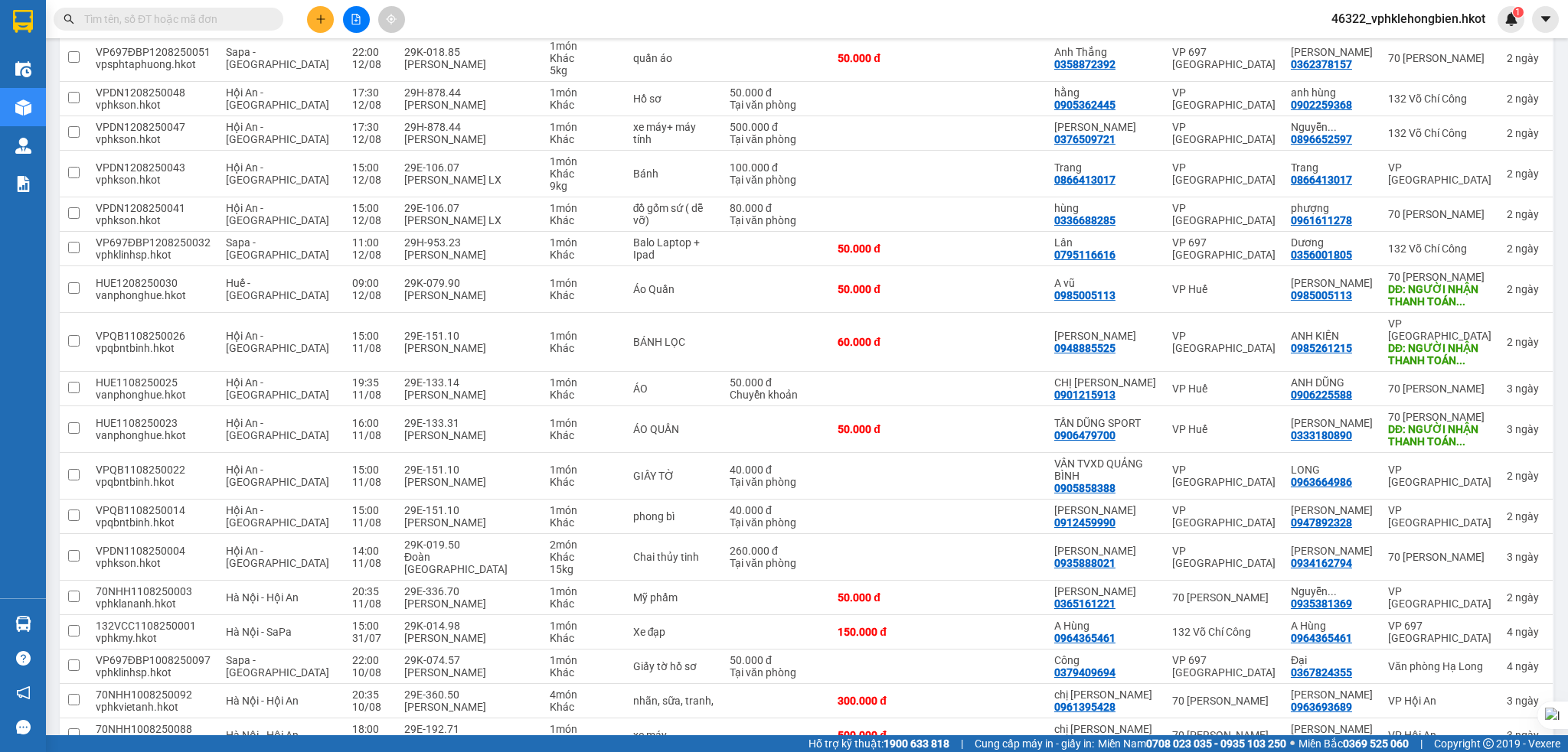
scroll to position [561, 0]
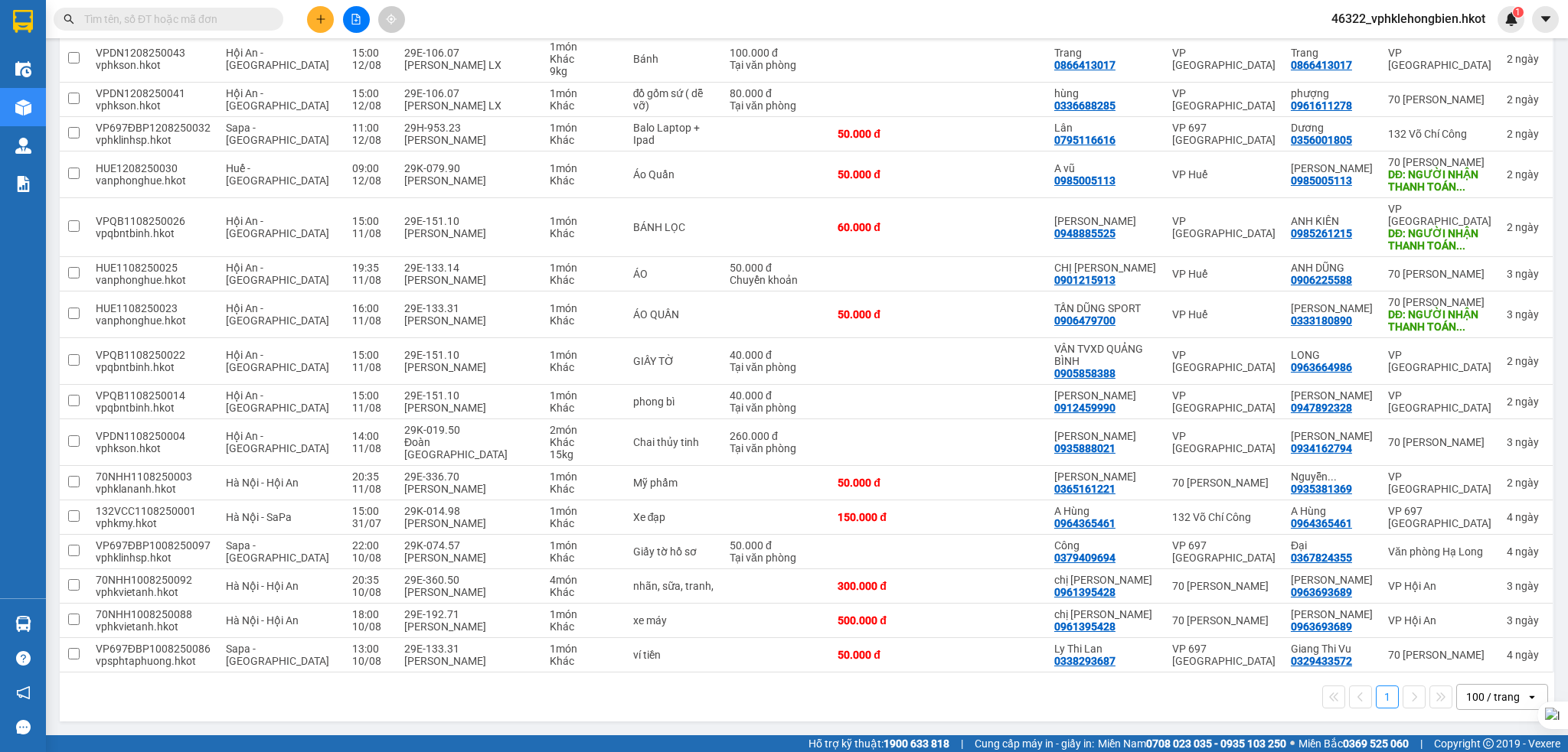
click at [1471, 696] on div "100 / trang" at bounding box center [1493, 697] width 54 height 15
click at [1468, 695] on span "100 / trang" at bounding box center [1481, 703] width 58 height 15
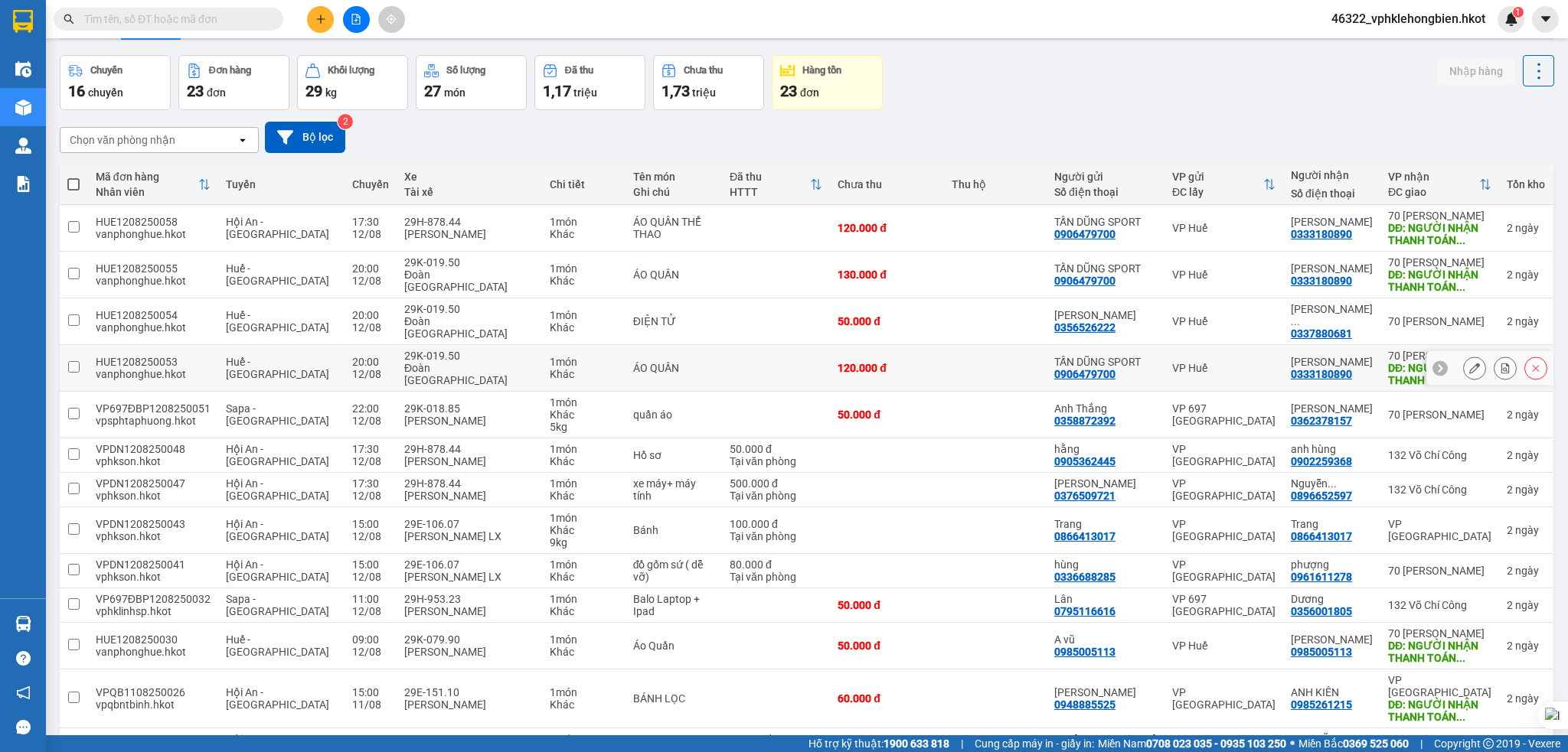
scroll to position [0, 0]
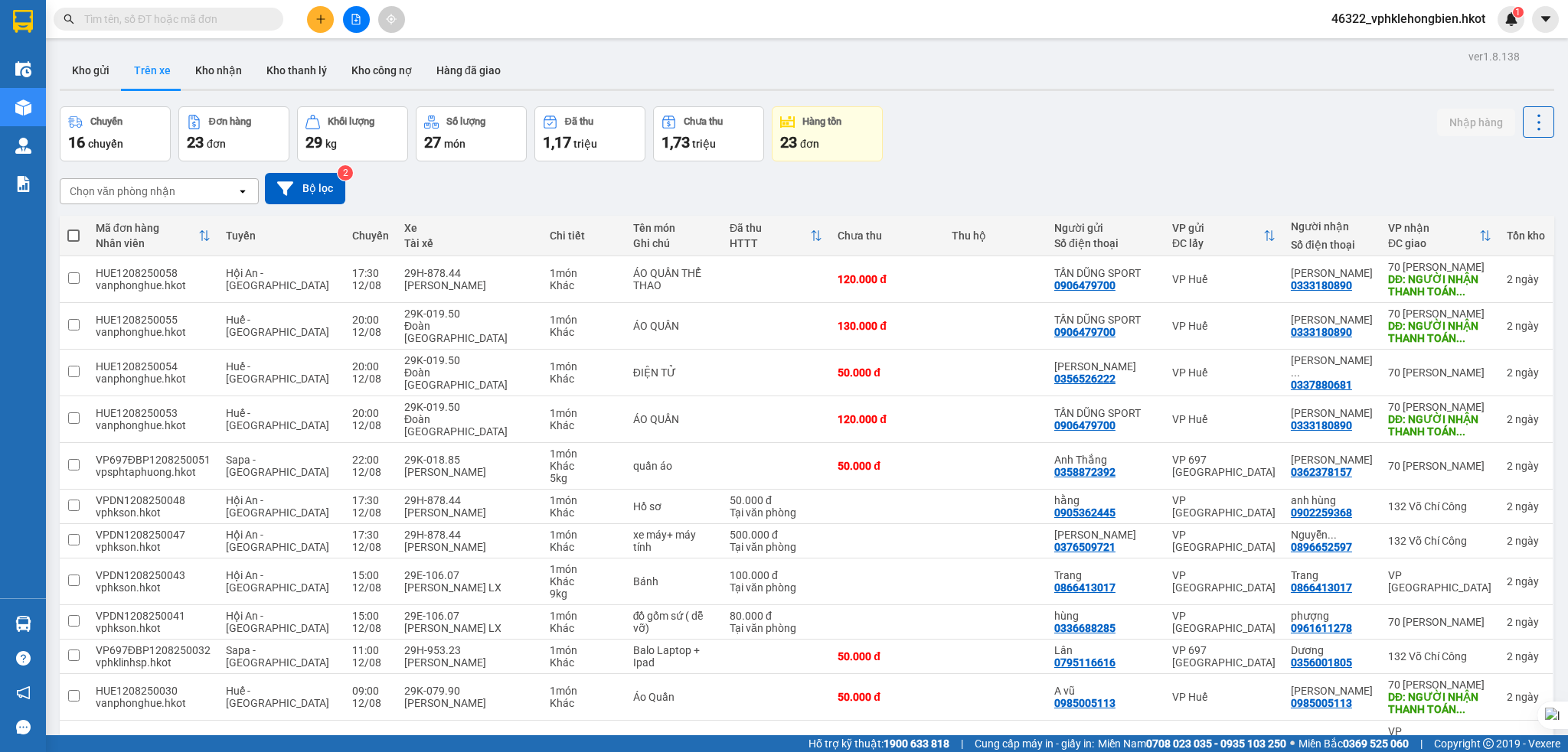
click at [1405, 14] on span "46322_vphklehongbien.hkot" at bounding box center [1408, 19] width 178 height 19
click at [1372, 39] on span "Đăng xuất" at bounding box center [1414, 46] width 148 height 16
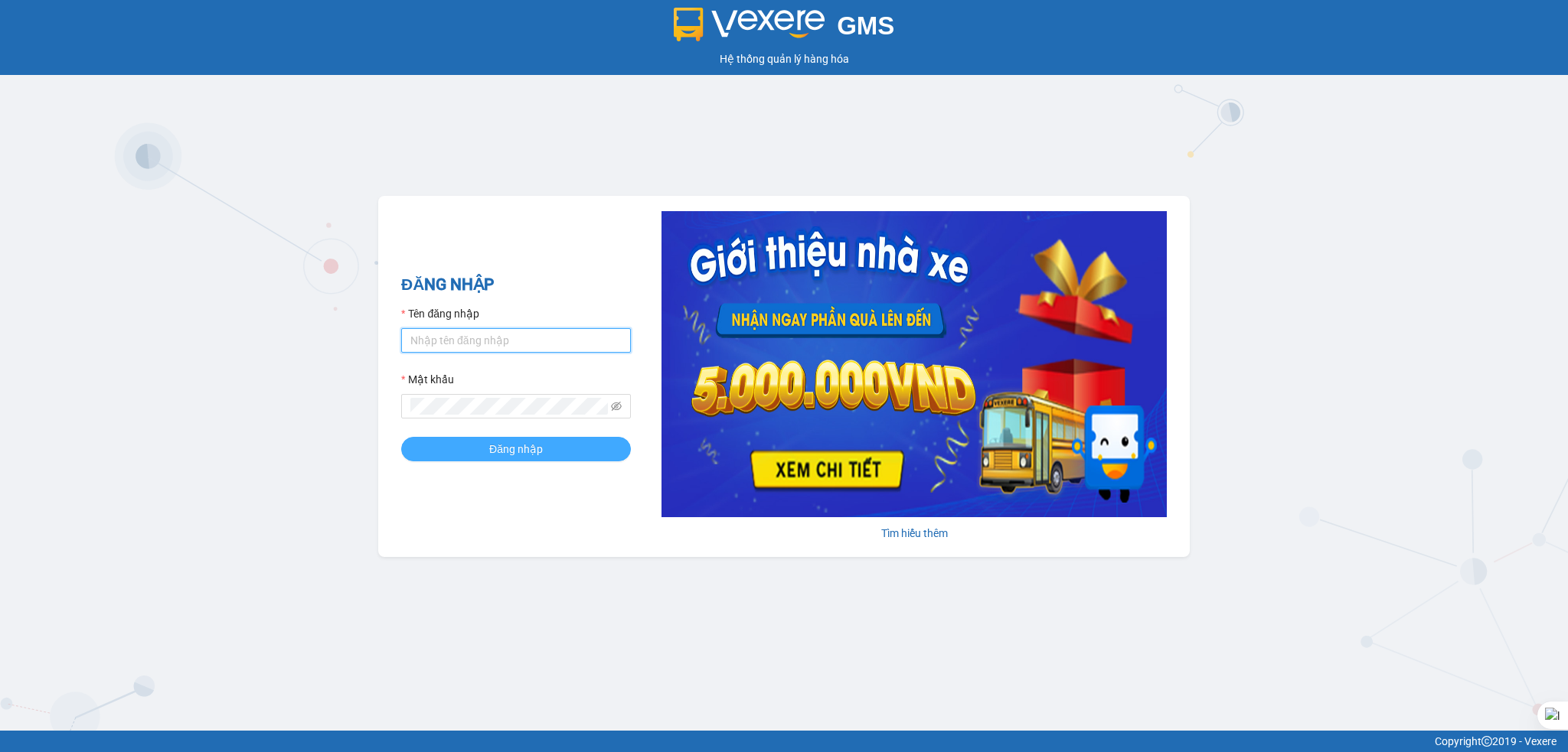
type input "vphklehongbien.hkot"
click at [511, 437] on button "Đăng nhập" at bounding box center [516, 448] width 230 height 24
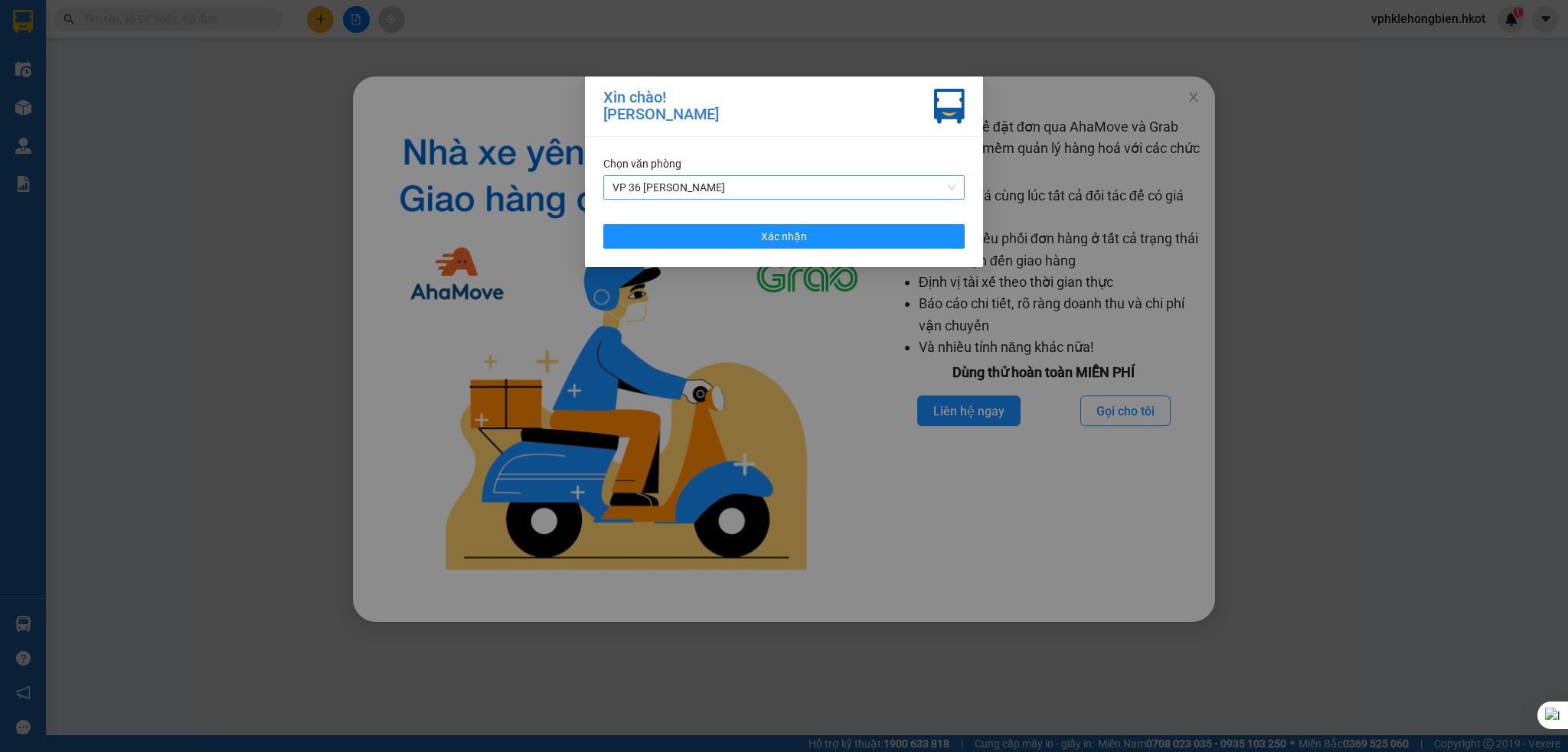
click at [801, 178] on span "VP 36 [PERSON_NAME]" at bounding box center [784, 188] width 343 height 23
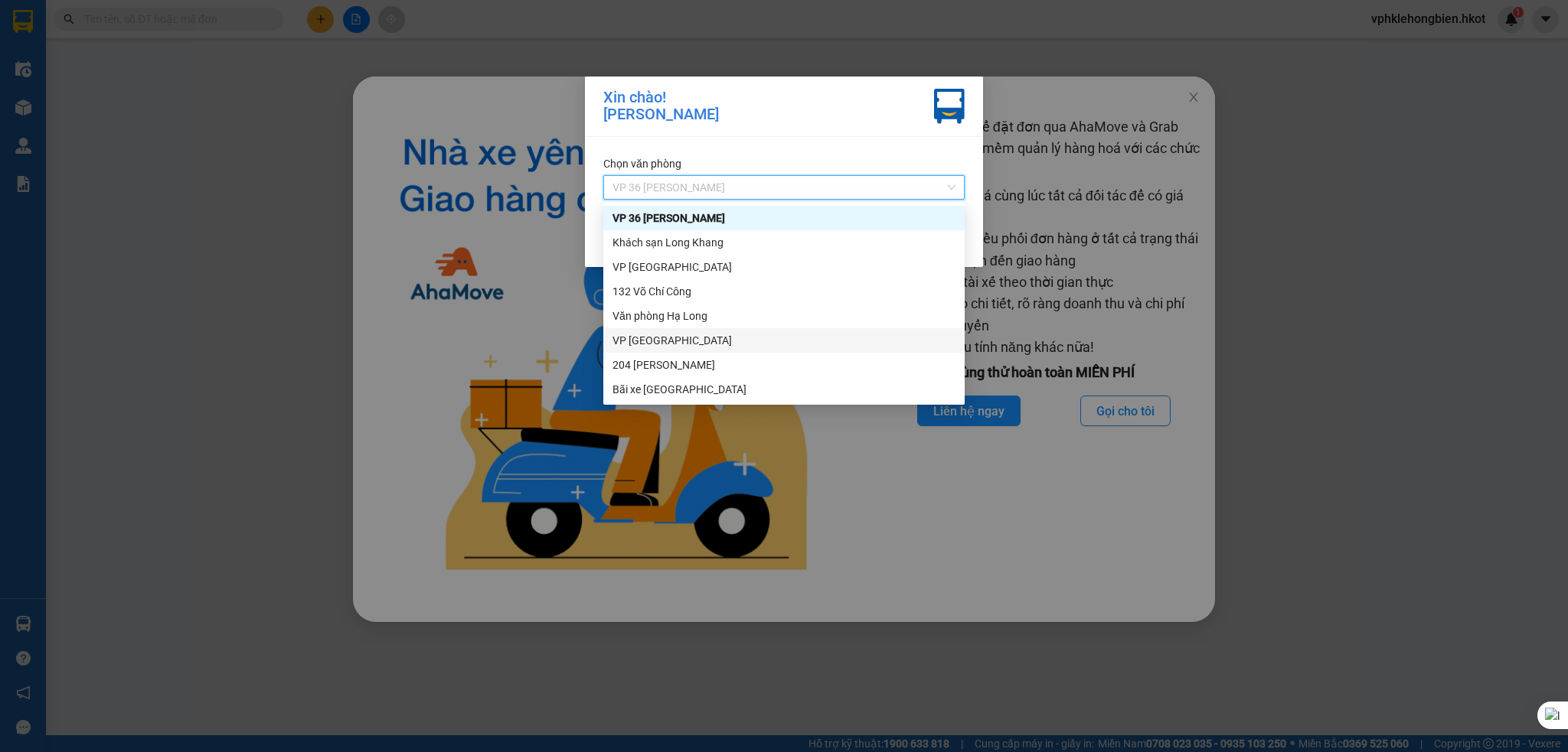
scroll to position [147, 0]
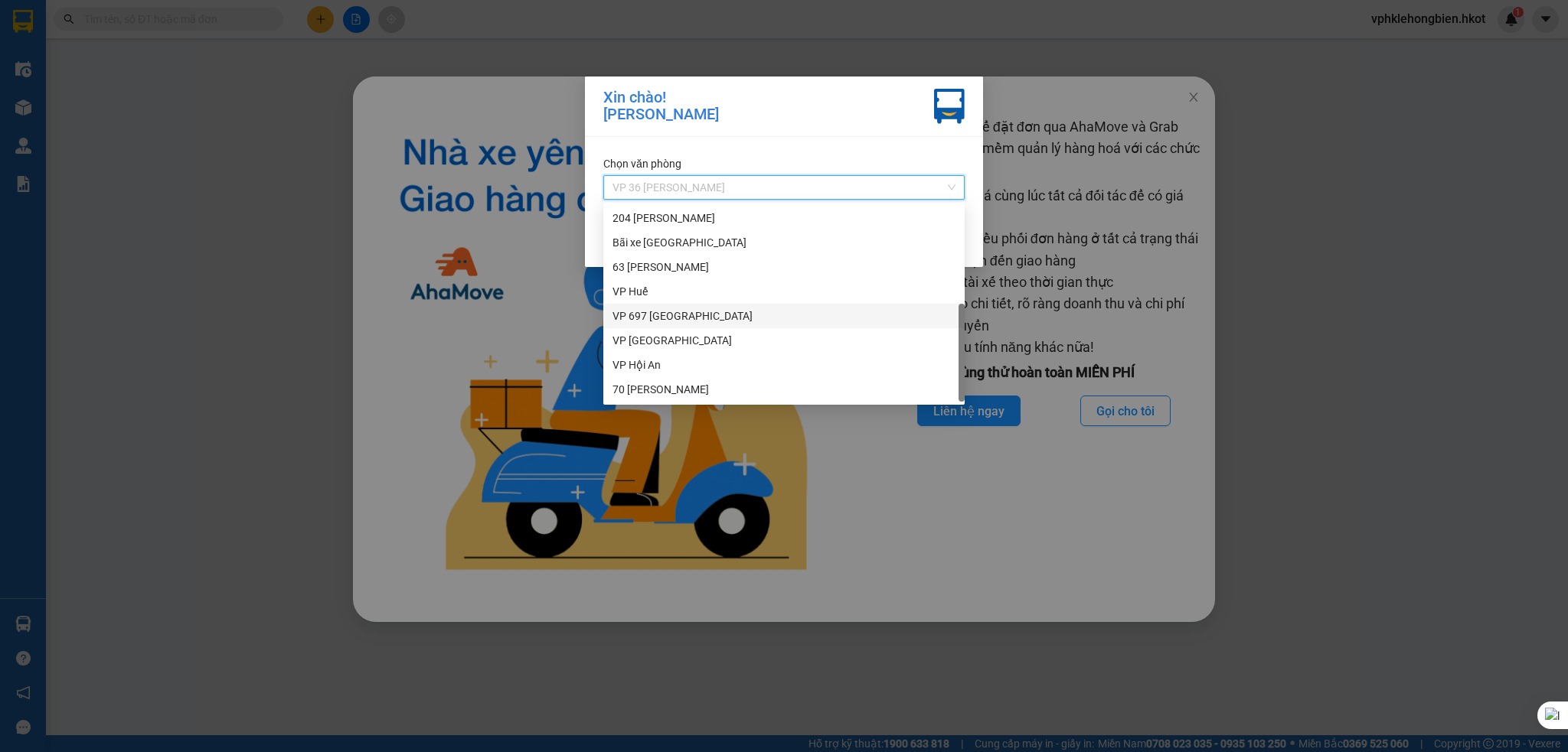
click at [714, 315] on div "VP 697 [GEOGRAPHIC_DATA]" at bounding box center [784, 315] width 343 height 16
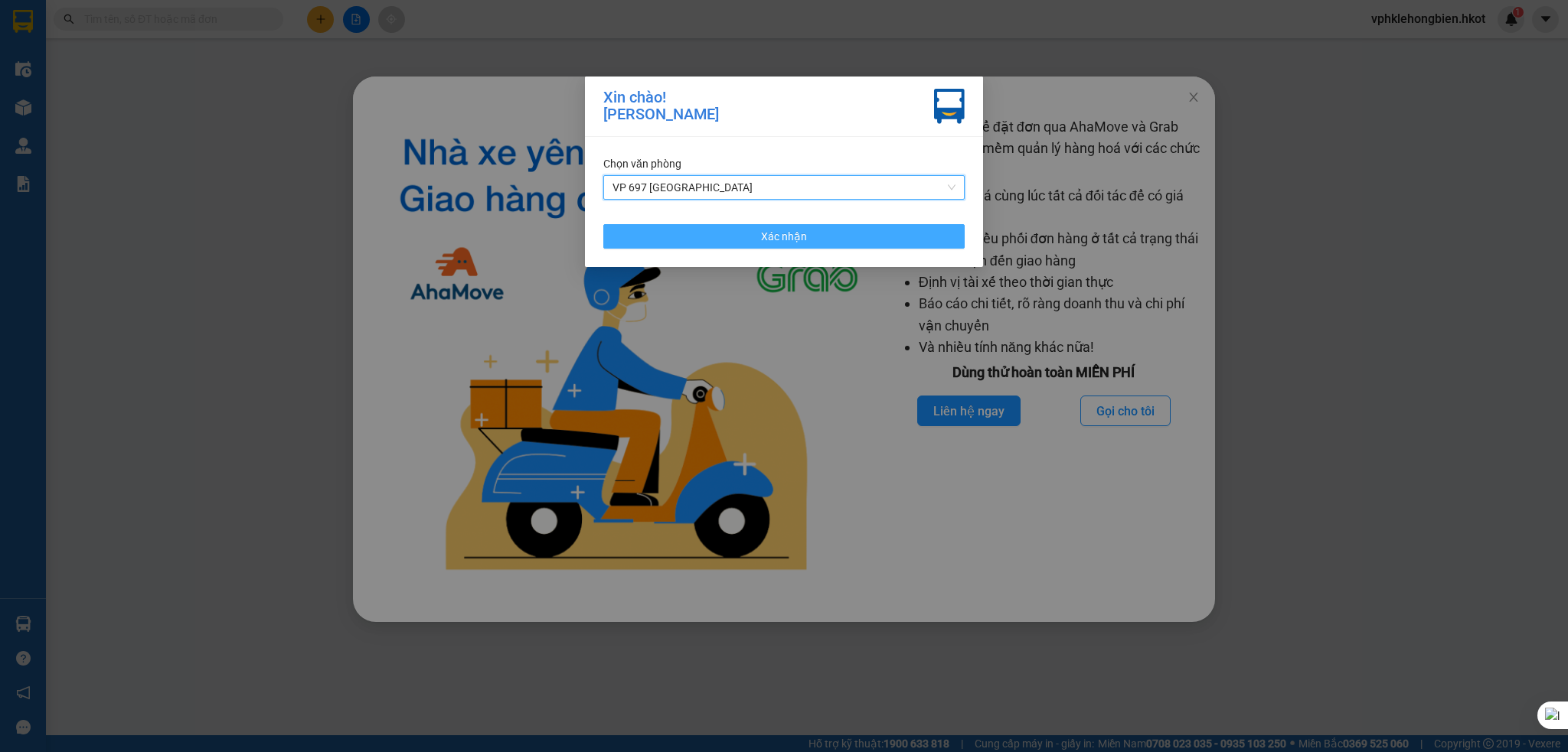
click at [855, 247] on button "Xác nhận" at bounding box center [784, 236] width 362 height 24
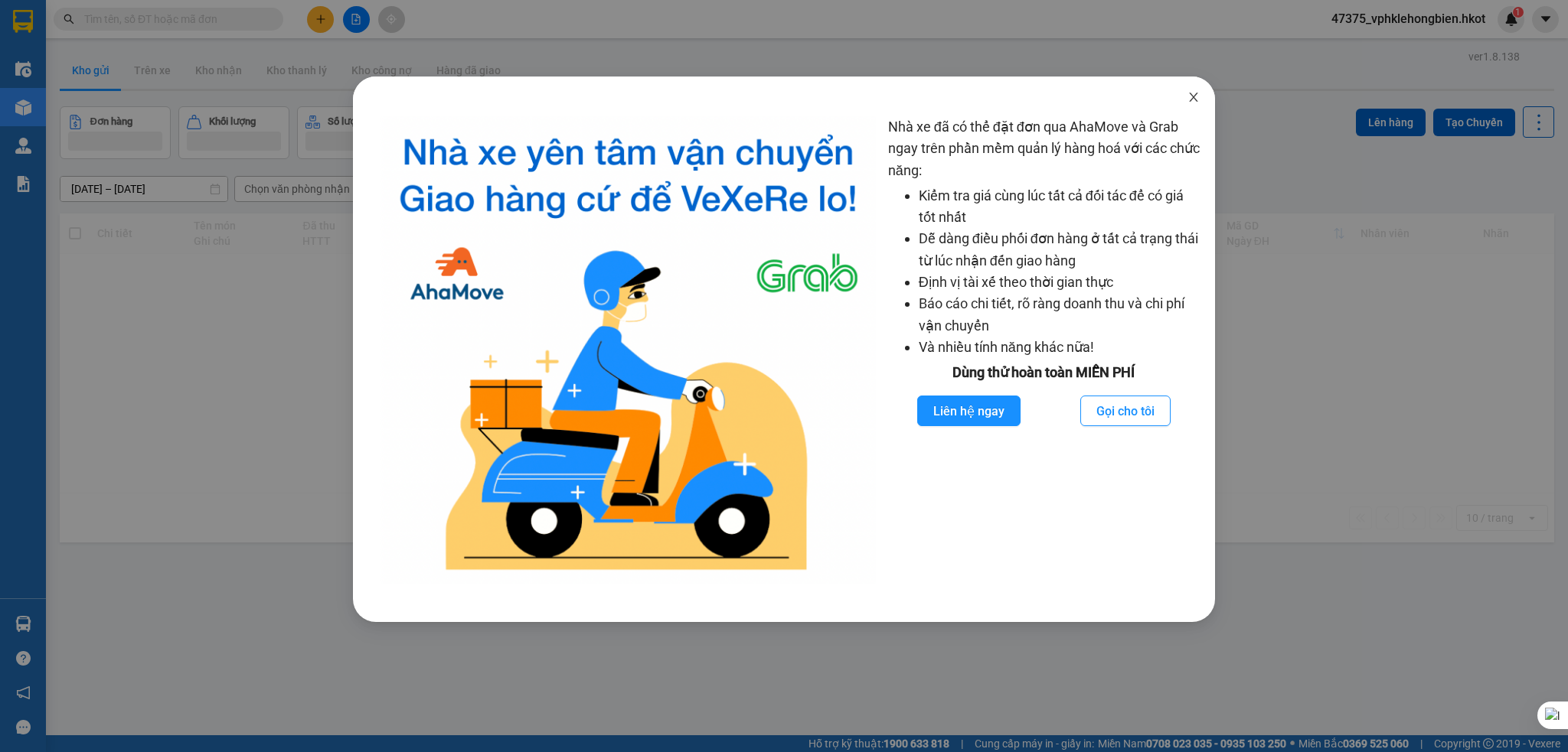
click at [1179, 99] on span "Close" at bounding box center [1193, 97] width 42 height 42
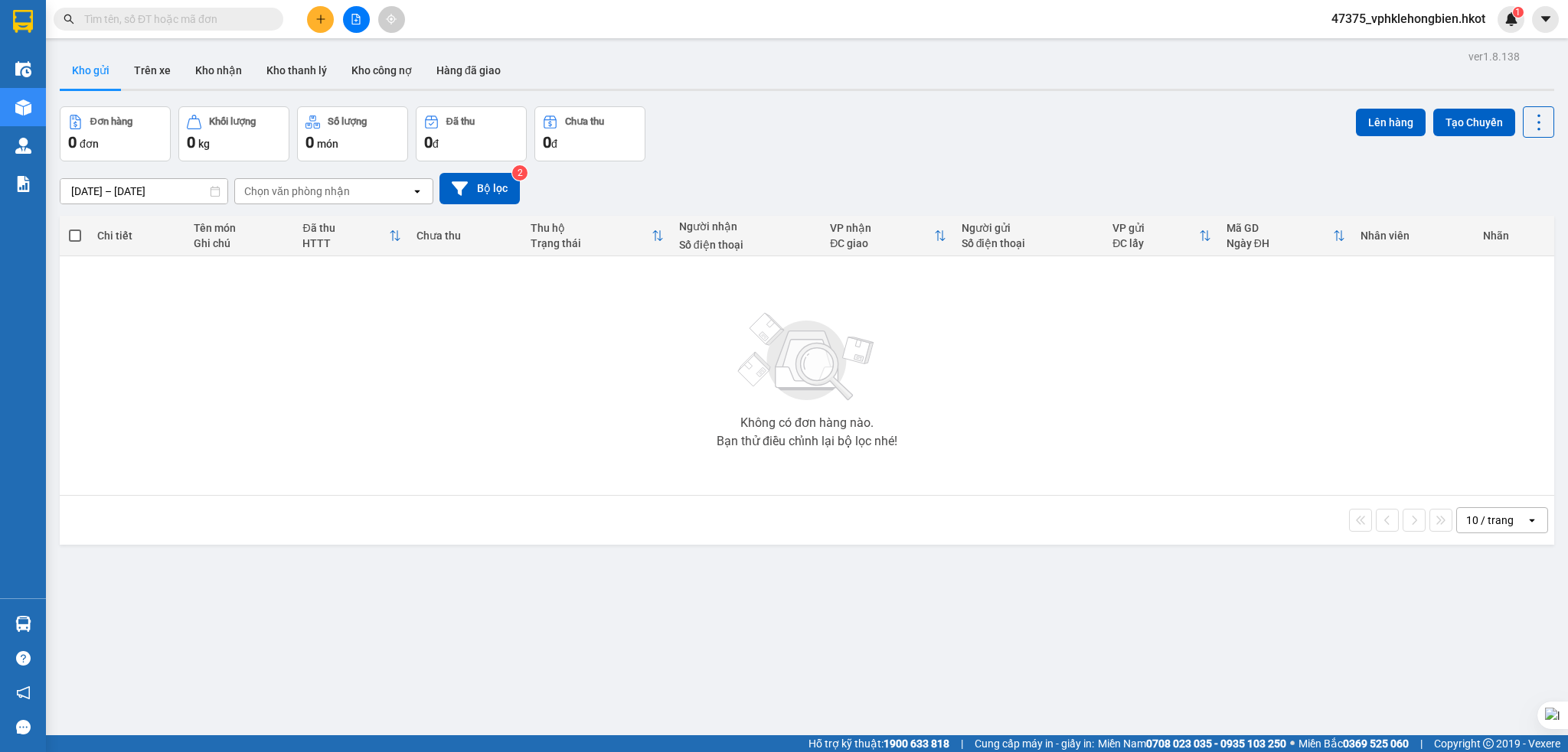
click at [94, 191] on input "12/08/2025 – 14/08/2025" at bounding box center [144, 191] width 167 height 24
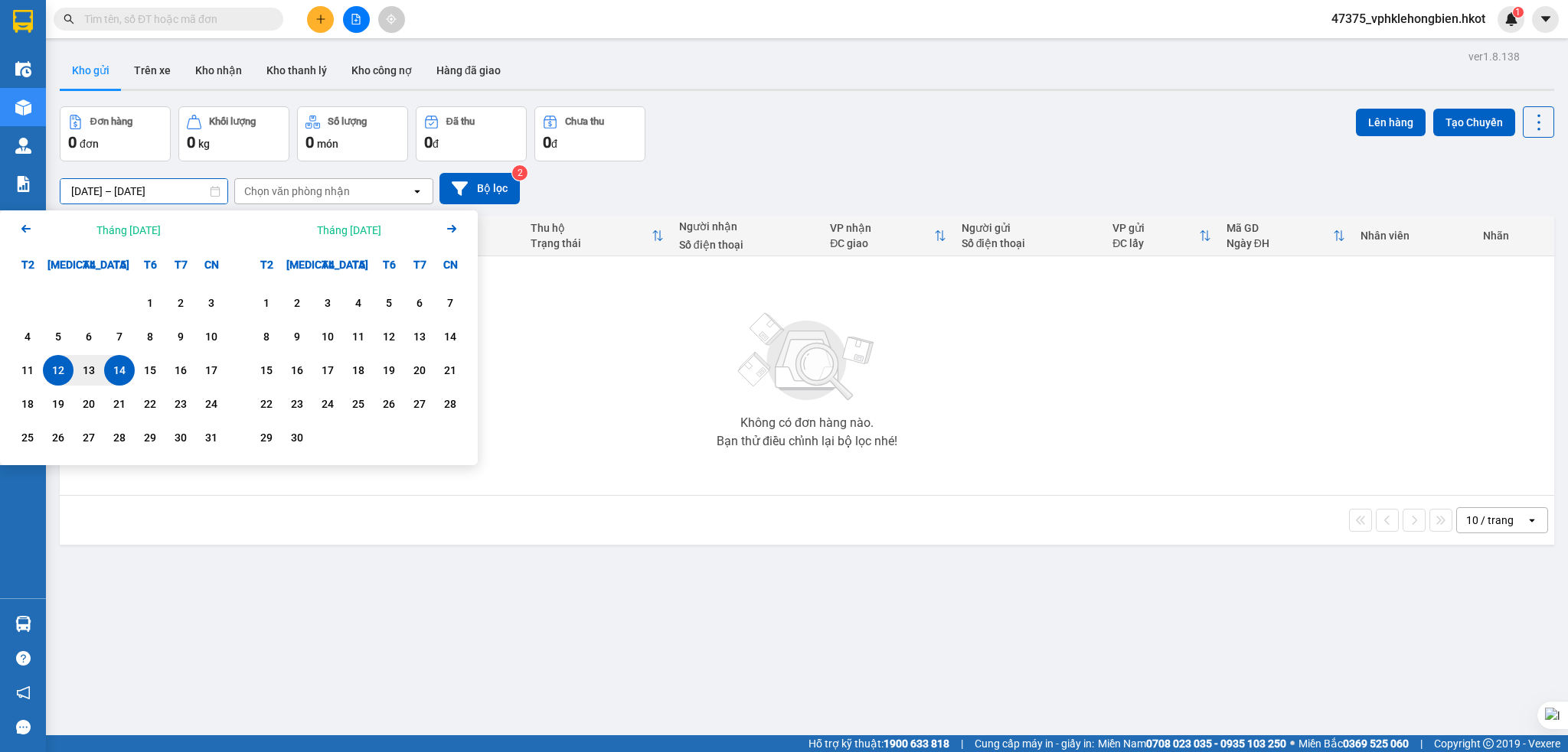
click at [35, 229] on icon "Arrow Left" at bounding box center [25, 228] width 18 height 18
click at [32, 229] on icon "Arrow Left" at bounding box center [25, 228] width 18 height 18
click at [109, 303] on div "1" at bounding box center [120, 303] width 21 height 18
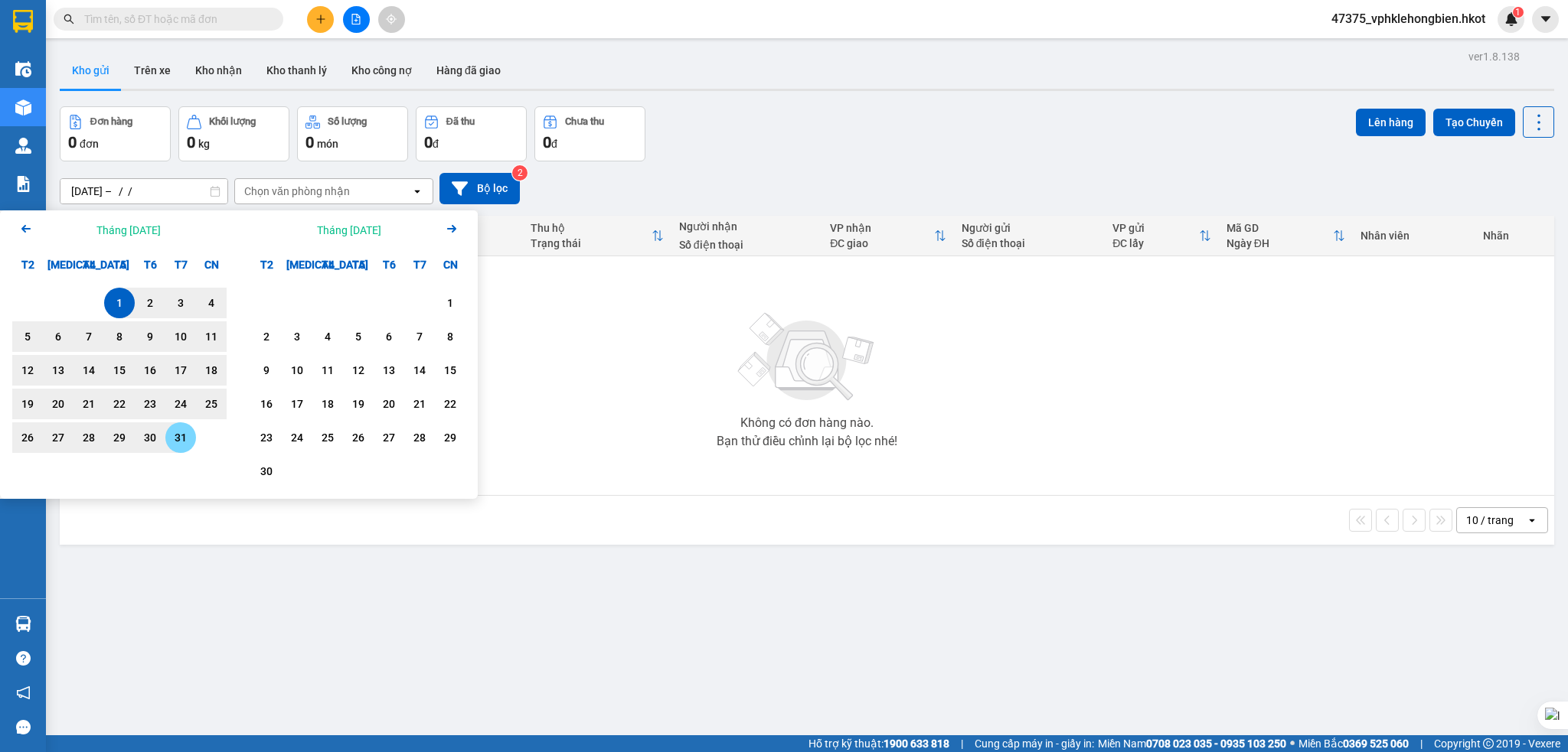
click at [180, 436] on div "31" at bounding box center [180, 438] width 21 height 18
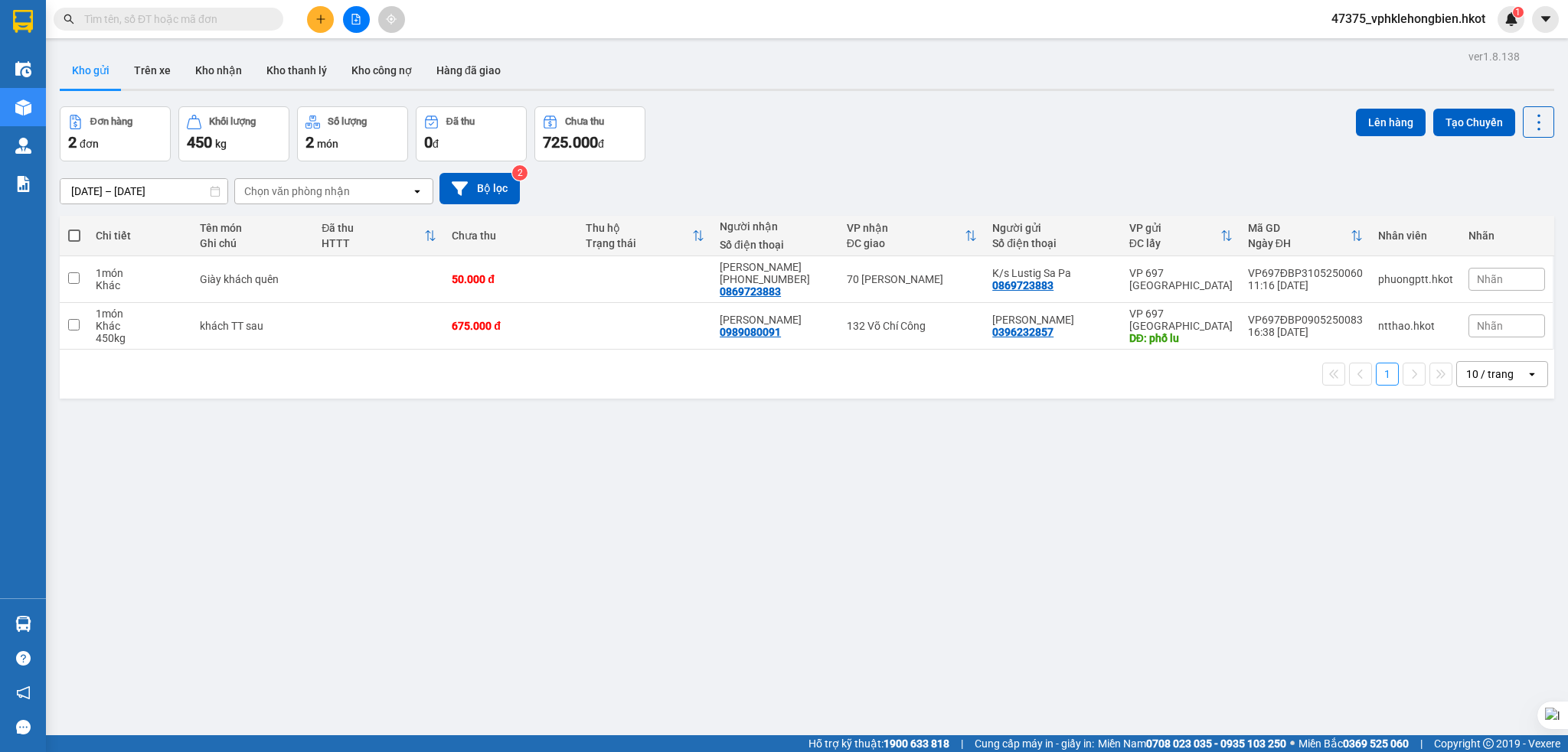
click at [103, 175] on div "01/05/2025 – 31/05/2025 Press the down arrow key to interact with the calendar …" at bounding box center [807, 188] width 1495 height 32
click at [102, 186] on input "01/05/2025 – 31/05/2025" at bounding box center [144, 191] width 167 height 24
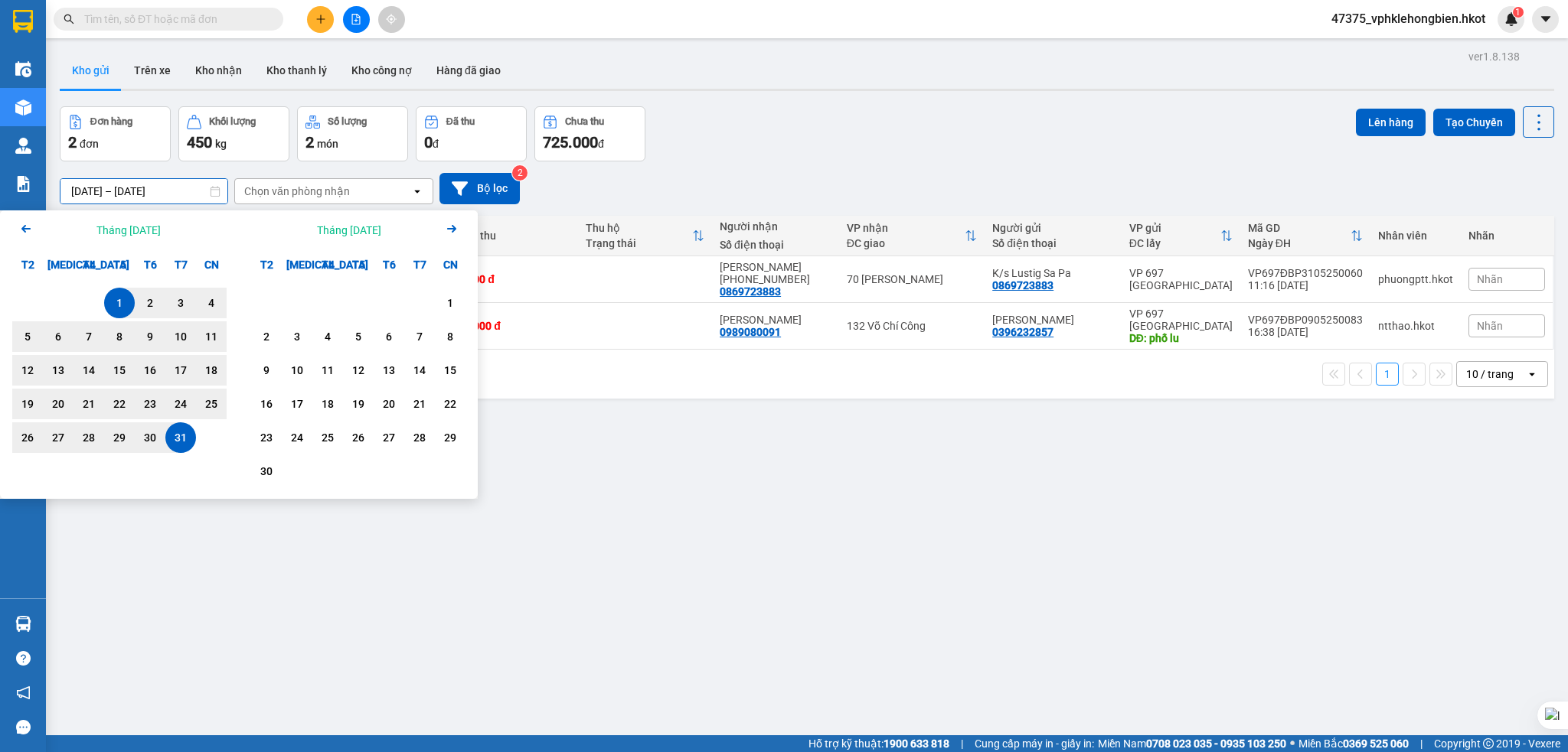
drag, startPoint x: 113, startPoint y: 301, endPoint x: 124, endPoint y: 300, distance: 11.0
click at [113, 299] on div "1" at bounding box center [120, 303] width 21 height 18
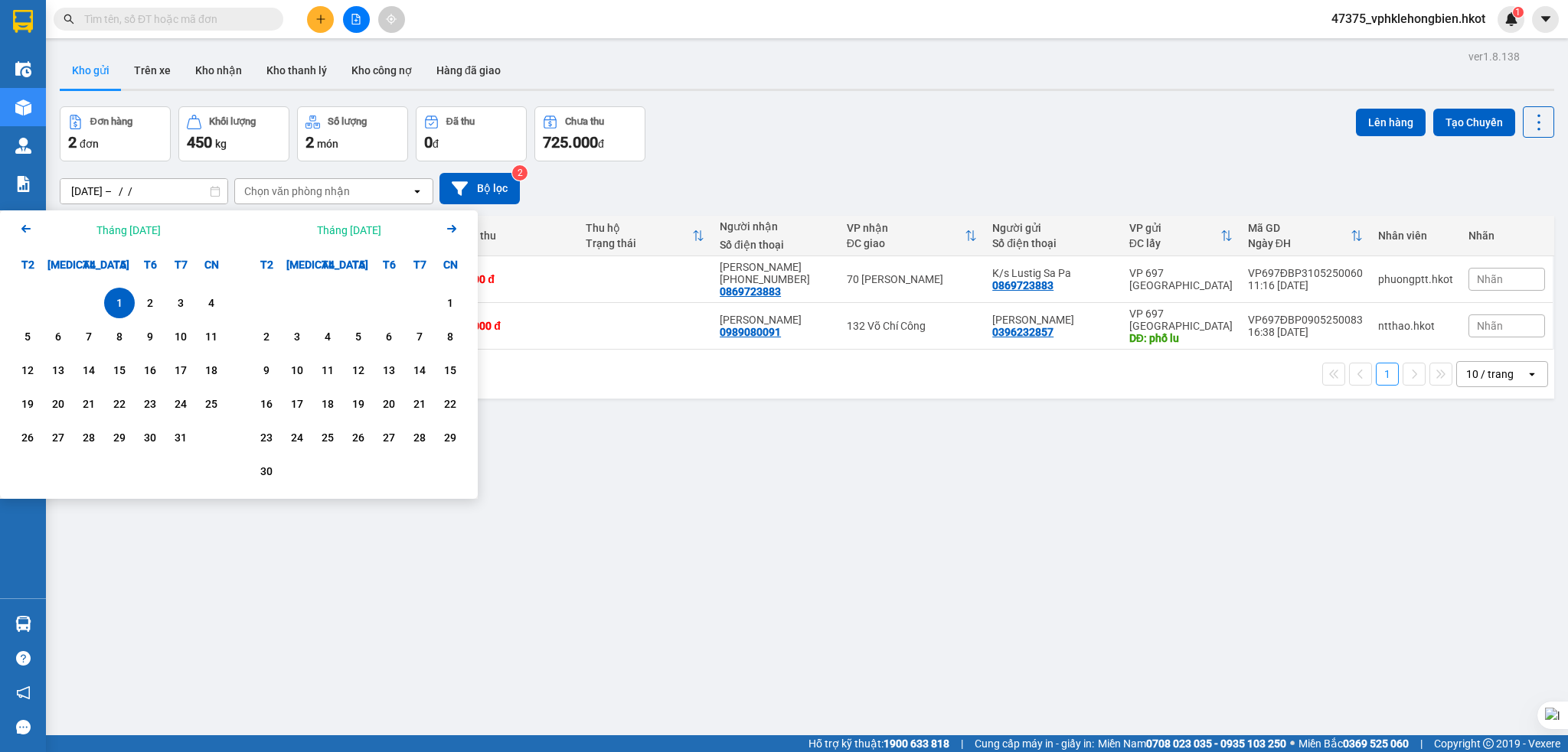
click at [449, 230] on icon "Arrow Right" at bounding box center [451, 228] width 18 height 18
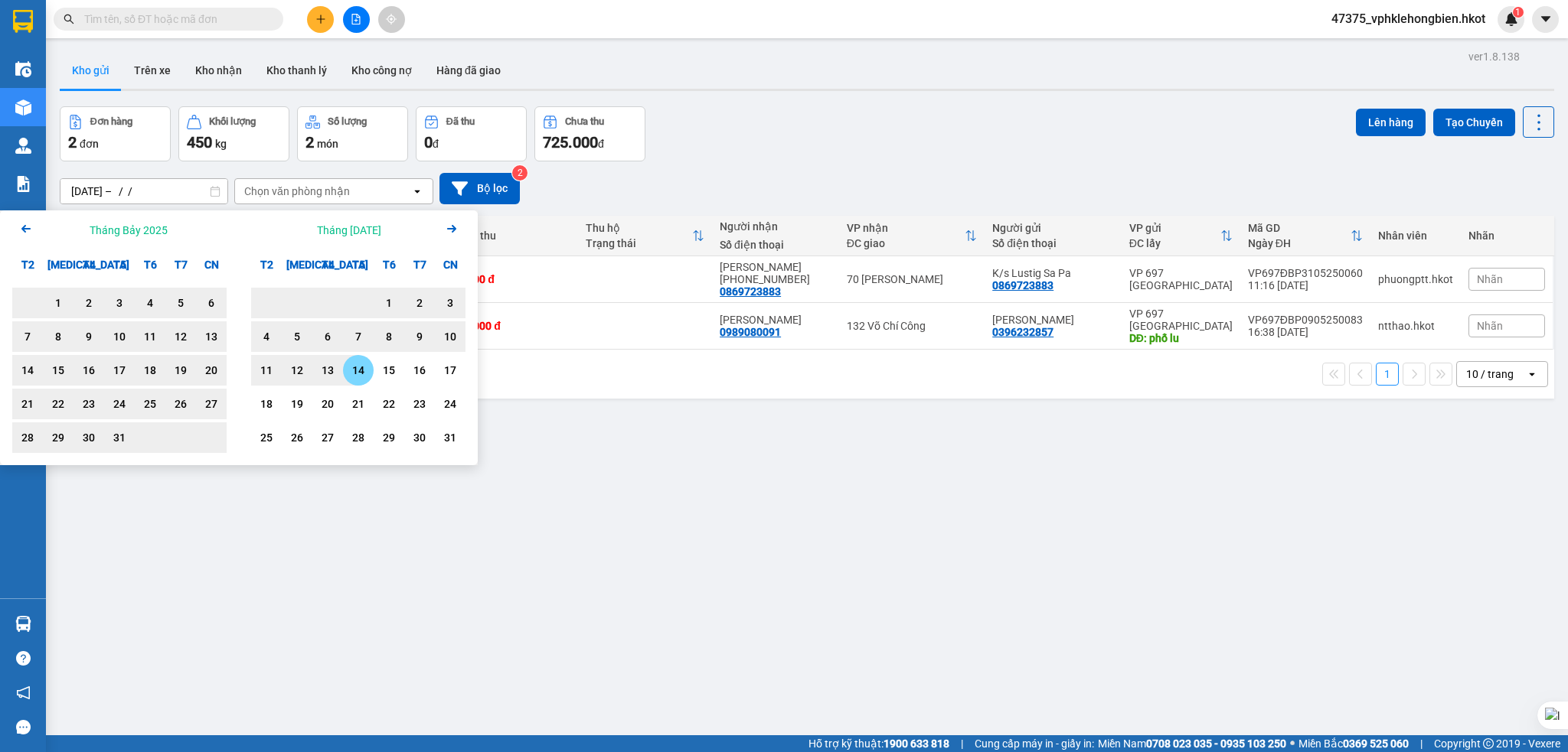
click at [362, 373] on div "14" at bounding box center [358, 370] width 21 height 18
type input "[DATE] – [DATE]"
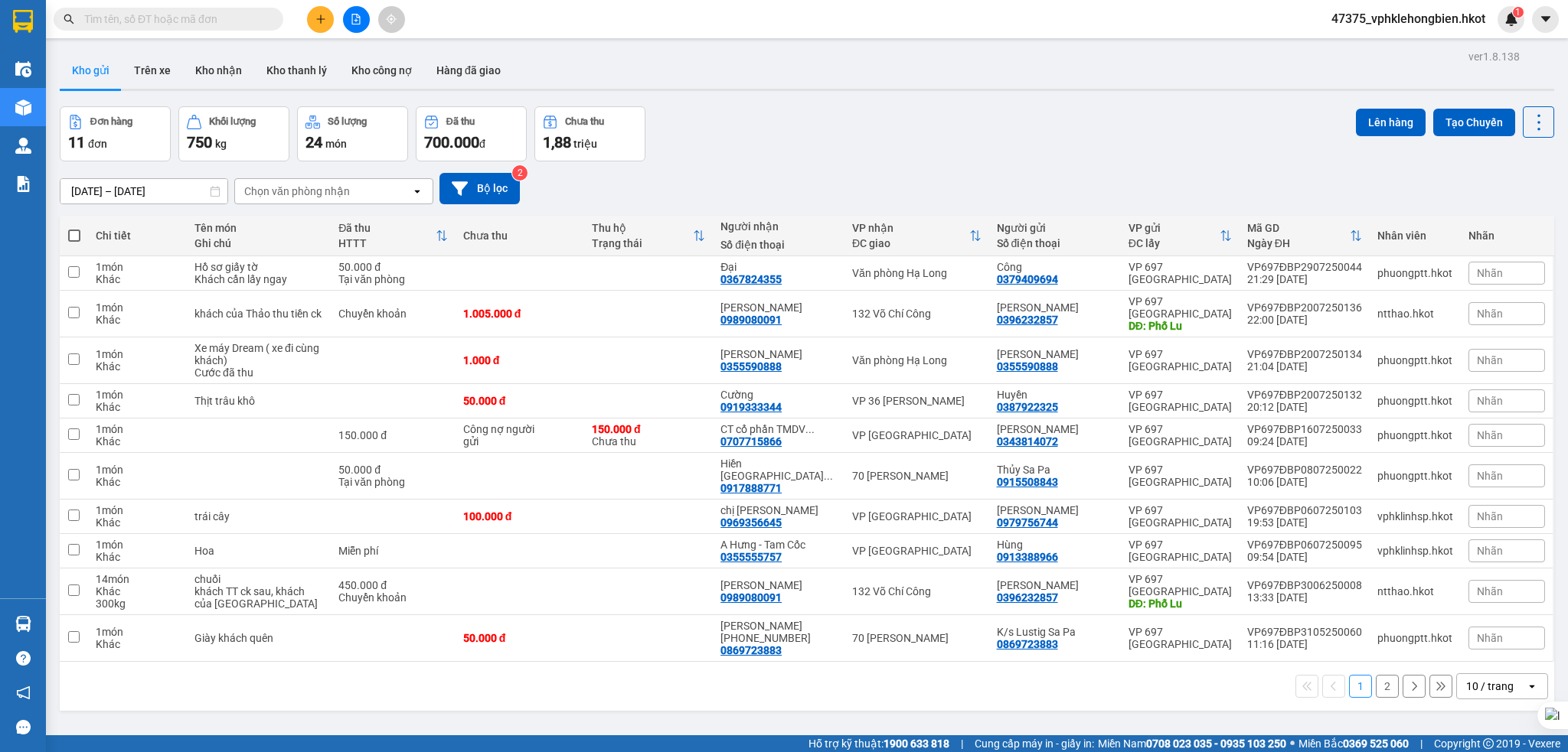
click at [1479, 679] on div "10 / trang" at bounding box center [1489, 686] width 47 height 15
click at [1497, 626] on span "100 / trang" at bounding box center [1479, 630] width 55 height 15
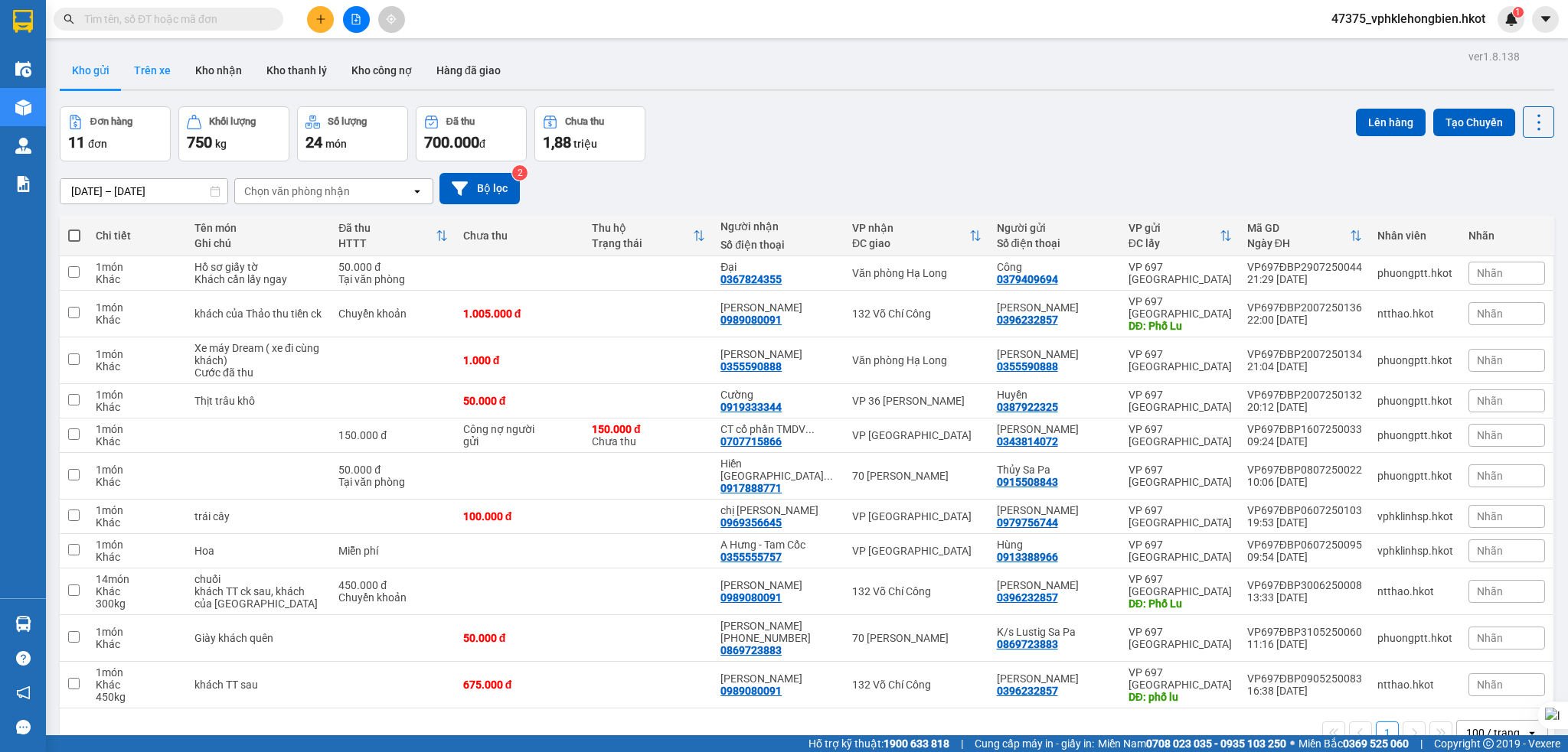
click at [158, 70] on button "Trên xe" at bounding box center [152, 70] width 62 height 37
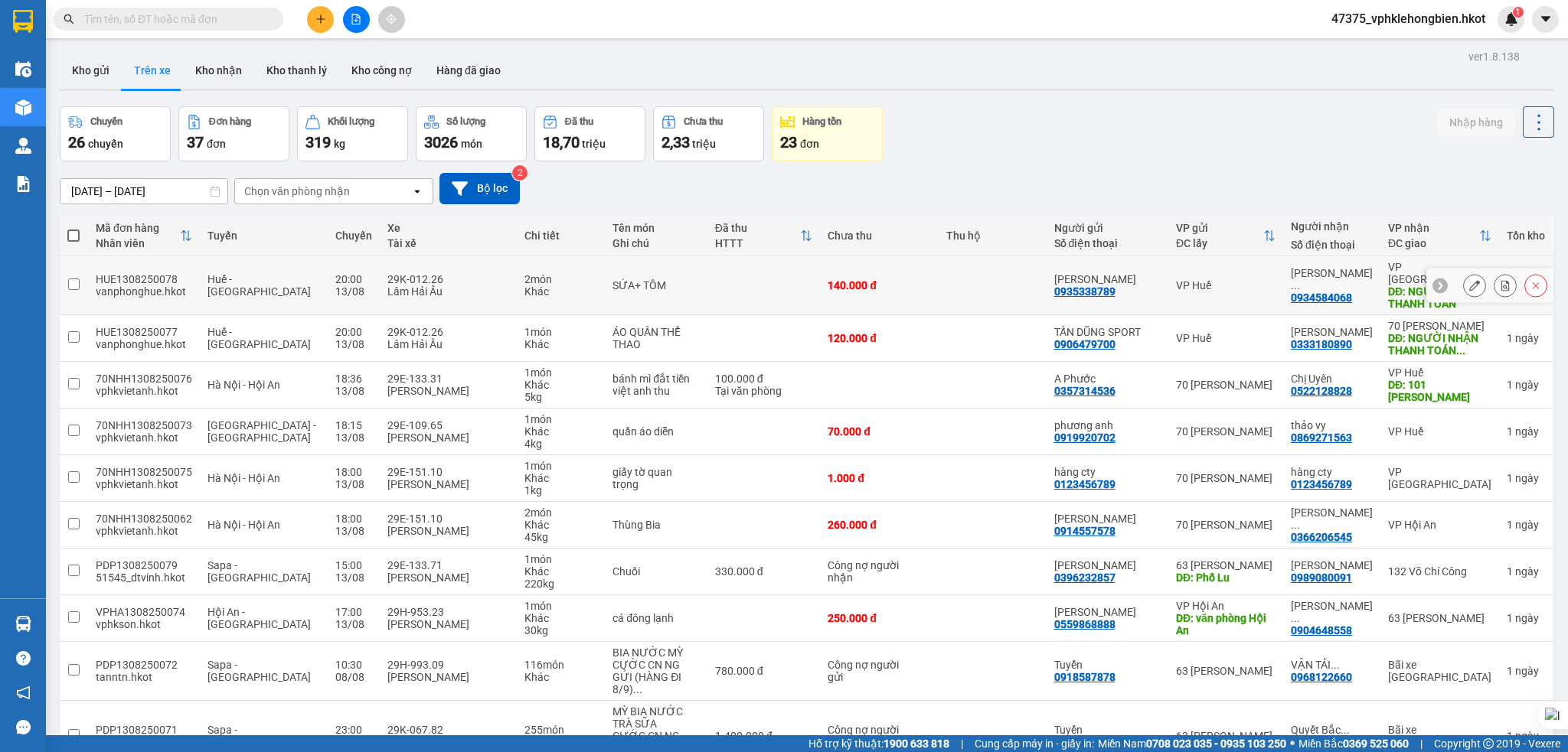
scroll to position [76, 0]
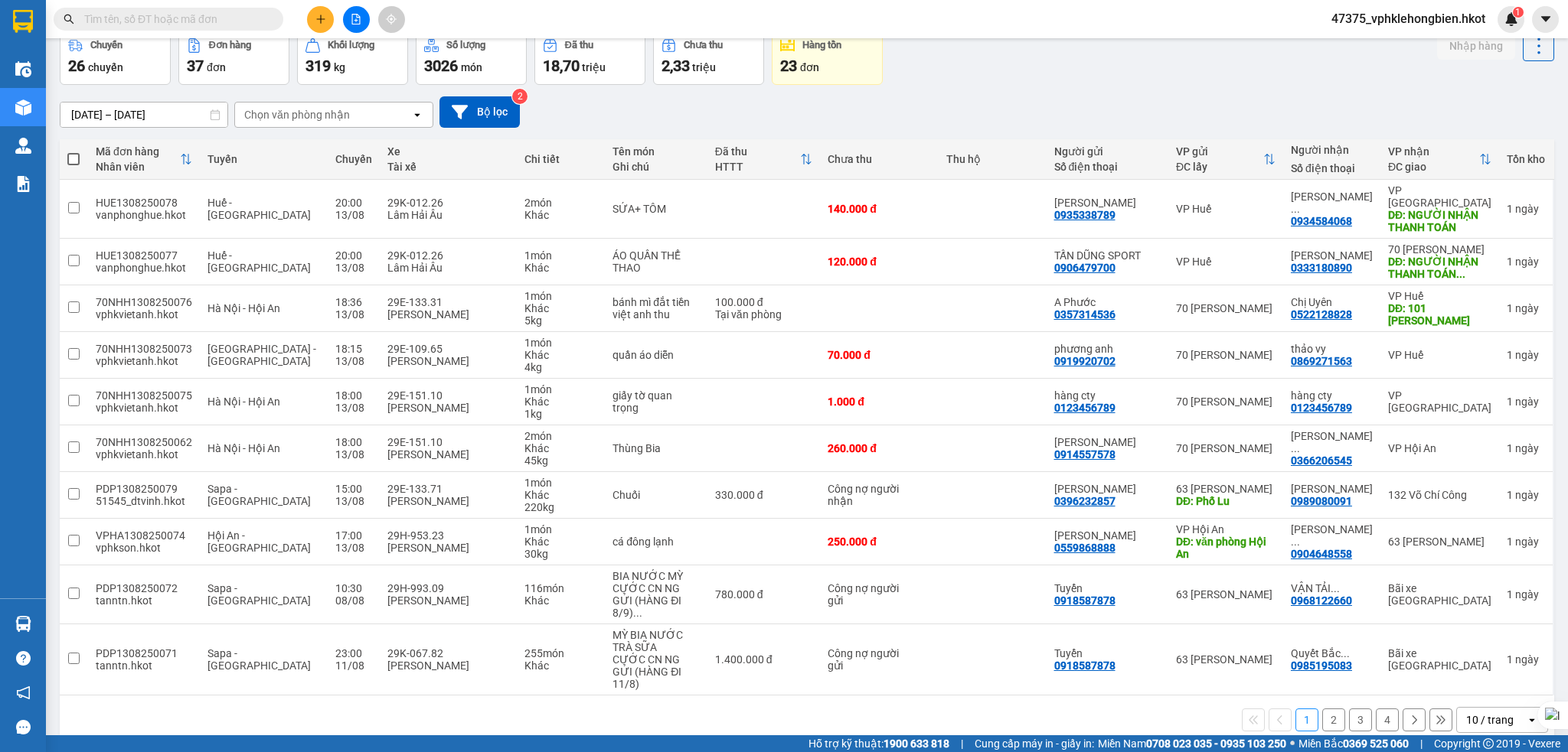
click at [1466, 712] on div "10 / trang" at bounding box center [1489, 720] width 47 height 15
drag, startPoint x: 1473, startPoint y: 666, endPoint x: 1434, endPoint y: 664, distance: 39.1
click at [1471, 666] on span "100 / trang" at bounding box center [1479, 663] width 55 height 15
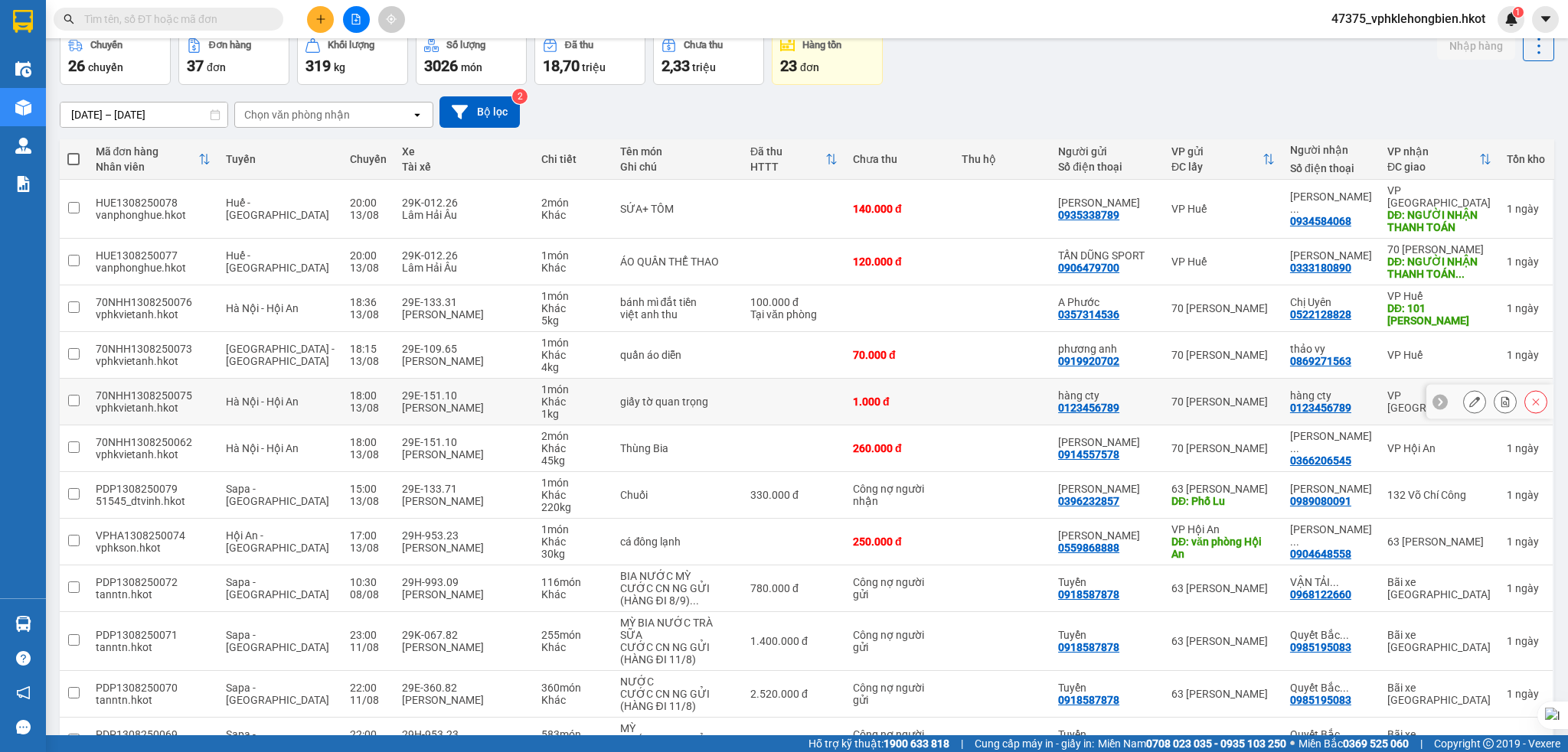
scroll to position [0, 0]
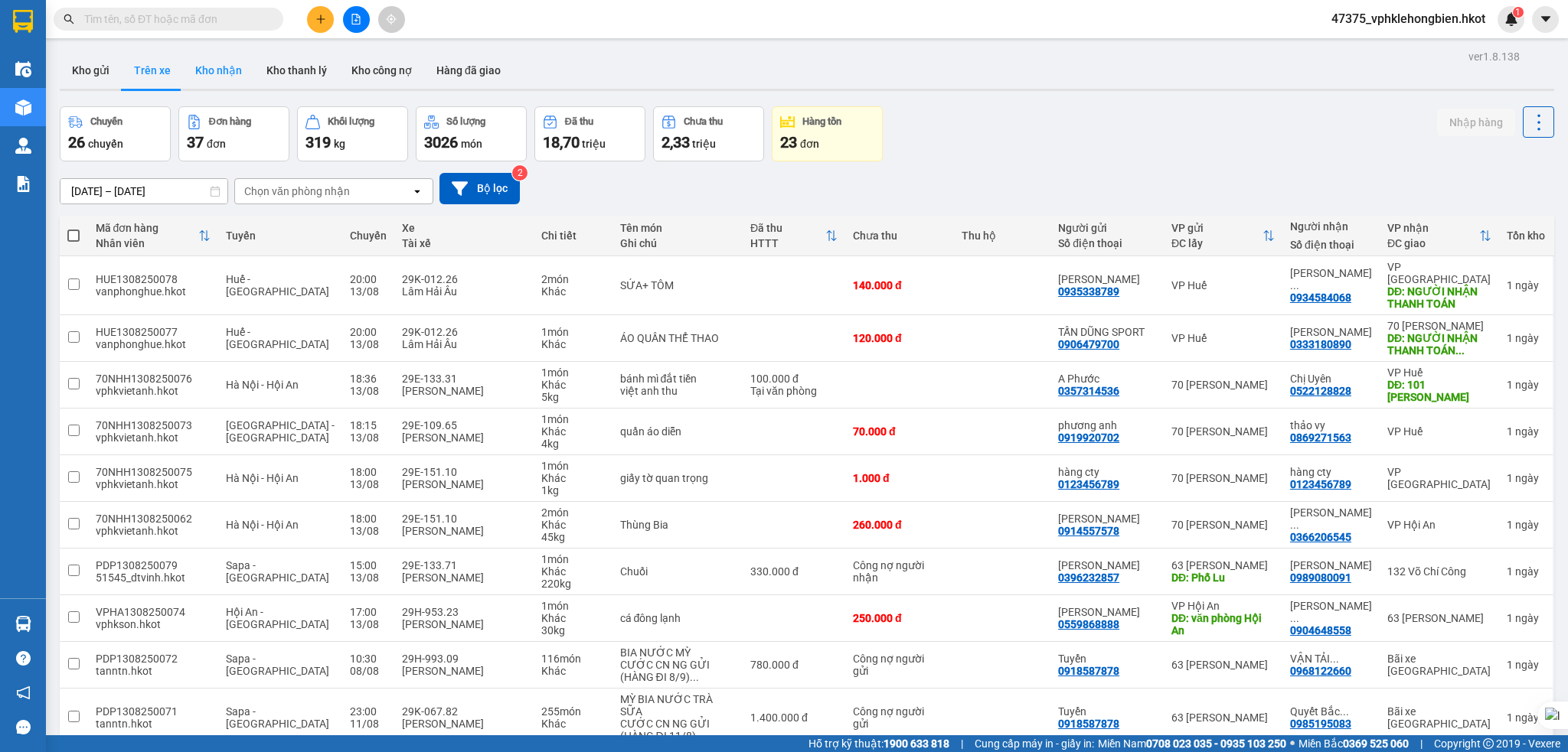
click at [225, 72] on button "Kho nhận" at bounding box center [219, 70] width 71 height 37
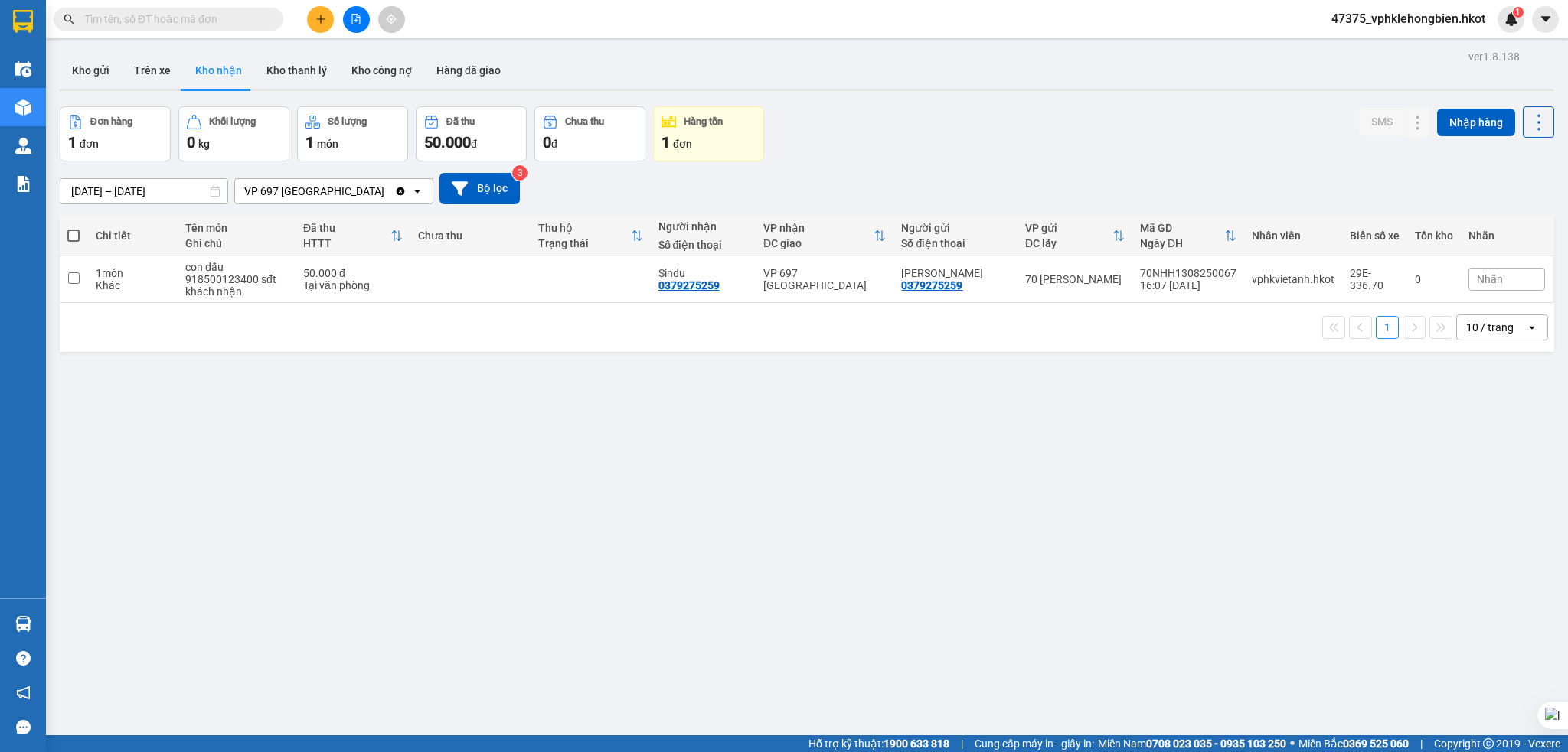
click at [90, 189] on input "12/08/2025 – 14/08/2025" at bounding box center [144, 191] width 167 height 24
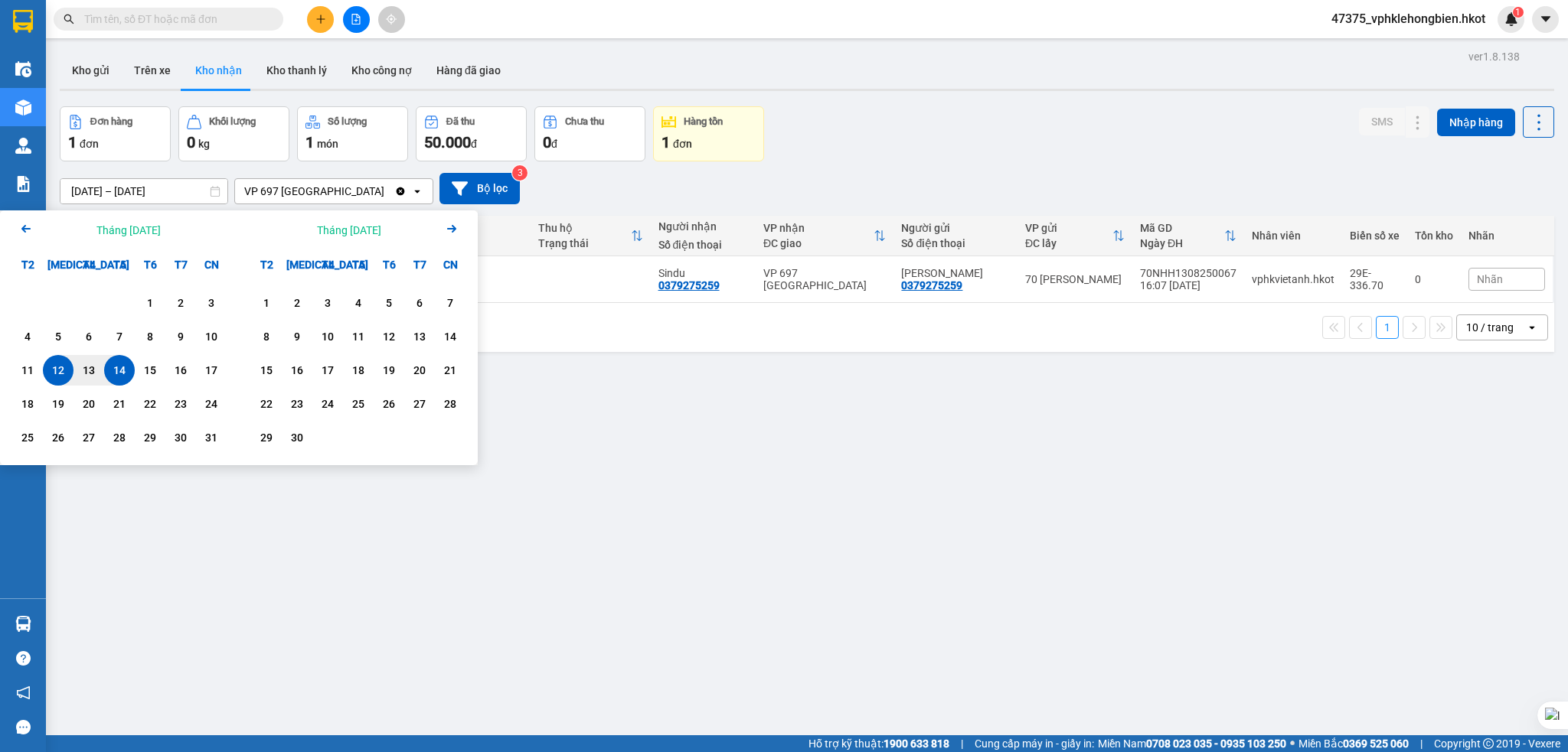
click at [29, 233] on icon "Arrow Left" at bounding box center [25, 228] width 18 height 18
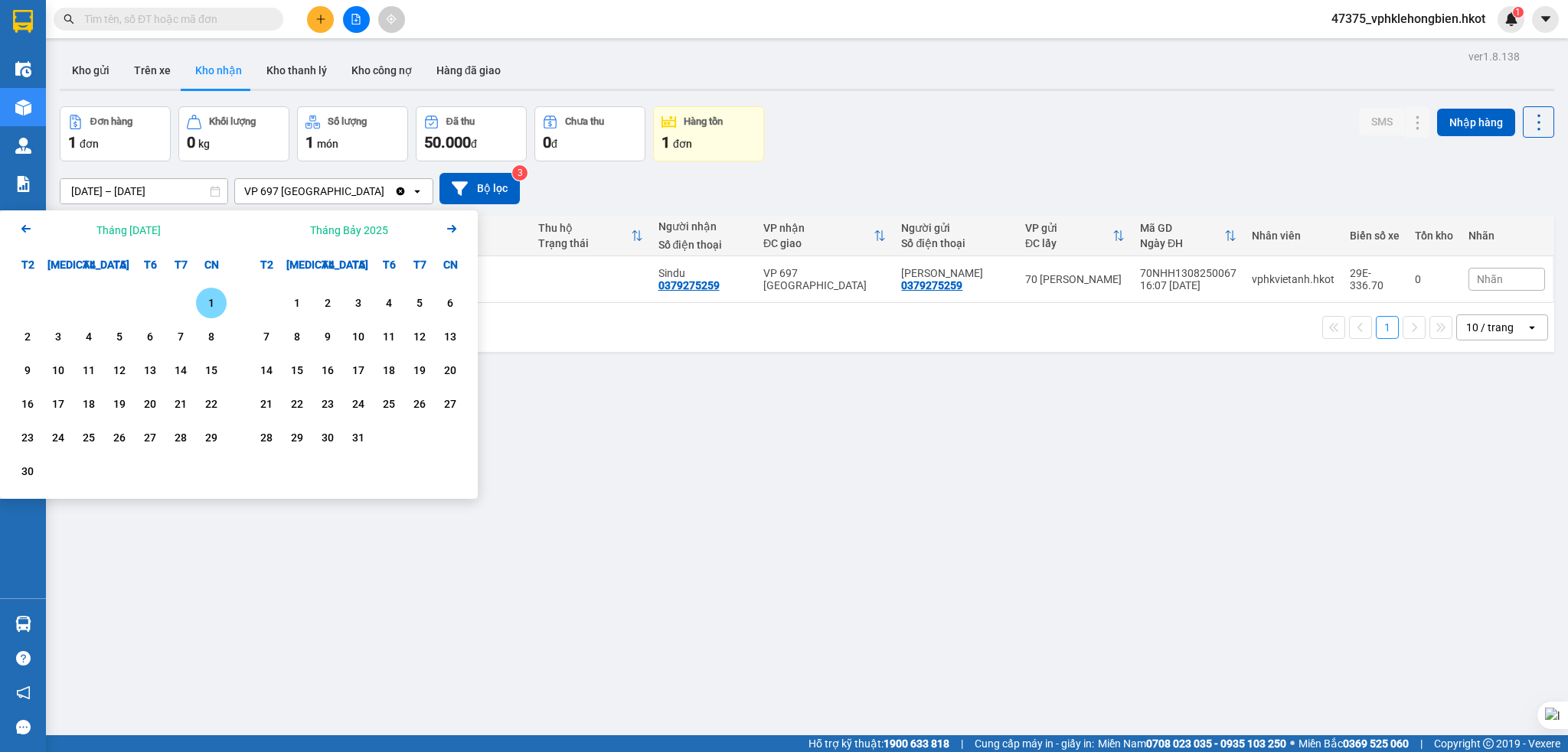
click at [204, 309] on div "1" at bounding box center [211, 303] width 21 height 18
click at [449, 229] on icon "Next month." at bounding box center [452, 228] width 10 height 8
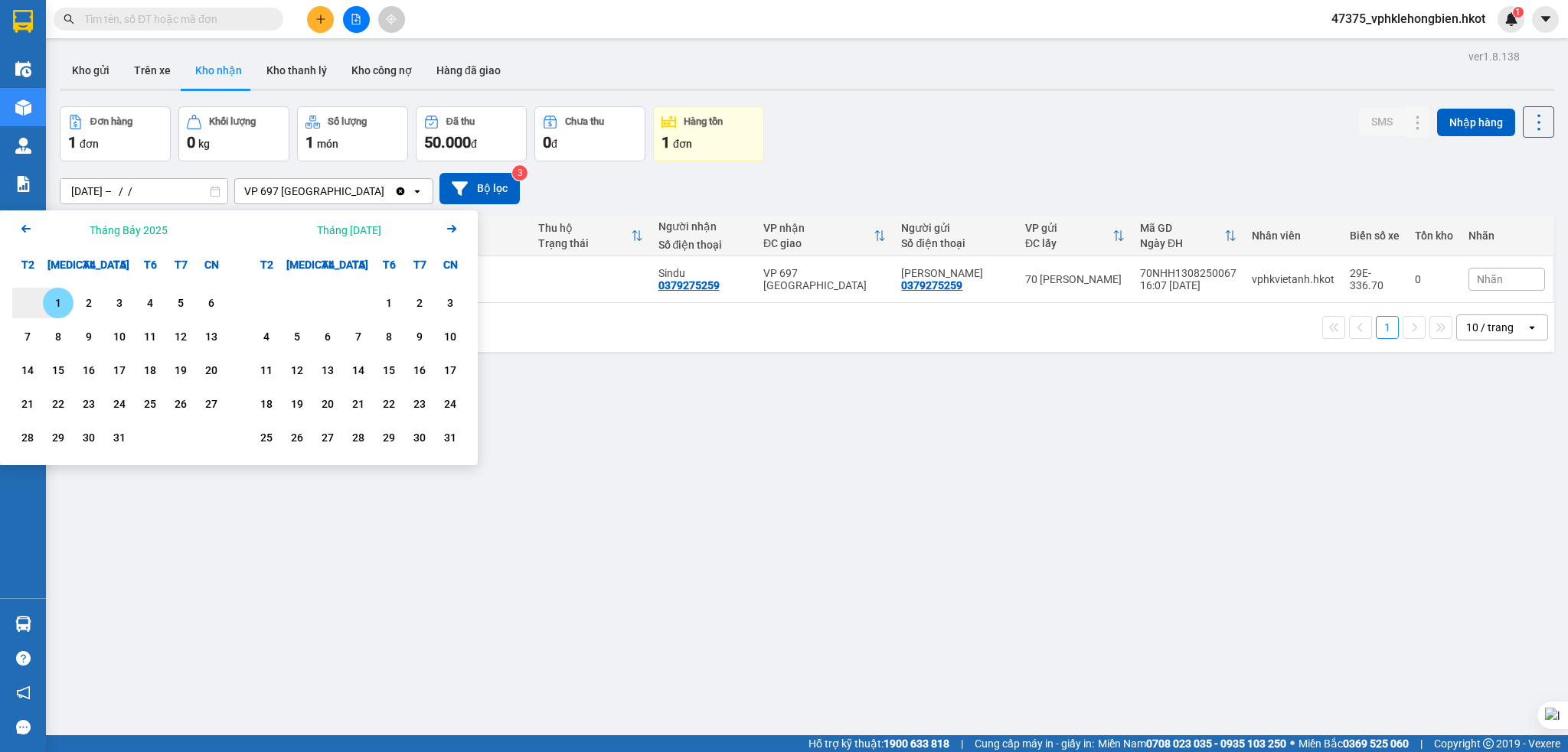
click at [449, 229] on icon "Next month." at bounding box center [452, 228] width 10 height 8
click at [21, 232] on icon "Arrow Left" at bounding box center [25, 228] width 18 height 18
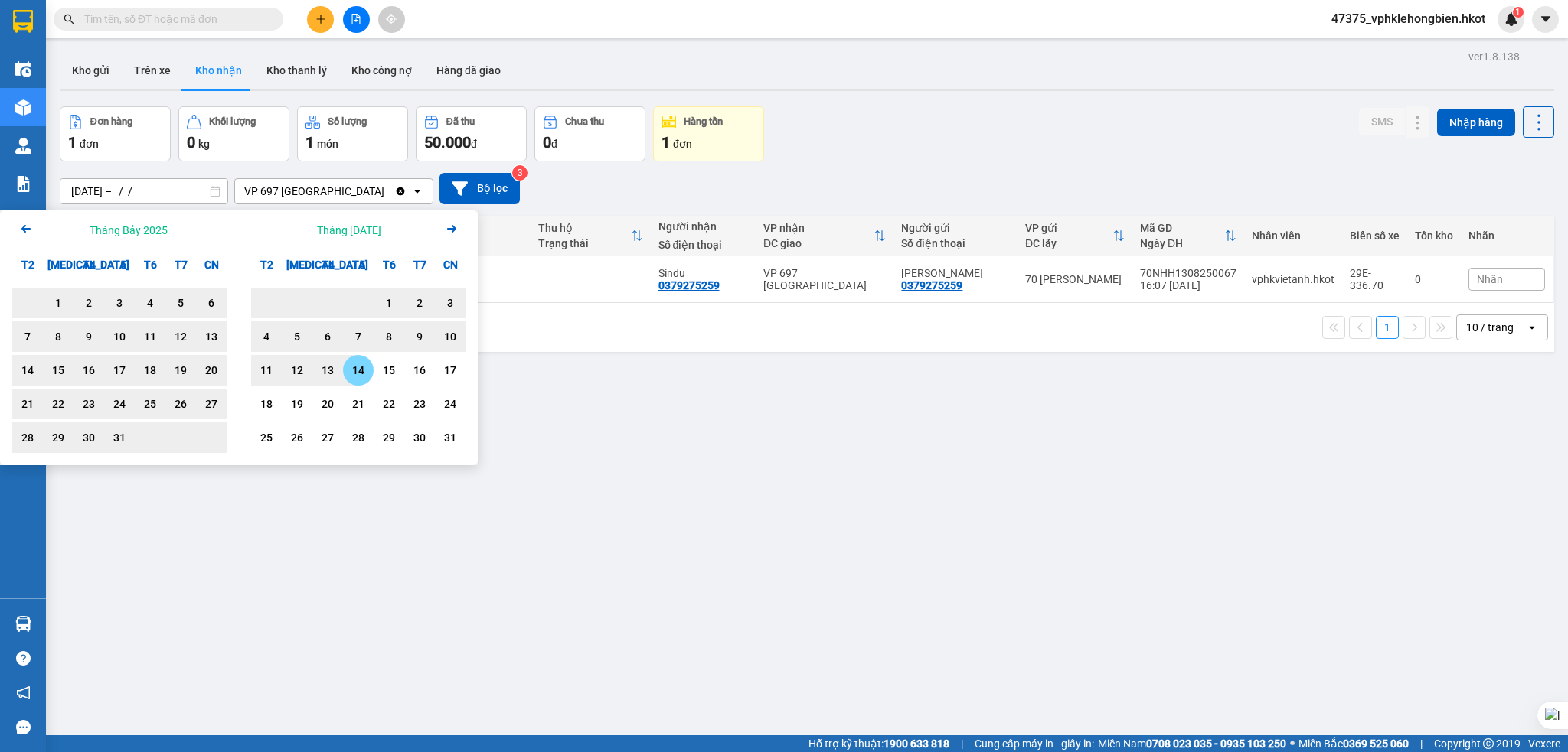
click at [357, 377] on div "14" at bounding box center [358, 370] width 21 height 18
type input "[DATE] – [DATE]"
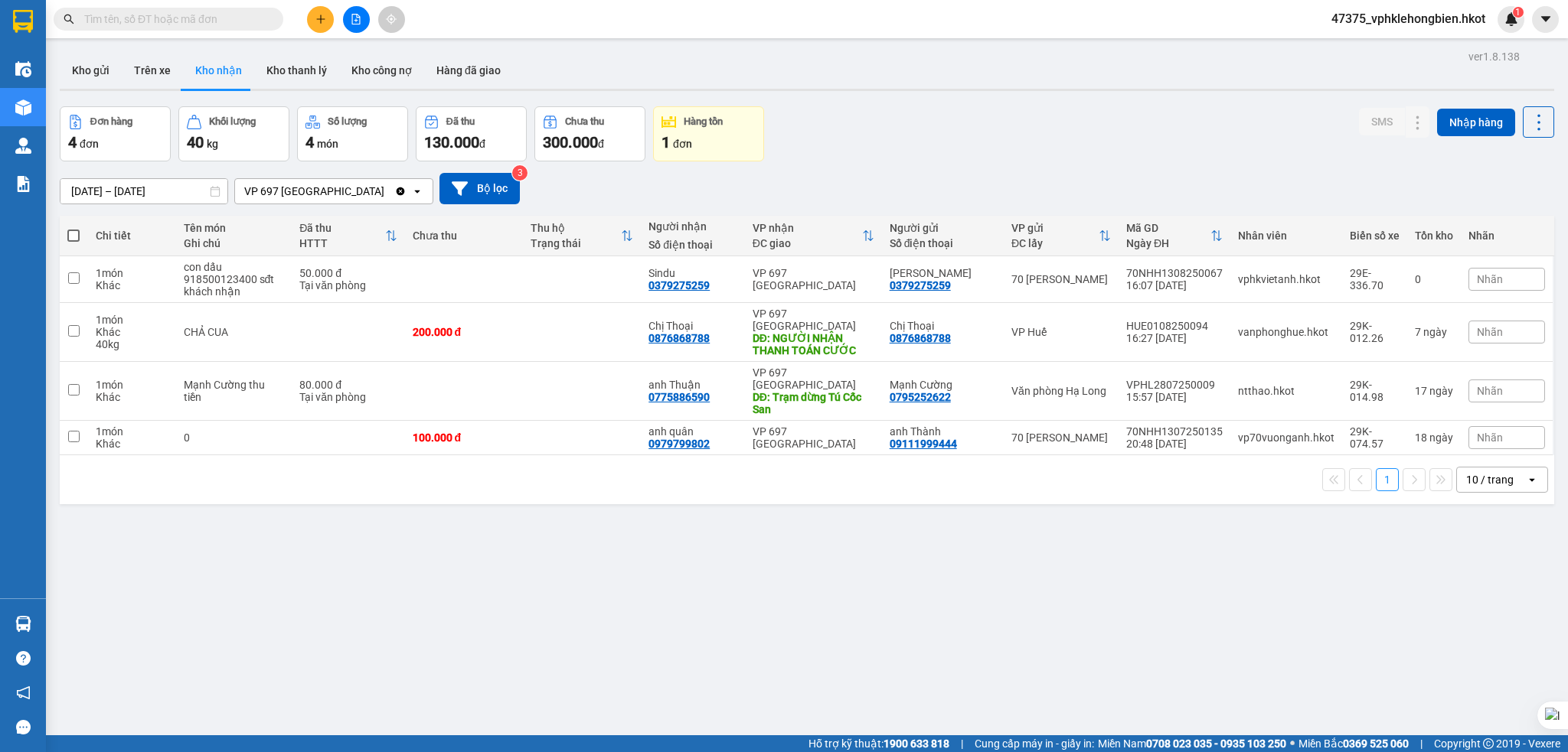
click at [1495, 472] on div "10 / trang" at bounding box center [1489, 480] width 47 height 15
click at [1483, 630] on span "100 / trang" at bounding box center [1479, 627] width 55 height 15
click at [599, 501] on div "ver 1.8.138 Kho gửi Trên xe Kho nhận Kho thanh lý Kho công nợ Hàng đã giao Đơn …" at bounding box center [807, 422] width 1506 height 752
click at [1376, 378] on button at bounding box center [1387, 391] width 21 height 27
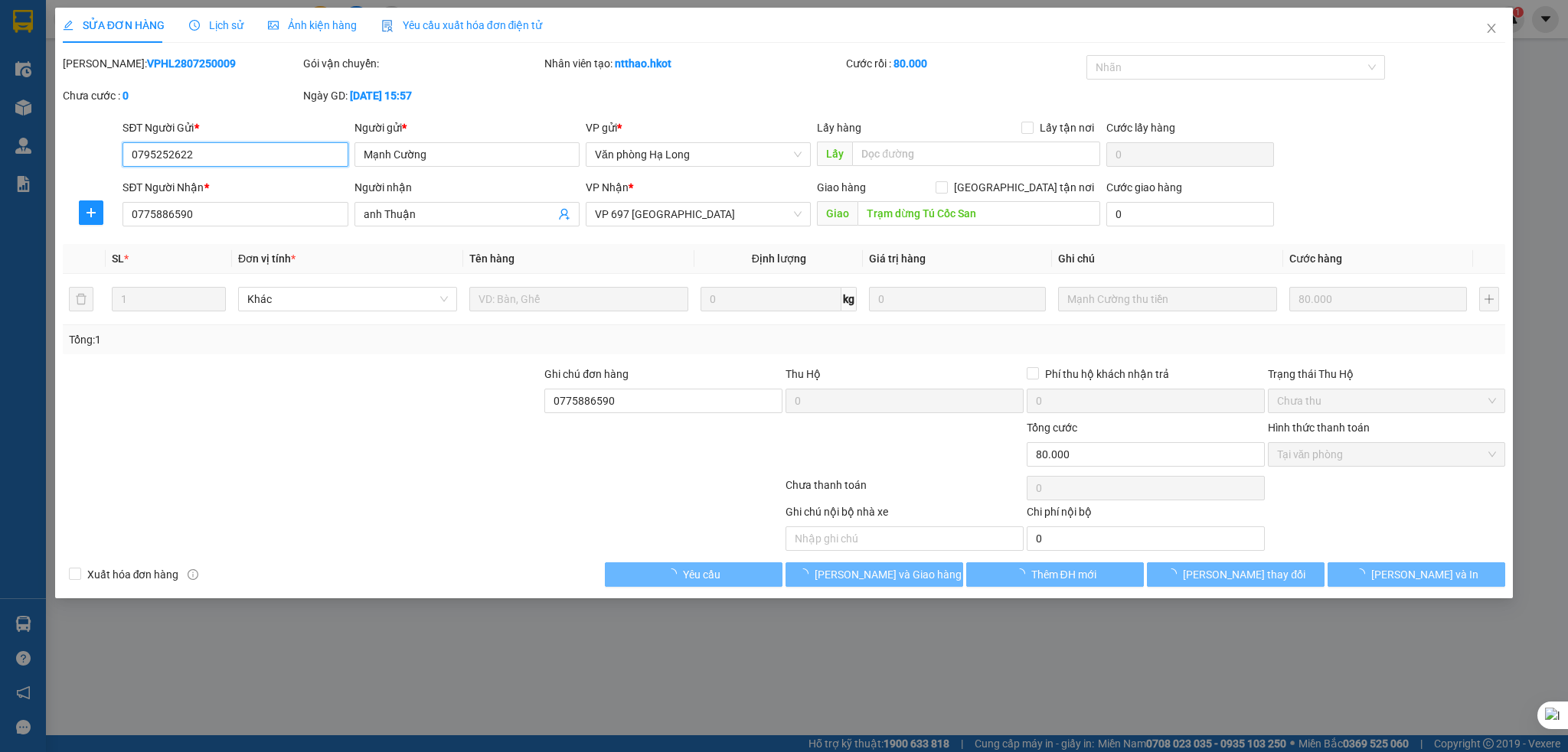
type input "0795252622"
type input "Mạnh Cường"
type input "0775886590"
type input "anh Thuận"
type input "Trạm dừng Tú Cốc San"
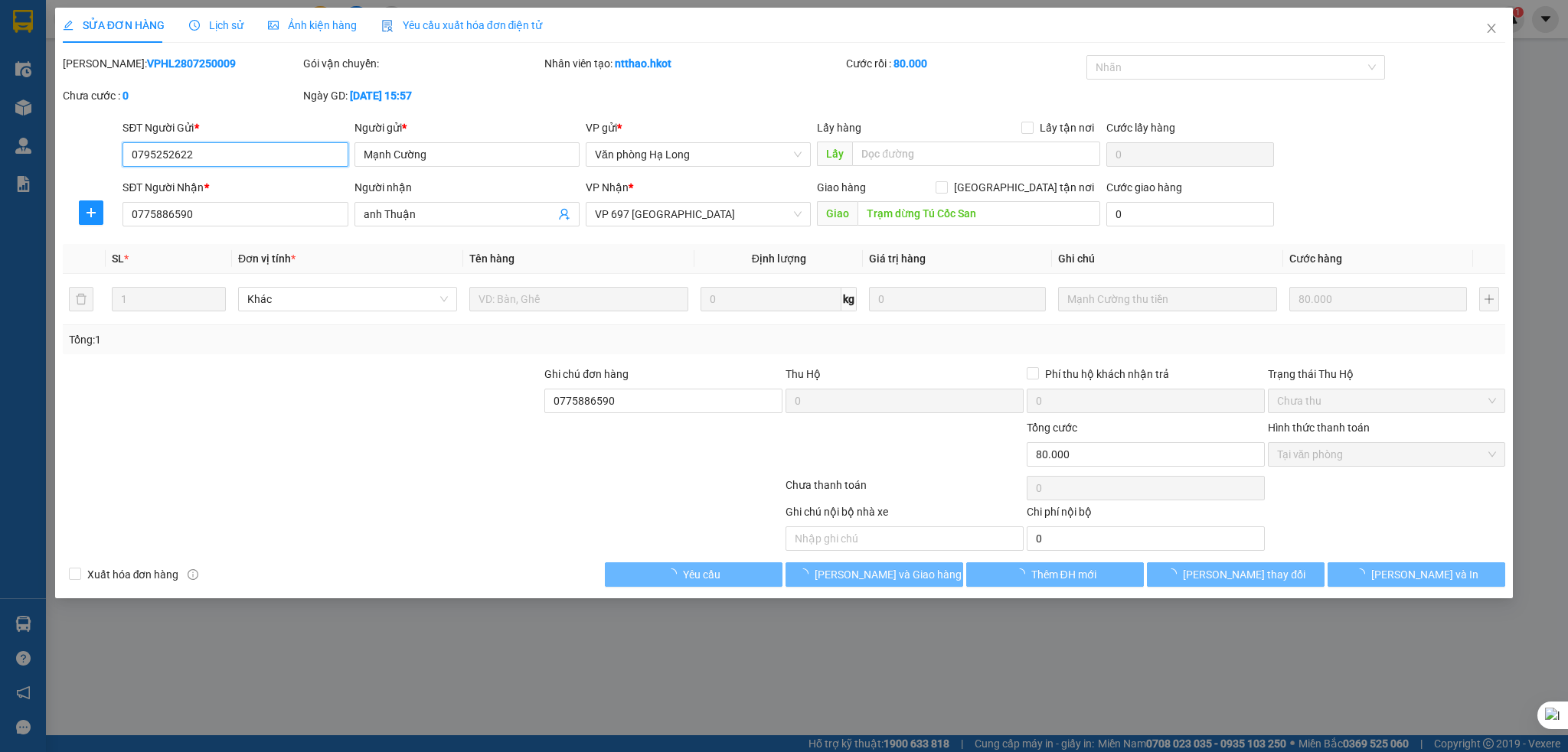
type input "0775886590"
type input "80.000"
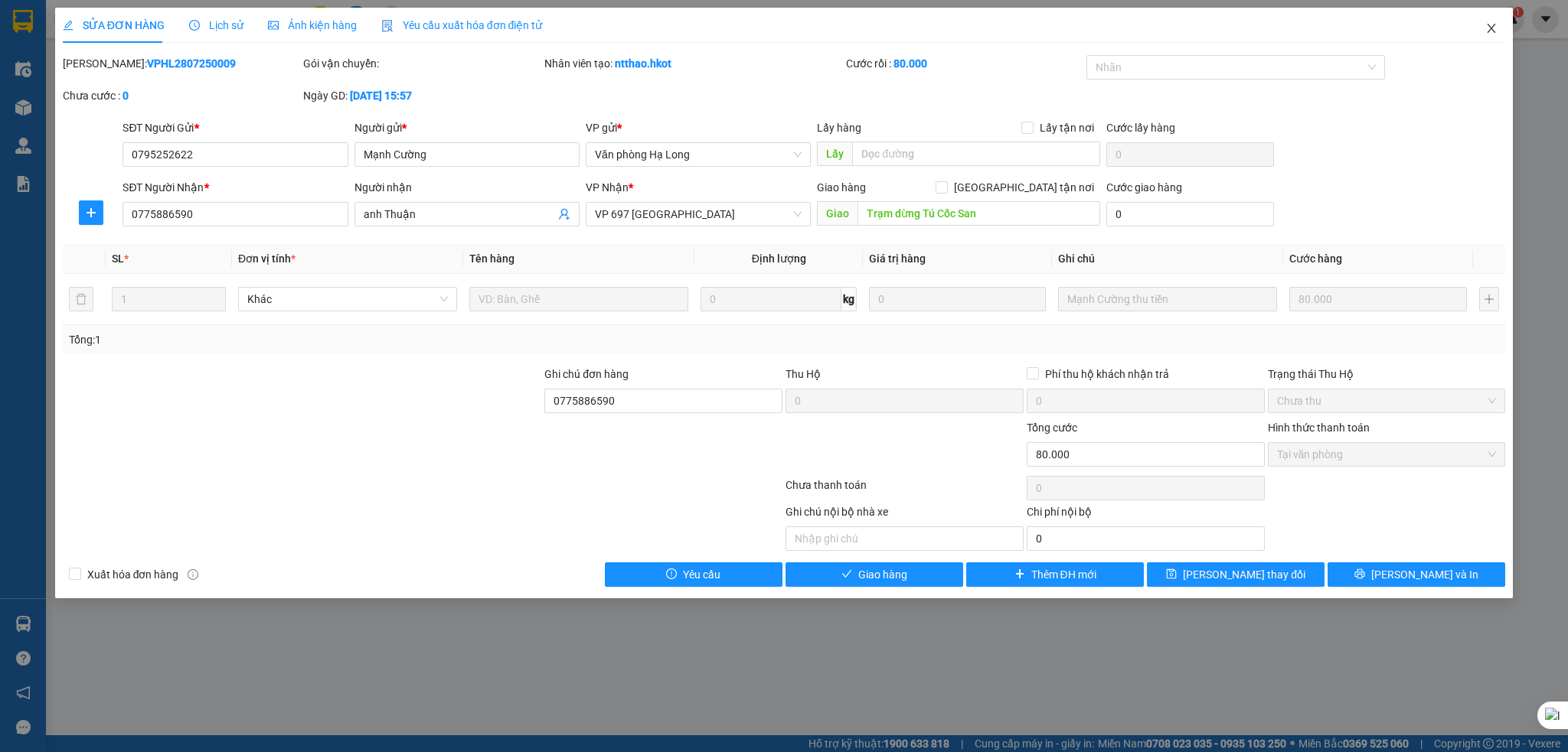
click at [1490, 28] on icon "close" at bounding box center [1491, 29] width 9 height 10
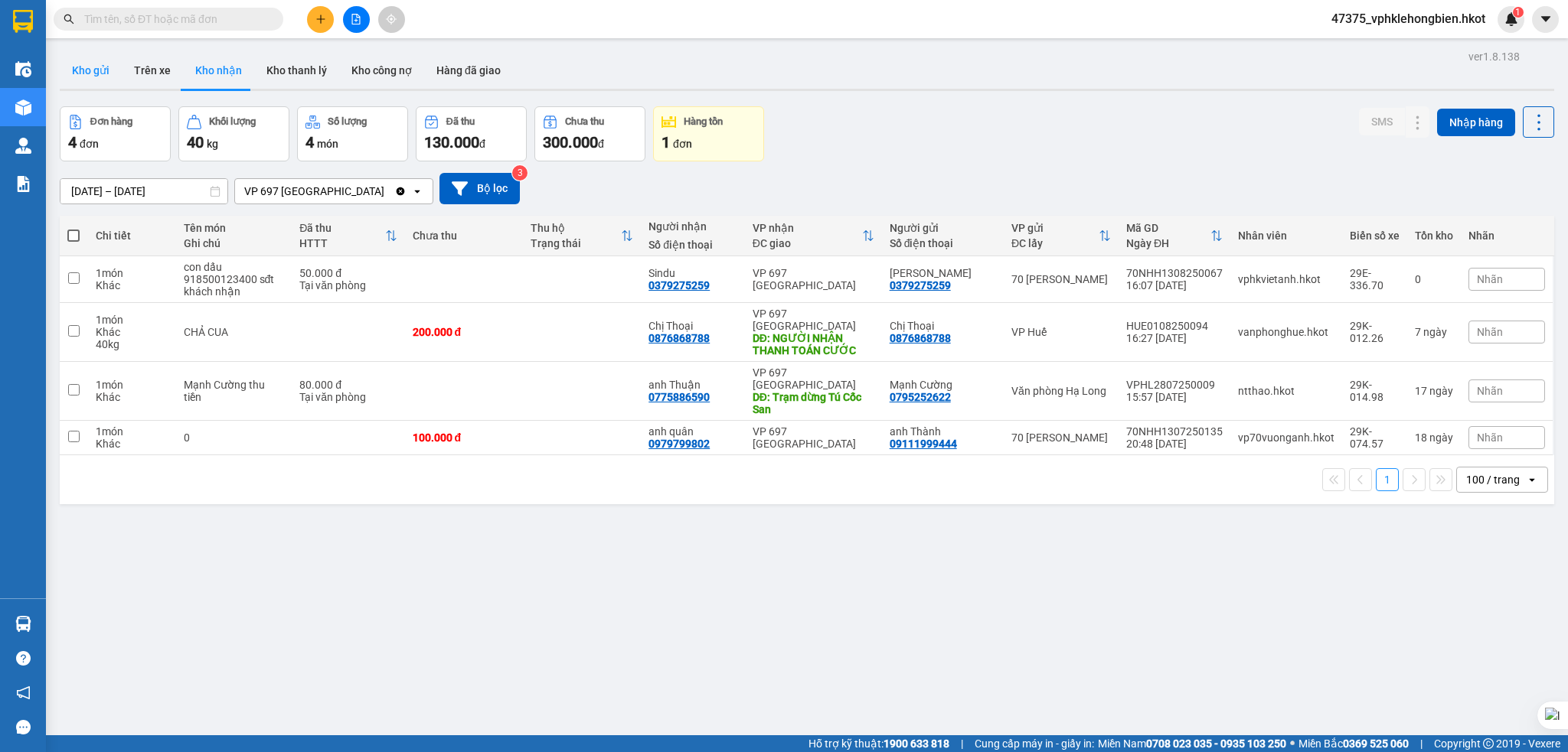
click at [101, 81] on button "Kho gửi" at bounding box center [91, 70] width 62 height 37
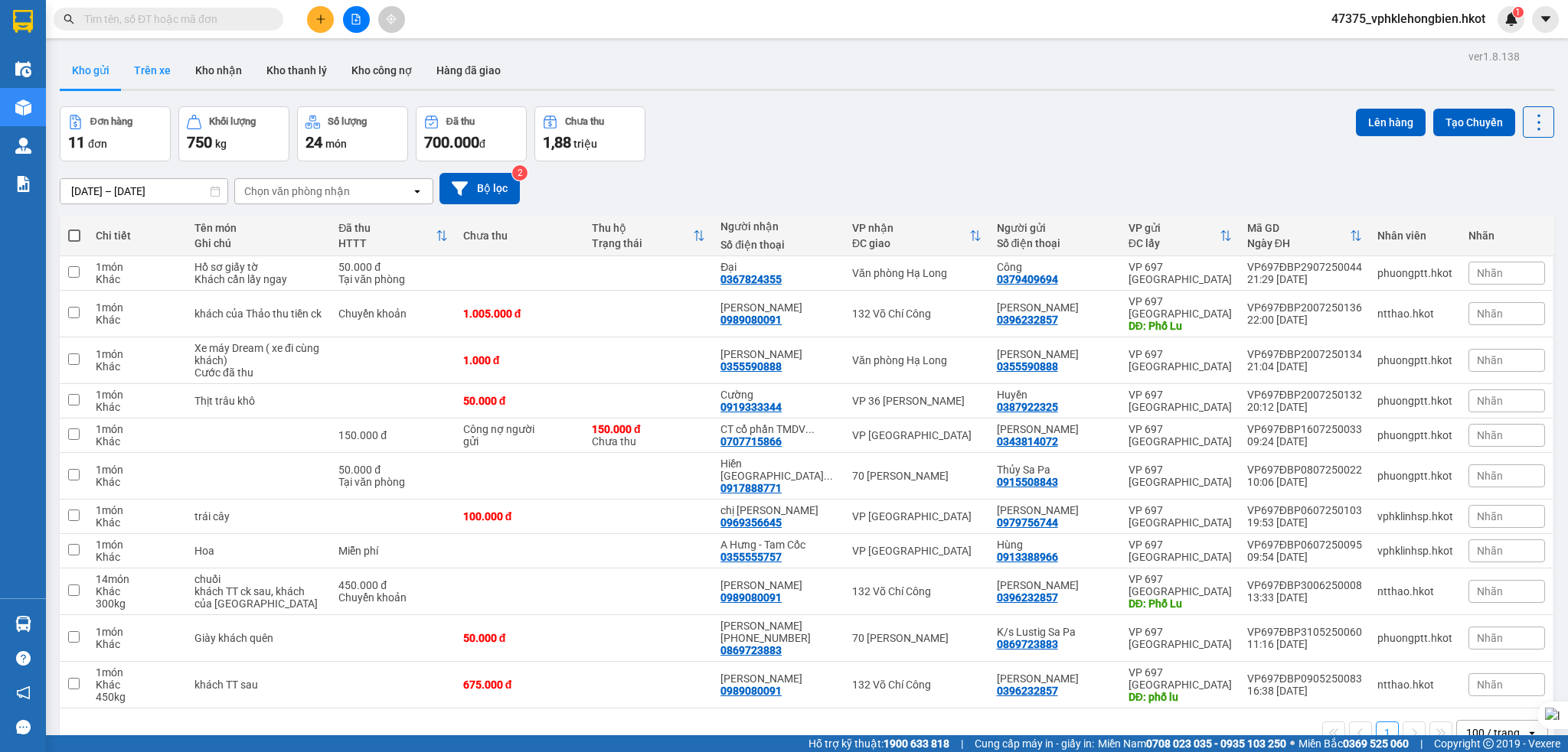
click at [159, 76] on button "Trên xe" at bounding box center [152, 70] width 62 height 37
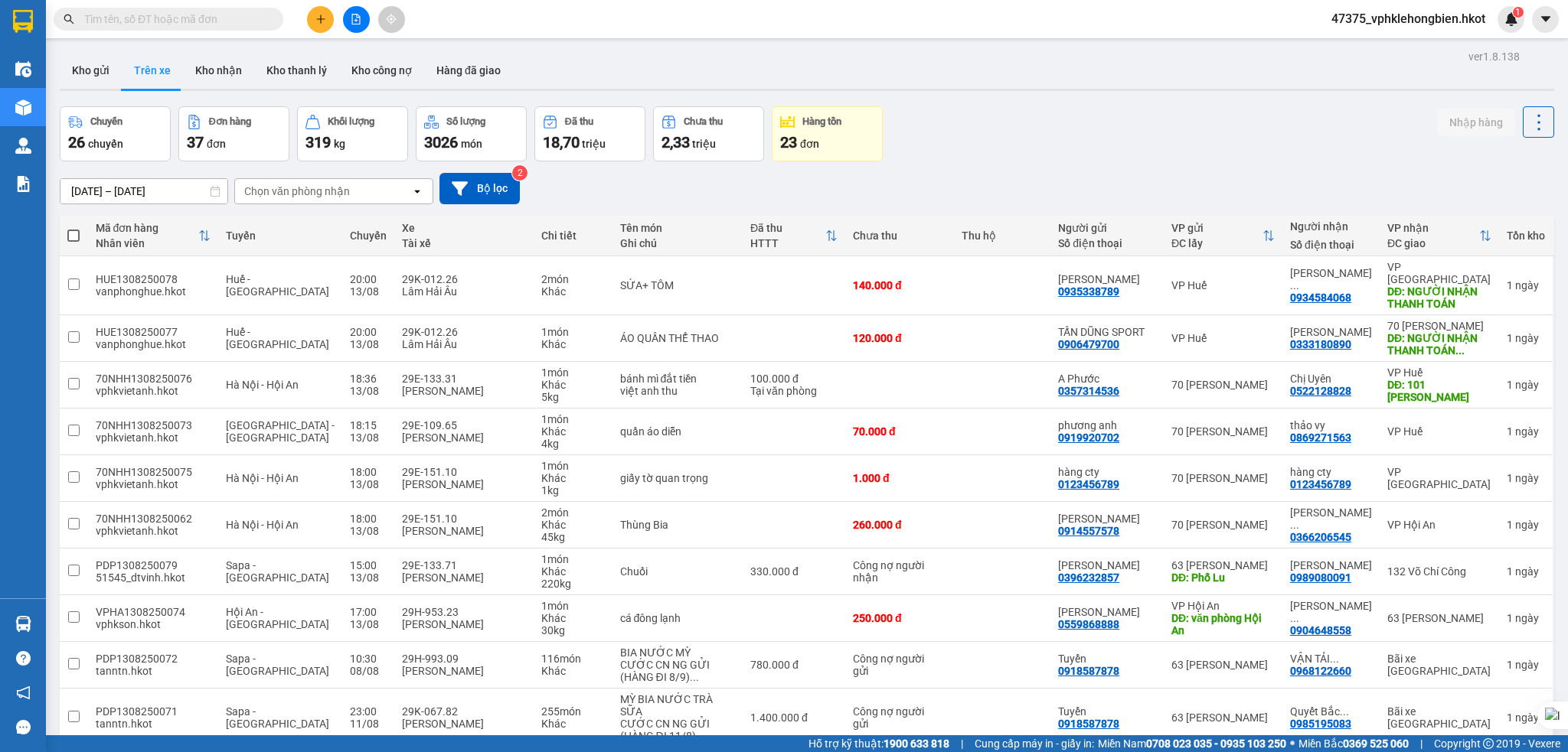
click at [835, 132] on div "23 đơn" at bounding box center [827, 143] width 95 height 21
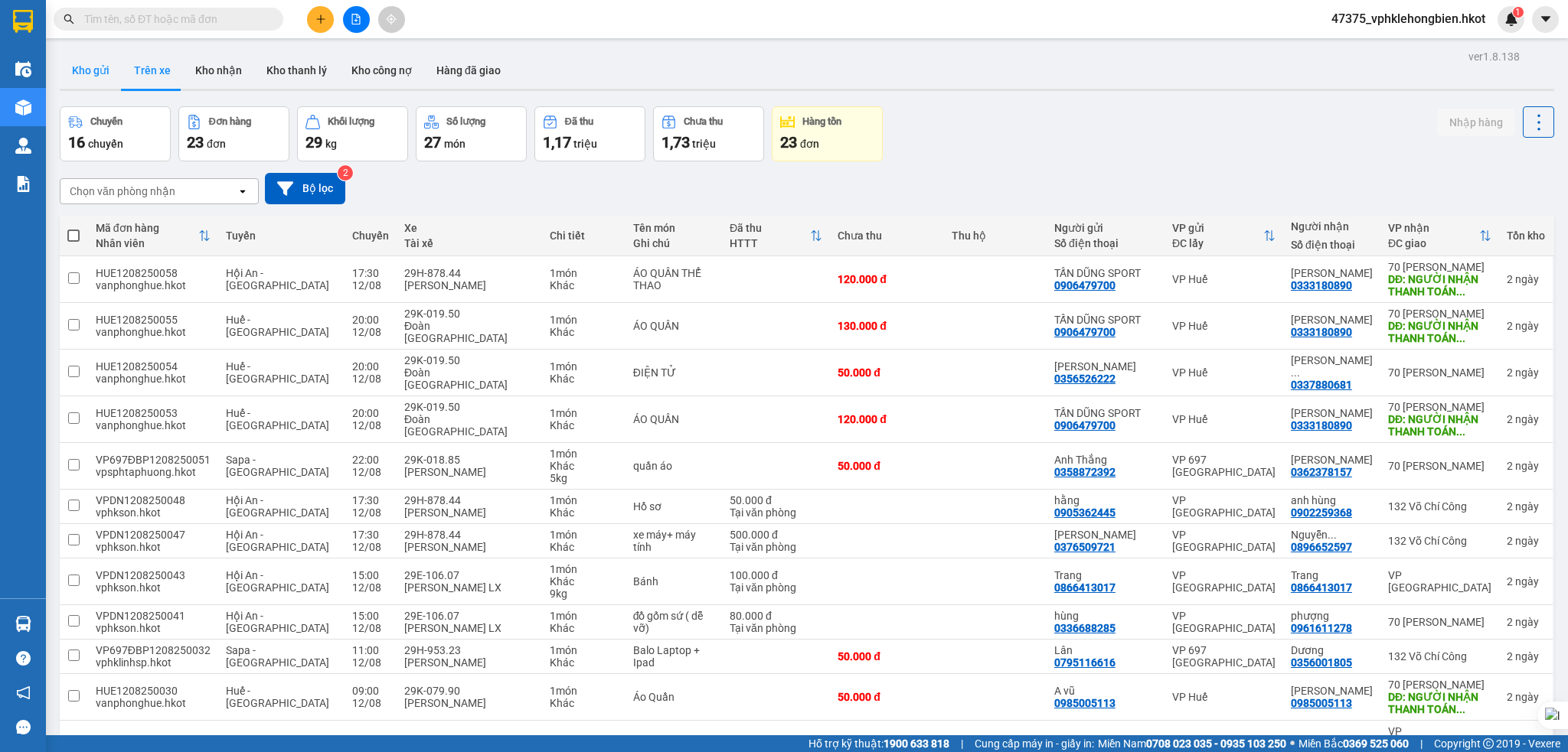
click at [90, 67] on button "Kho gửi" at bounding box center [91, 70] width 62 height 37
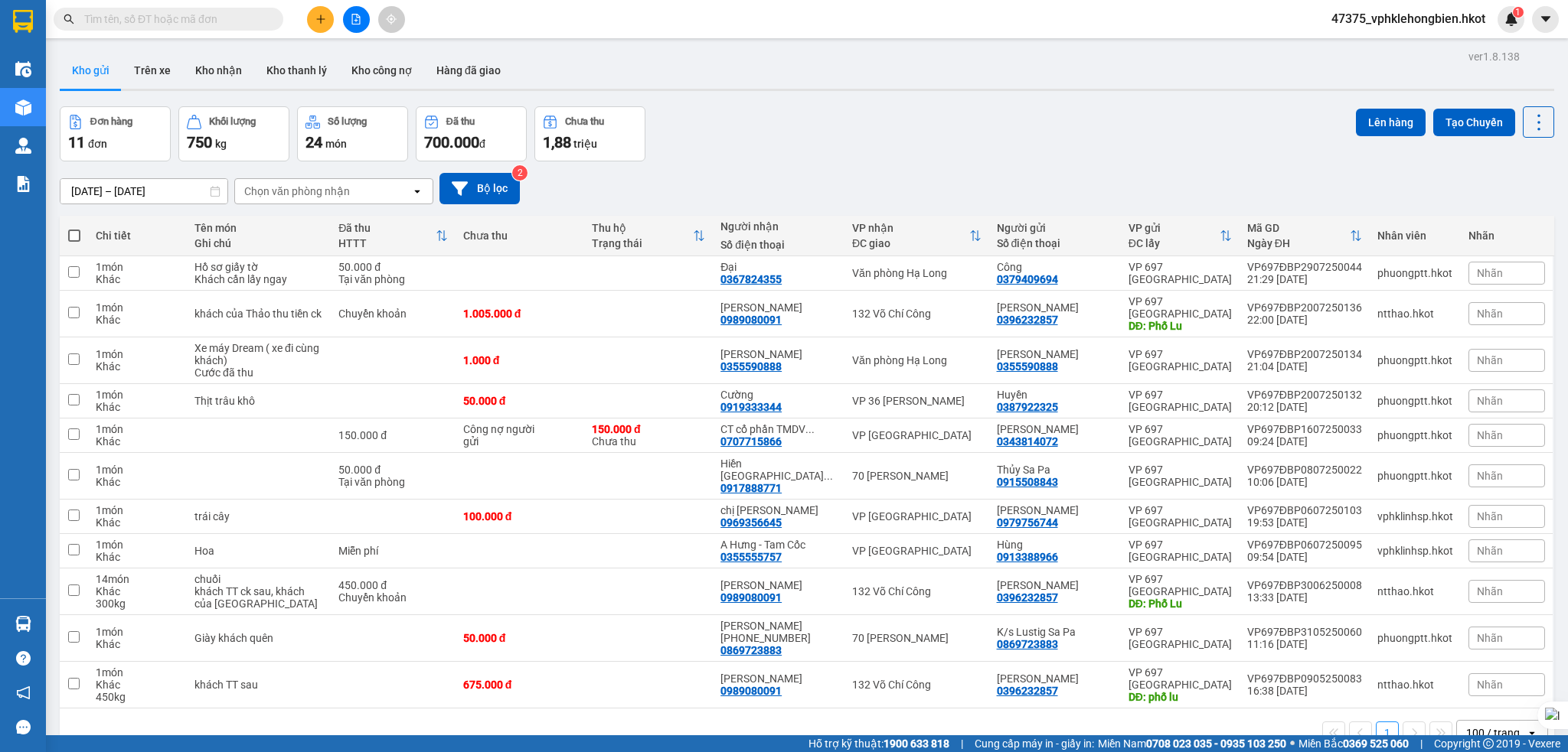
click at [797, 154] on div "Đơn hàng 11 đơn Khối lượng 750 kg Số lượng 24 món Đã thu 700.000 đ Chưa thu 1,8…" at bounding box center [807, 133] width 1495 height 55
